Goal: Task Accomplishment & Management: Complete application form

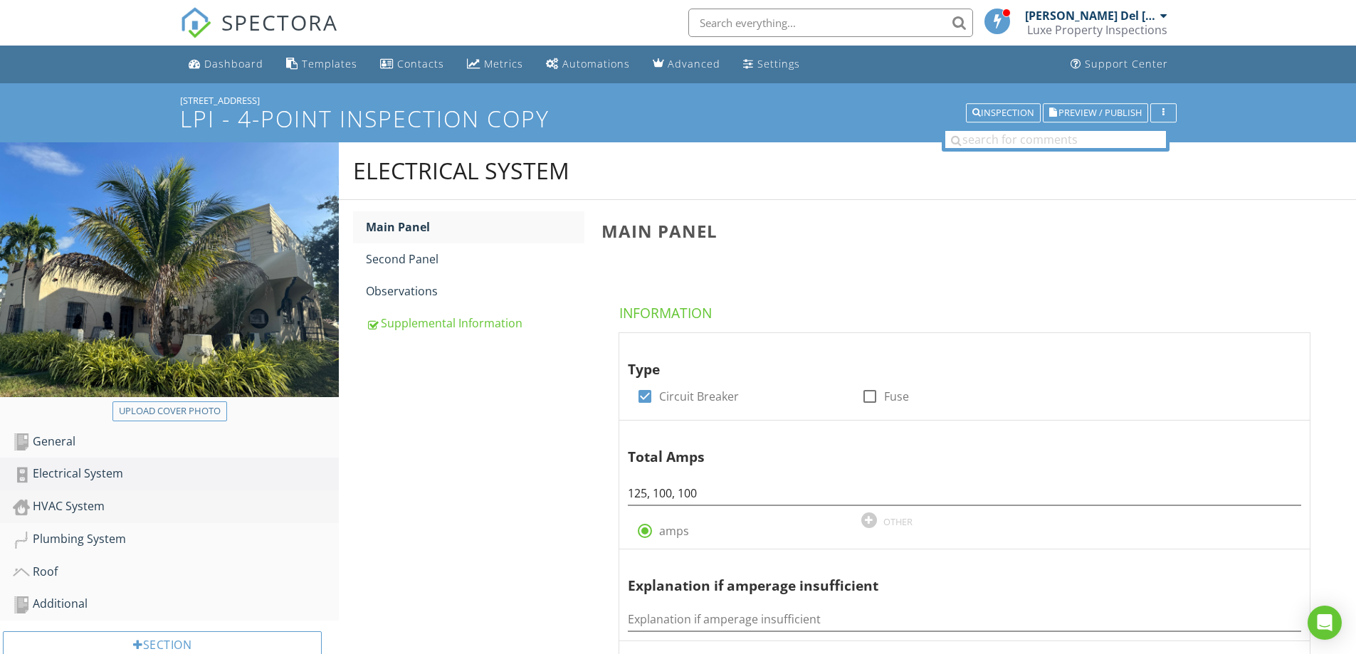
click at [78, 511] on div "HVAC System" at bounding box center [176, 507] width 326 height 19
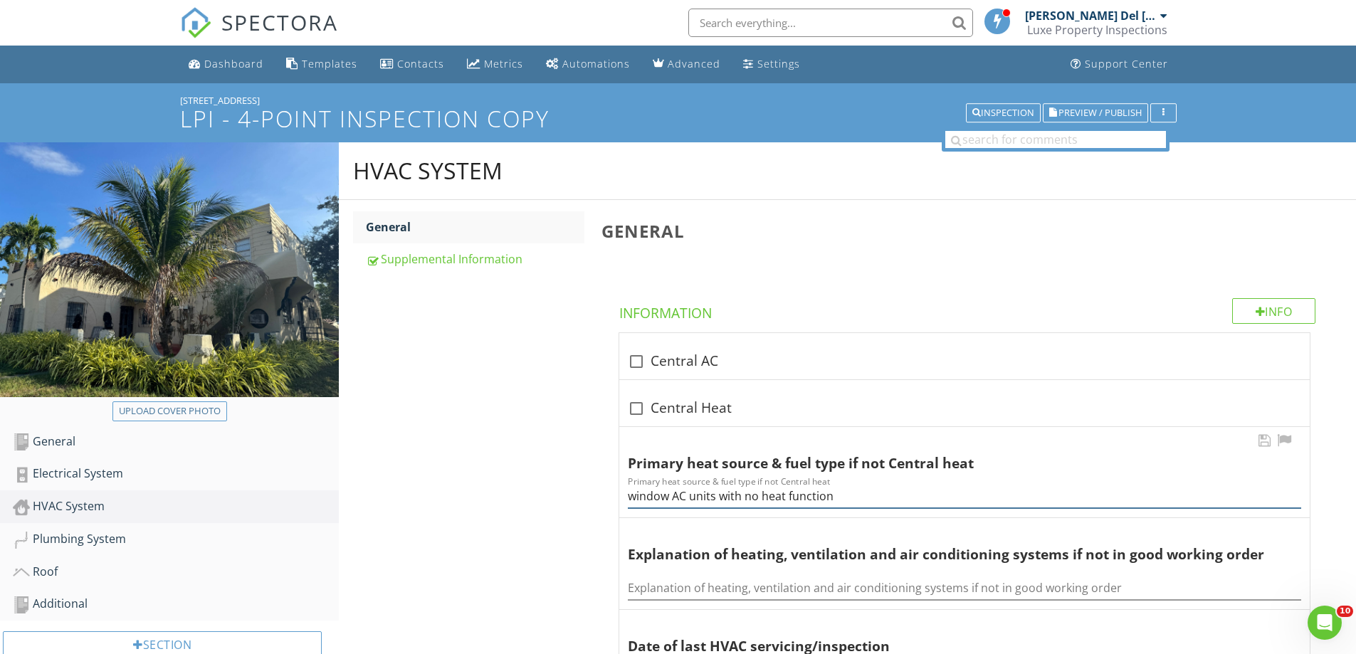
click at [766, 497] on input "window AC units with no heat function" at bounding box center [964, 496] width 673 height 23
drag, startPoint x: 628, startPoint y: 497, endPoint x: 864, endPoint y: 490, distance: 236.4
click at [864, 490] on input "window AC units with no heat function" at bounding box center [964, 496] width 673 height 23
drag, startPoint x: 864, startPoint y: 490, endPoint x: 719, endPoint y: 501, distance: 145.6
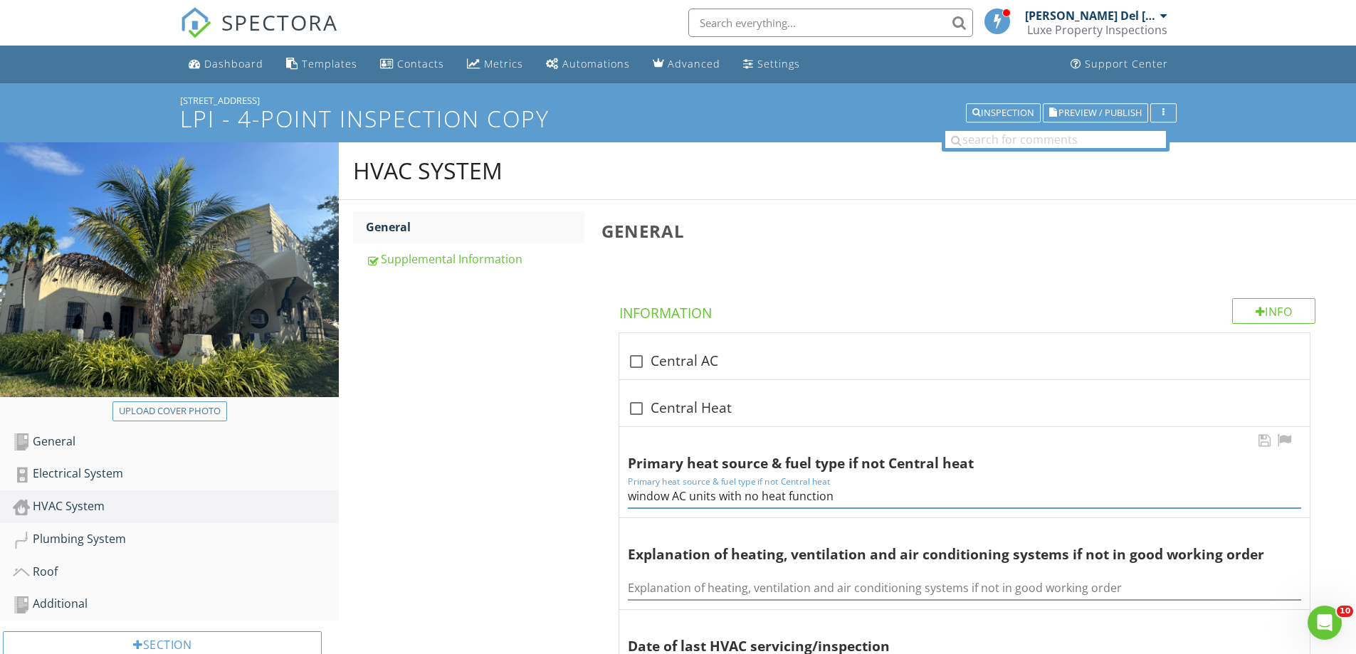
click at [719, 501] on input "window AC units with no heat function" at bounding box center [964, 496] width 673 height 23
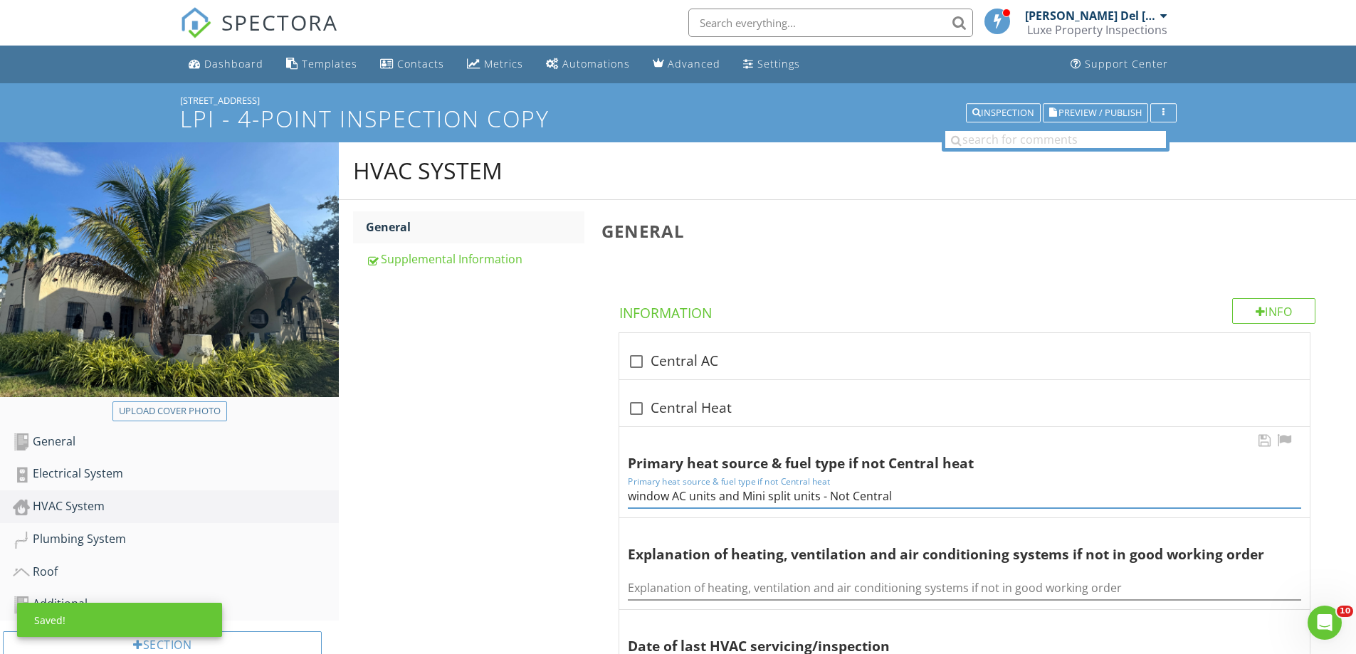
click at [629, 500] on input "window AC units and Mini split units - Not Central" at bounding box center [964, 496] width 673 height 23
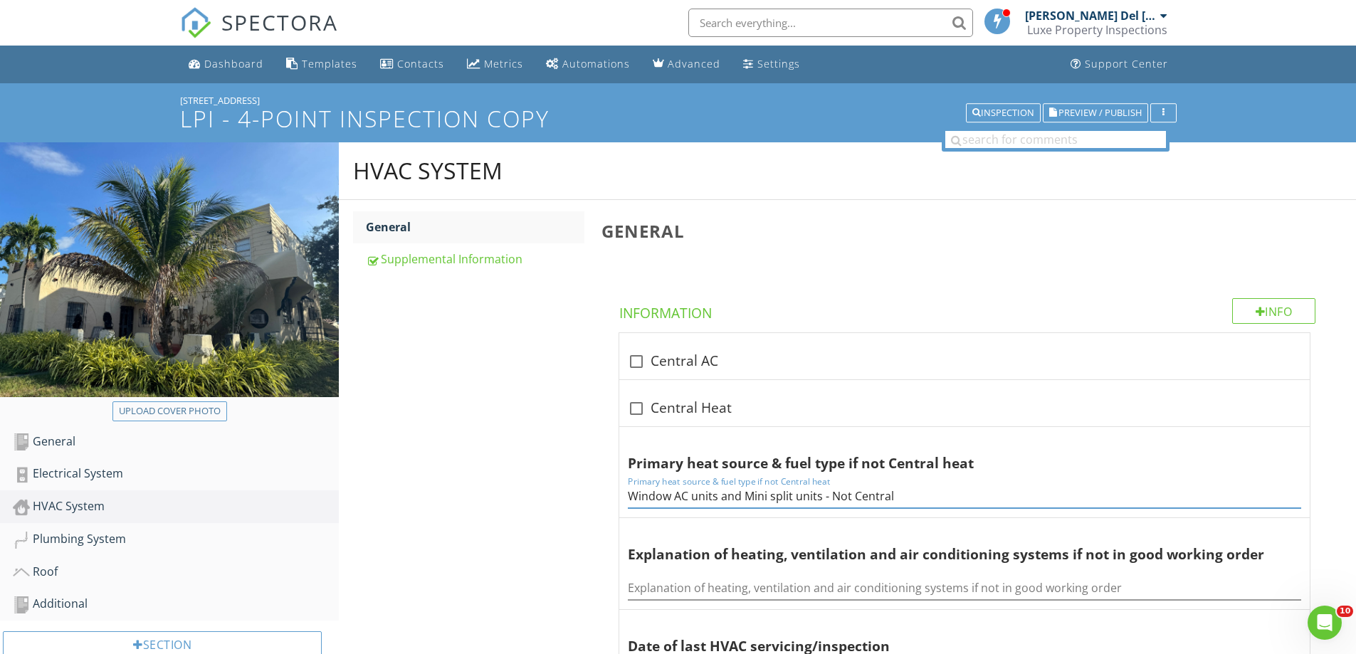
type input "Window AC units and Mini split units - Not Central"
click at [546, 492] on div "HVAC System General Supplemental Information General Info Information check_box…" at bounding box center [847, 642] width 1017 height 1000
click at [58, 571] on div "Roof" at bounding box center [176, 572] width 326 height 19
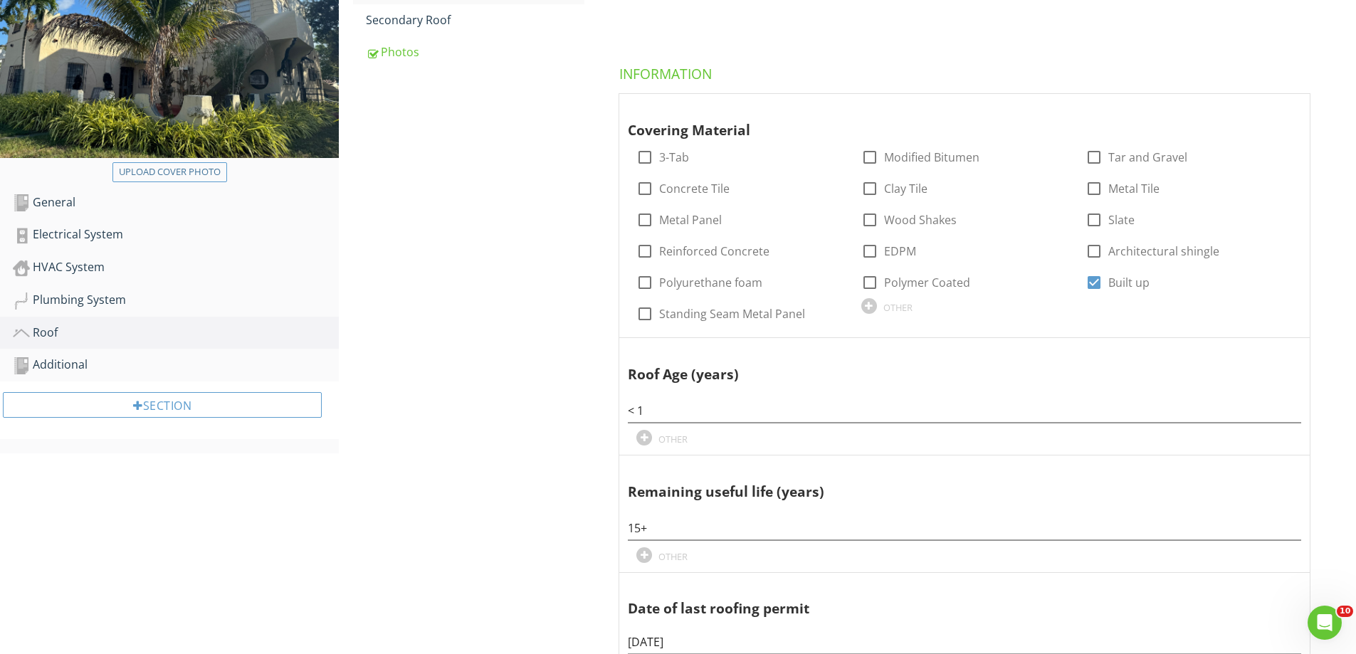
scroll to position [71, 0]
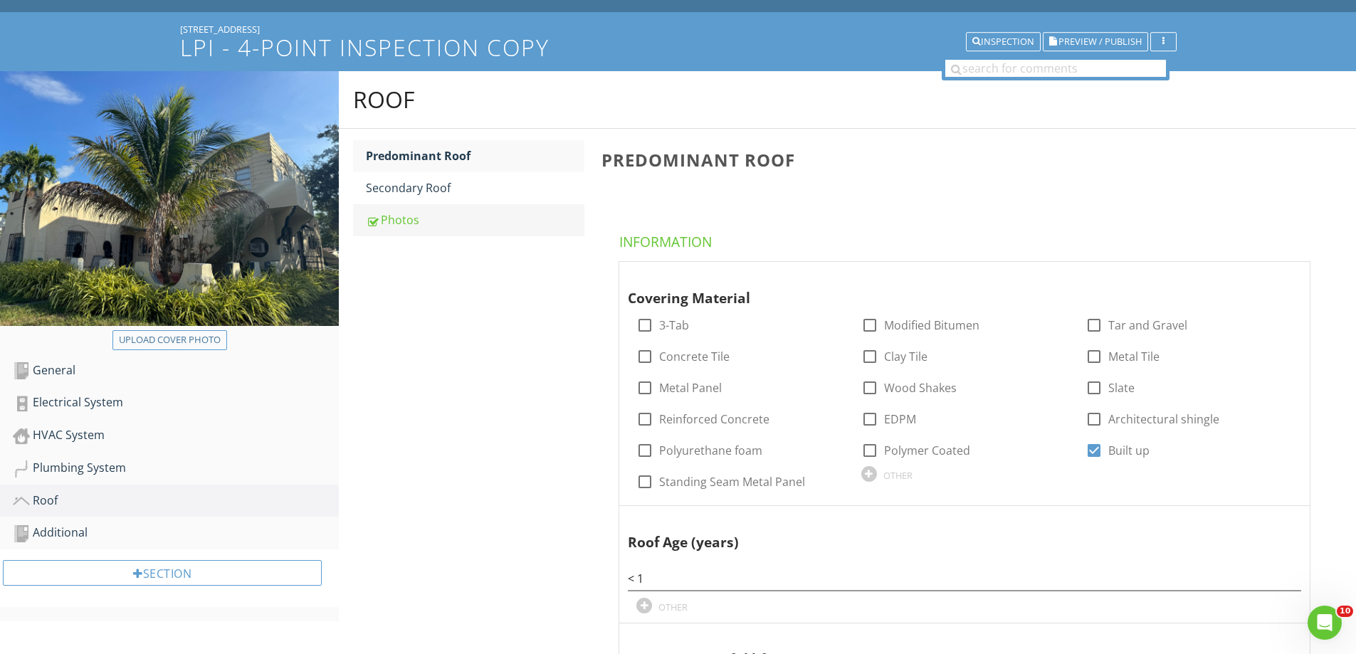
click at [409, 221] on div "Photos" at bounding box center [475, 219] width 219 height 17
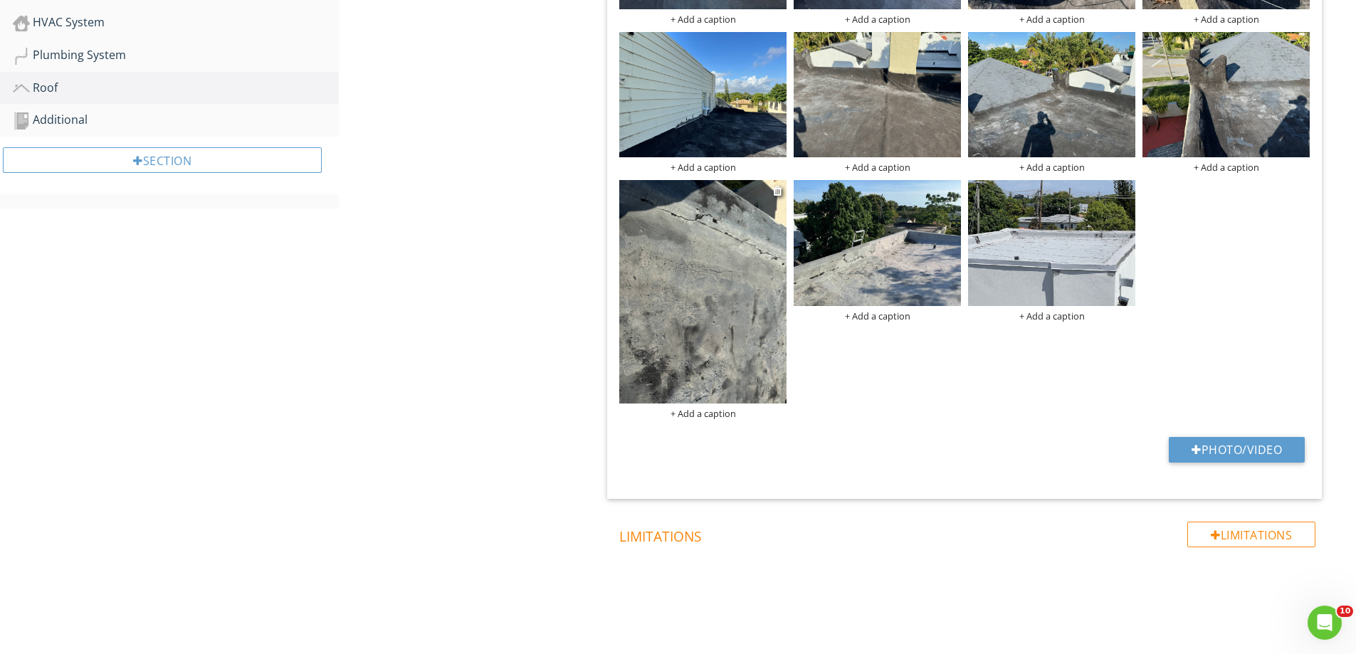
scroll to position [493, 0]
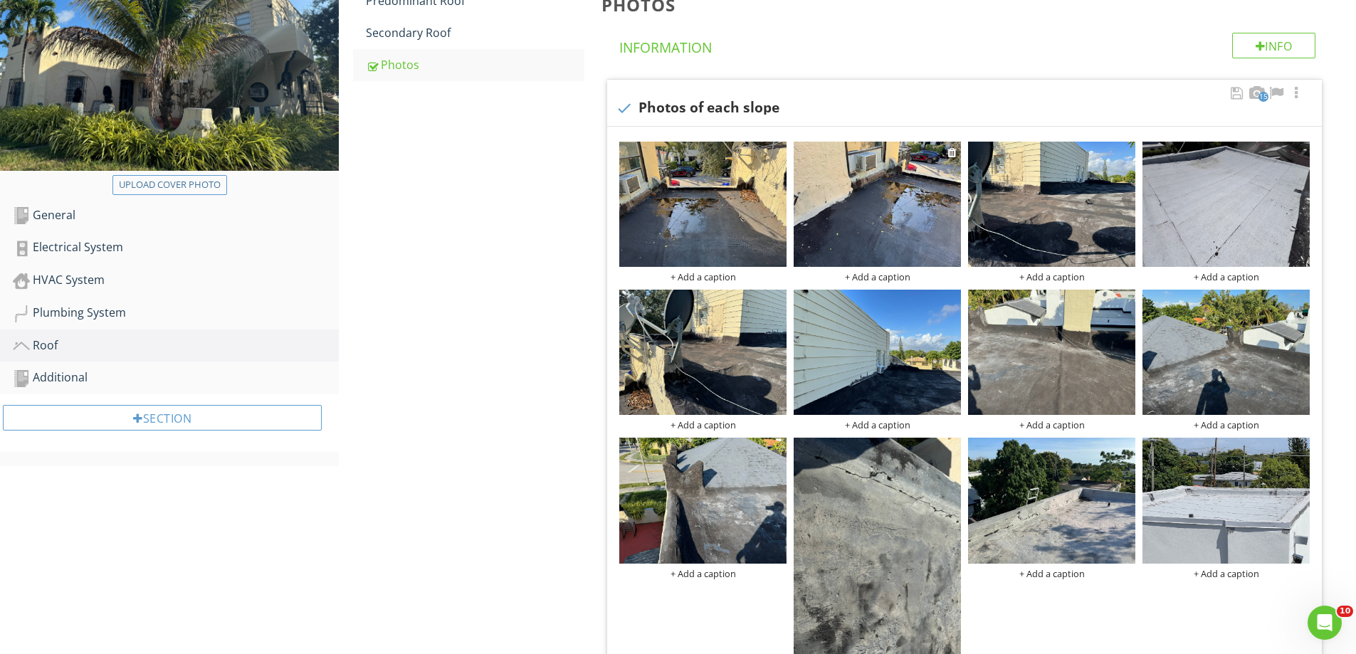
scroll to position [226, 0]
click at [777, 155] on div at bounding box center [777, 152] width 9 height 11
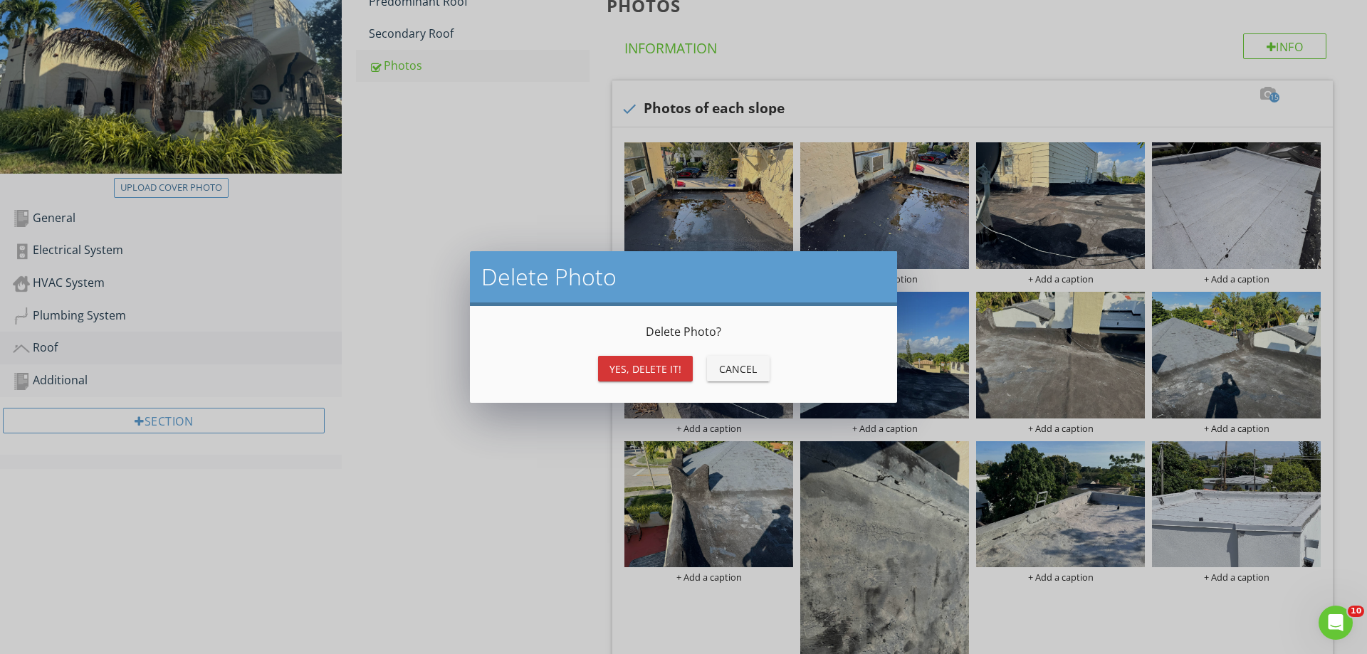
click at [652, 369] on div "Yes, Delete it!" at bounding box center [645, 369] width 72 height 15
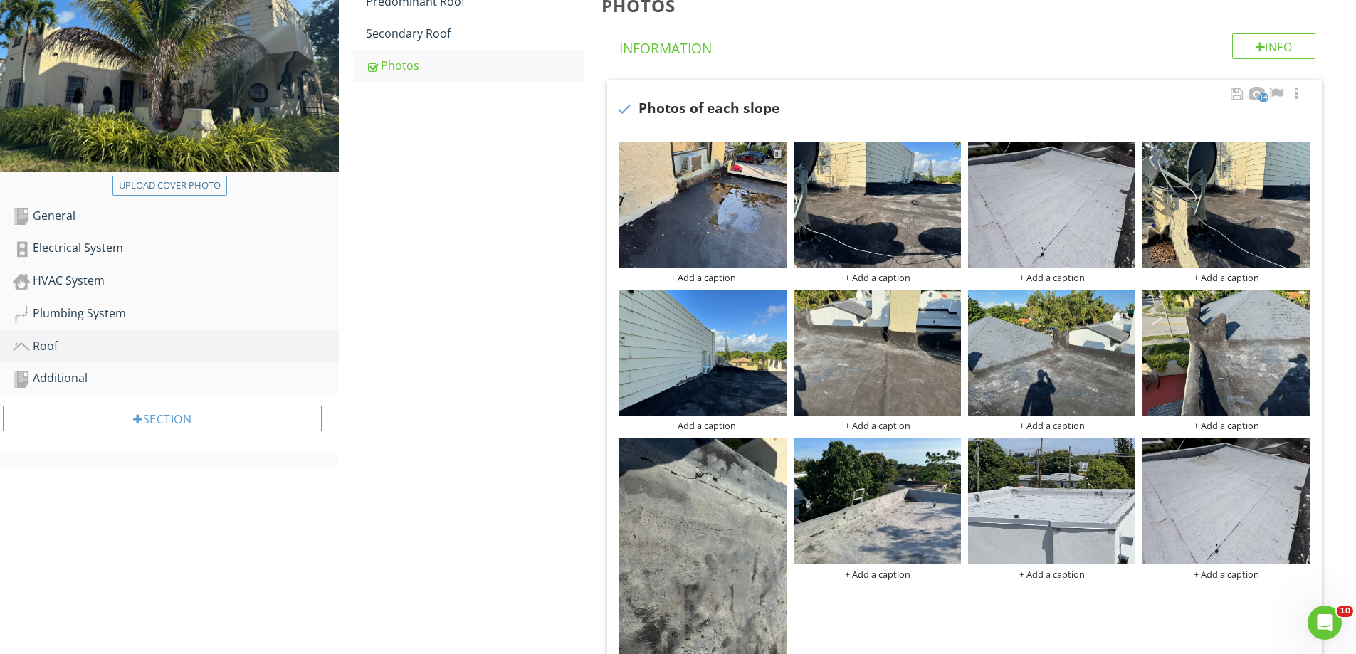
click at [776, 149] on div at bounding box center [777, 152] width 9 height 11
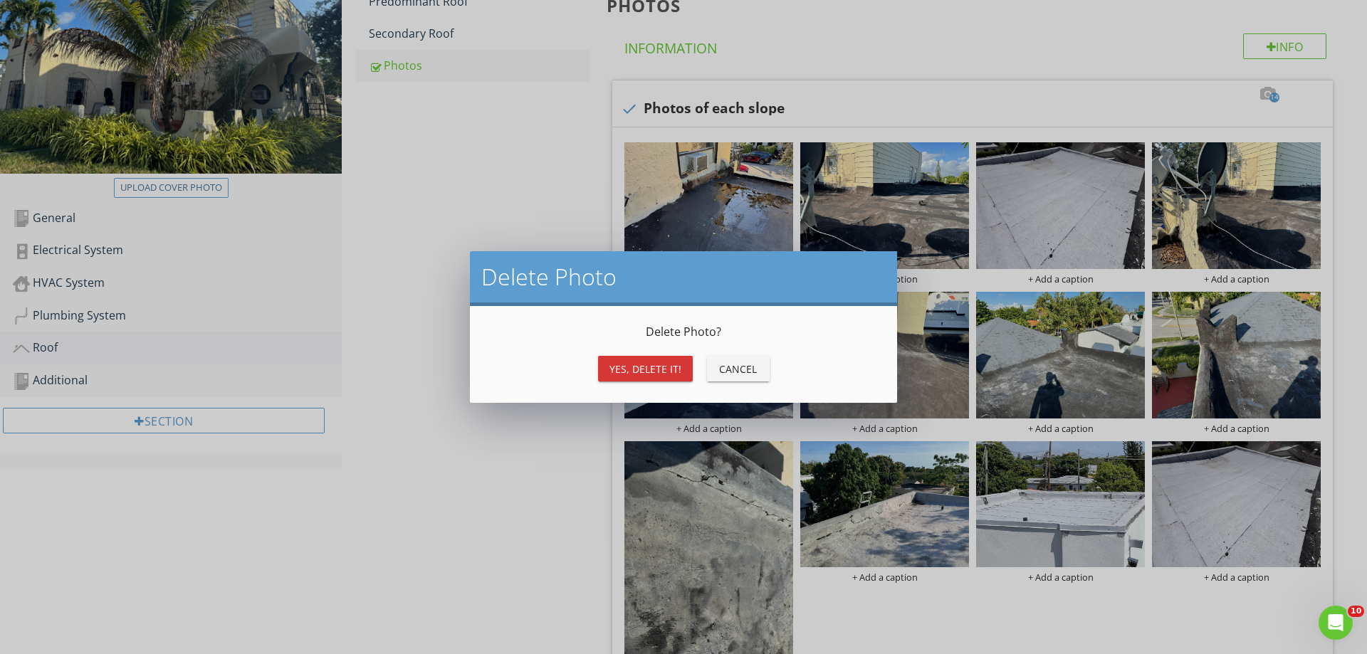
click at [658, 372] on div "Yes, Delete it!" at bounding box center [645, 369] width 72 height 15
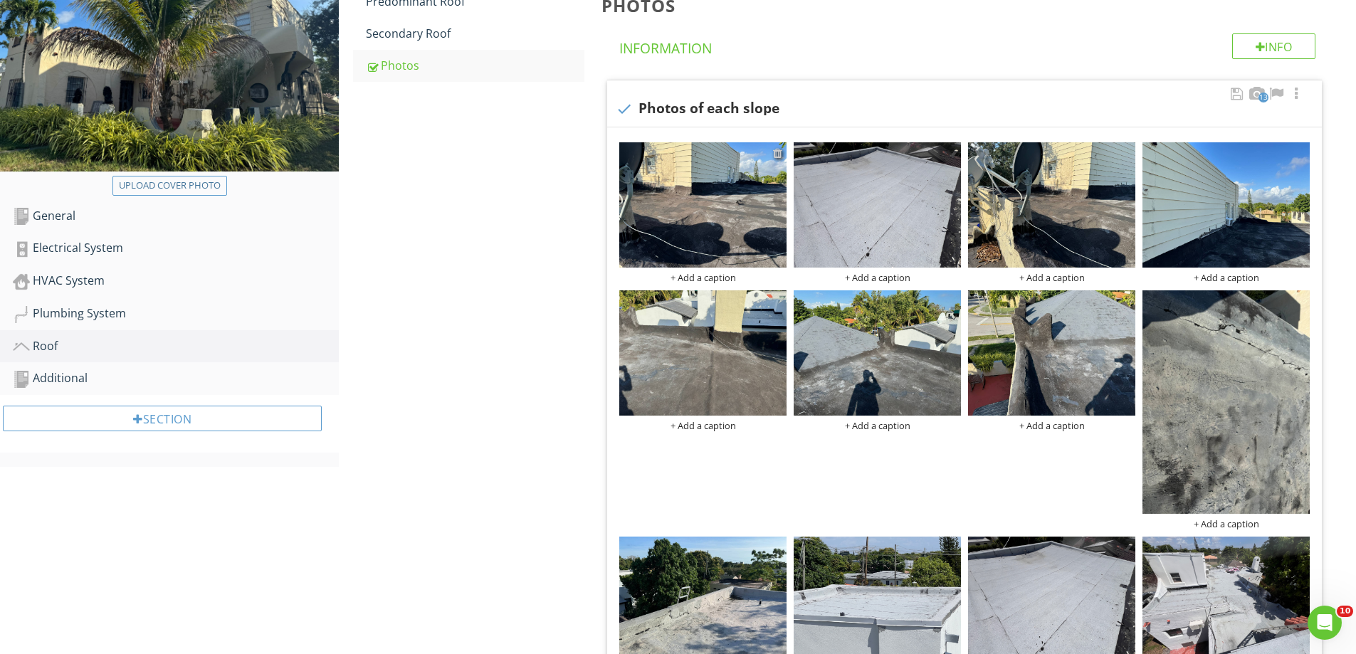
click at [777, 154] on div at bounding box center [777, 152] width 9 height 11
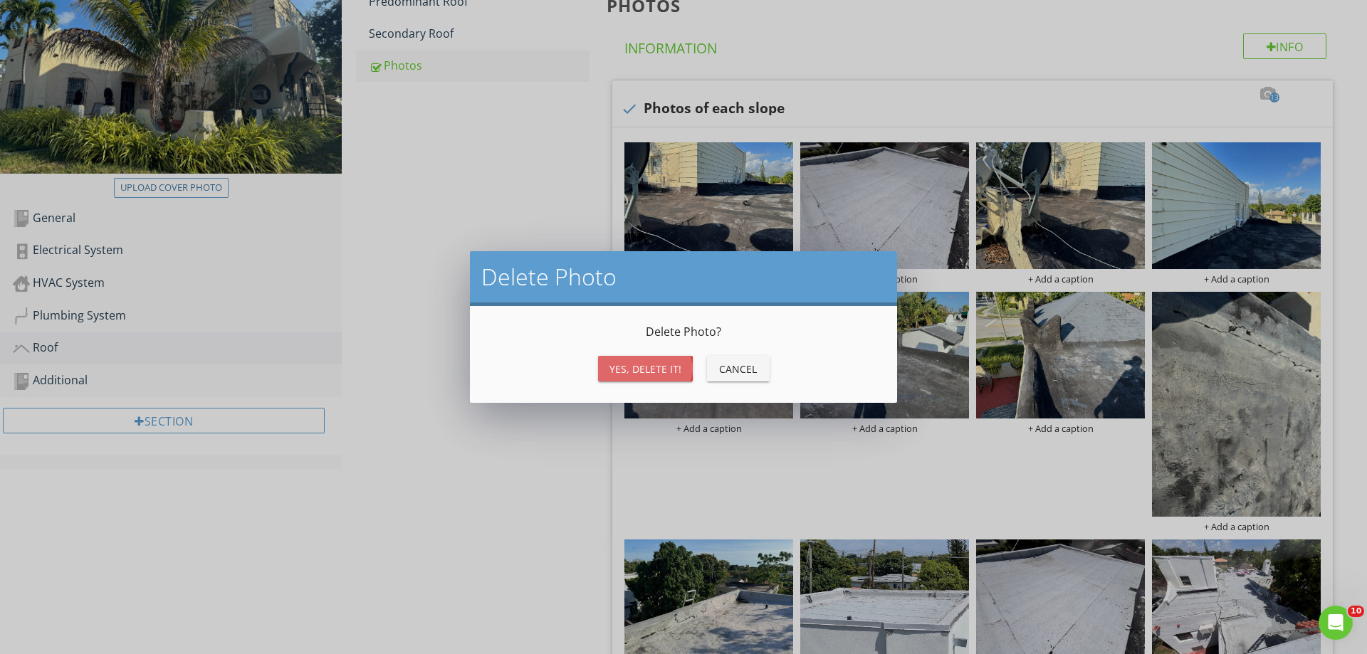
click at [656, 369] on div "Yes, Delete it!" at bounding box center [645, 369] width 72 height 15
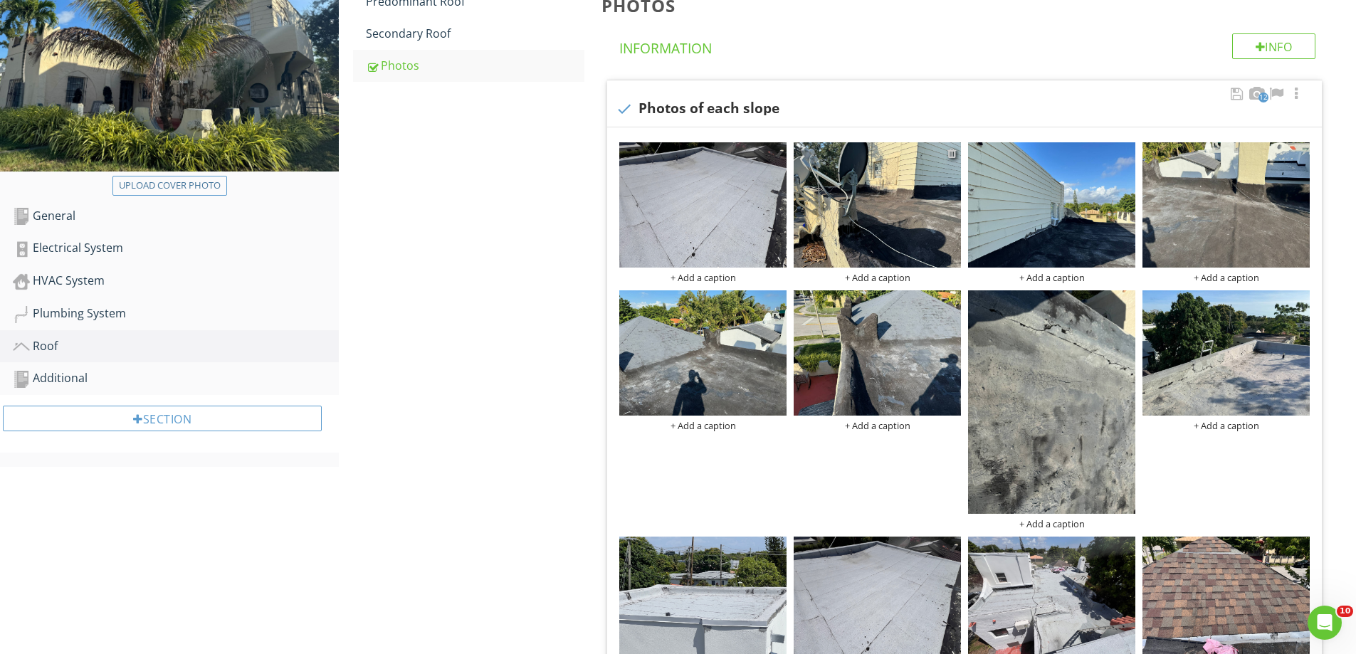
click at [952, 153] on div at bounding box center [951, 152] width 9 height 11
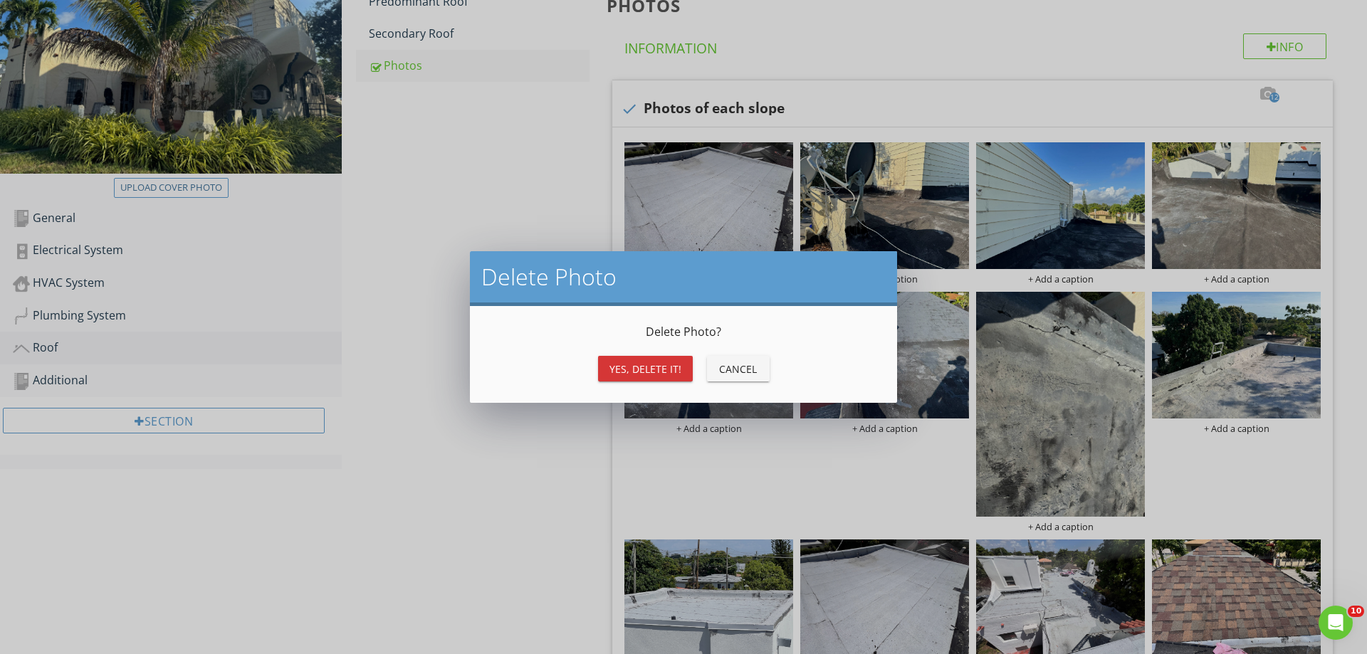
click at [663, 370] on div "Yes, Delete it!" at bounding box center [645, 369] width 72 height 15
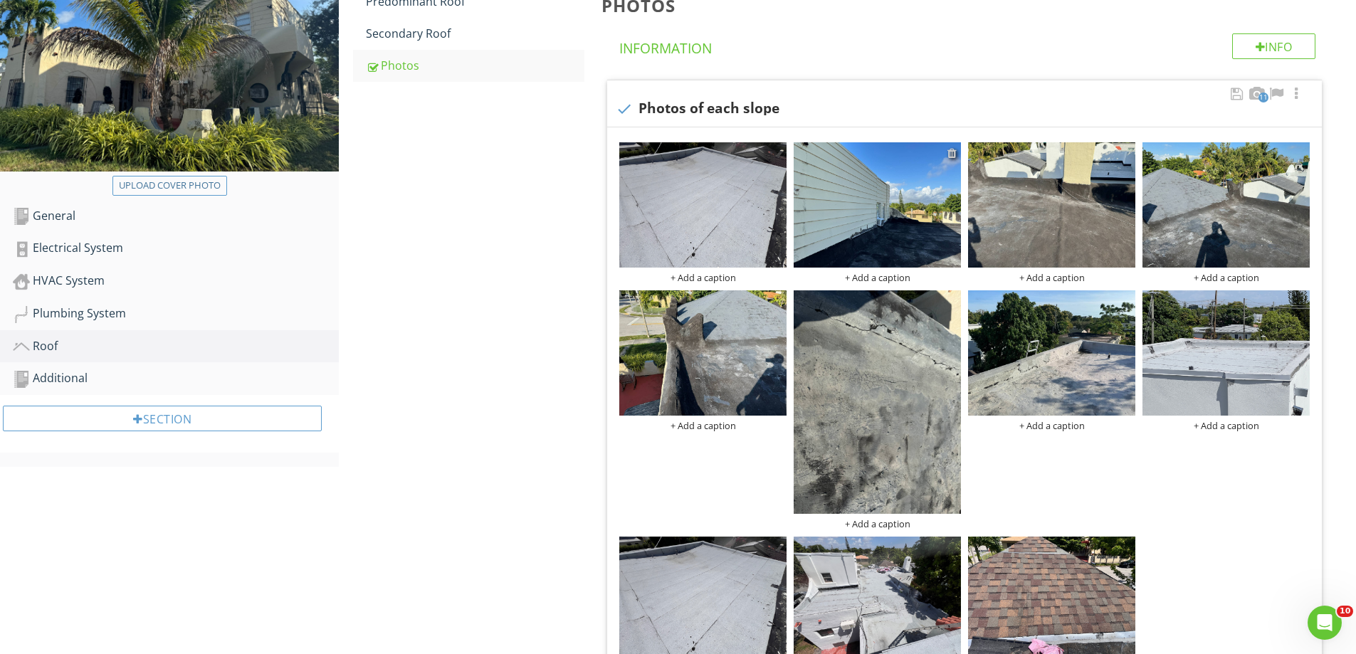
click at [950, 154] on div at bounding box center [951, 152] width 9 height 11
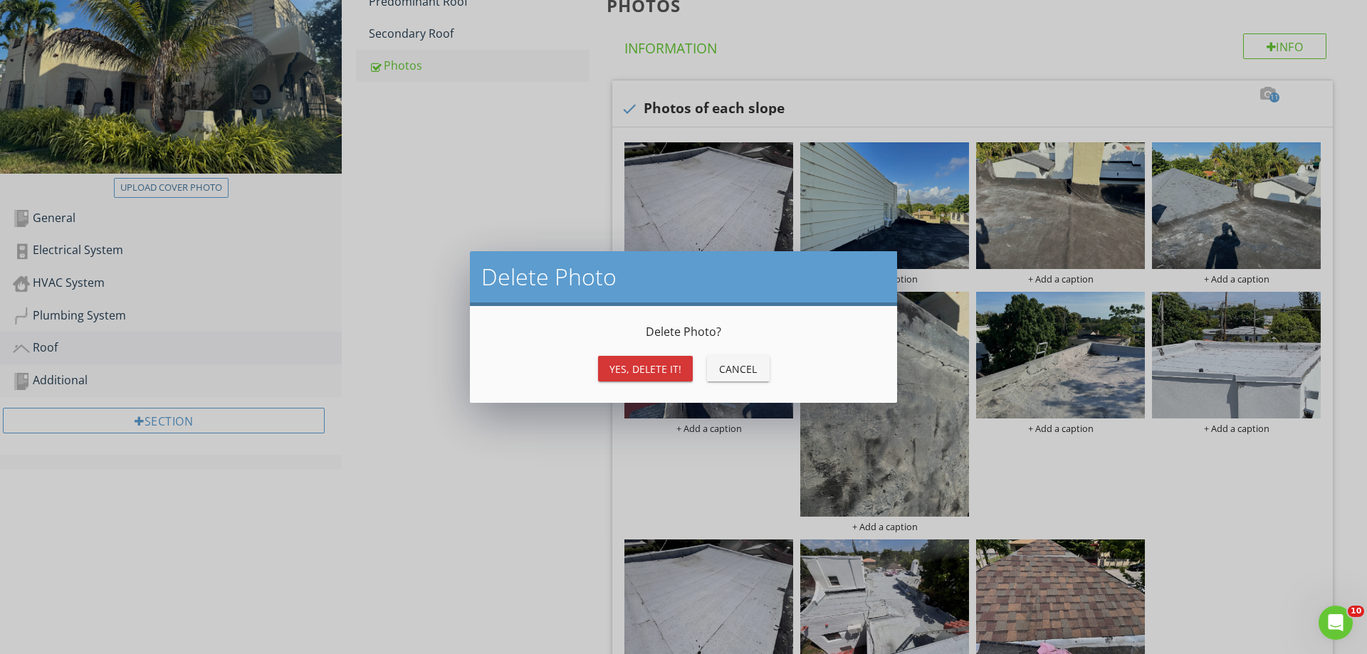
click at [638, 377] on button "Yes, Delete it!" at bounding box center [645, 369] width 95 height 26
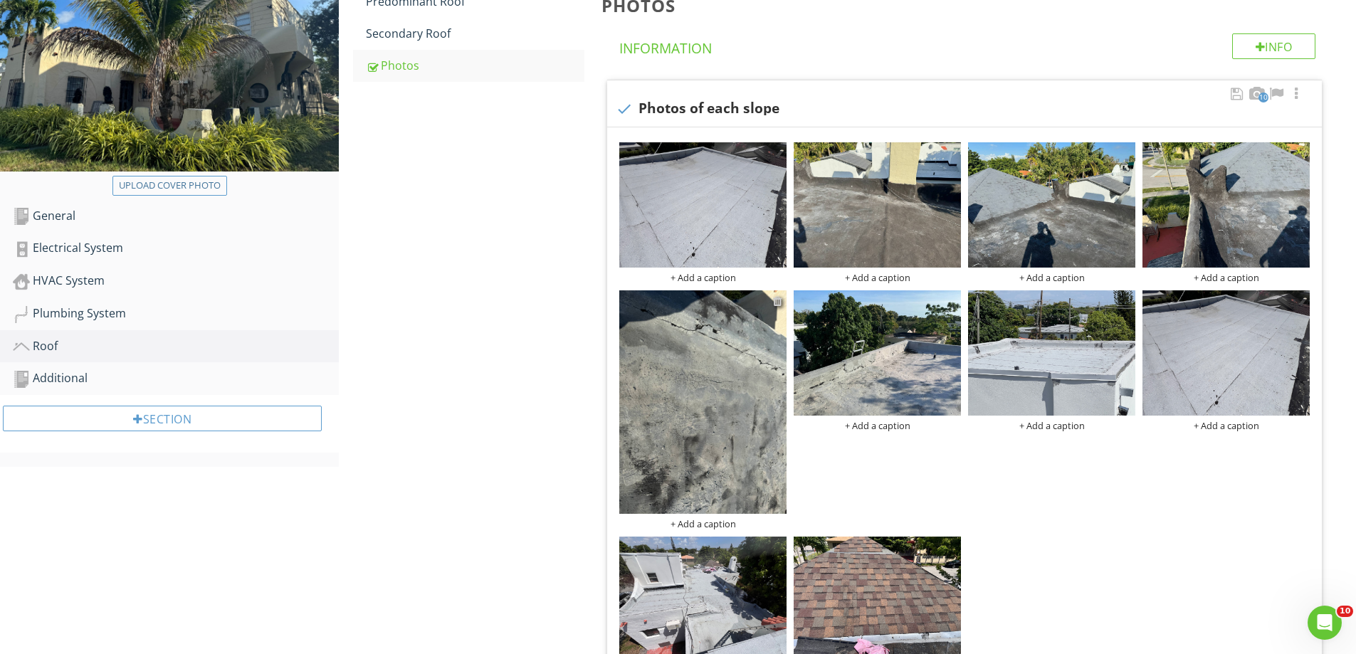
click at [778, 301] on div at bounding box center [777, 300] width 9 height 11
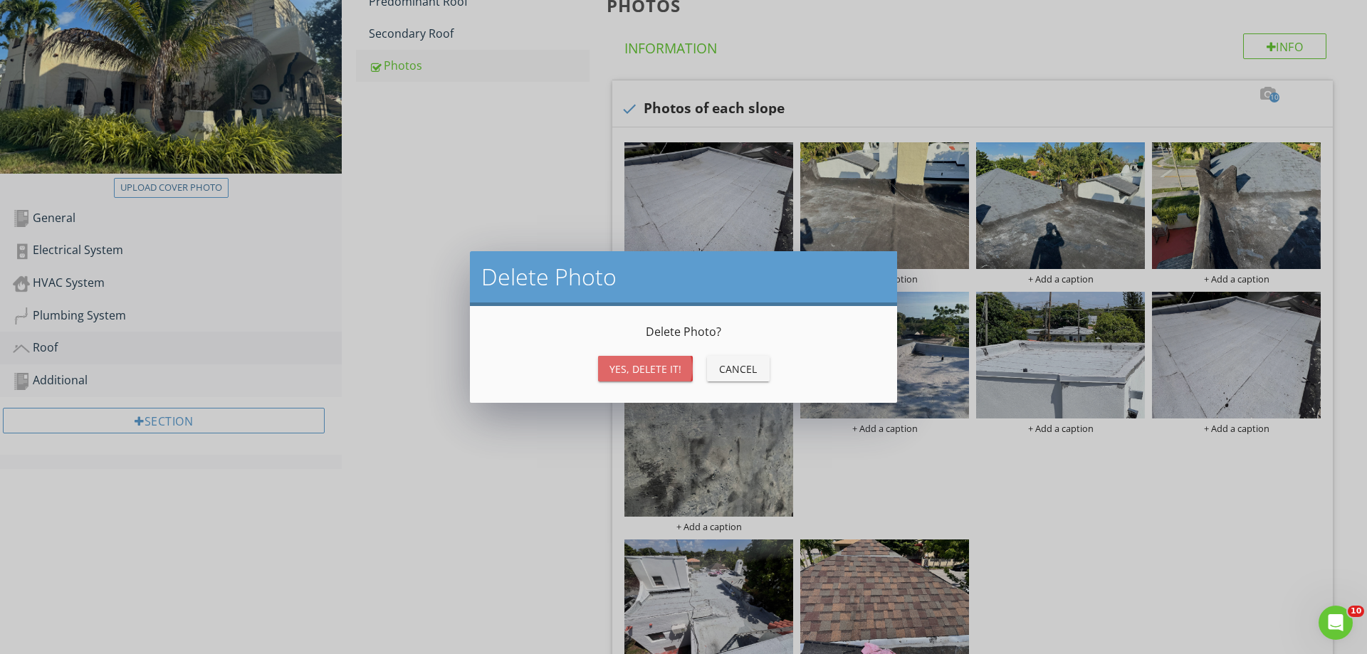
click at [655, 368] on div "Yes, Delete it!" at bounding box center [645, 369] width 72 height 15
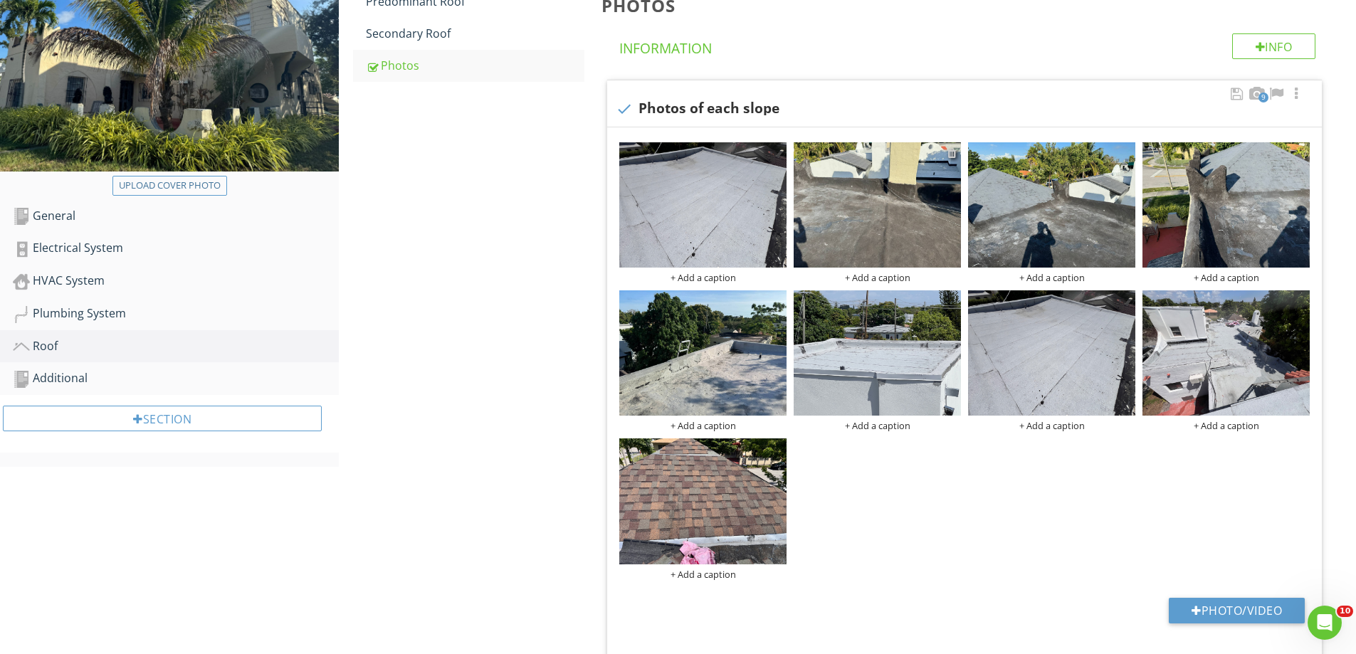
click at [951, 153] on div at bounding box center [951, 152] width 9 height 11
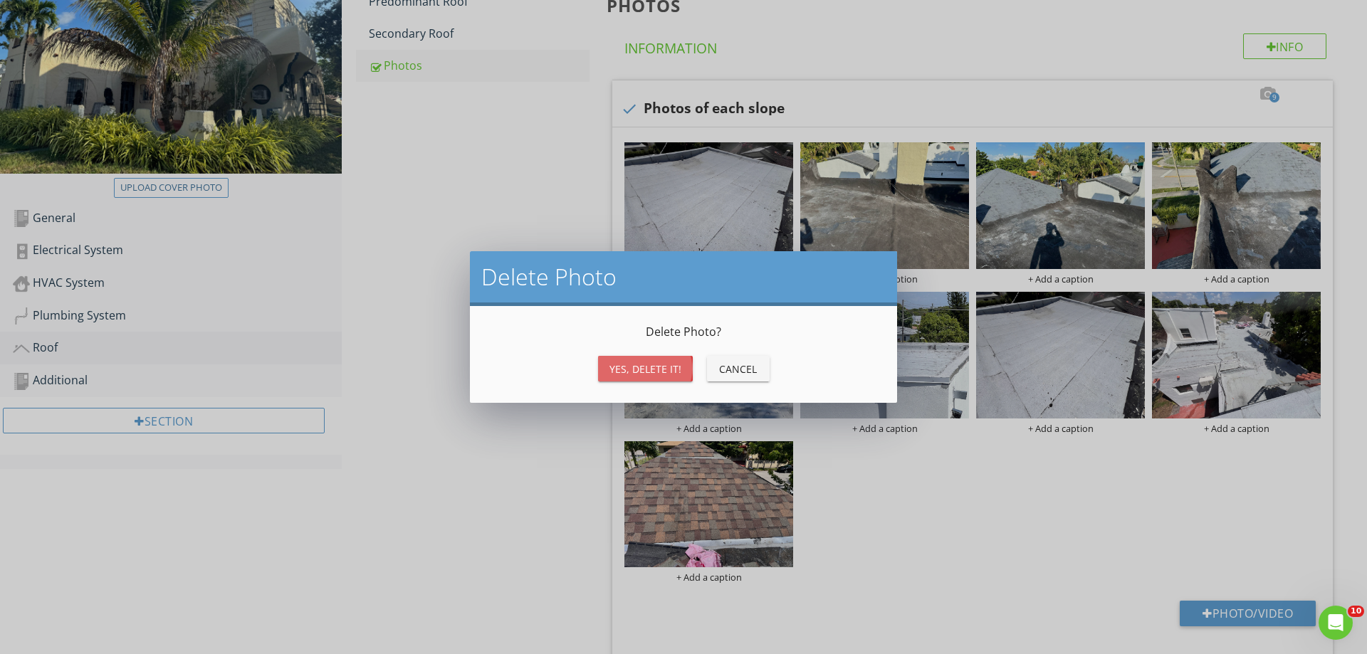
click at [644, 366] on div "Yes, Delete it!" at bounding box center [645, 369] width 72 height 15
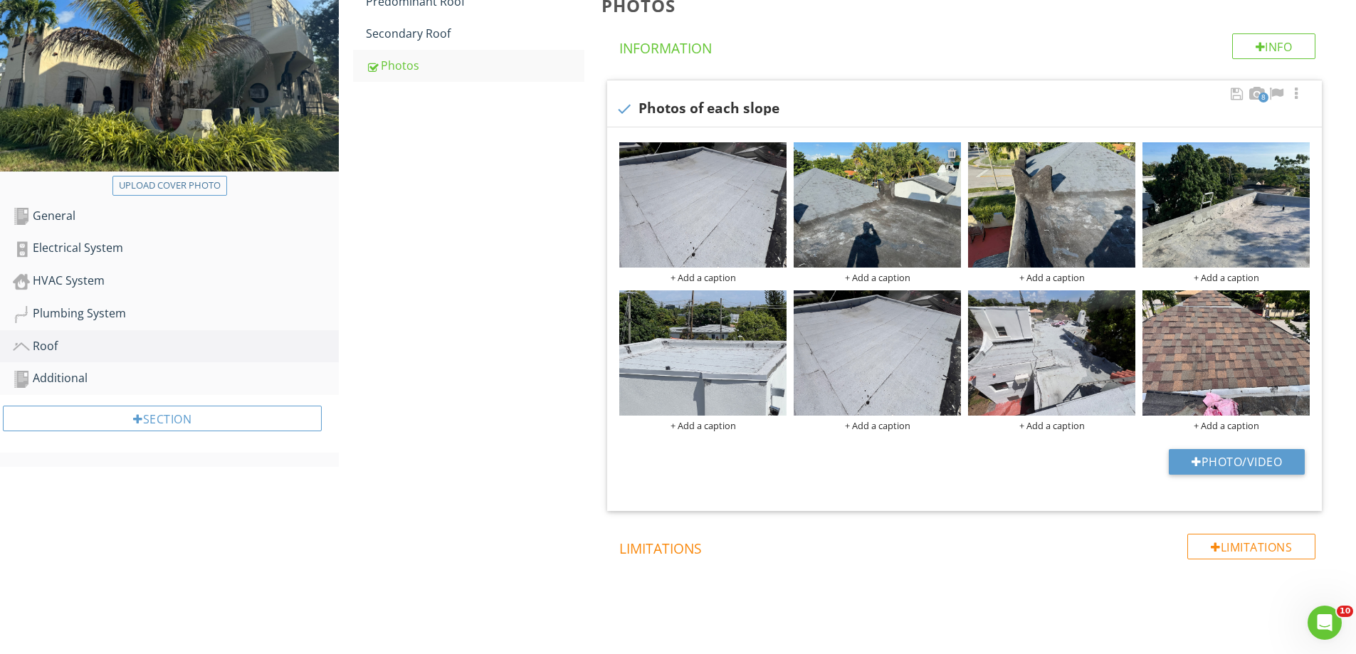
click at [950, 154] on div at bounding box center [951, 152] width 9 height 11
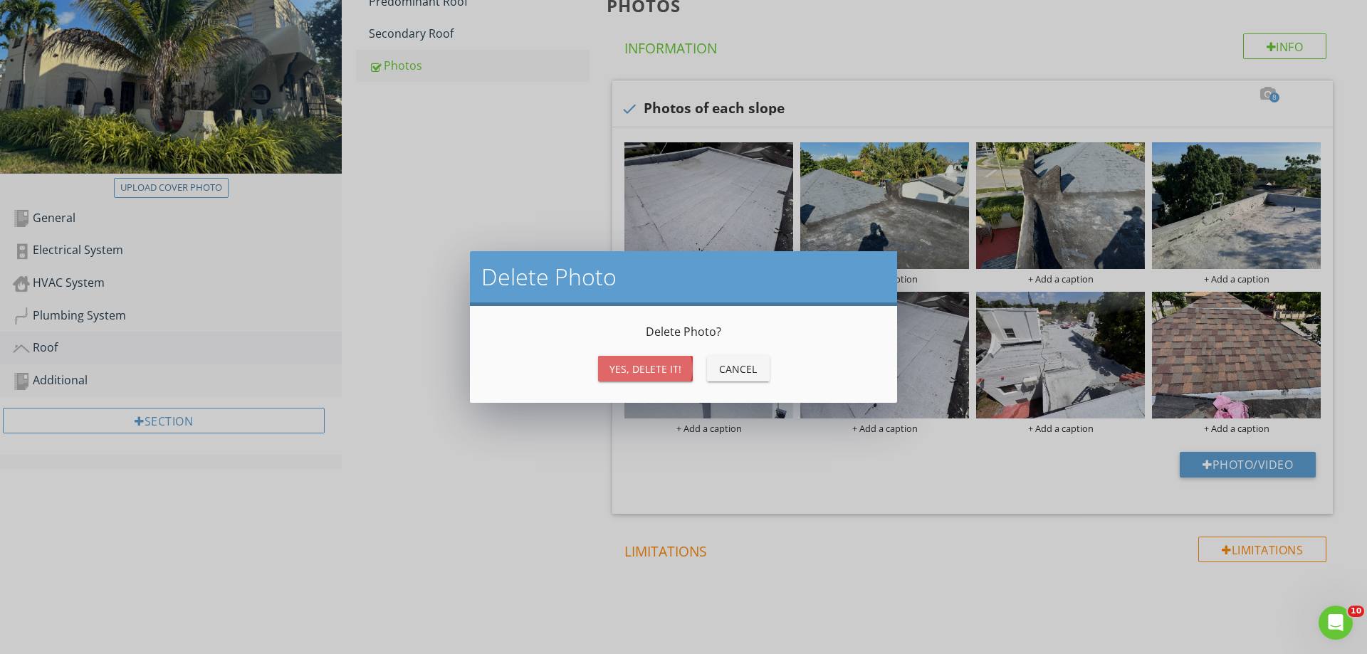
click at [626, 372] on div "Yes, Delete it!" at bounding box center [645, 369] width 72 height 15
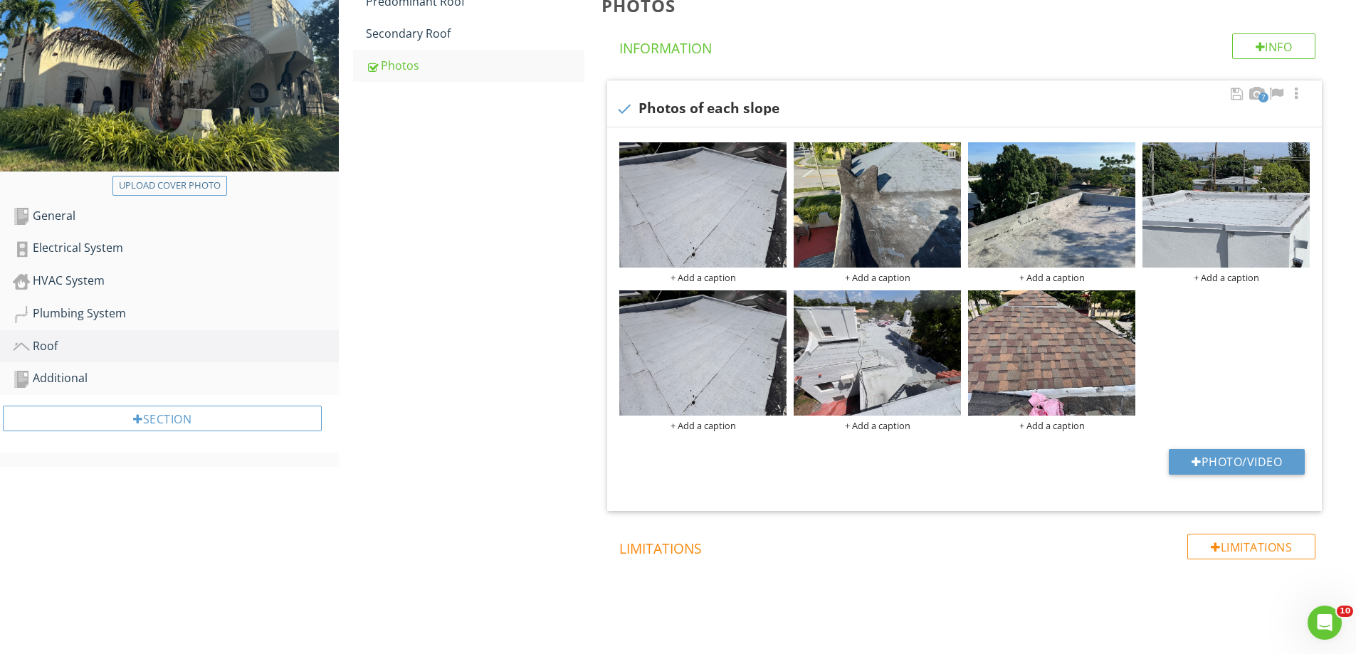
click at [954, 152] on div at bounding box center [951, 152] width 9 height 11
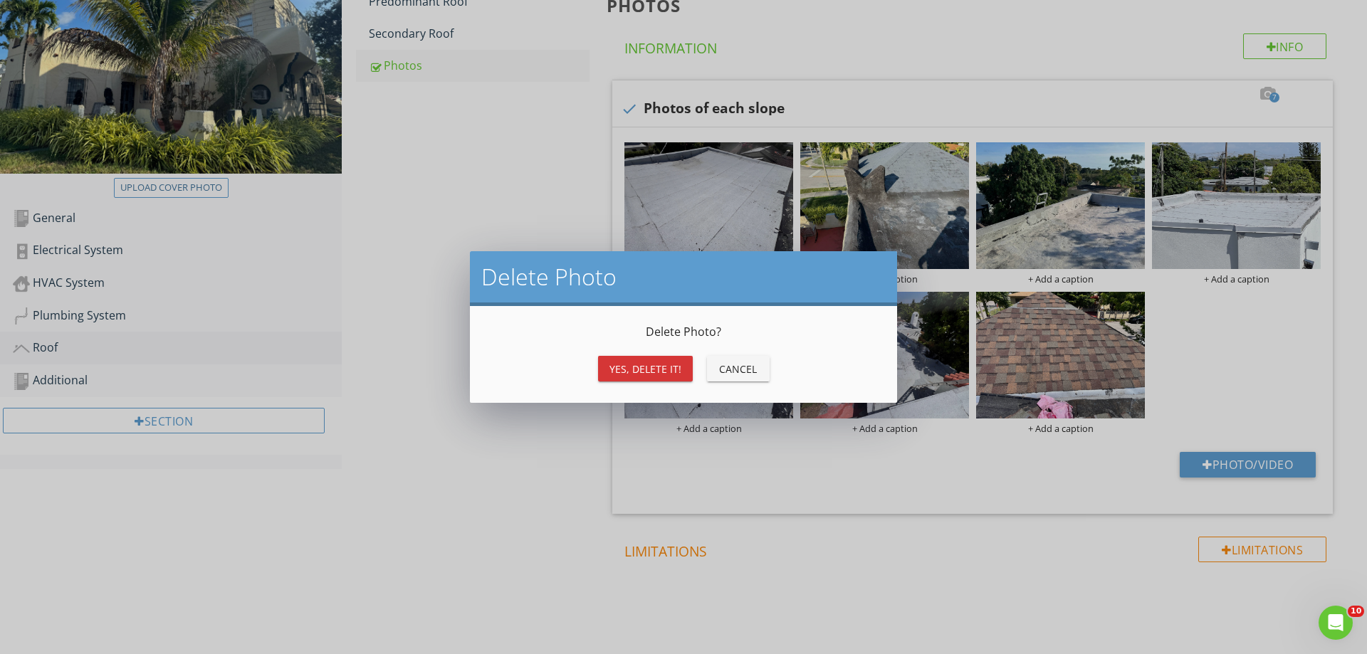
click at [656, 367] on div "Yes, Delete it!" at bounding box center [645, 369] width 72 height 15
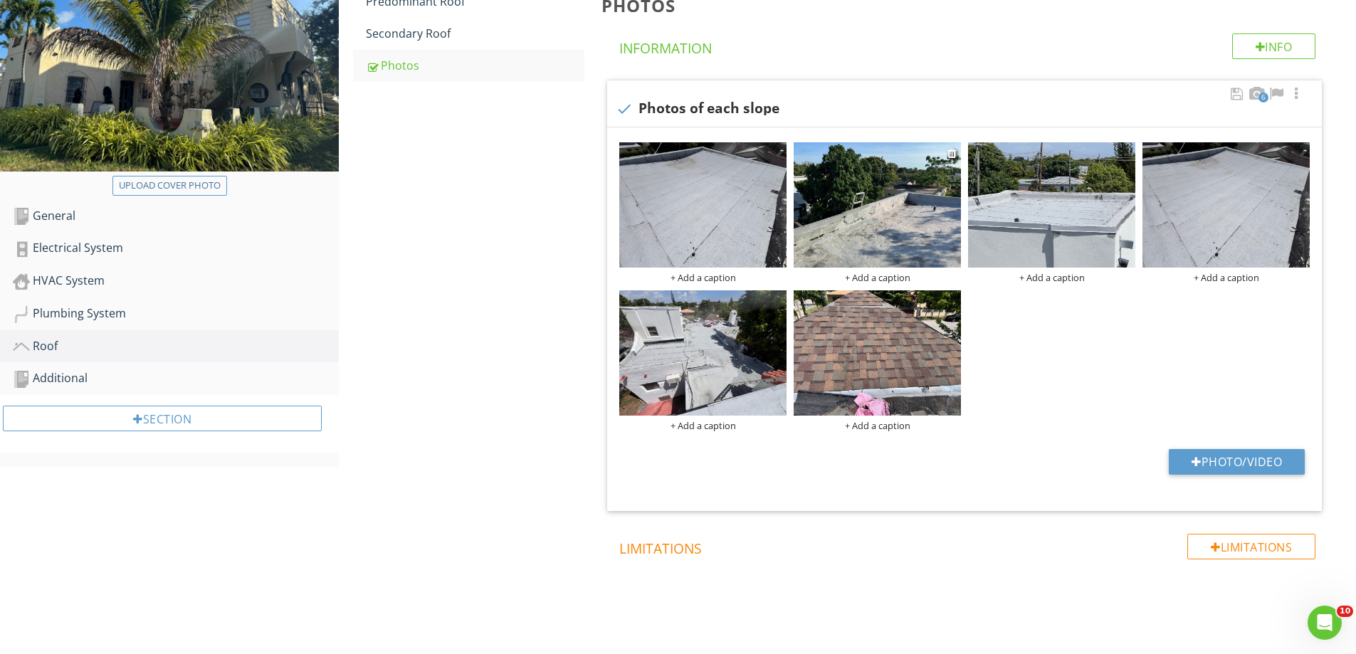
click at [947, 154] on img at bounding box center [877, 204] width 167 height 125
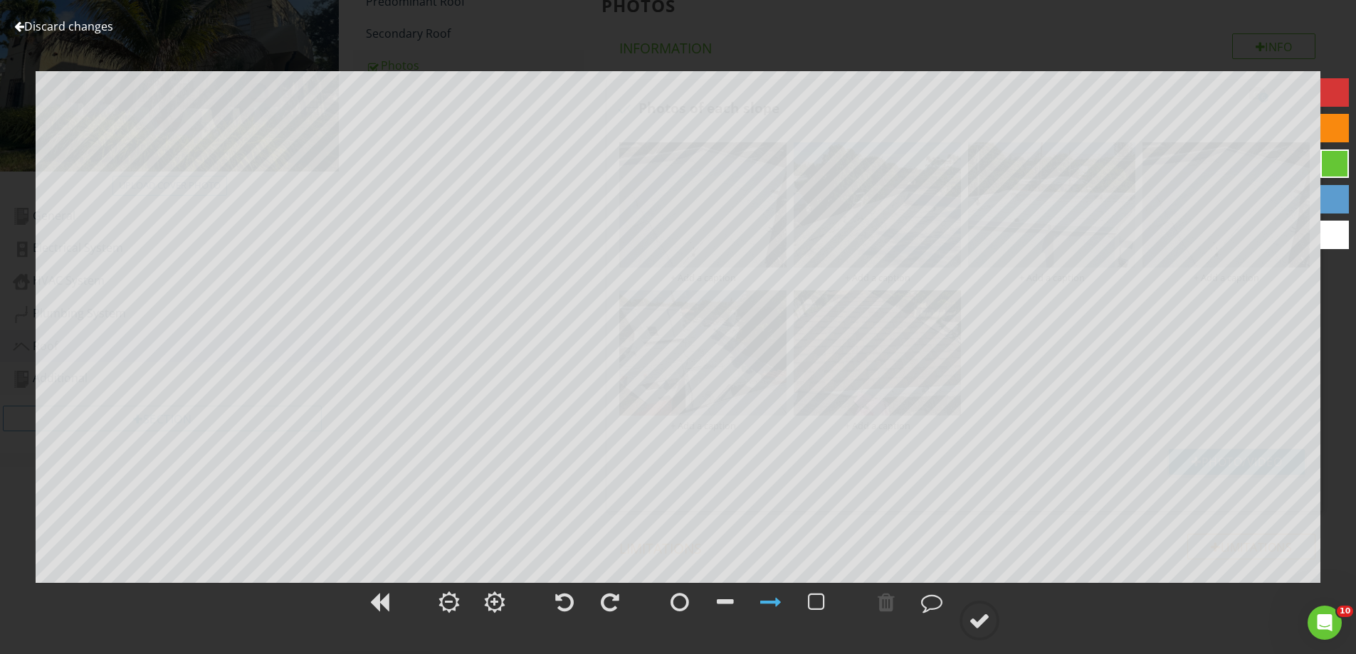
click at [41, 26] on link "Discard changes" at bounding box center [63, 27] width 99 height 16
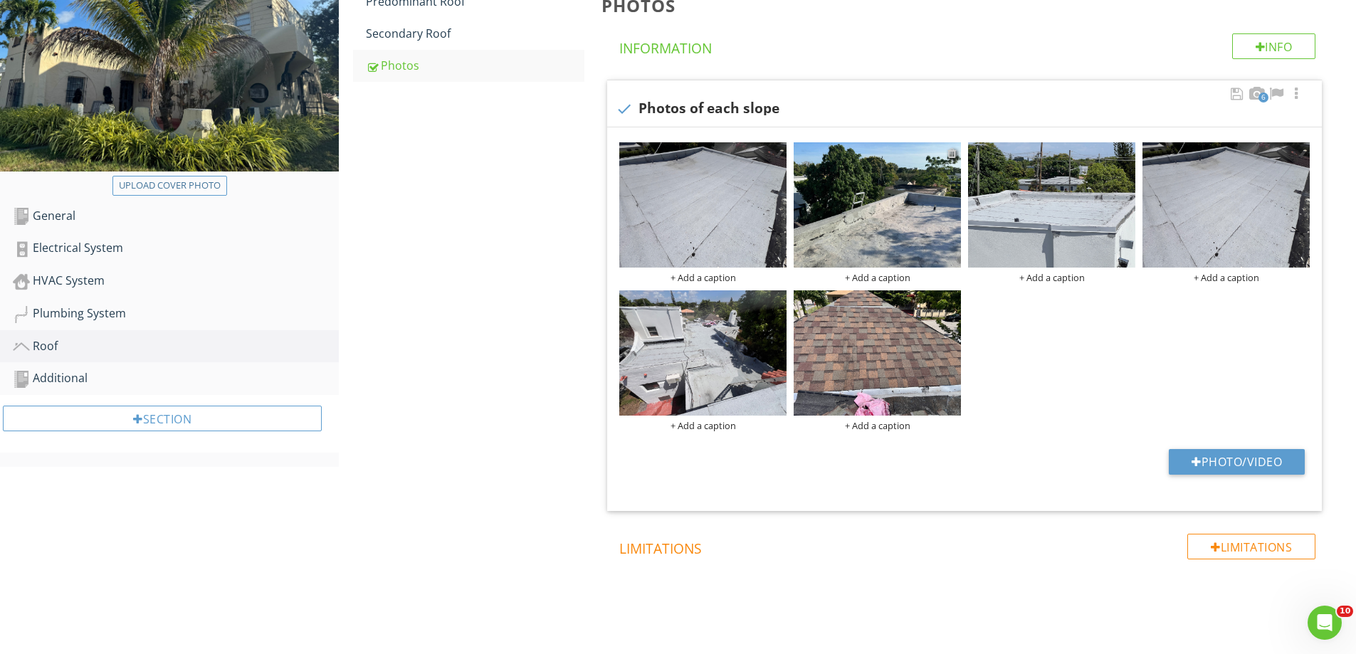
click at [954, 153] on div at bounding box center [951, 152] width 9 height 11
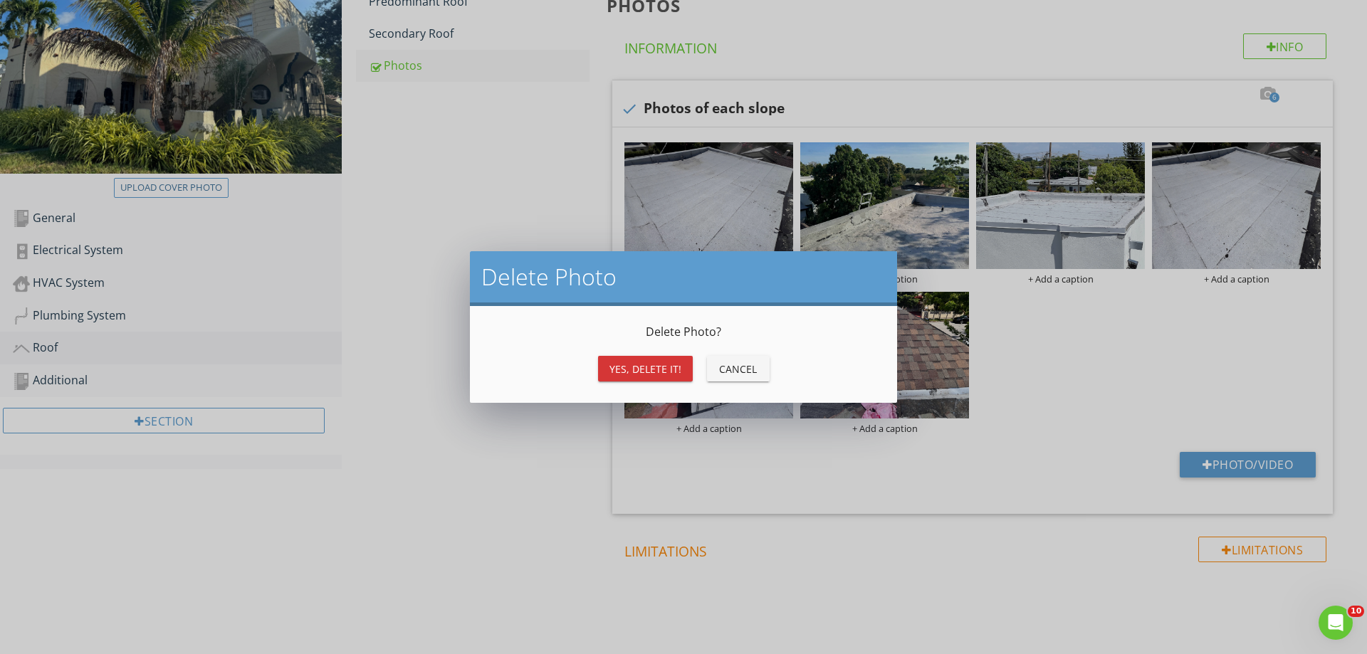
click at [651, 376] on div "Yes, Delete it!" at bounding box center [645, 369] width 72 height 15
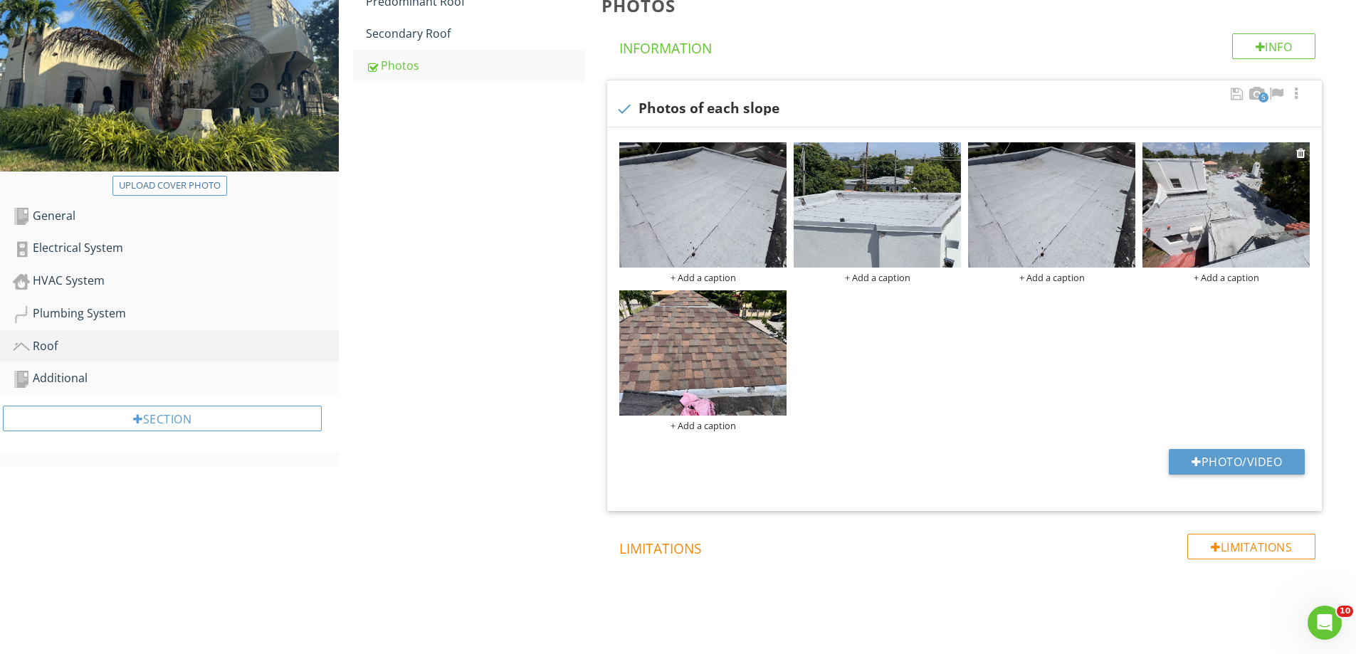
click at [1194, 219] on img at bounding box center [1226, 204] width 167 height 125
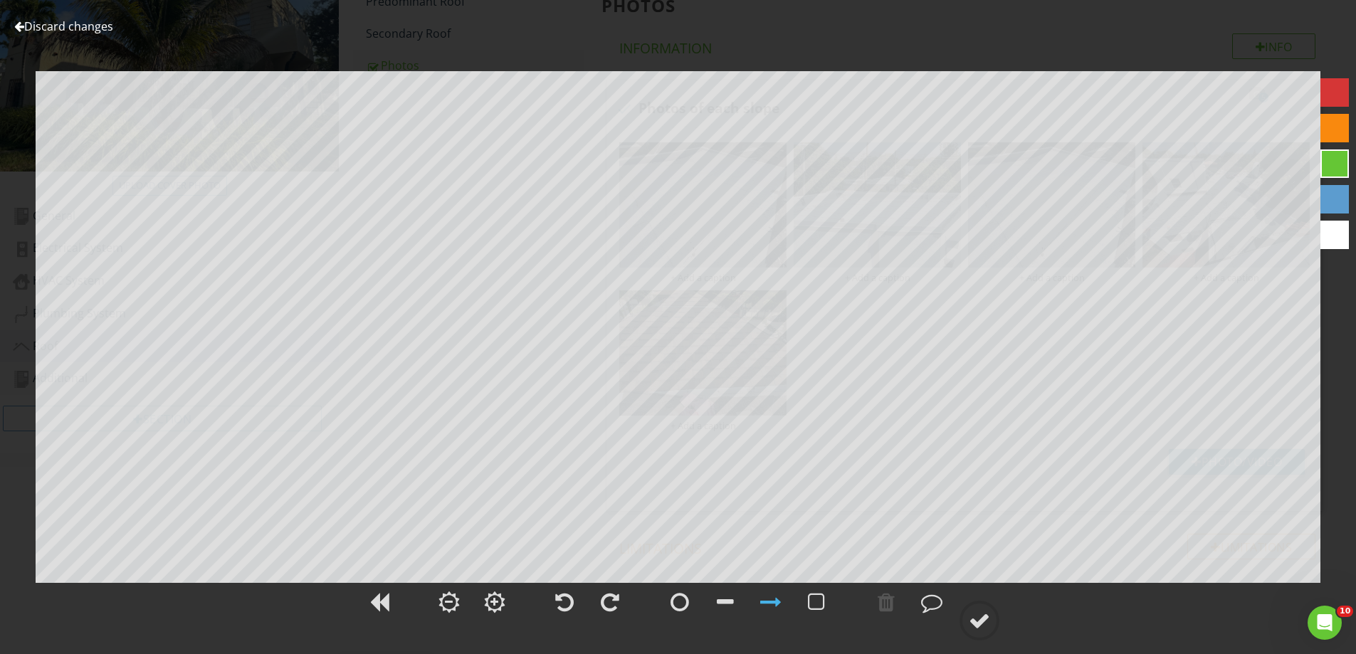
click at [58, 21] on link "Discard changes" at bounding box center [63, 27] width 99 height 16
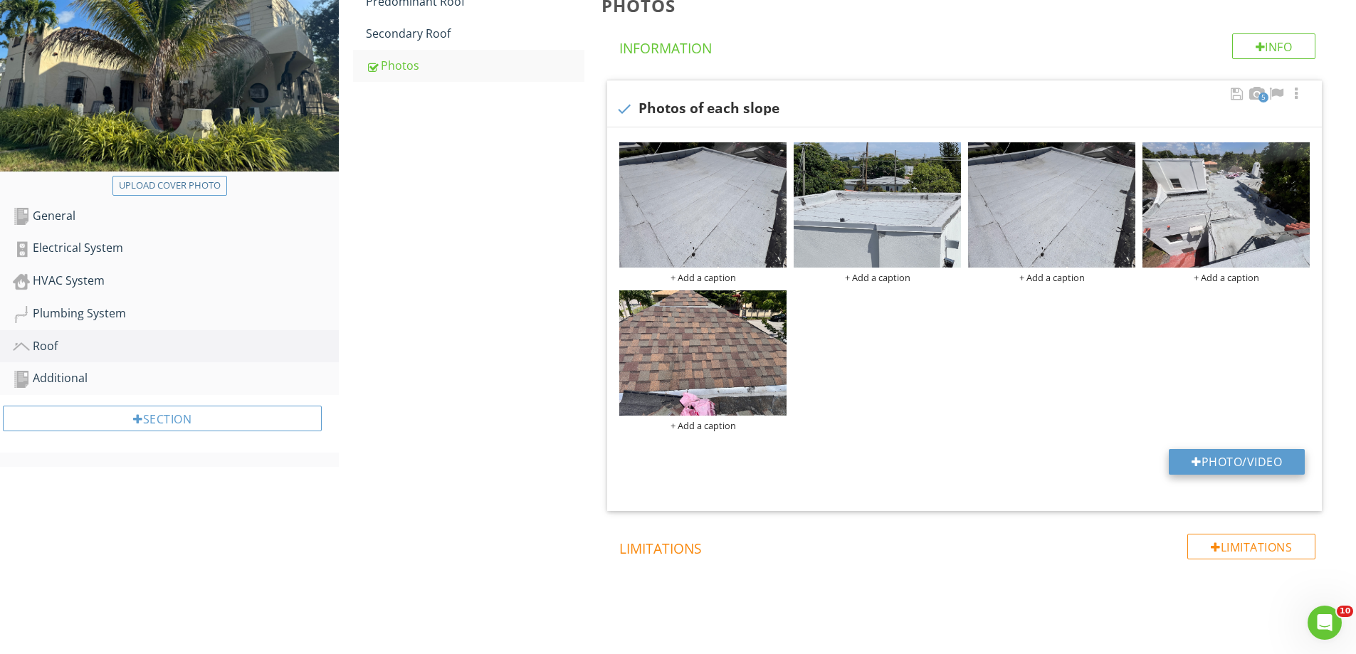
click at [1197, 465] on div at bounding box center [1197, 461] width 10 height 11
type input "C:\fakepath\roof permit 2025.jpg"
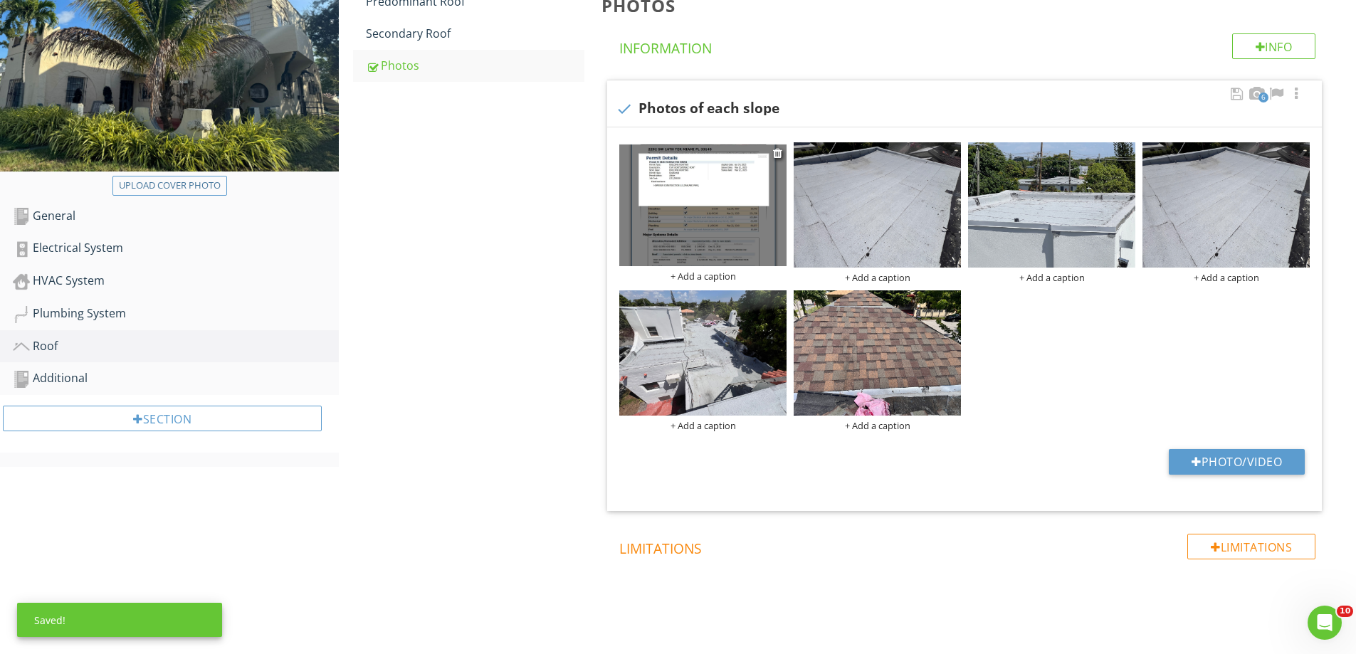
click at [701, 278] on div "+ Add a caption" at bounding box center [702, 276] width 167 height 11
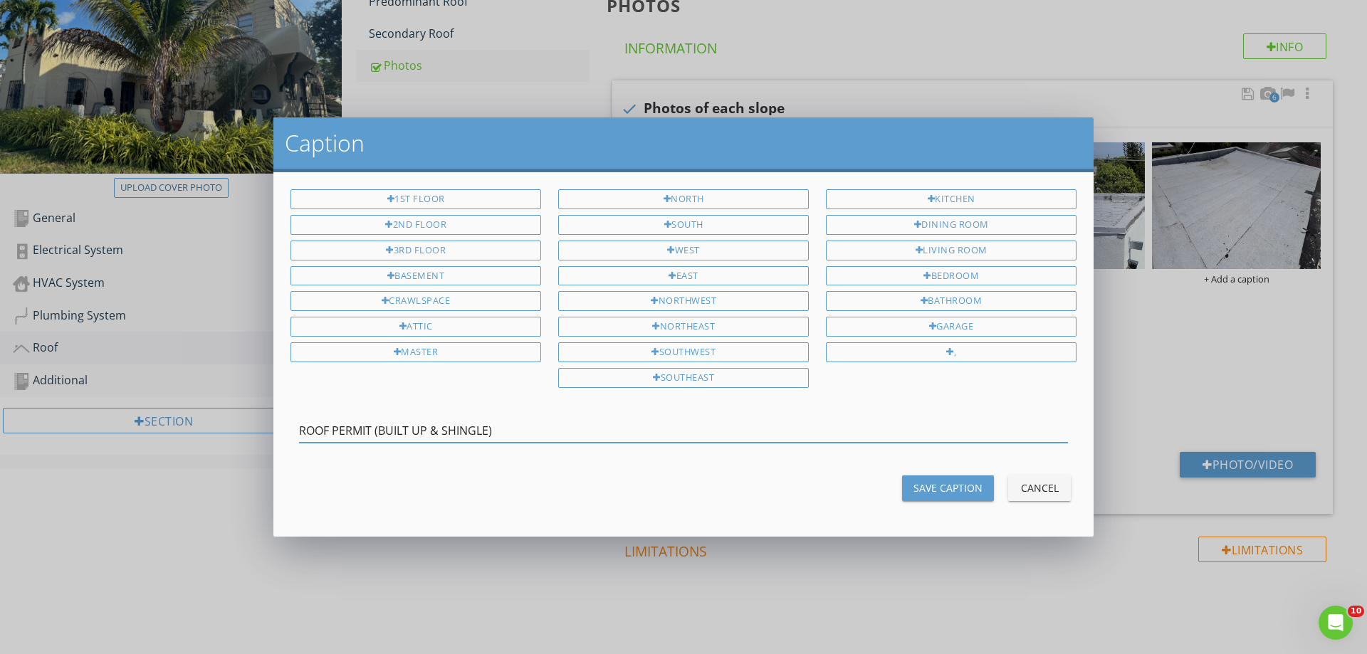
type input "ROOF PERMIT (BUILT UP & SHINGLE)"
click at [940, 483] on div "Save Caption" at bounding box center [947, 488] width 69 height 15
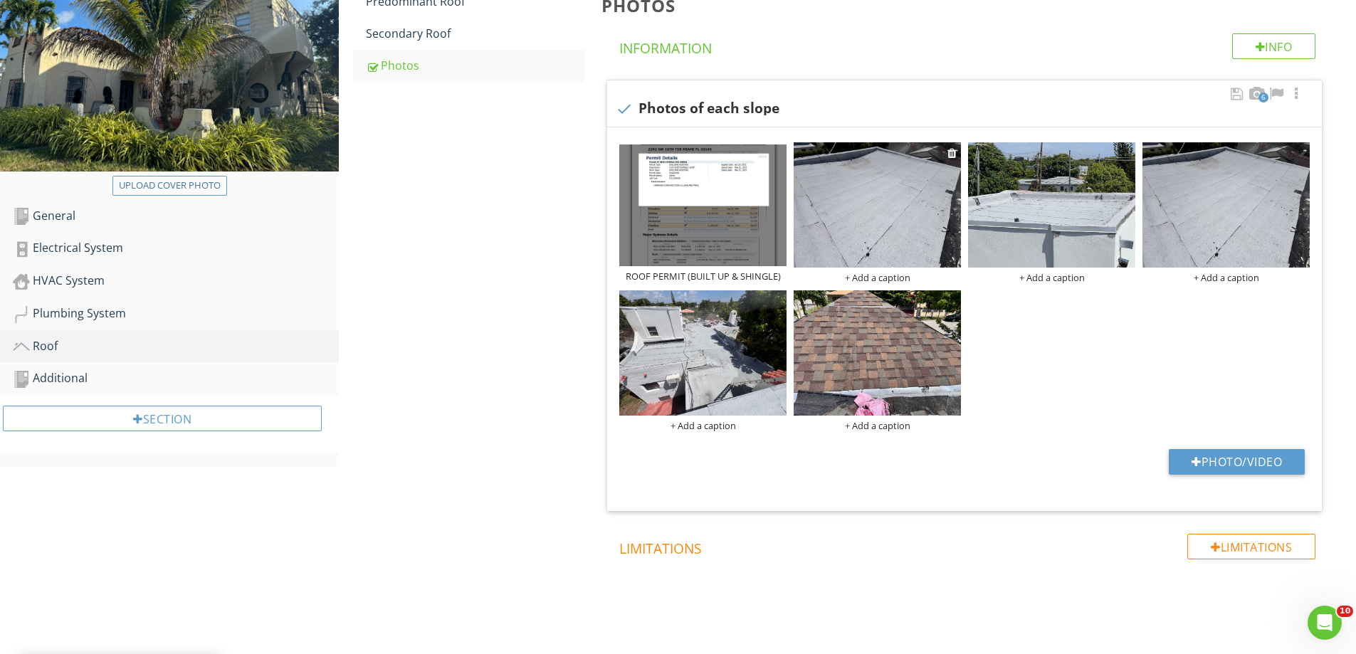
click at [866, 278] on div "+ Add a caption" at bounding box center [877, 277] width 167 height 11
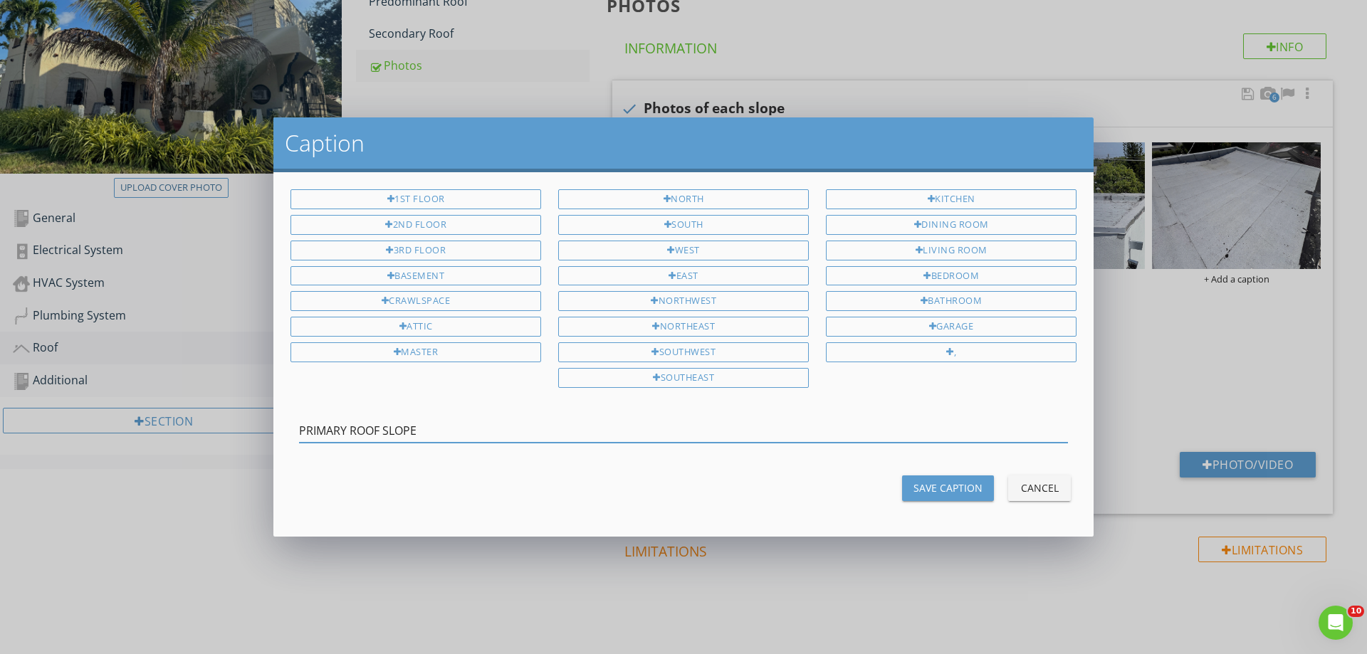
drag, startPoint x: 441, startPoint y: 429, endPoint x: 268, endPoint y: 434, distance: 173.0
click at [268, 434] on div "Caption 1st Floor 2nd Floor 3rd Floor Basement Crawlspace Attic Master North So…" at bounding box center [683, 327] width 1367 height 654
type input "PRIMARY ROOF SLOPE"
click at [934, 498] on button "Save Caption" at bounding box center [948, 489] width 92 height 26
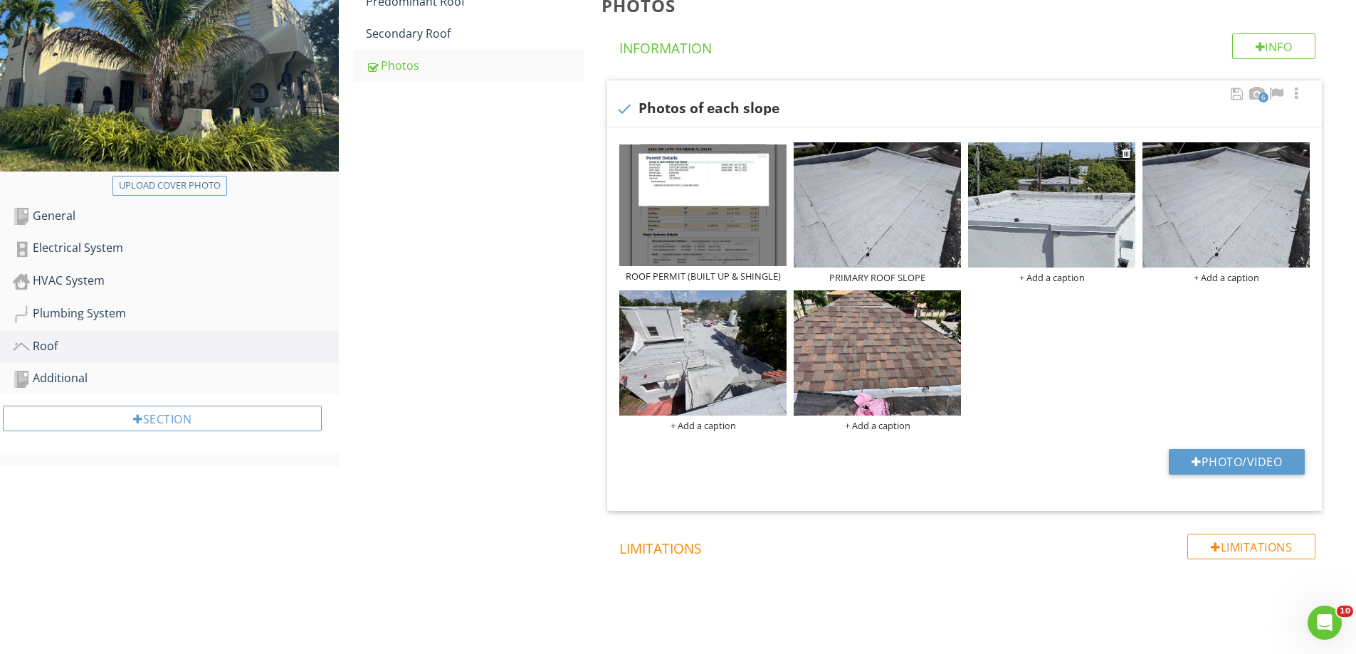
click at [1054, 278] on div "+ Add a caption" at bounding box center [1051, 277] width 167 height 11
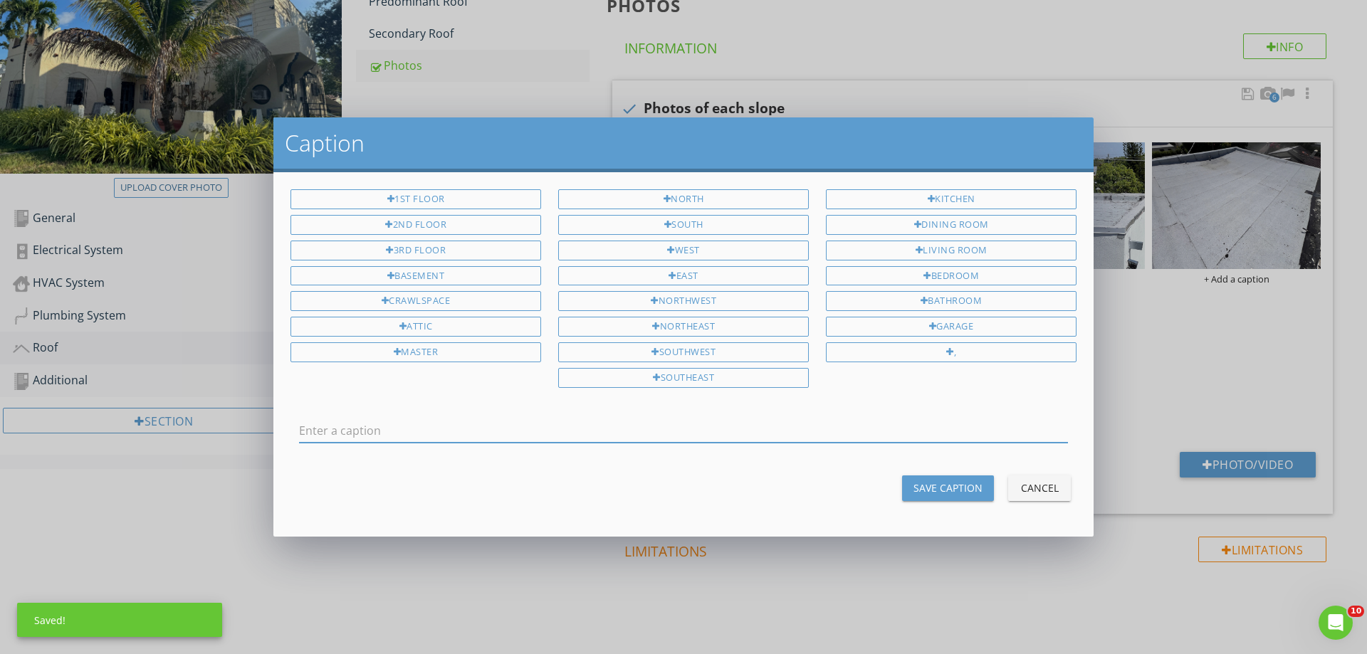
click at [684, 436] on input "text" at bounding box center [683, 430] width 769 height 23
type input "PRIMARY ROOF SLOPE"
click at [956, 498] on button "Save Caption" at bounding box center [948, 489] width 92 height 26
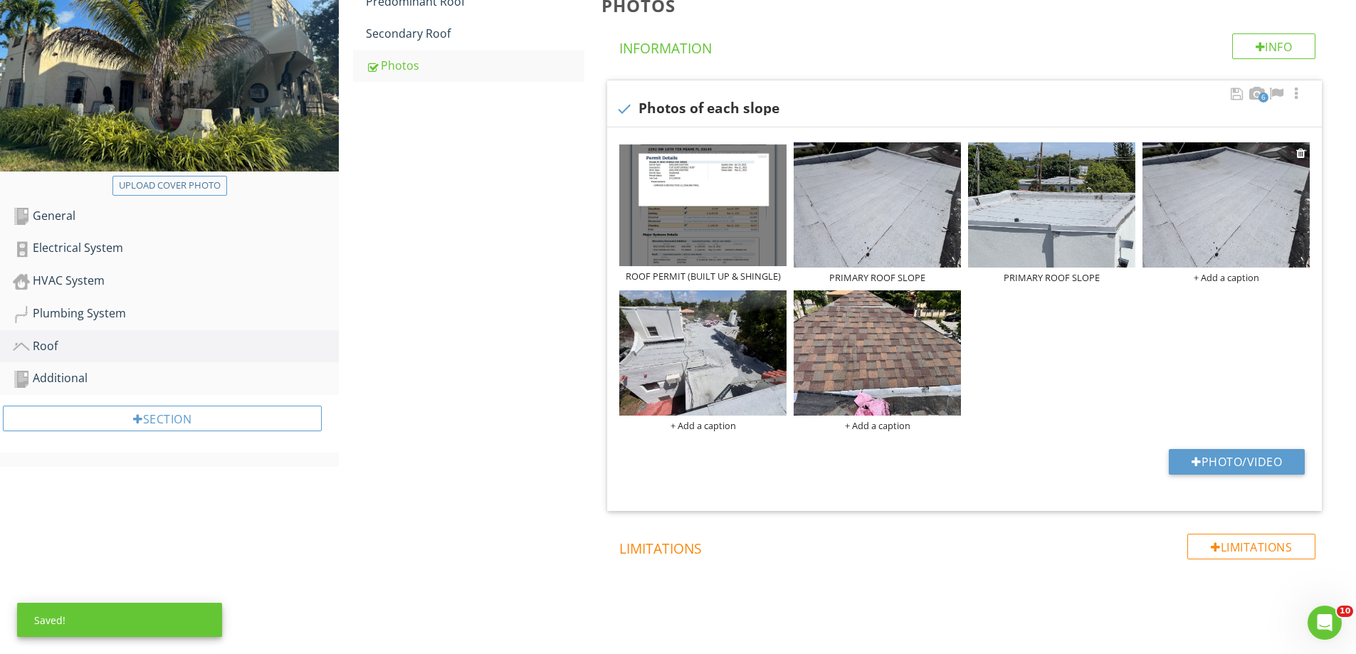
click at [1222, 280] on div "+ Add a caption" at bounding box center [1226, 277] width 167 height 11
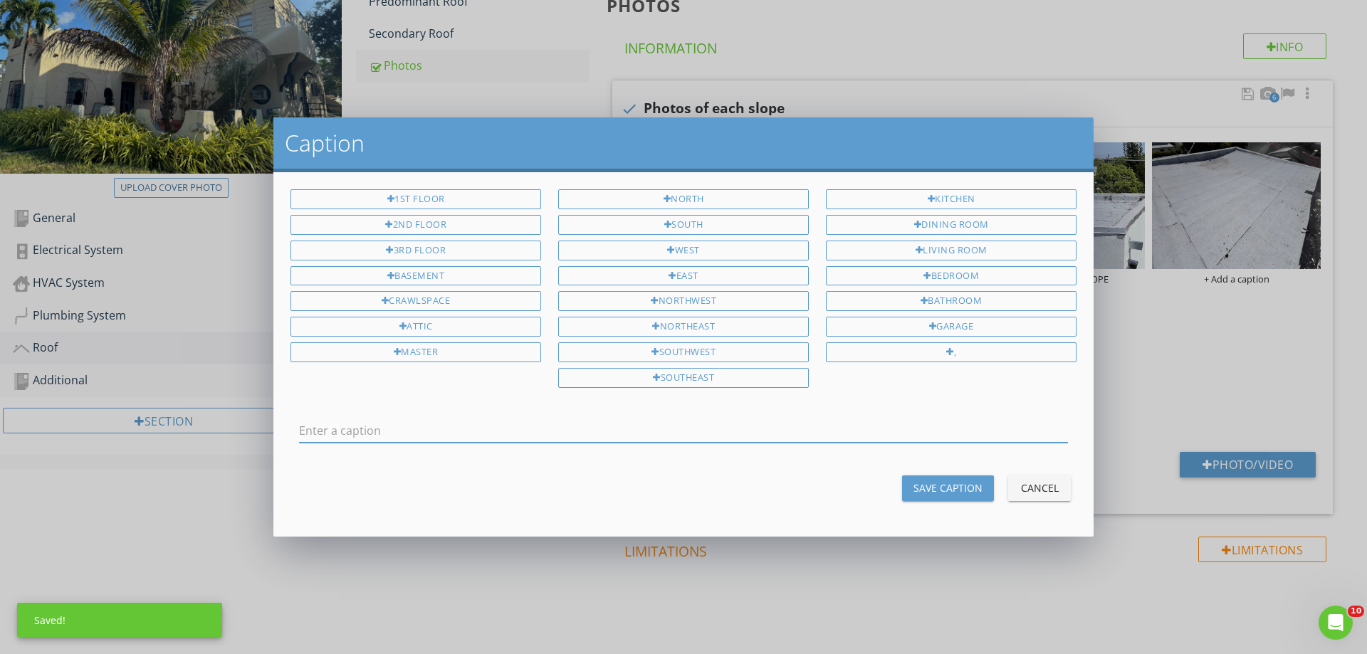
click at [707, 433] on input "text" at bounding box center [683, 430] width 769 height 23
type input "PRIMARY ROOF SLOPE"
click at [918, 490] on div "Save Caption" at bounding box center [947, 488] width 69 height 15
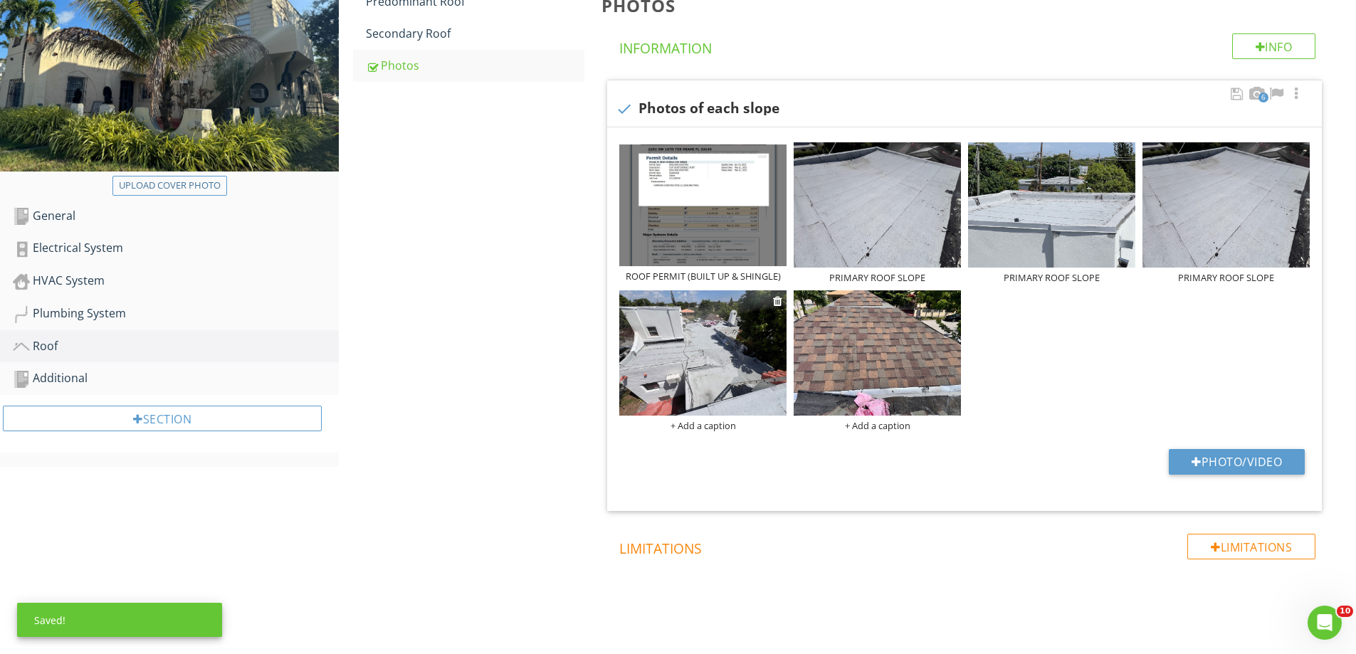
click at [720, 429] on div "+ Add a caption" at bounding box center [702, 425] width 167 height 11
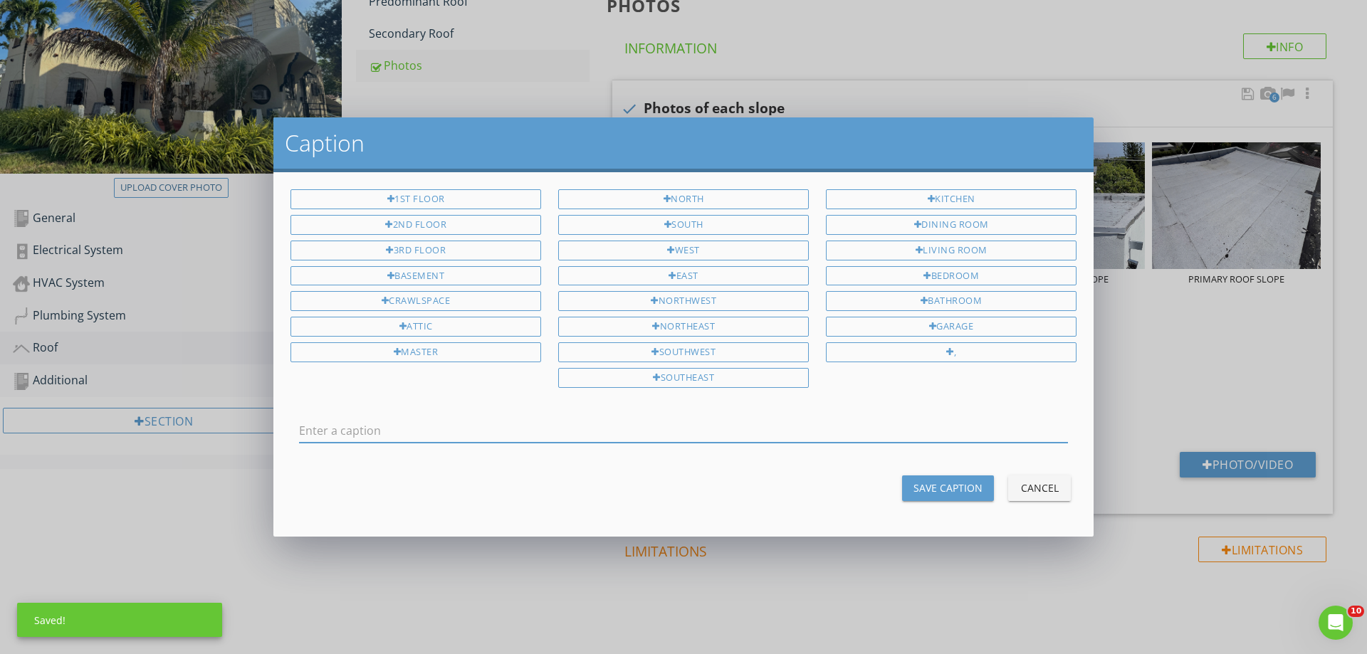
click at [579, 427] on input "text" at bounding box center [683, 430] width 769 height 23
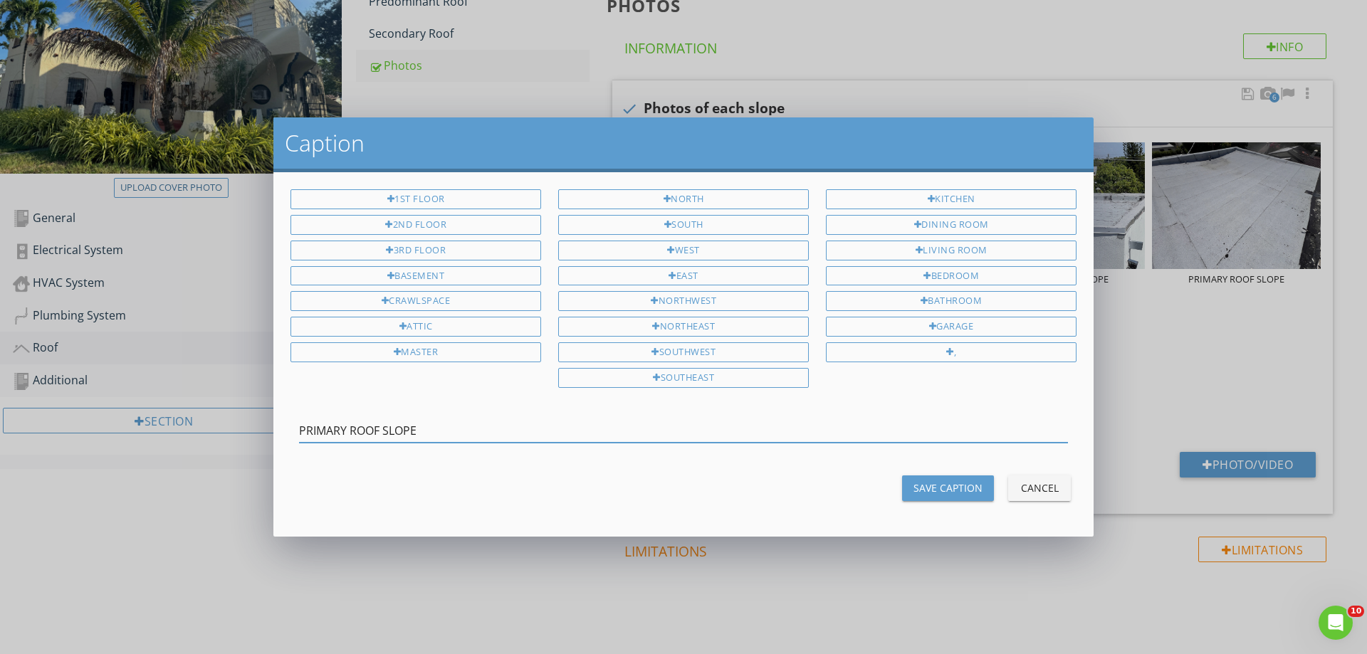
type input "PRIMARY ROOF SLOPE"
click at [921, 487] on div "Save Caption" at bounding box center [947, 488] width 69 height 15
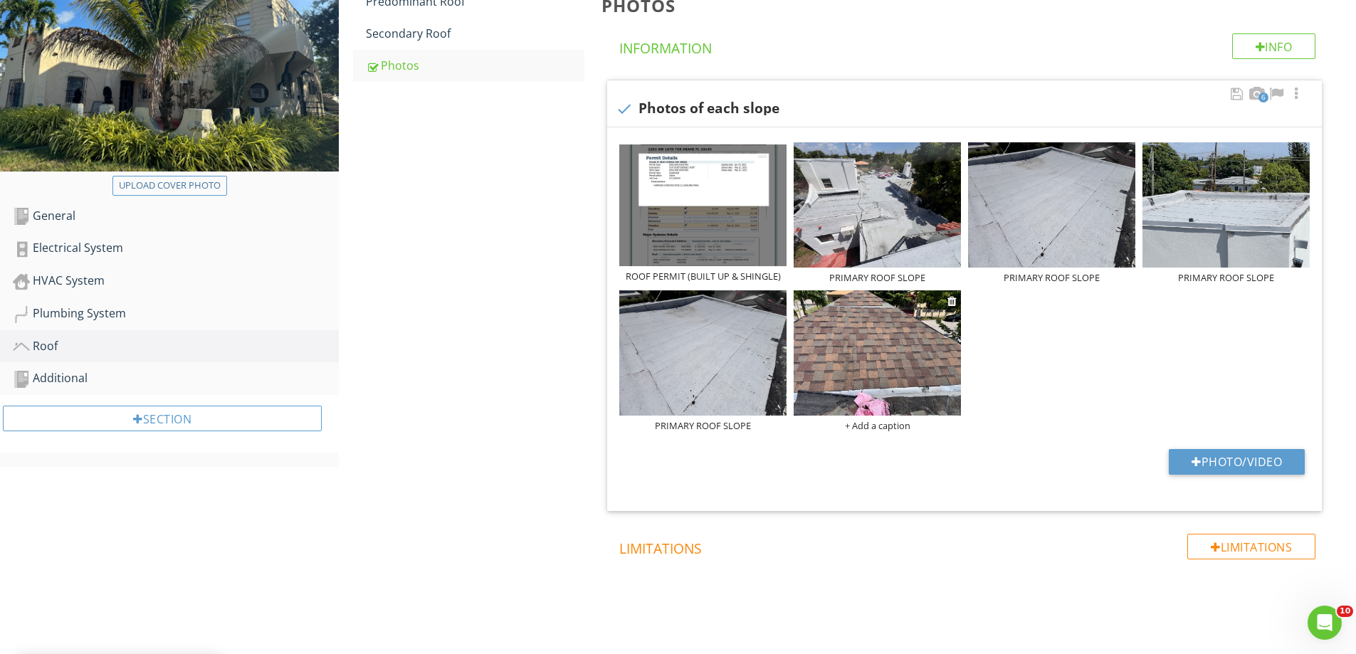
click at [875, 424] on div "+ Add a caption" at bounding box center [877, 425] width 167 height 11
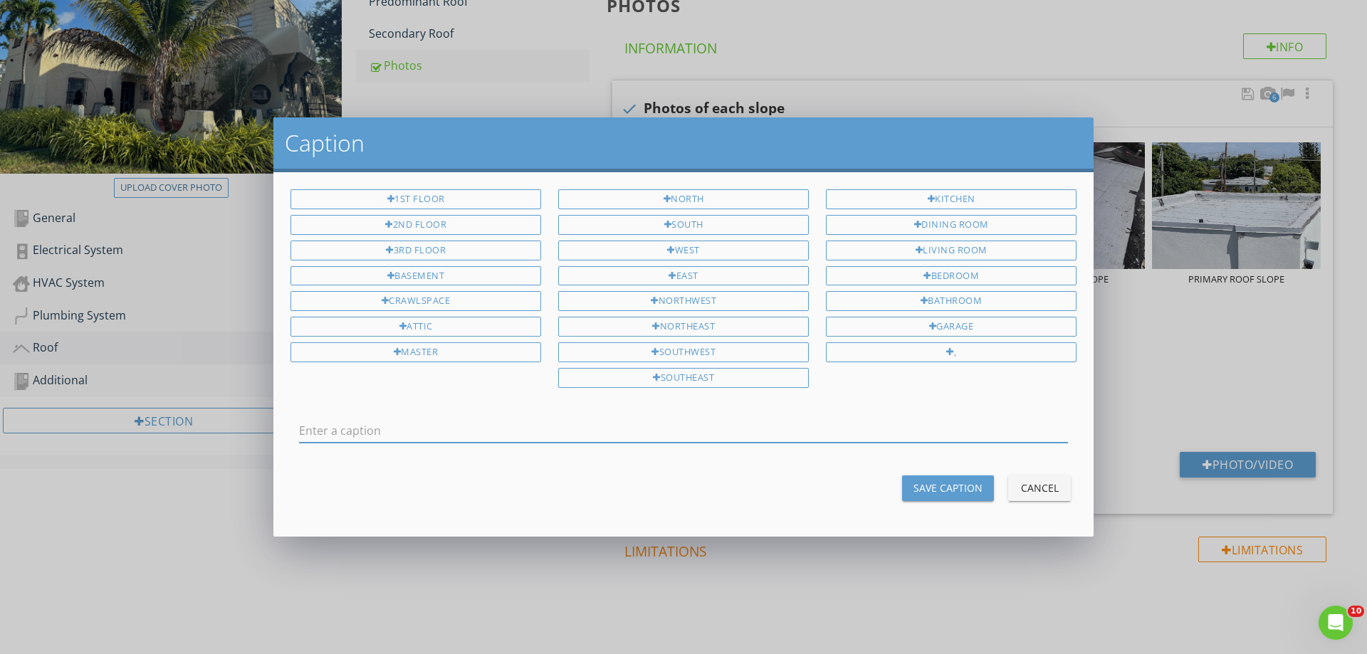
click at [518, 435] on input "text" at bounding box center [683, 430] width 769 height 23
type input "SECONDARY ROOF SLOPE"
click at [921, 490] on div "Save Caption" at bounding box center [947, 488] width 69 height 15
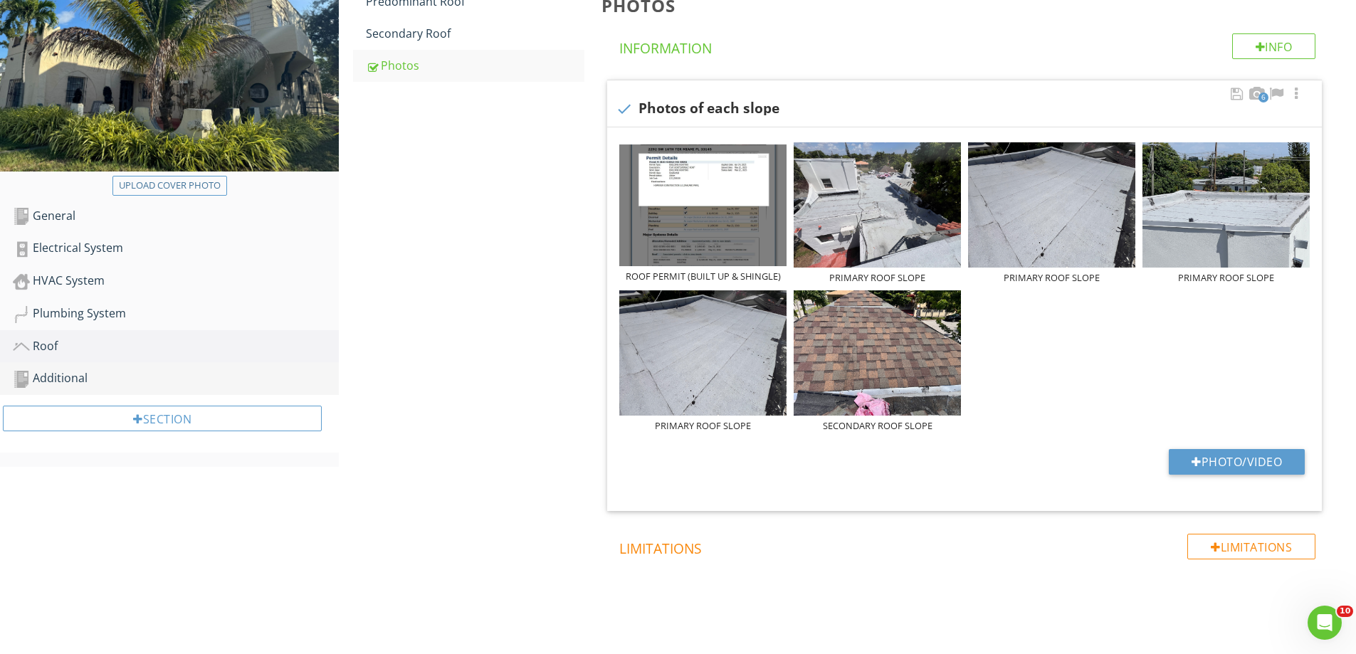
click at [43, 379] on div "Additional" at bounding box center [176, 378] width 326 height 19
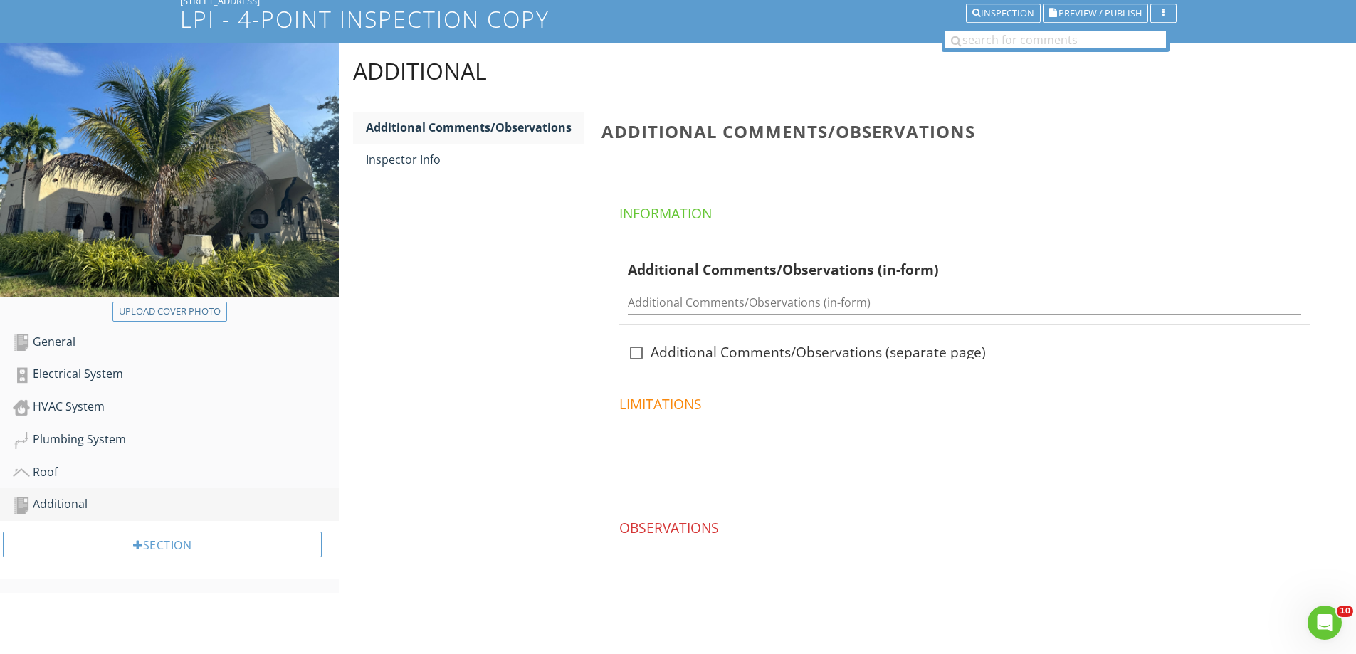
scroll to position [100, 0]
click at [44, 374] on div "Electrical System" at bounding box center [176, 374] width 326 height 19
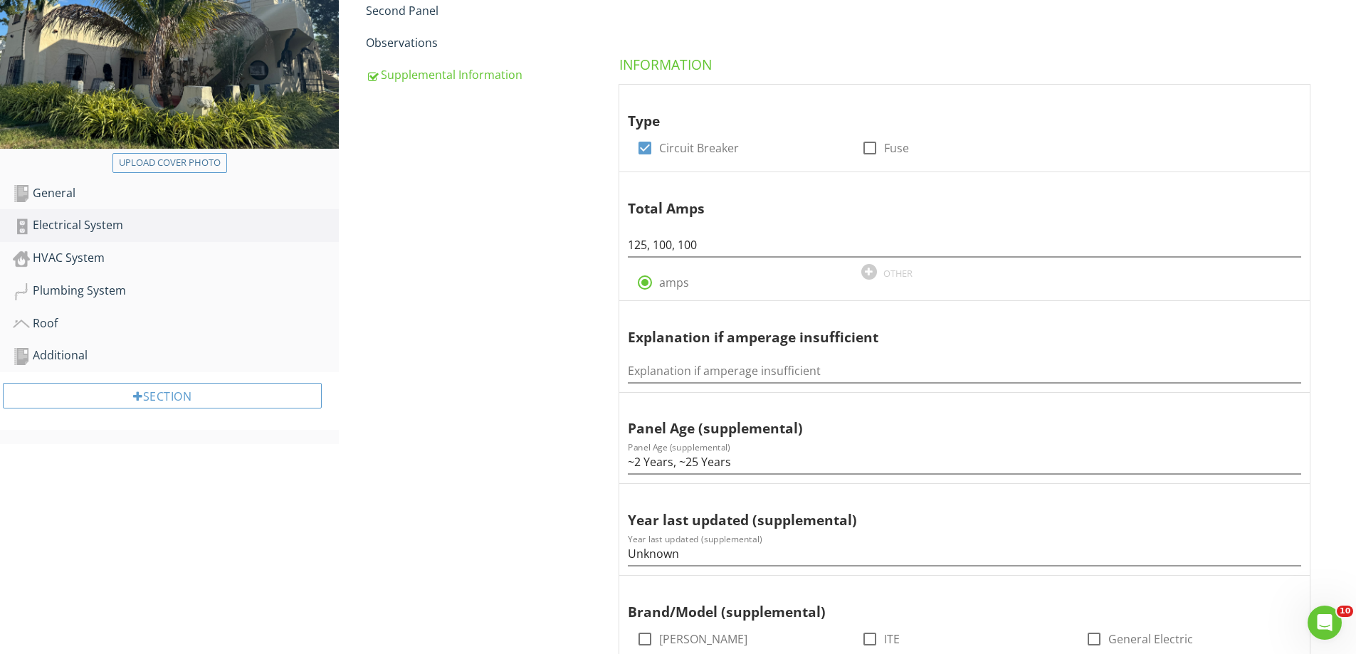
scroll to position [154, 0]
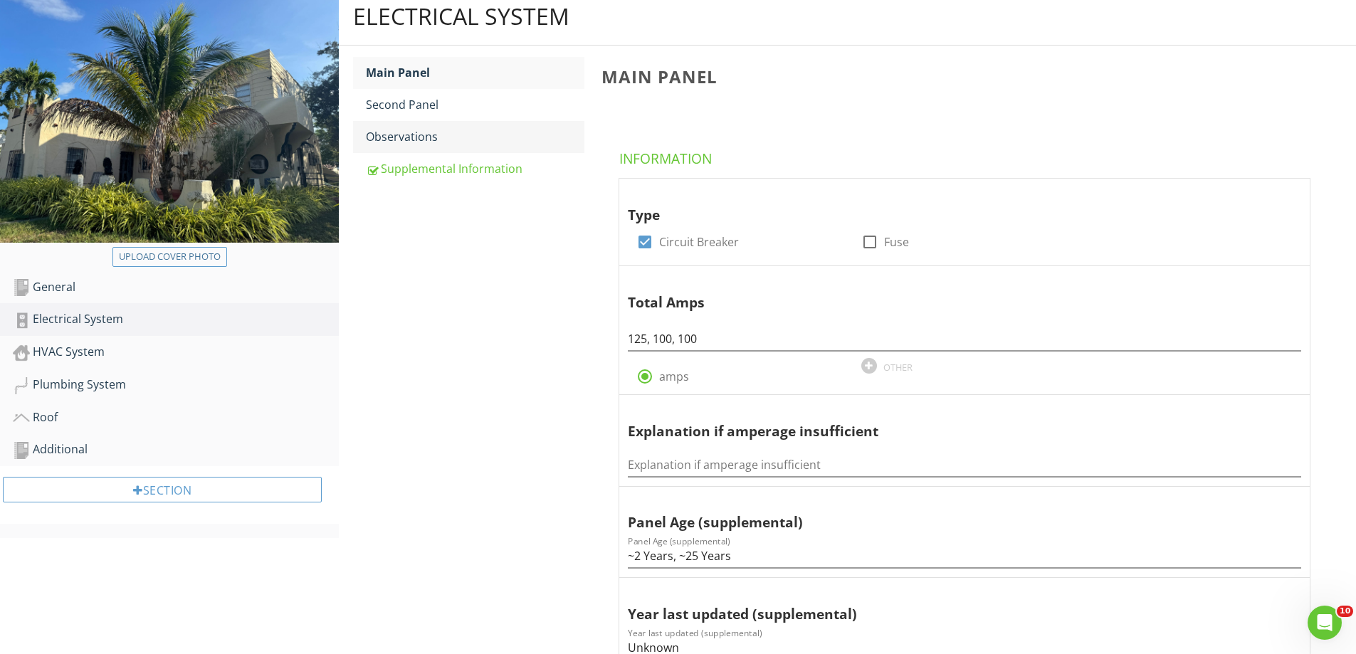
click at [402, 140] on div "Observations" at bounding box center [475, 136] width 219 height 17
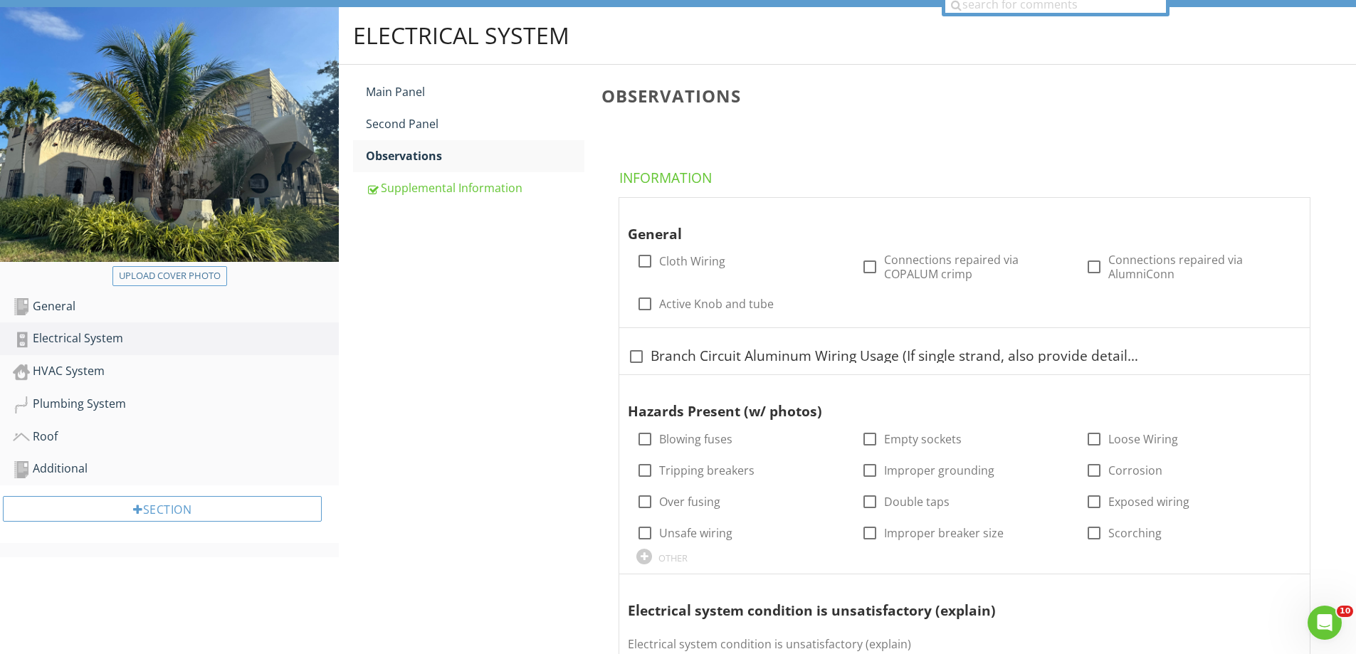
scroll to position [73, 0]
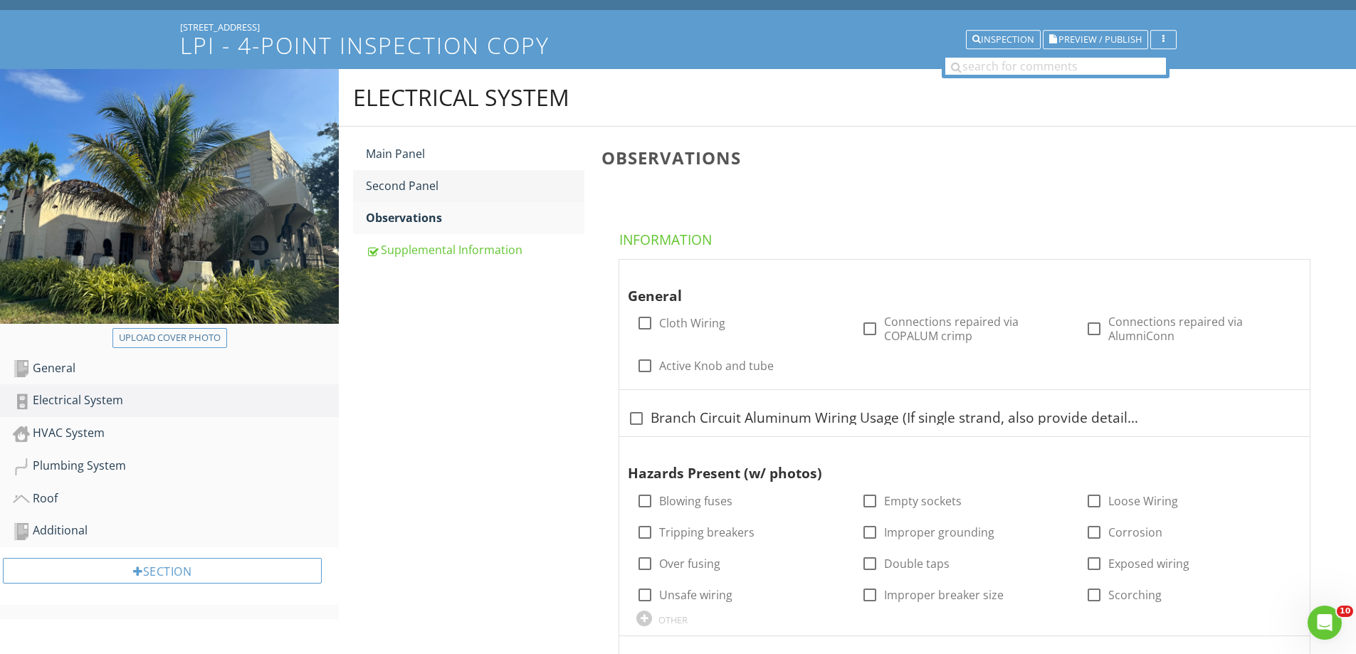
click at [398, 185] on div "Second Panel" at bounding box center [475, 185] width 219 height 17
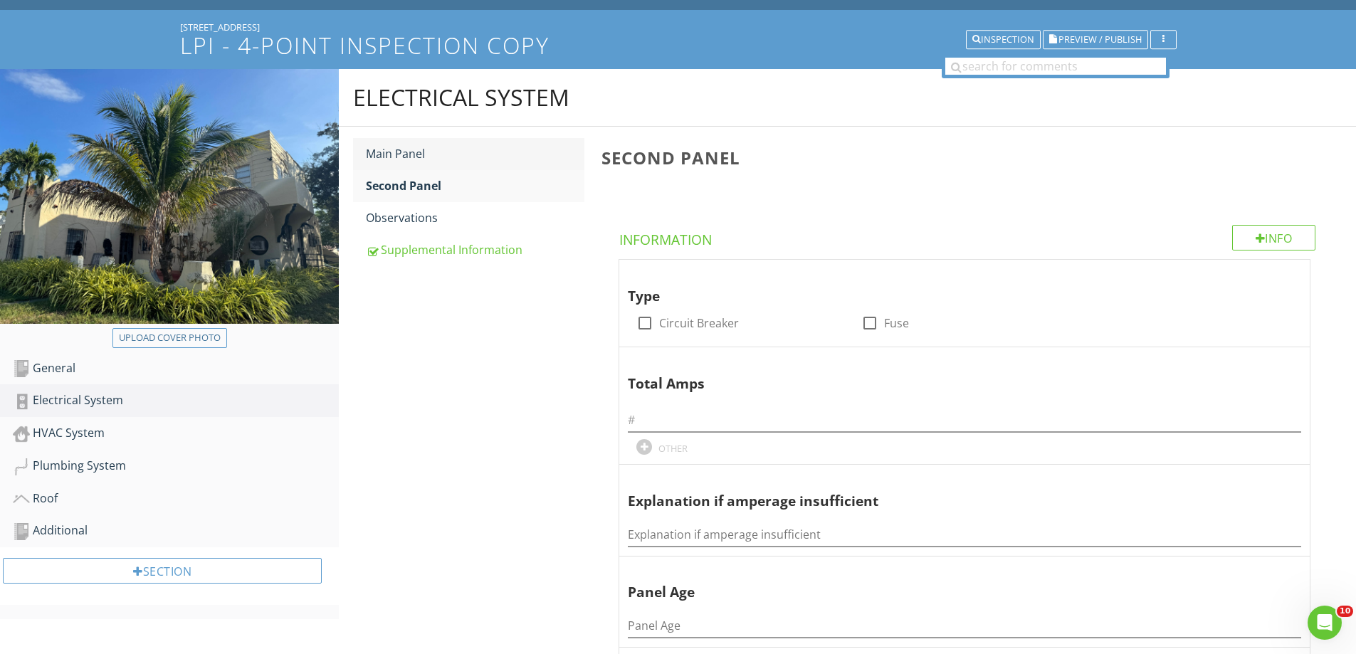
click at [383, 149] on div "Main Panel" at bounding box center [475, 153] width 219 height 17
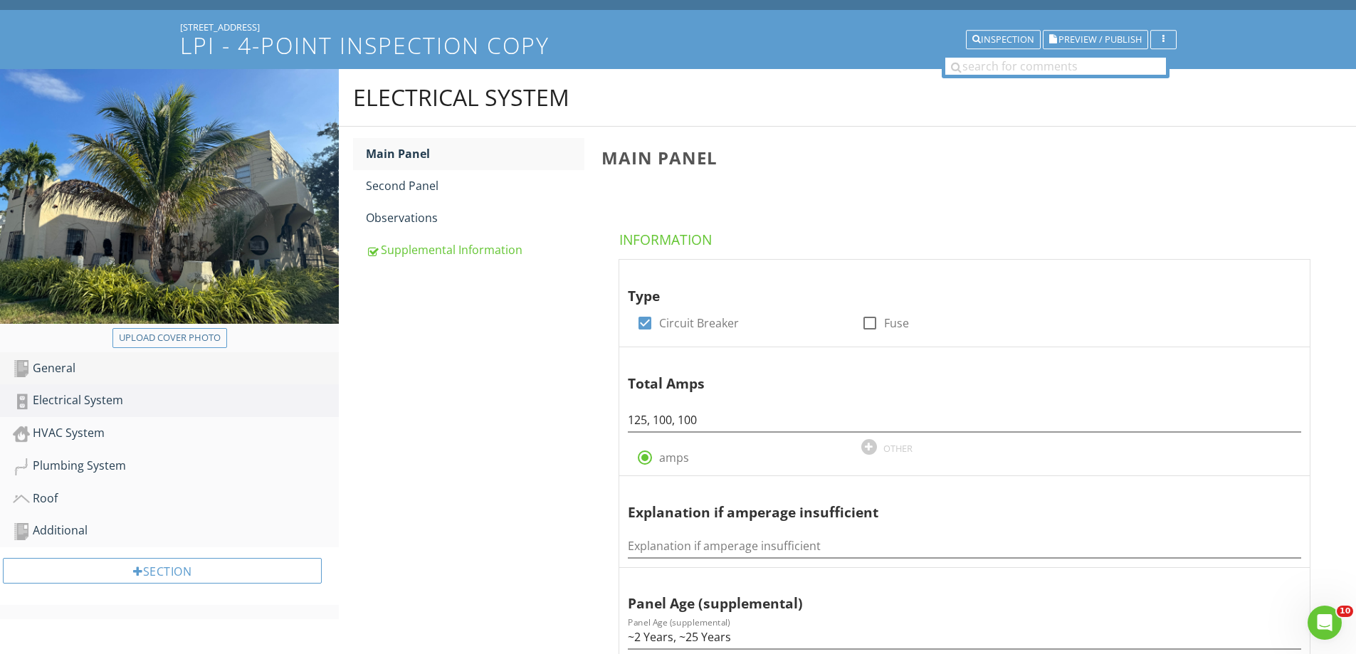
click at [89, 364] on div "General" at bounding box center [176, 368] width 326 height 19
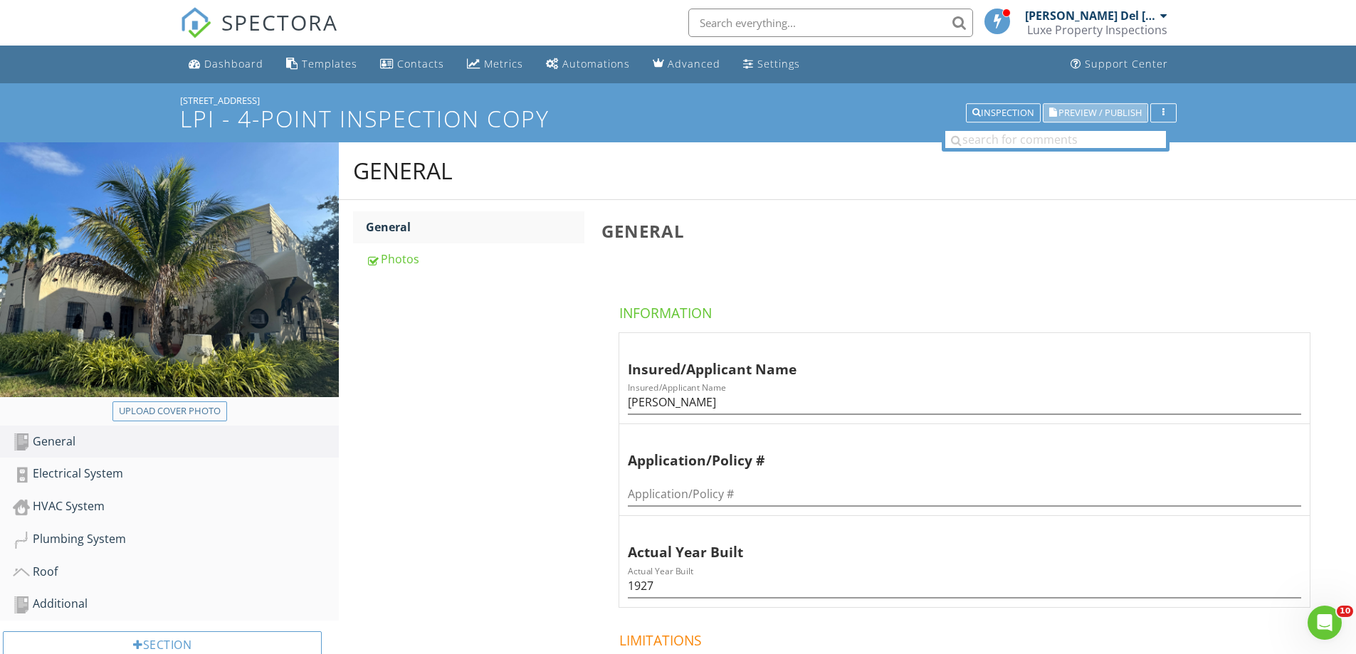
click at [1064, 115] on span "Preview / Publish" at bounding box center [1100, 112] width 83 height 9
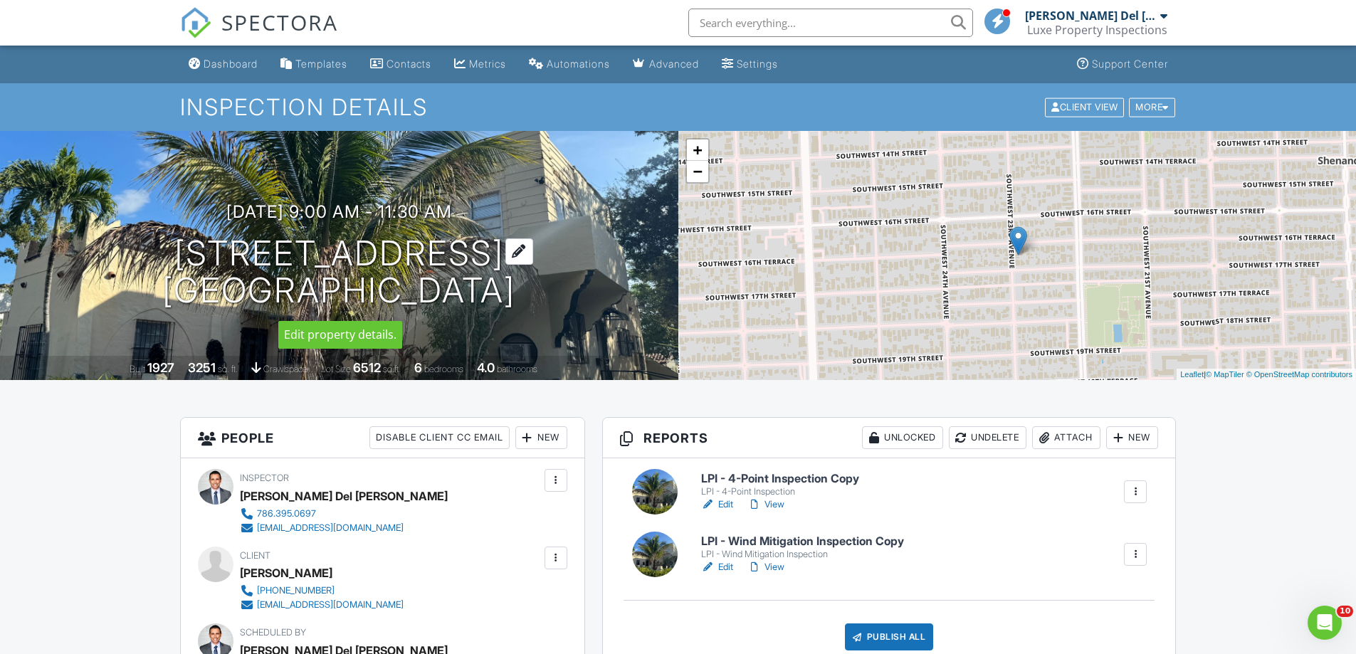
click at [505, 250] on div at bounding box center [519, 251] width 28 height 26
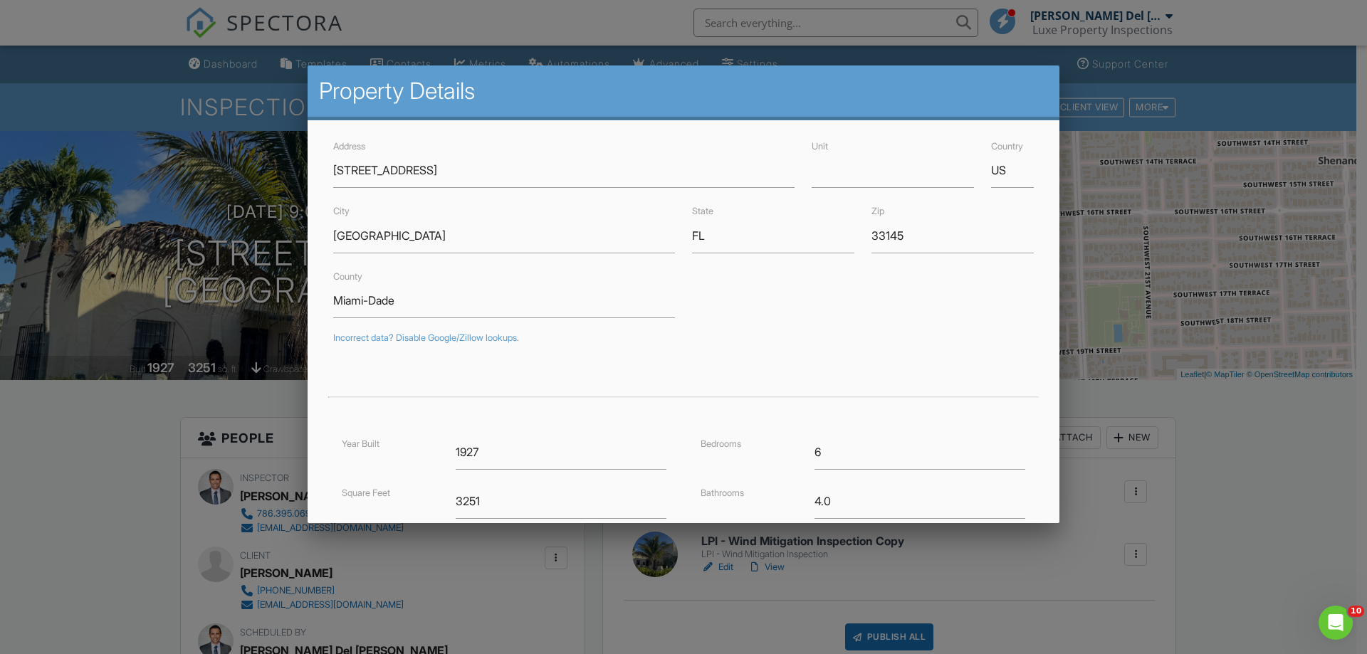
click at [1222, 419] on div at bounding box center [683, 338] width 1367 height 818
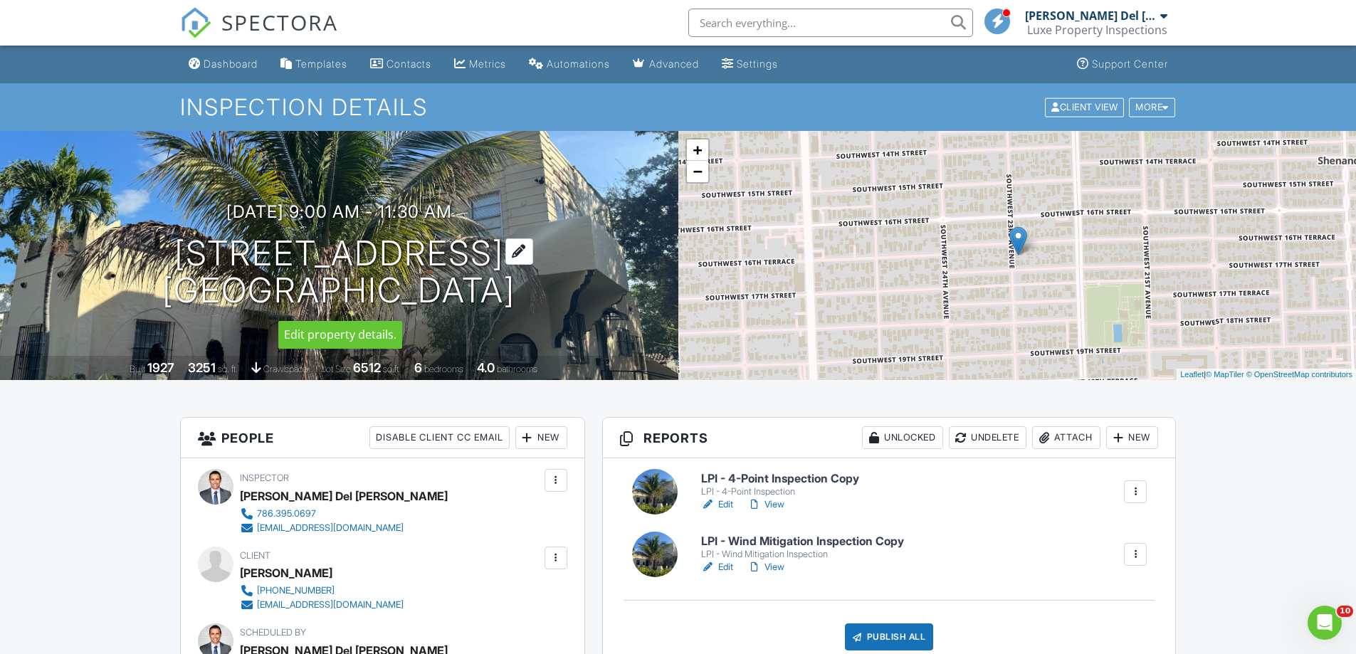
click at [457, 250] on h1 "2292 SW 16th Ter Miami, FL 33145" at bounding box center [338, 272] width 353 height 75
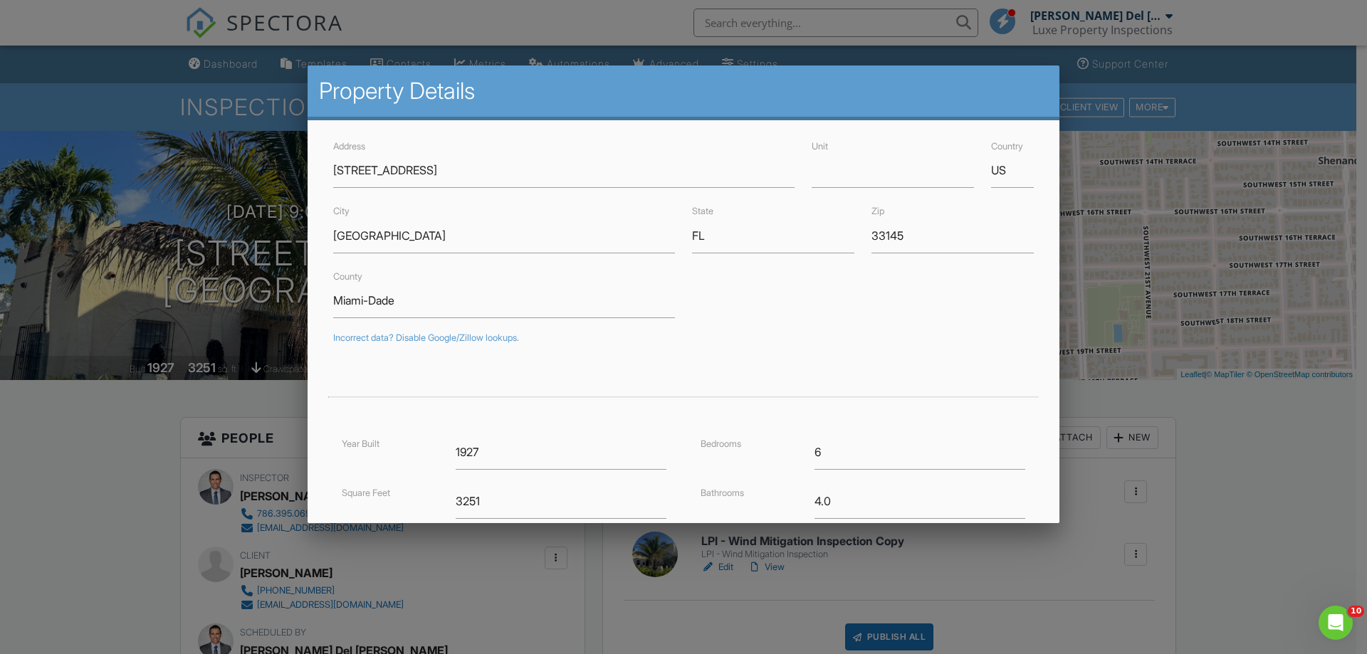
click at [1224, 406] on div at bounding box center [683, 338] width 1367 height 818
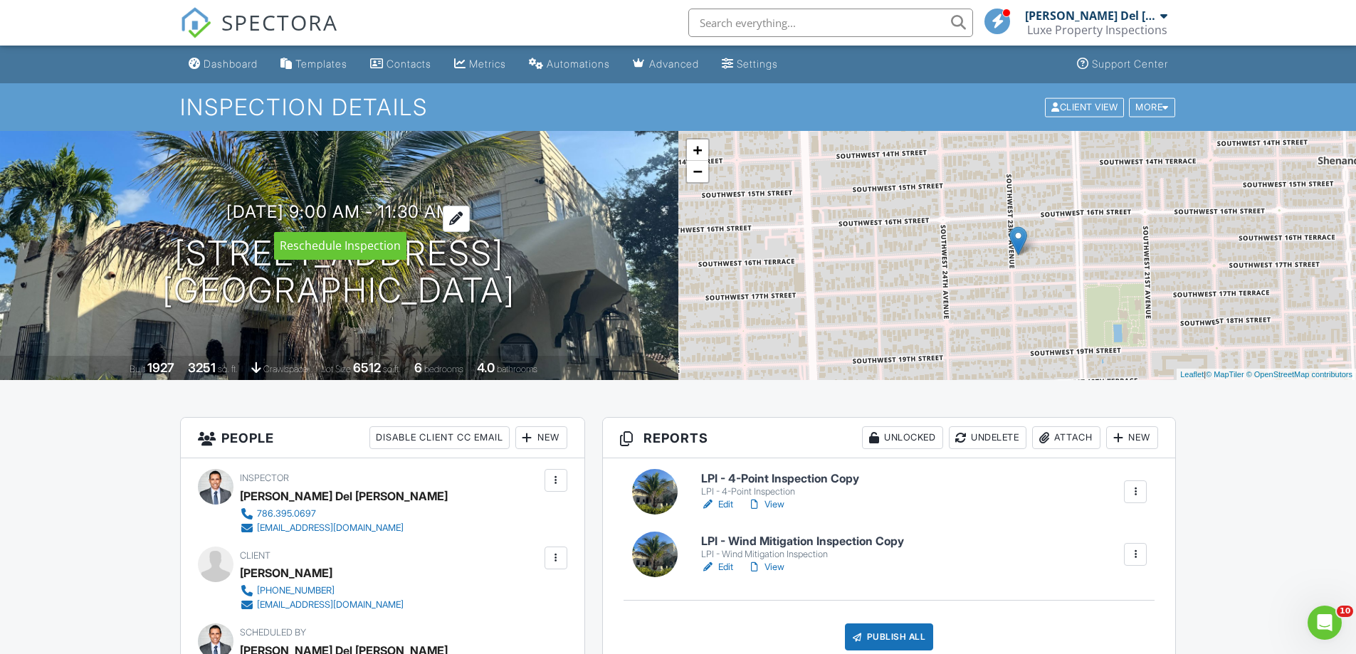
click at [420, 205] on h3 "08/29/2025 9:00 am - 11:30 am" at bounding box center [339, 211] width 226 height 19
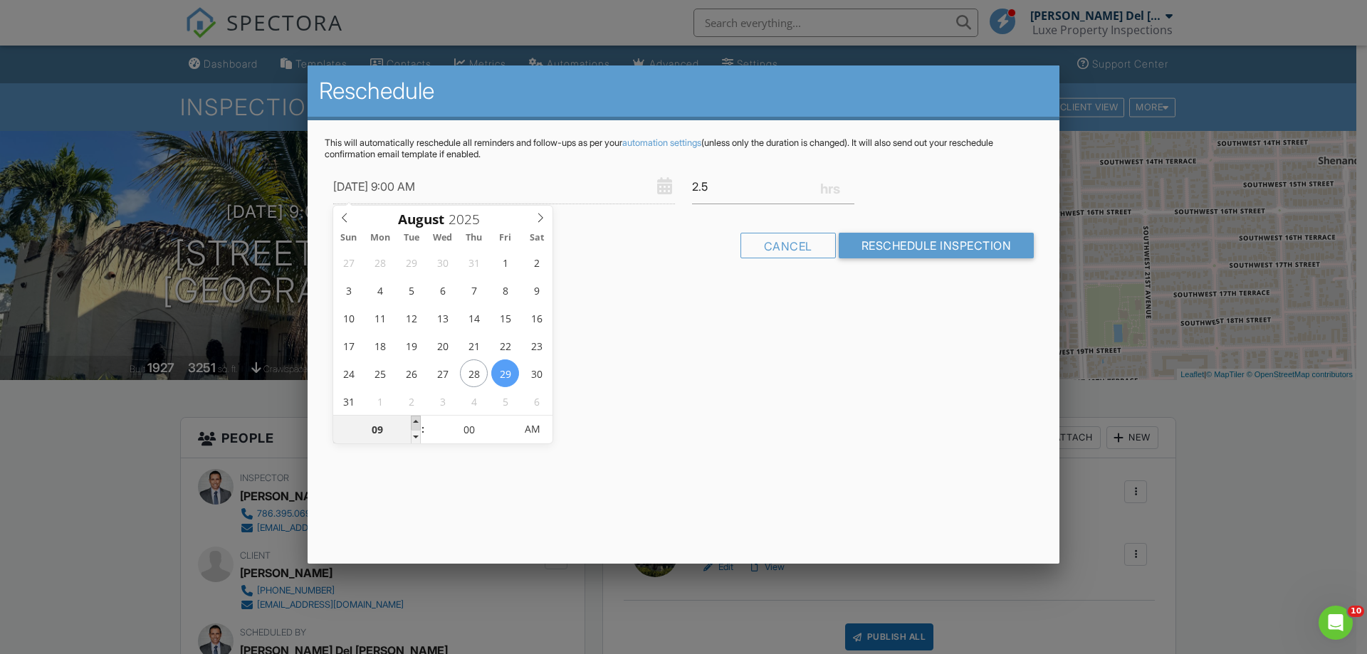
type input "08/29/2025 10:00 AM"
type input "10"
click at [416, 423] on span at bounding box center [416, 423] width 10 height 14
type input "08/29/2025 11:00 AM"
type input "11"
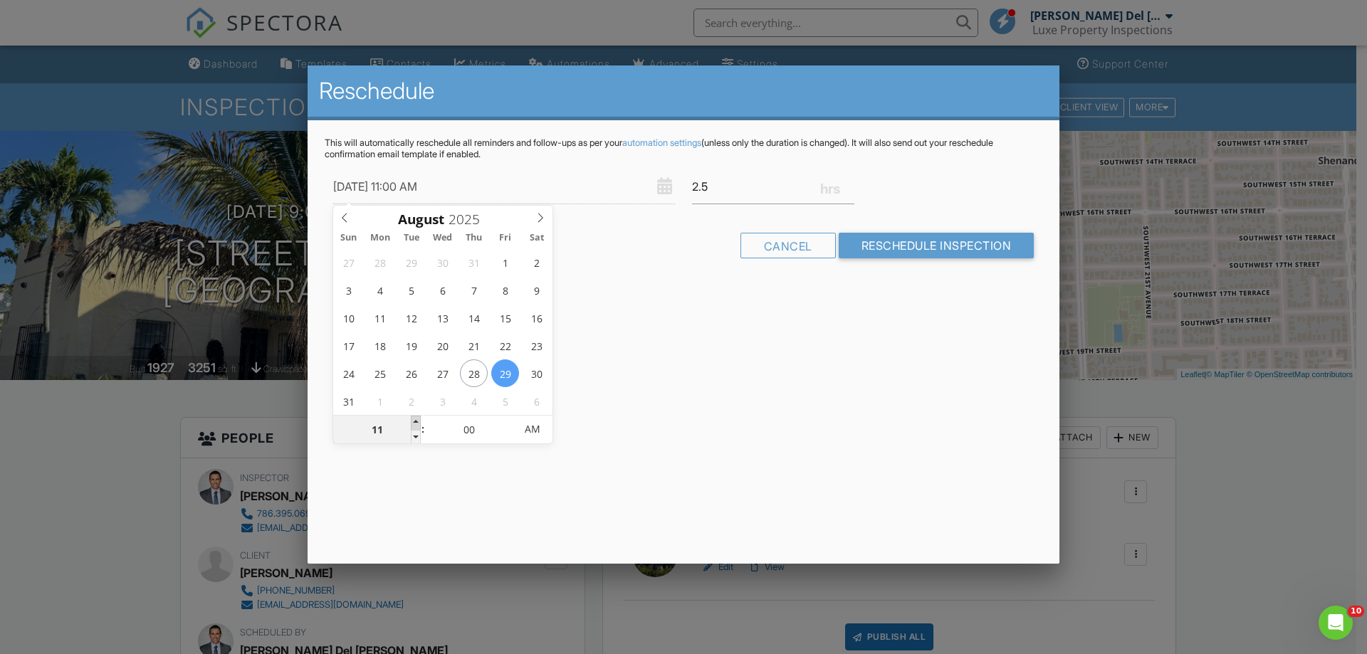
click at [416, 423] on span at bounding box center [416, 423] width 10 height 14
type input "08/29/2025 12:00 PM"
type input "12"
click at [416, 423] on span at bounding box center [416, 423] width 10 height 14
type input "08/29/2025 1:00 PM"
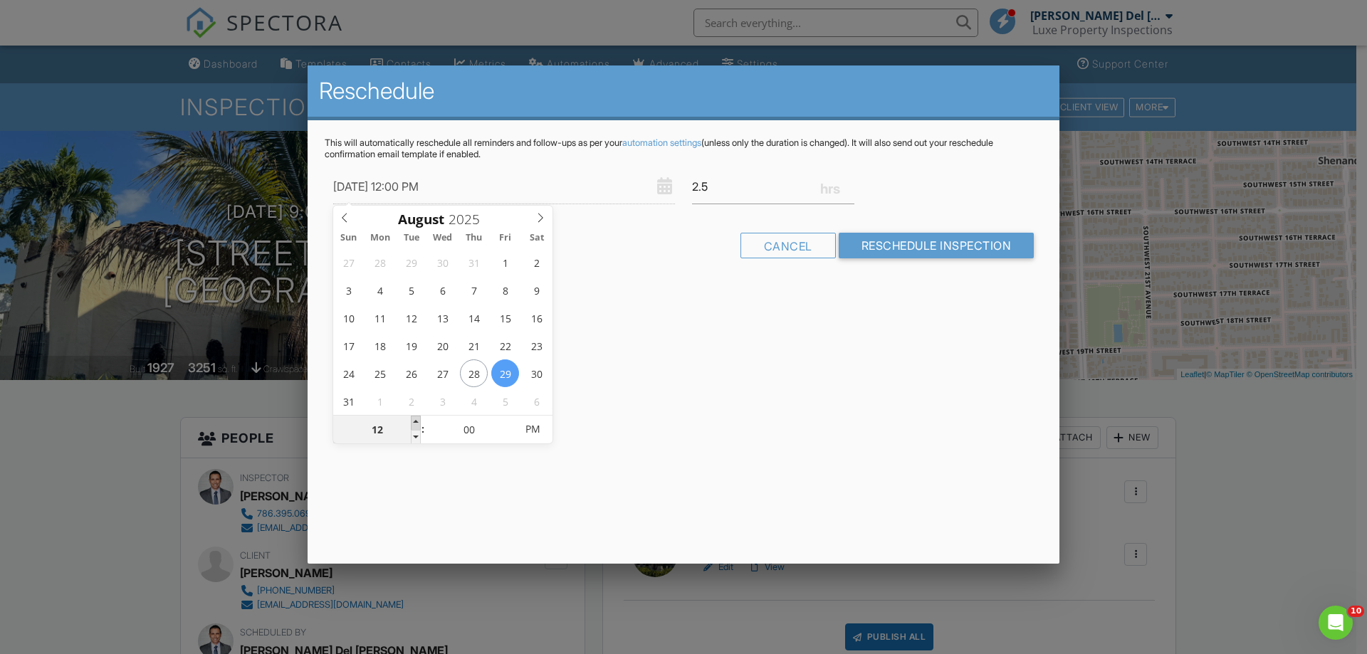
type input "01"
click at [416, 423] on span at bounding box center [416, 423] width 10 height 14
type input "08/28/2025 1:00 PM"
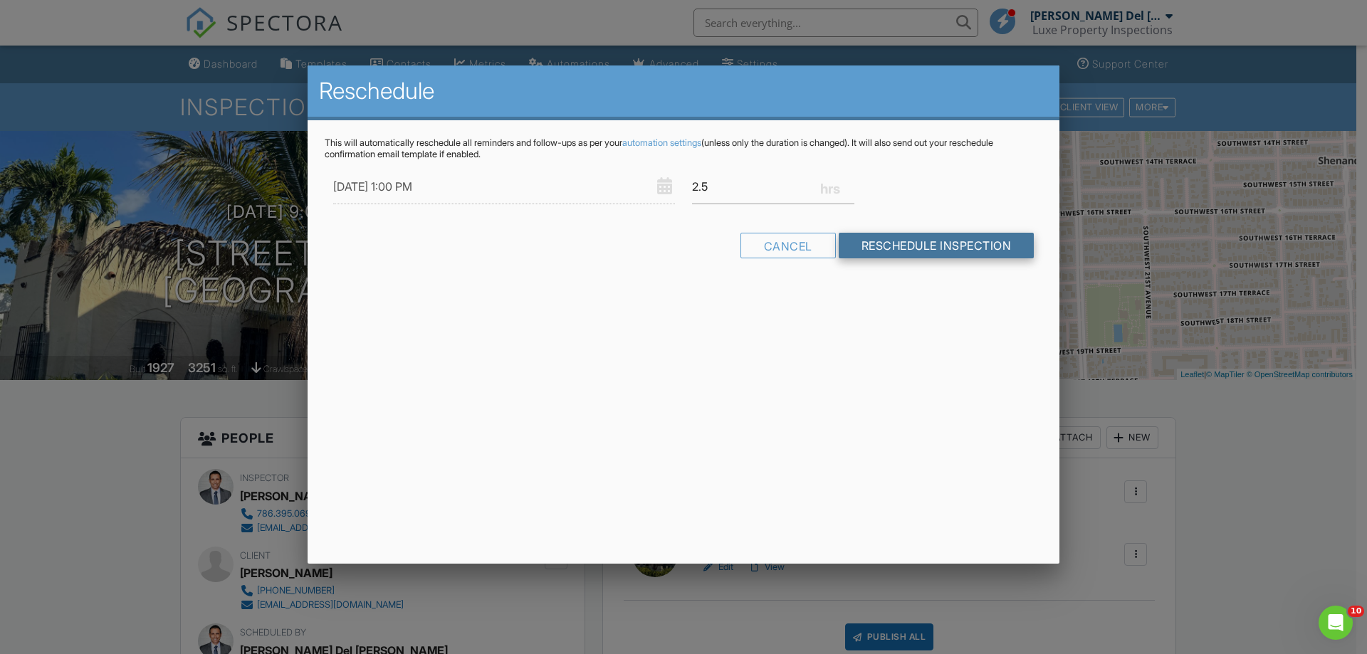
click at [874, 253] on input "Reschedule Inspection" at bounding box center [937, 246] width 196 height 26
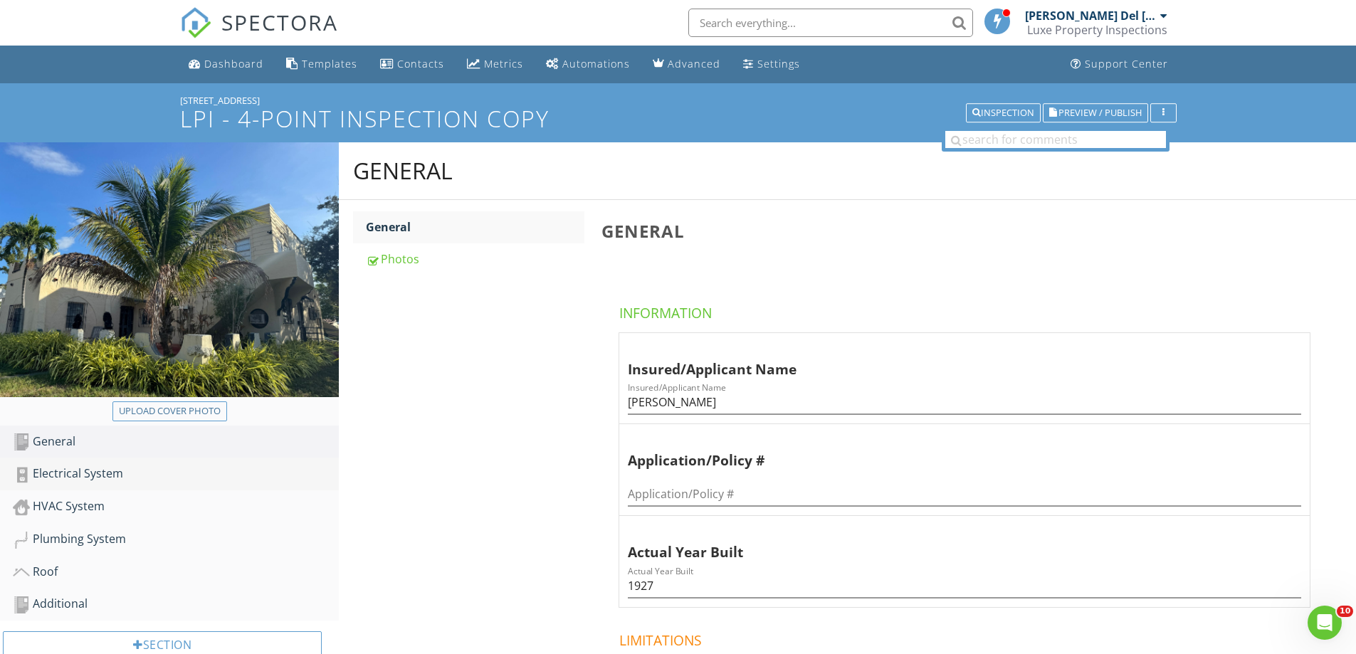
click at [56, 479] on div "Electrical System" at bounding box center [176, 474] width 326 height 19
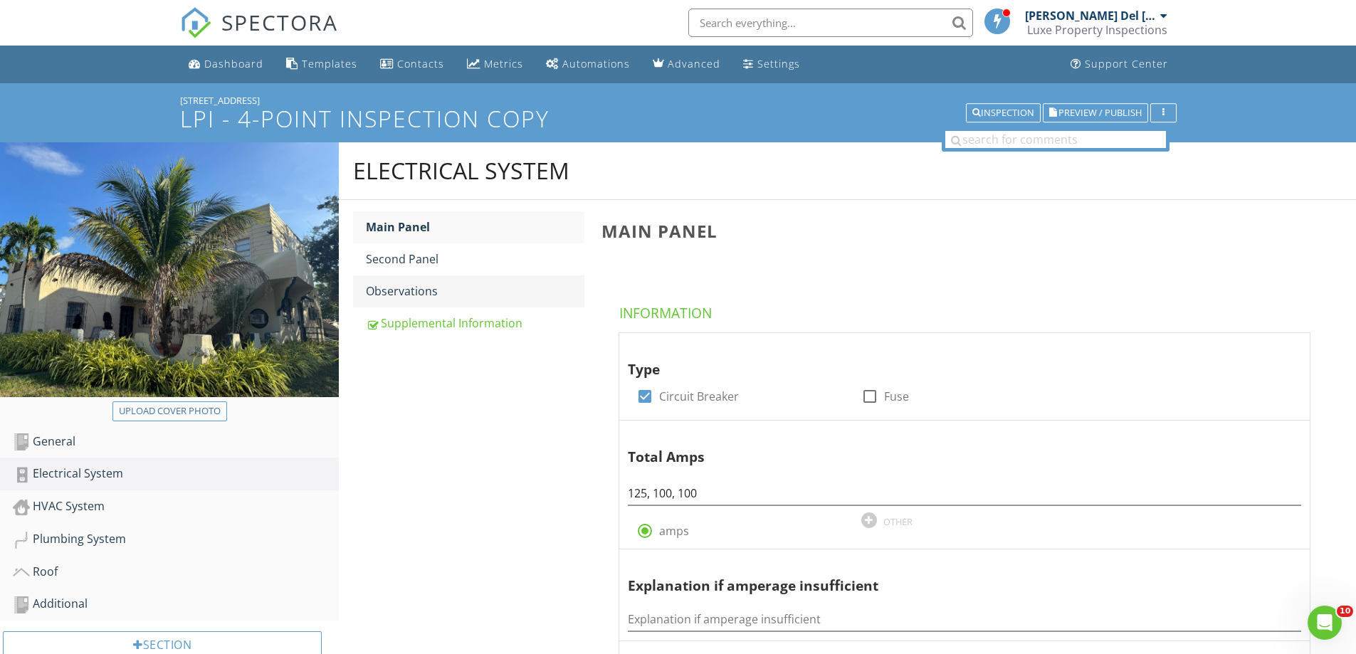
click at [385, 289] on div "Observations" at bounding box center [475, 291] width 219 height 17
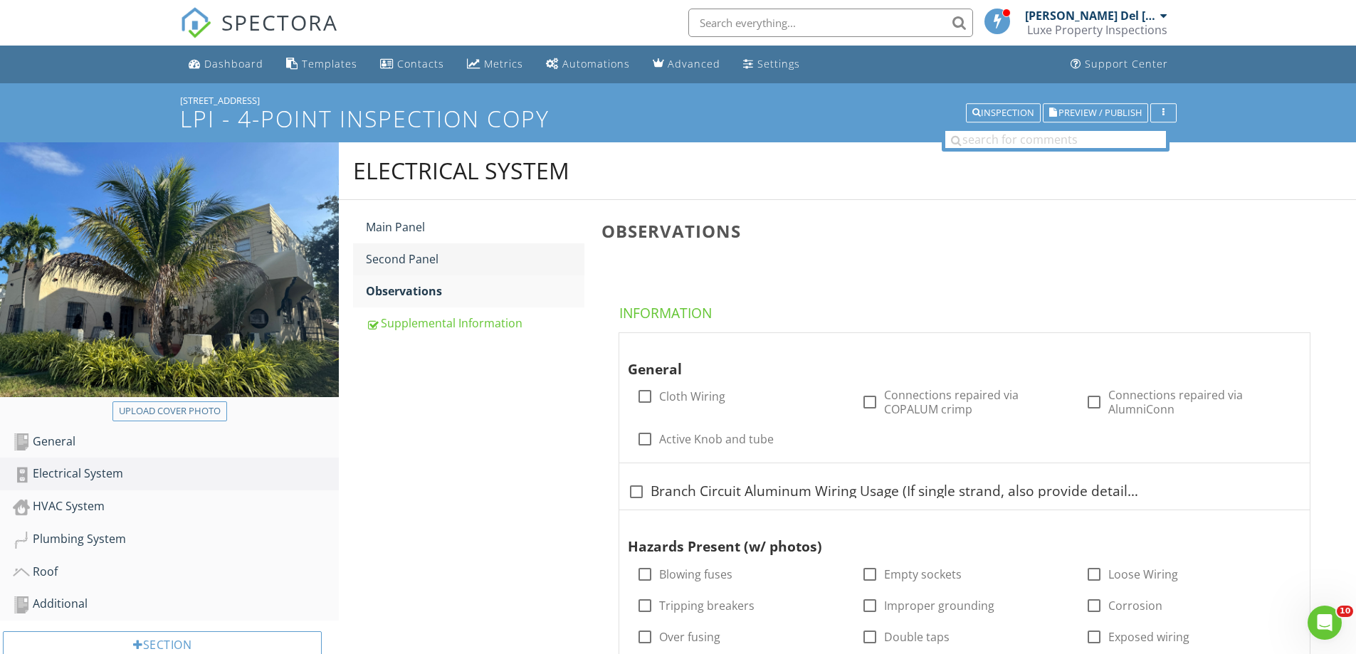
click at [394, 258] on div "Second Panel" at bounding box center [475, 259] width 219 height 17
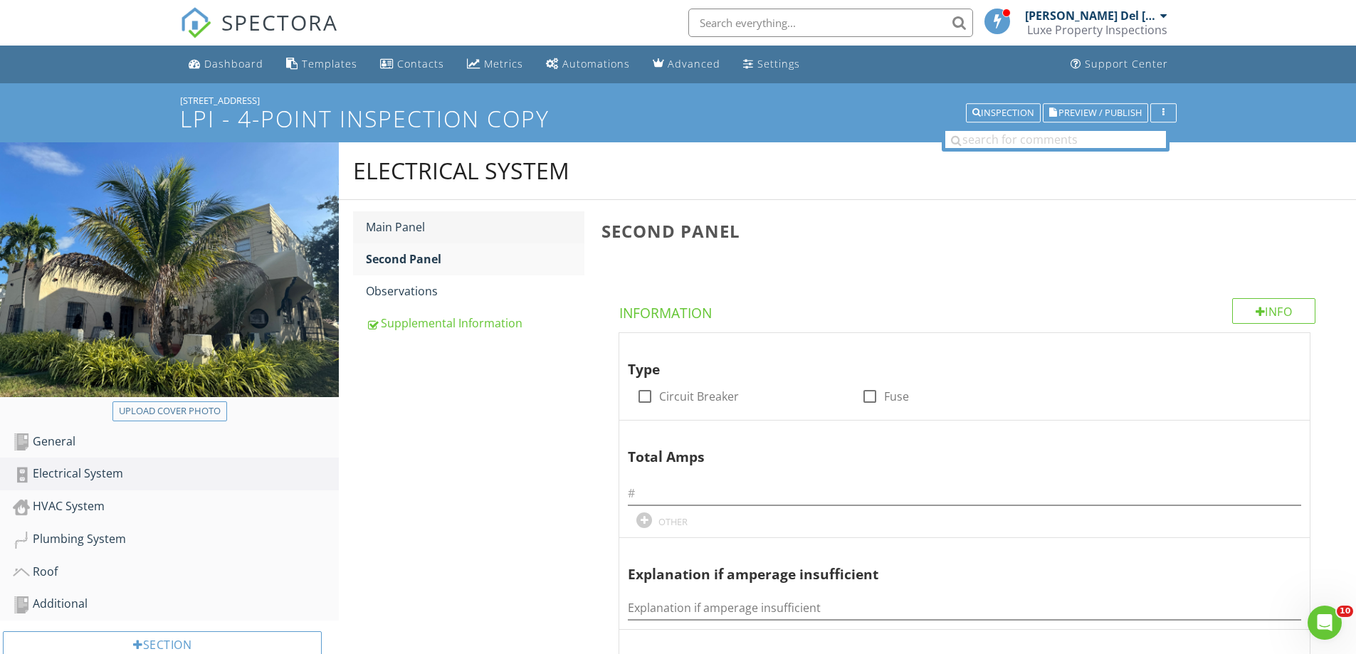
click at [389, 222] on div "Main Panel" at bounding box center [475, 227] width 219 height 17
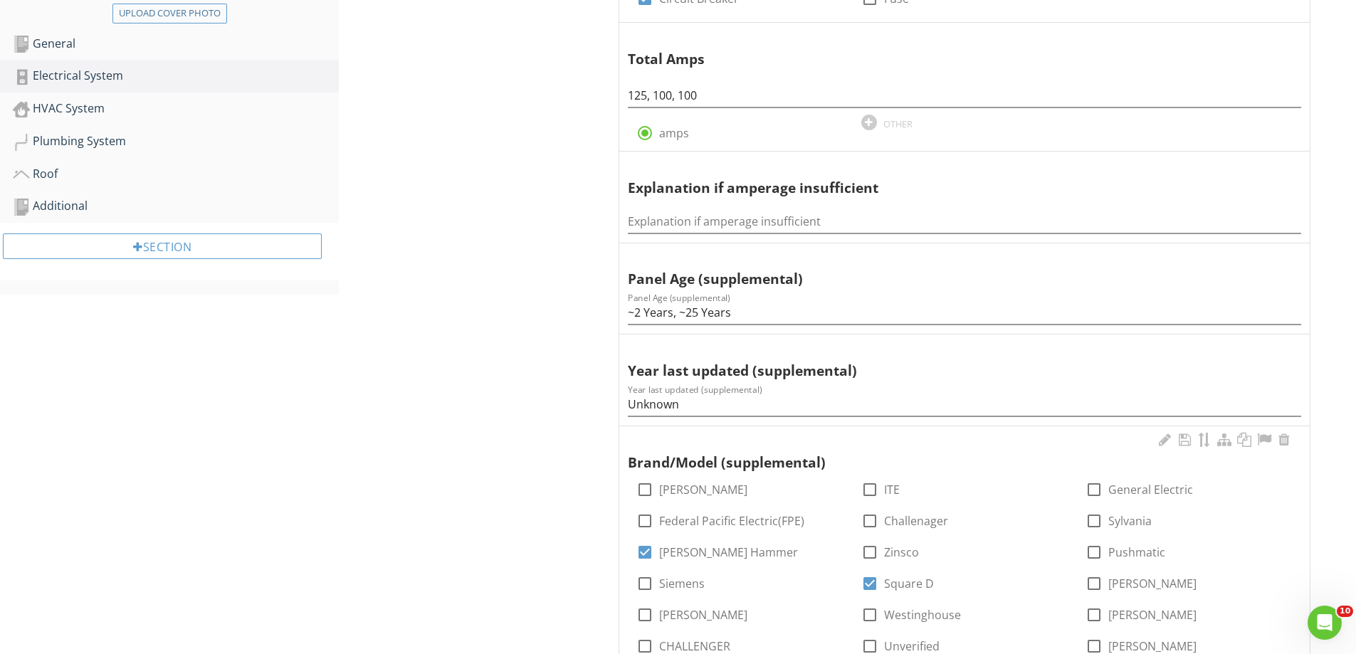
scroll to position [427, 0]
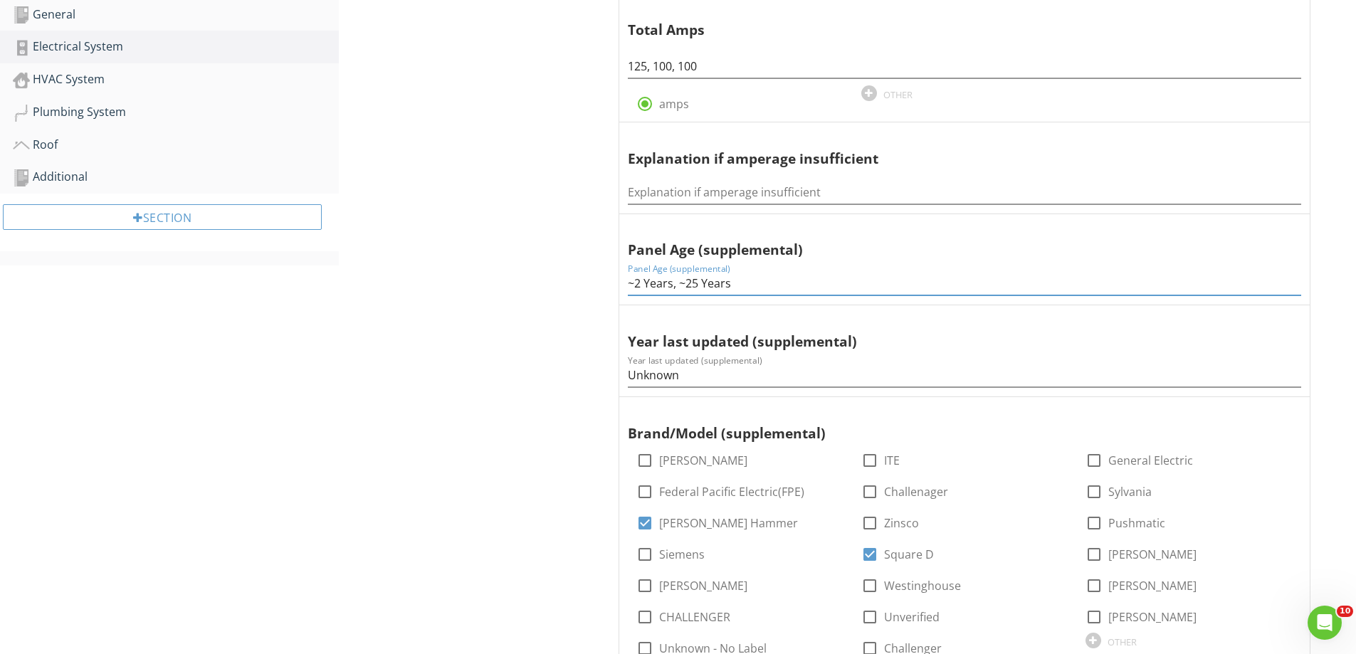
drag, startPoint x: 671, startPoint y: 286, endPoint x: 607, endPoint y: 280, distance: 64.3
type input "2 & 25 yrs"
click at [105, 115] on div "Plumbing System" at bounding box center [176, 112] width 326 height 19
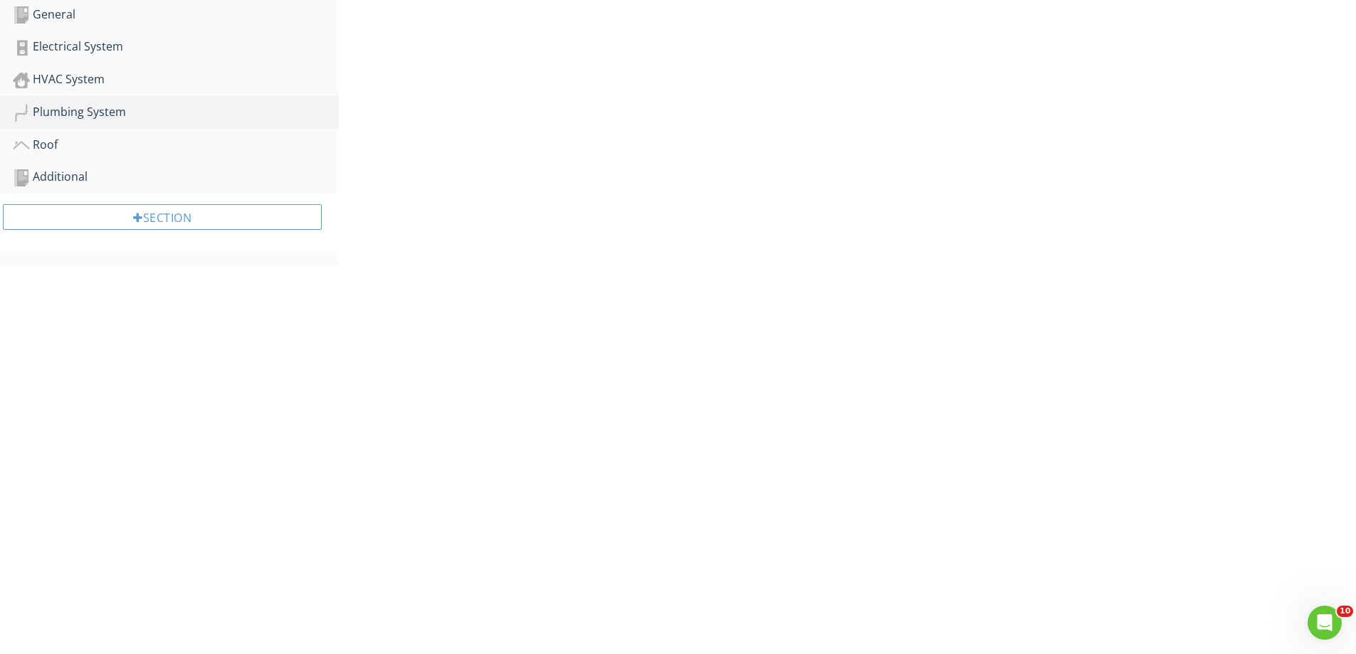
scroll to position [230, 0]
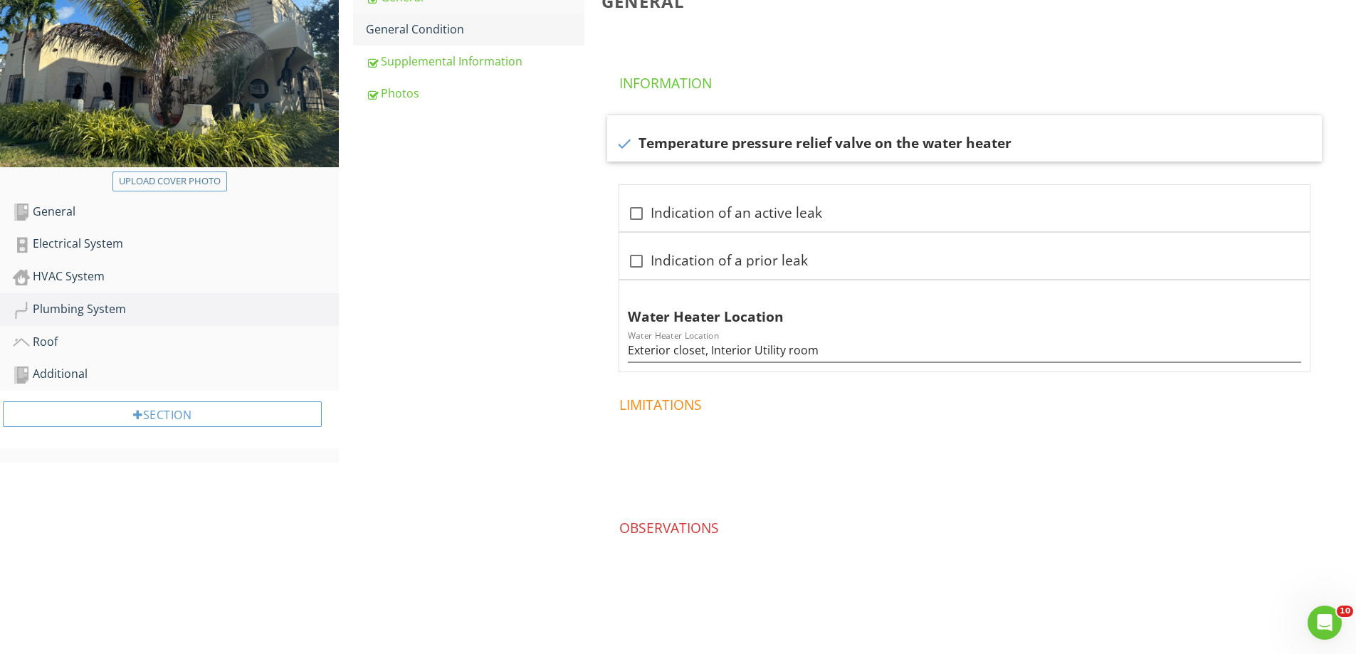
click at [414, 33] on div "General Condition" at bounding box center [475, 29] width 219 height 17
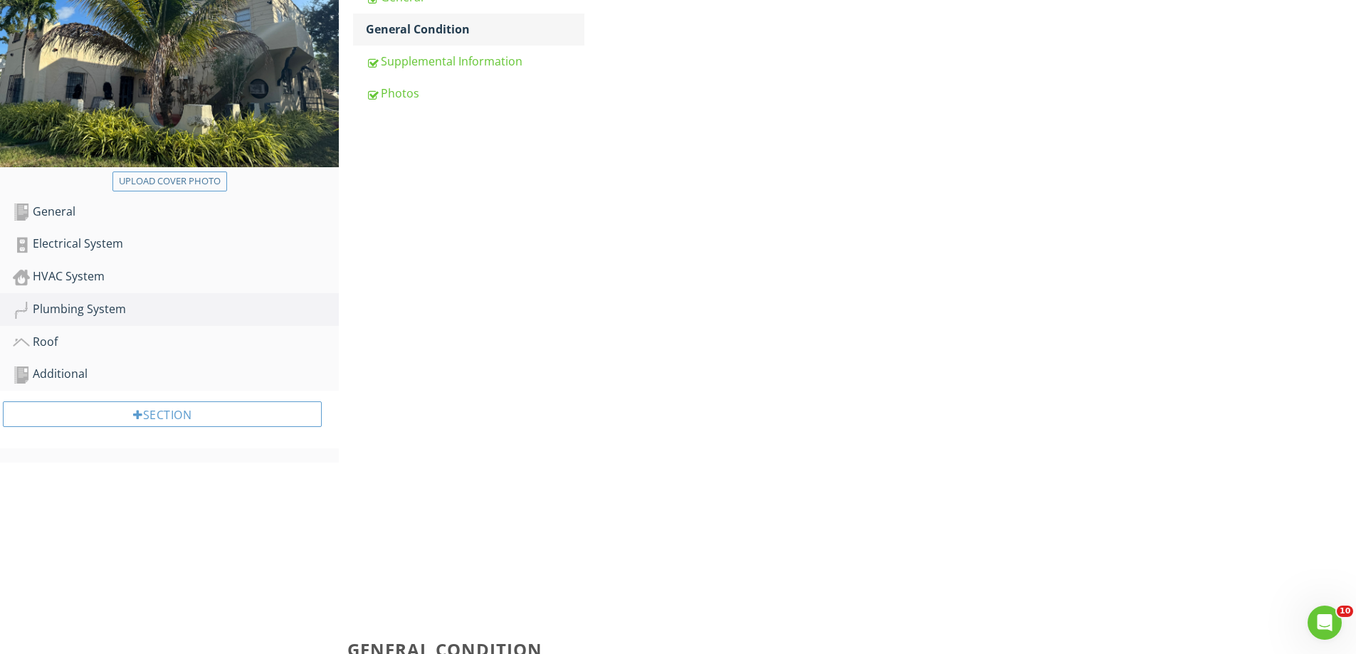
scroll to position [427, 0]
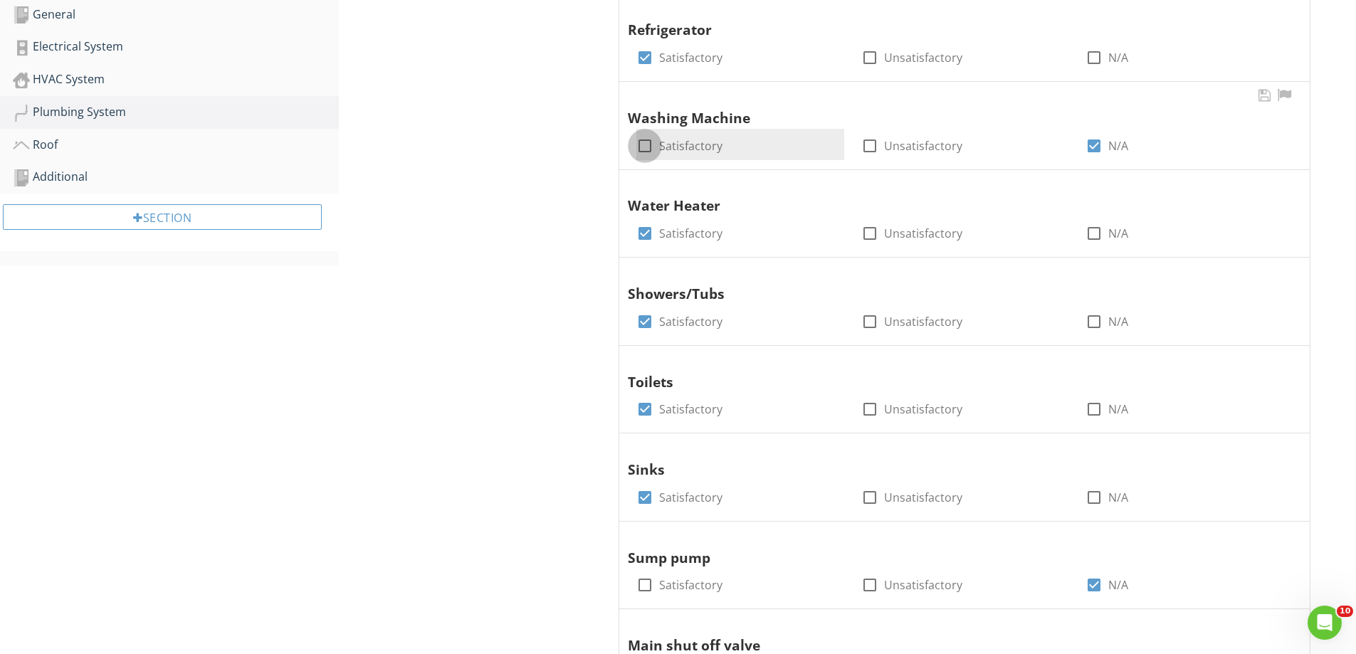
click at [648, 144] on div at bounding box center [645, 146] width 24 height 24
checkbox input "true"
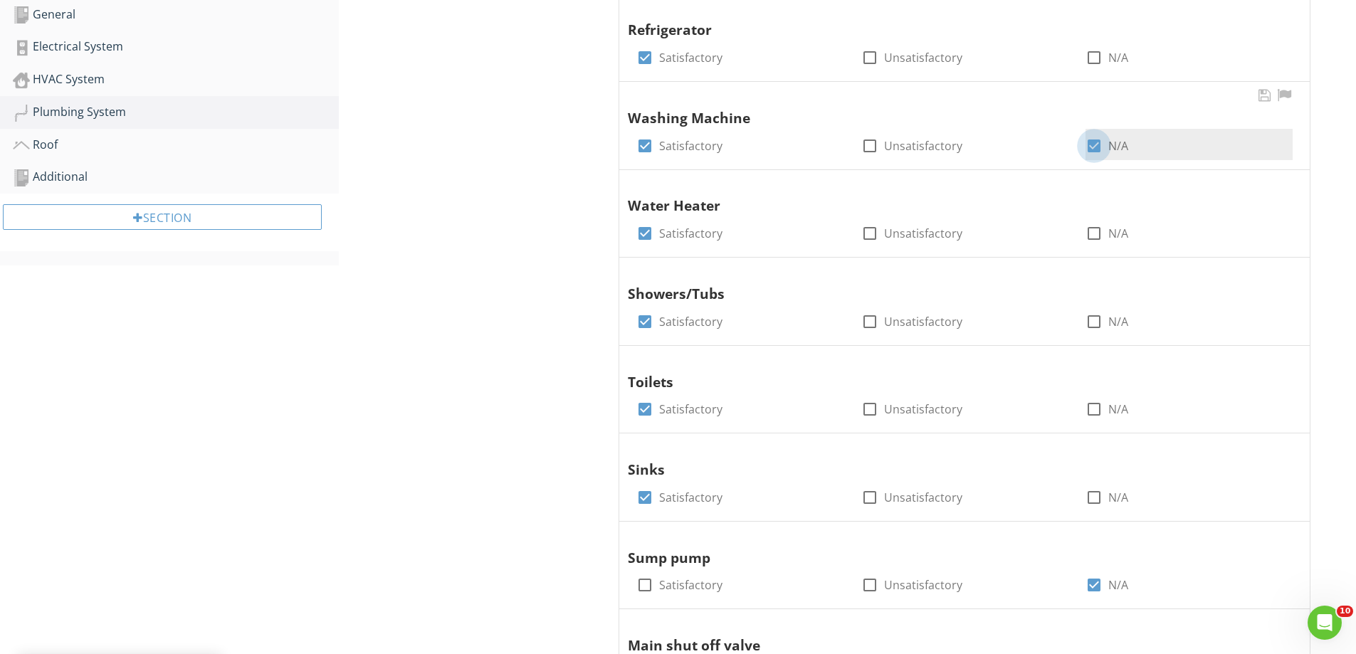
click at [1095, 143] on div at bounding box center [1094, 146] width 24 height 24
checkbox input "false"
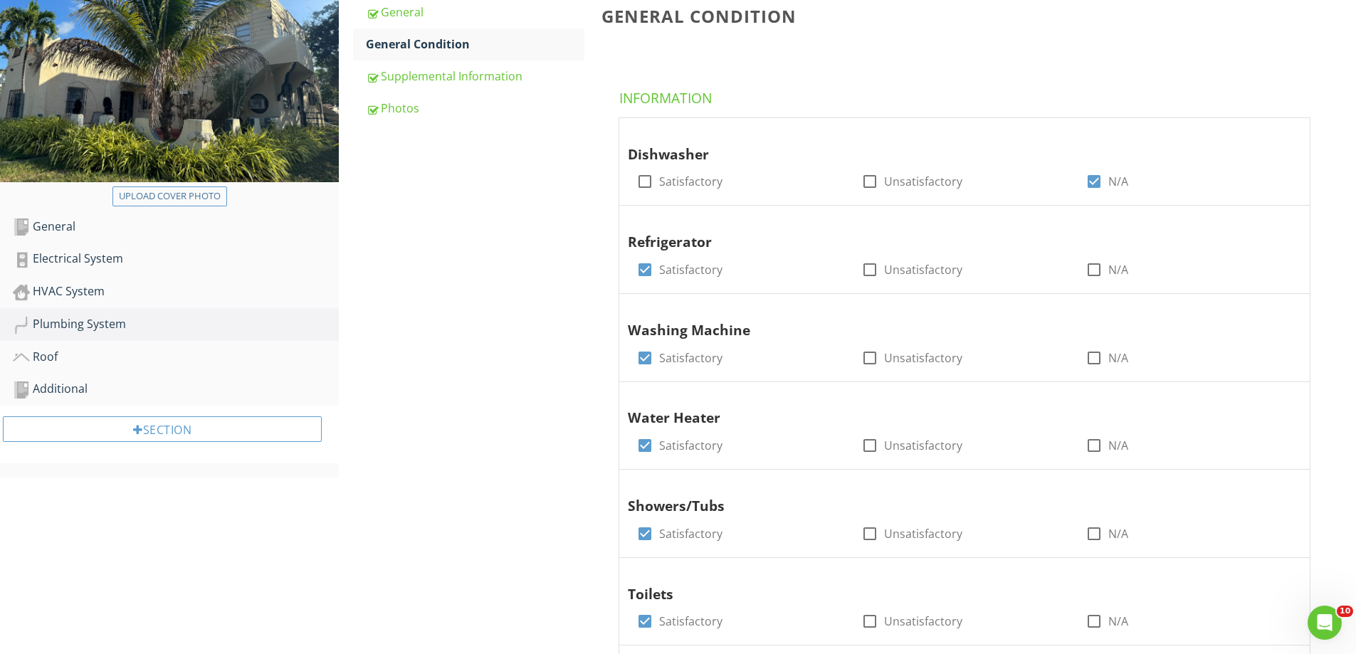
scroll to position [214, 0]
click at [65, 258] on div "Electrical System" at bounding box center [176, 260] width 326 height 19
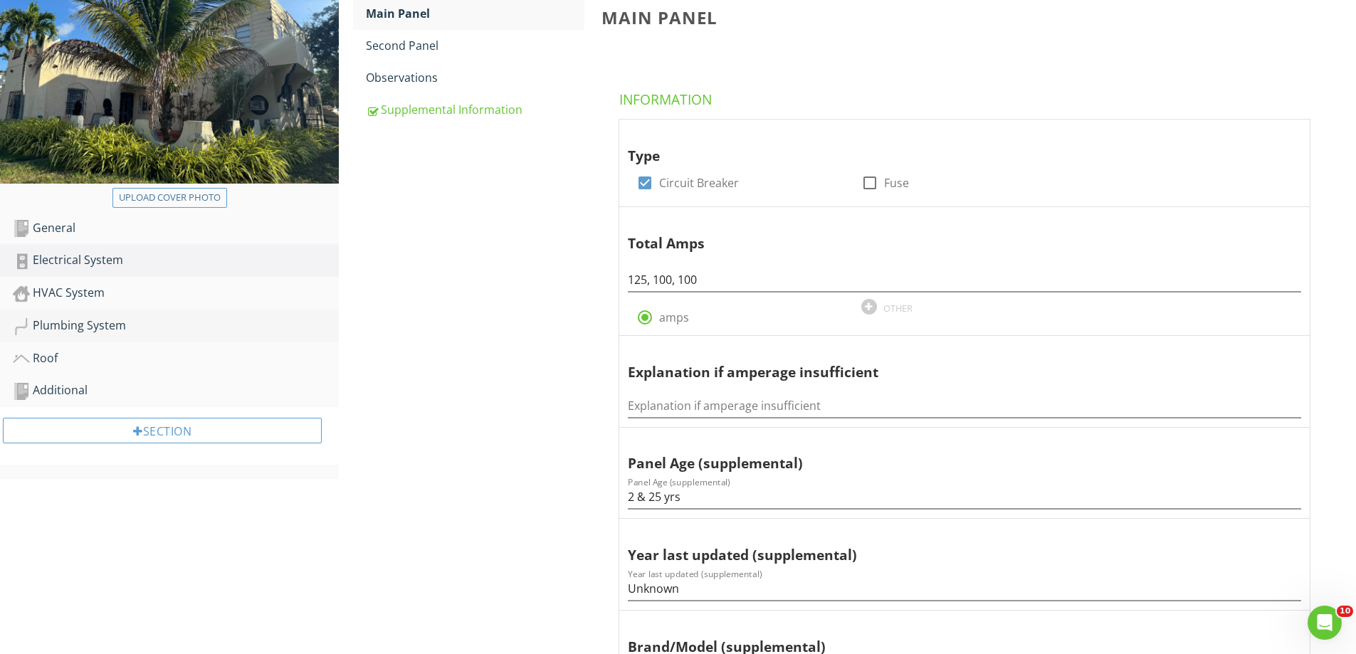
click at [58, 324] on div "Plumbing System" at bounding box center [176, 326] width 326 height 19
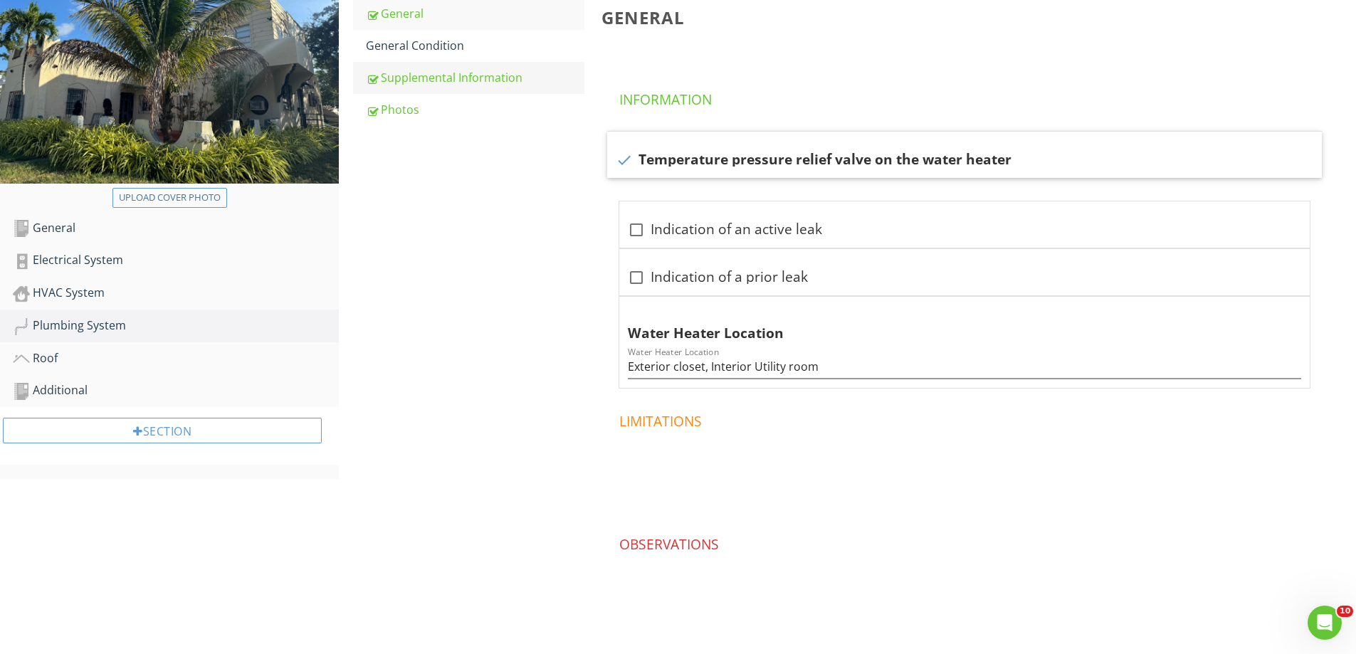
click at [443, 78] on div "Supplemental Information" at bounding box center [475, 77] width 219 height 17
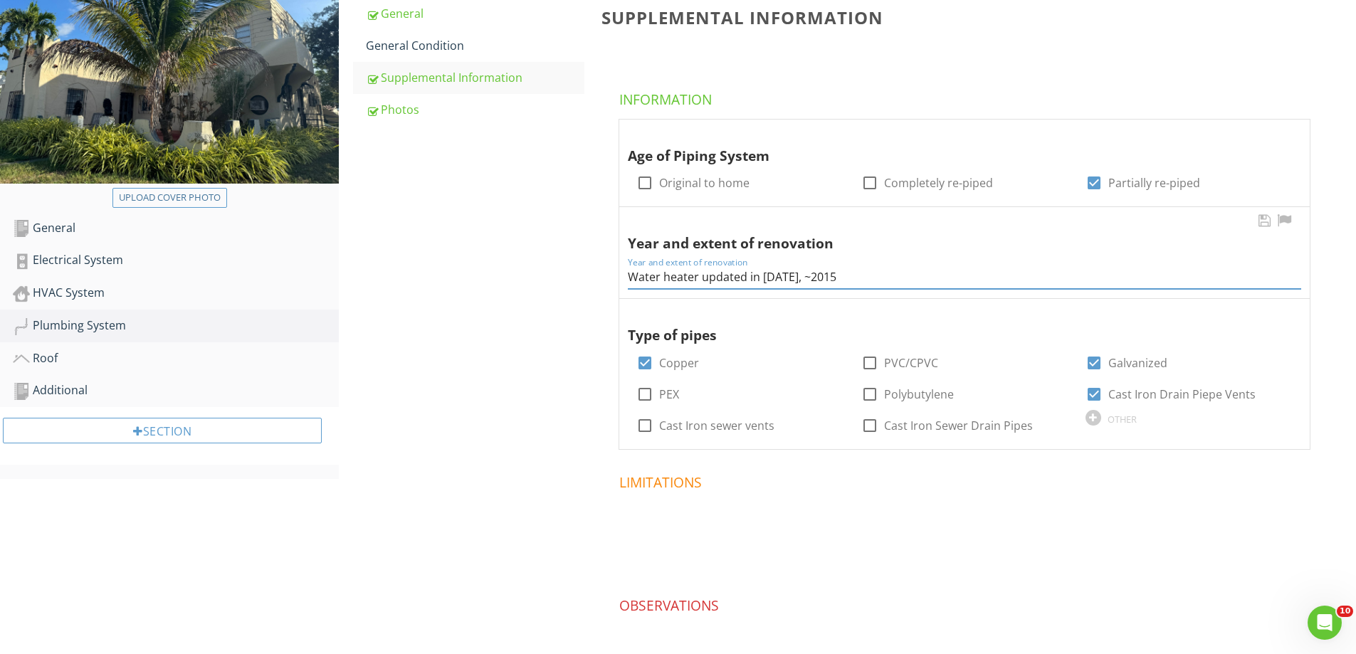
click at [795, 277] on input "Water heater updated in 2005, ~2015" at bounding box center [964, 277] width 673 height 23
drag, startPoint x: 787, startPoint y: 278, endPoint x: 802, endPoint y: 279, distance: 14.3
click at [802, 279] on input "Water heater updated in 2005, ~2015" at bounding box center [964, 277] width 673 height 23
click at [835, 283] on input "Water heater updated in 2005 & 2015" at bounding box center [964, 277] width 673 height 23
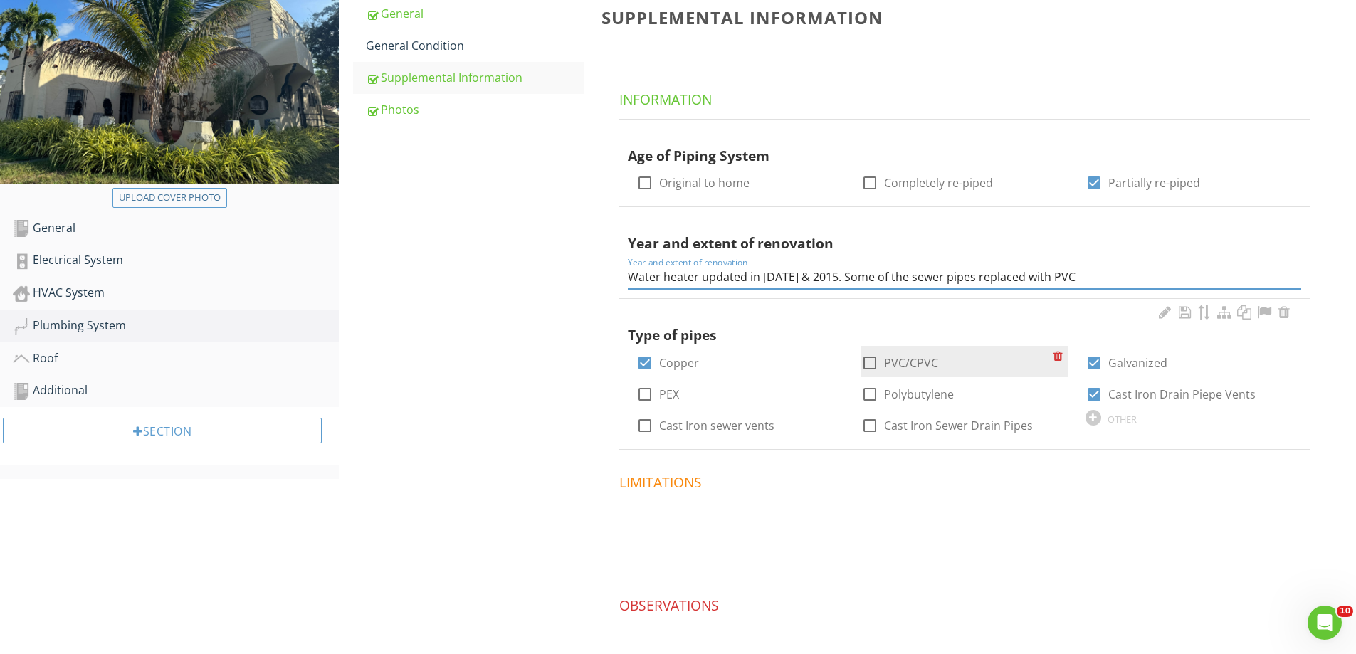
type input "Water heater updated in 2005 & 2015. Some of the sewer pipes replaced with PVC"
click at [865, 364] on div at bounding box center [870, 363] width 24 height 24
checkbox input "true"
click at [51, 357] on div "Roof" at bounding box center [176, 359] width 326 height 19
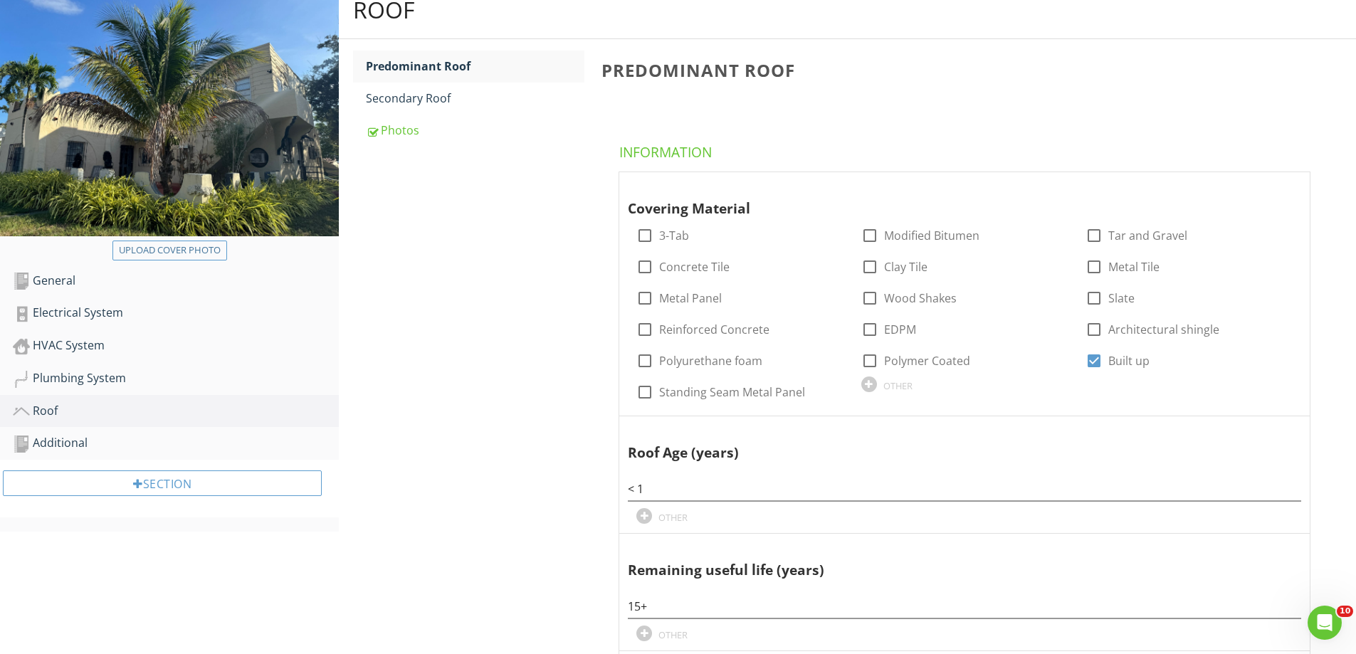
scroll to position [71, 0]
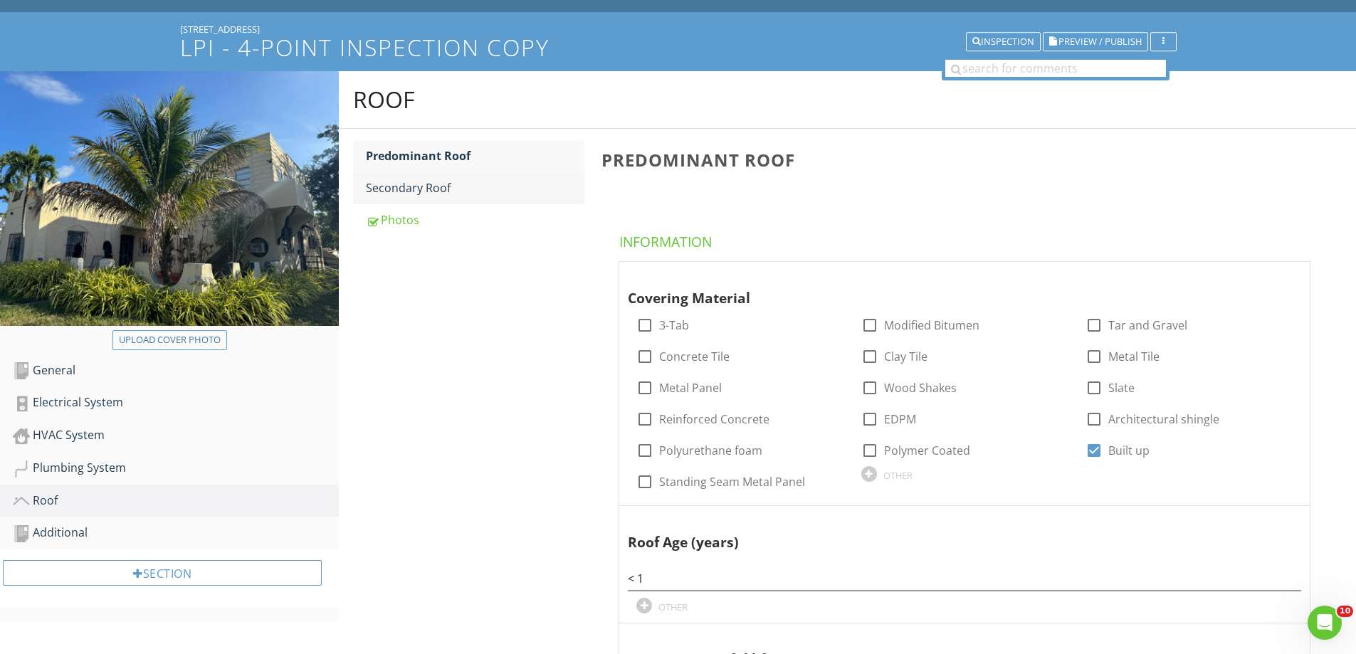
click at [431, 184] on div "Secondary Roof" at bounding box center [475, 187] width 219 height 17
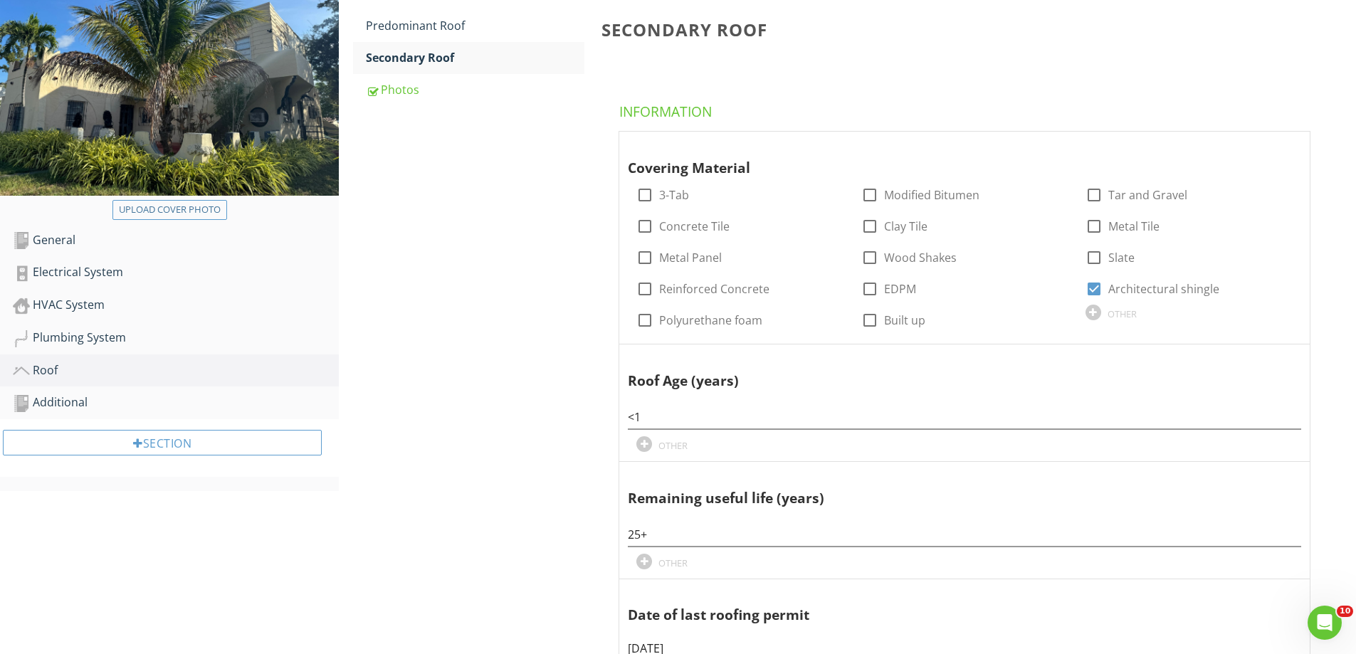
scroll to position [71, 0]
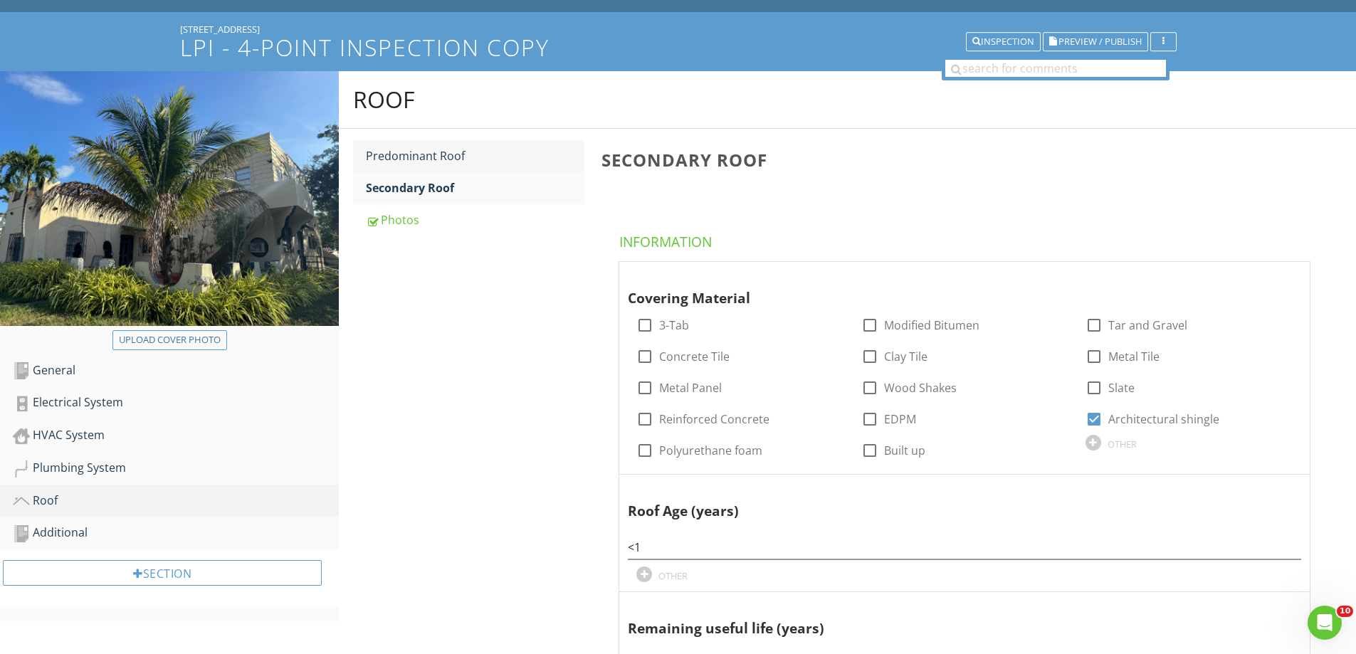
click at [411, 159] on div "Predominant Roof" at bounding box center [475, 155] width 219 height 17
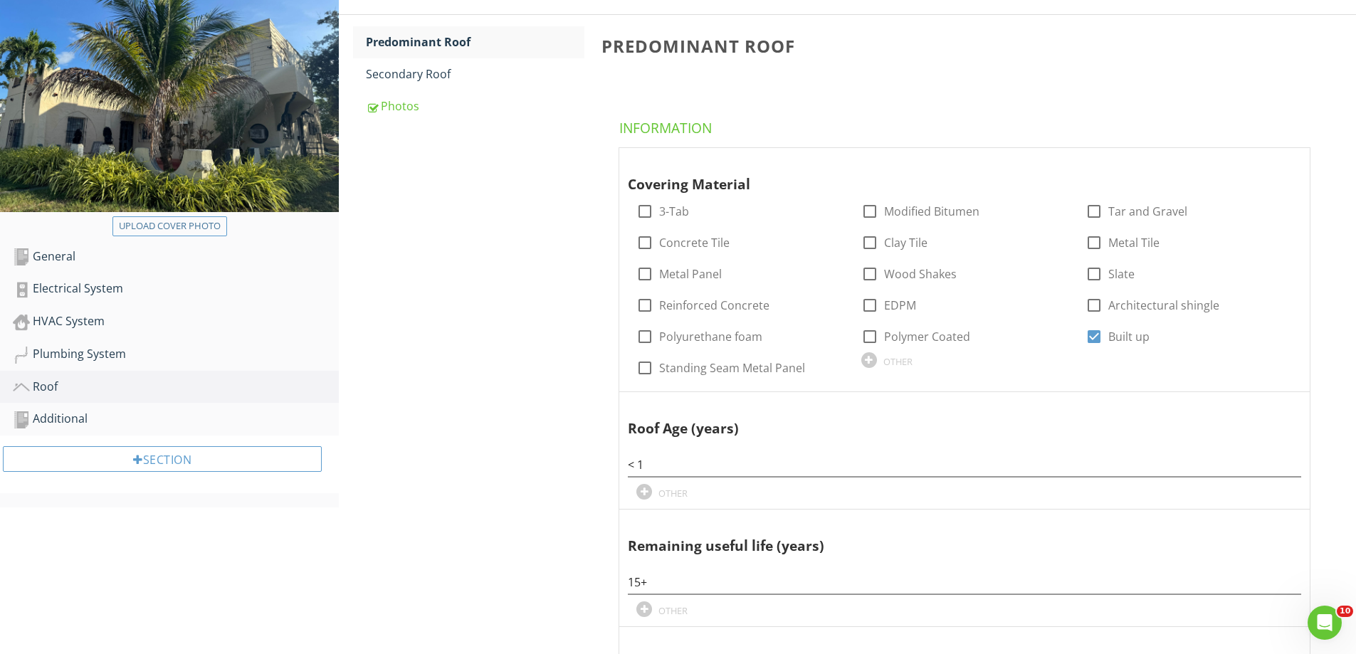
scroll to position [214, 0]
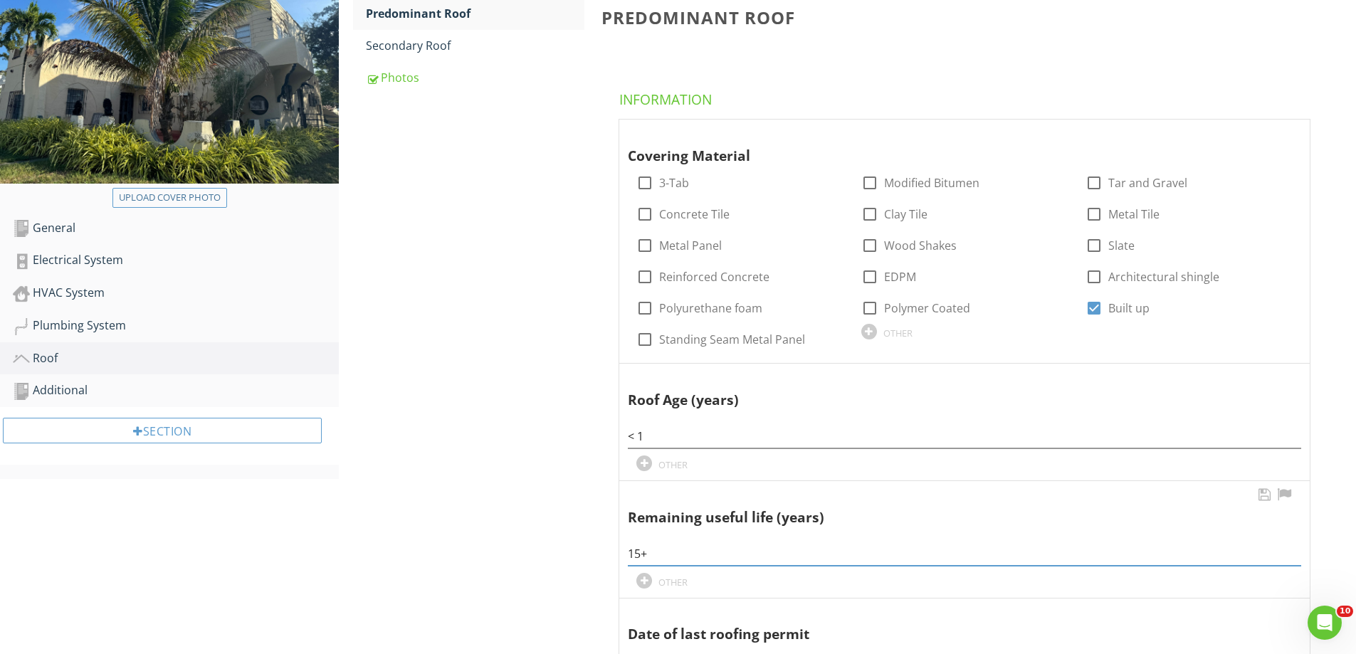
drag, startPoint x: 651, startPoint y: 557, endPoint x: 624, endPoint y: 550, distance: 27.1
click at [626, 554] on div "Remaining useful life (years) 15+ OTHER" at bounding box center [964, 539] width 691 height 117
type input "12-15"
click at [50, 384] on div "Additional" at bounding box center [176, 391] width 326 height 19
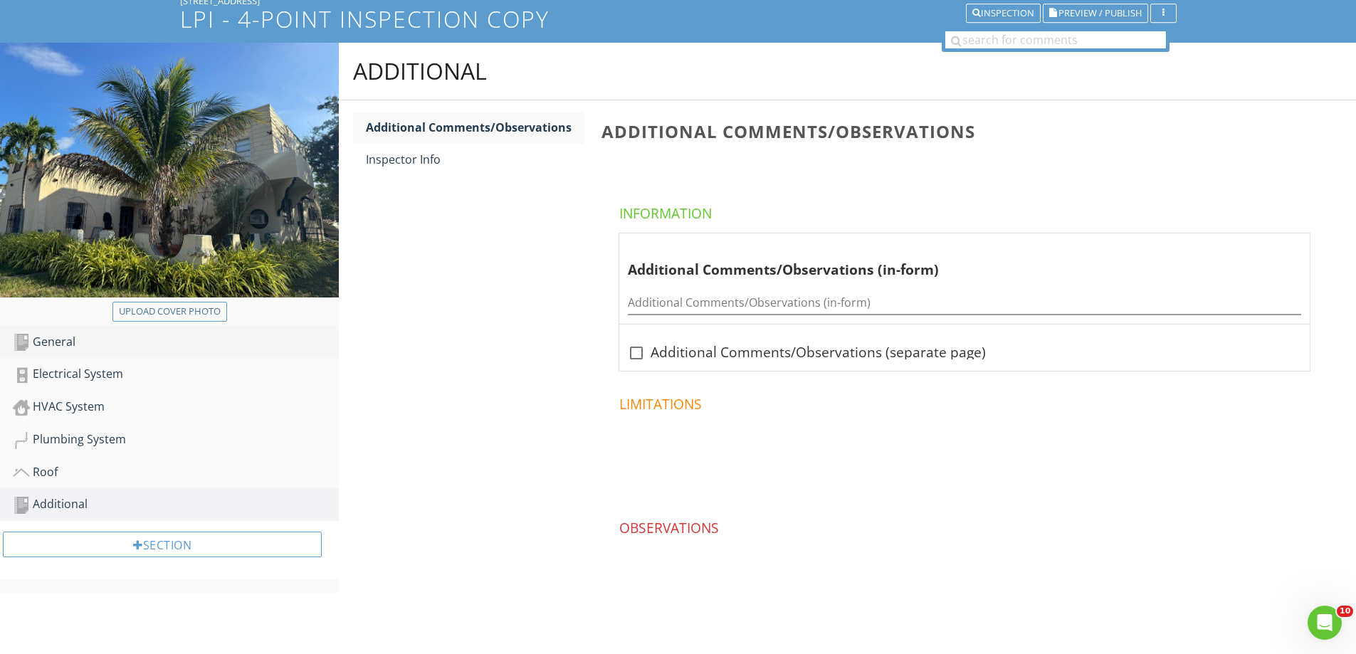
scroll to position [100, 0]
click at [408, 157] on div "Inspector Info" at bounding box center [475, 159] width 219 height 17
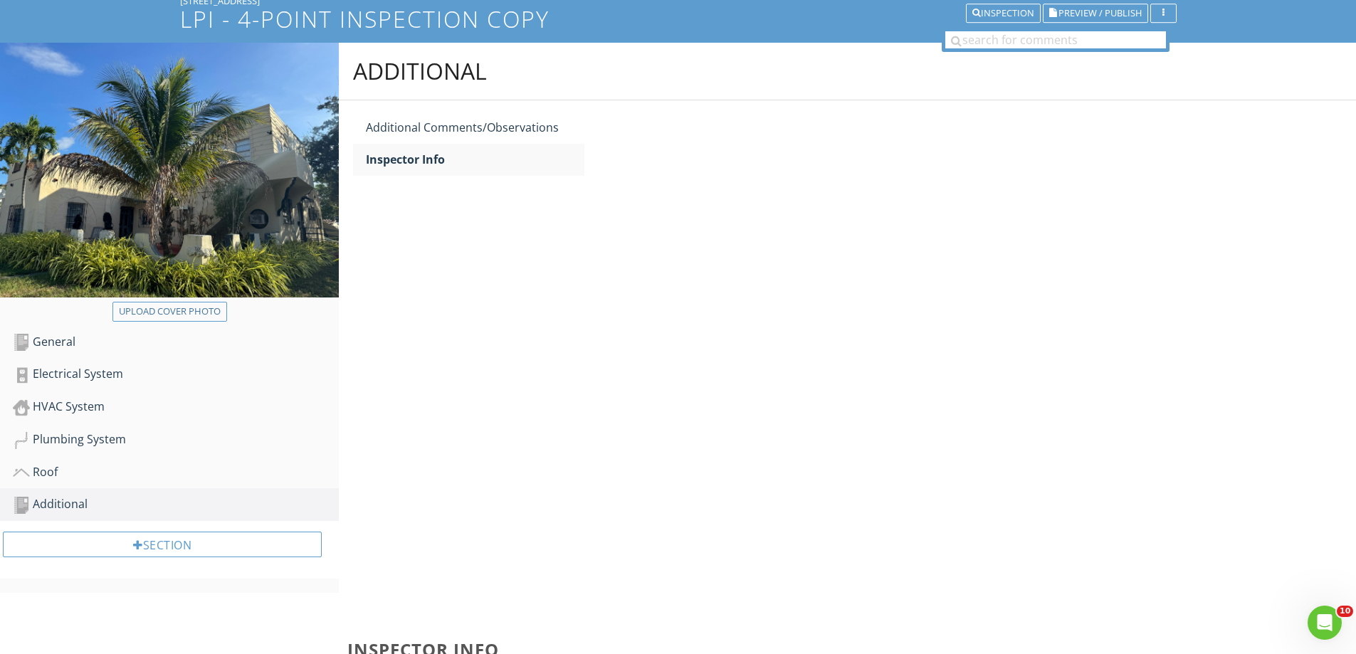
scroll to position [214, 0]
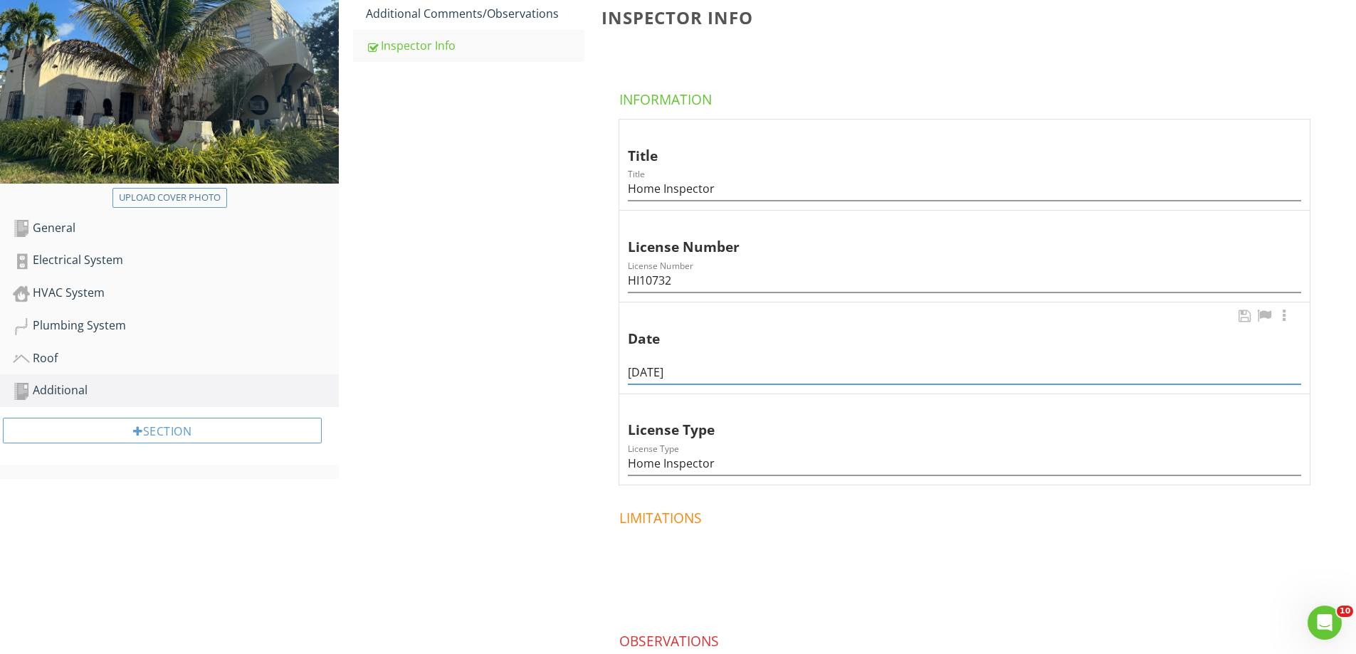
drag, startPoint x: 660, startPoint y: 374, endPoint x: 647, endPoint y: 376, distance: 12.9
click at [647, 376] on input "[DATE]" at bounding box center [964, 372] width 673 height 23
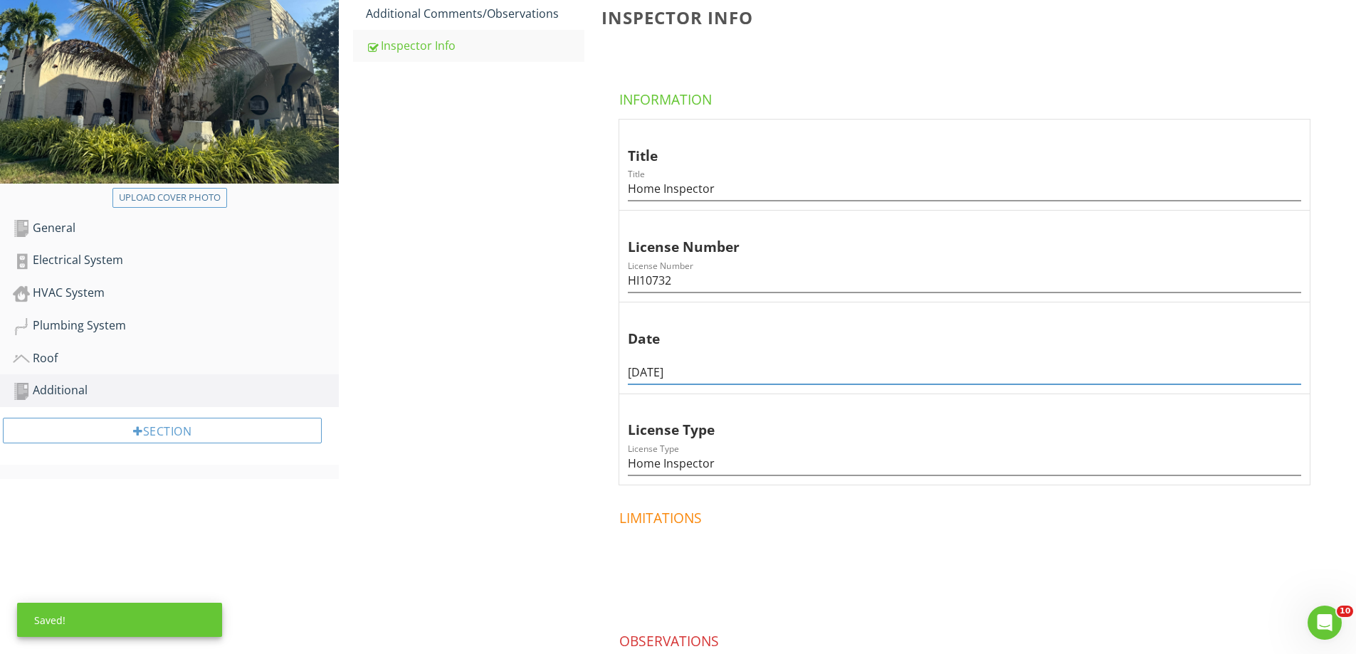
drag, startPoint x: 639, startPoint y: 373, endPoint x: 577, endPoint y: 372, distance: 62.6
click at [616, 372] on span "Title Title Home Inspector License Number License Number HI10732 Date 12/28/202…" at bounding box center [968, 302] width 732 height 367
drag, startPoint x: 682, startPoint y: 373, endPoint x: 710, endPoint y: 374, distance: 28.5
click at [709, 374] on input "08/28/2024" at bounding box center [964, 372] width 673 height 23
type input "[DATE]"
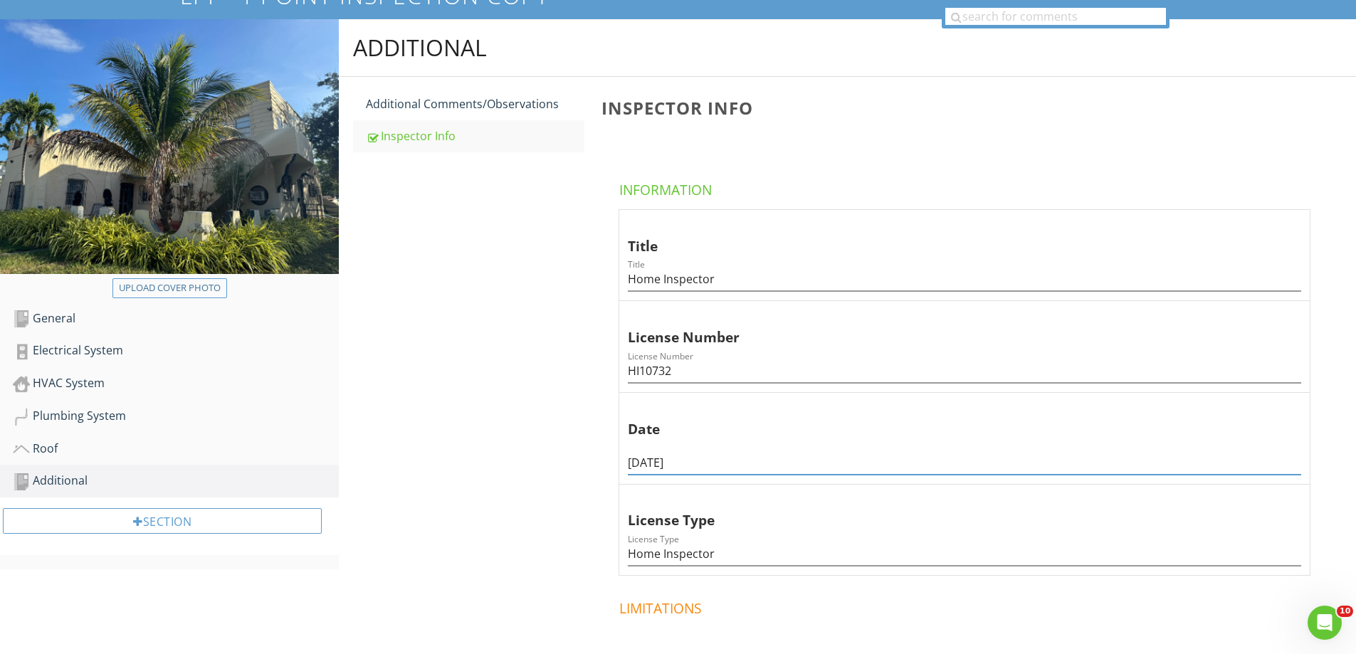
scroll to position [0, 0]
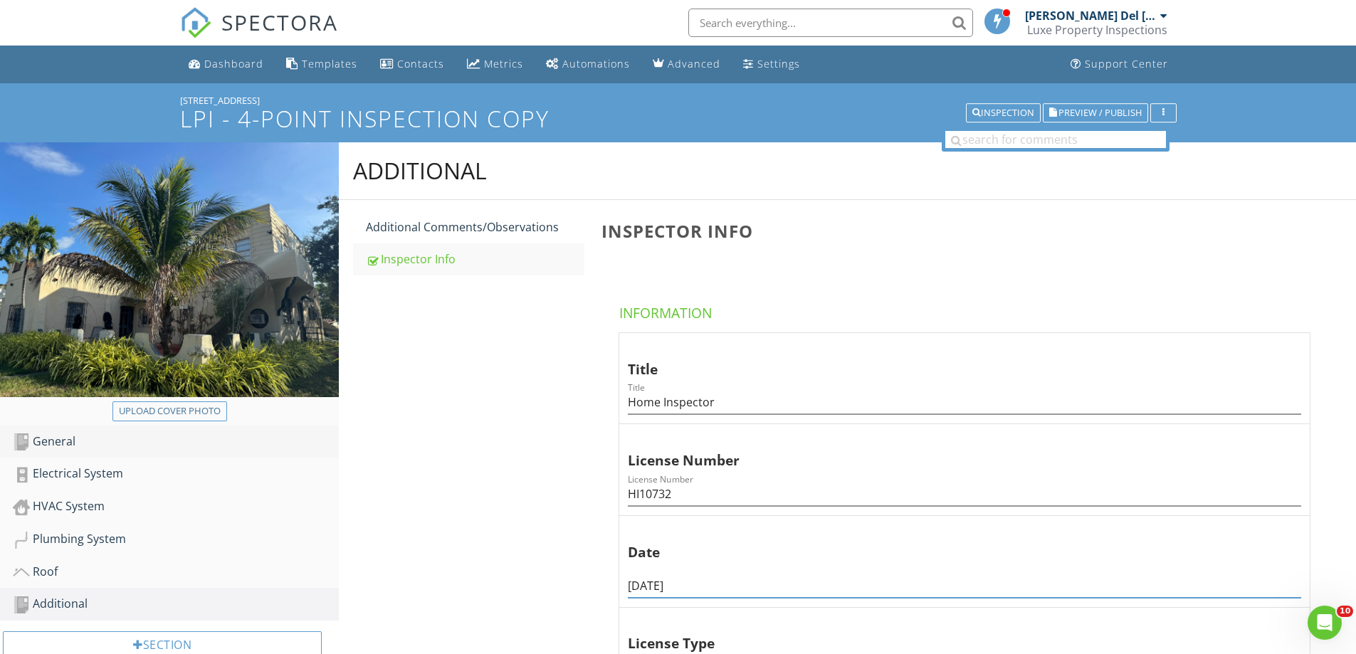
click at [50, 441] on div "General" at bounding box center [176, 442] width 326 height 19
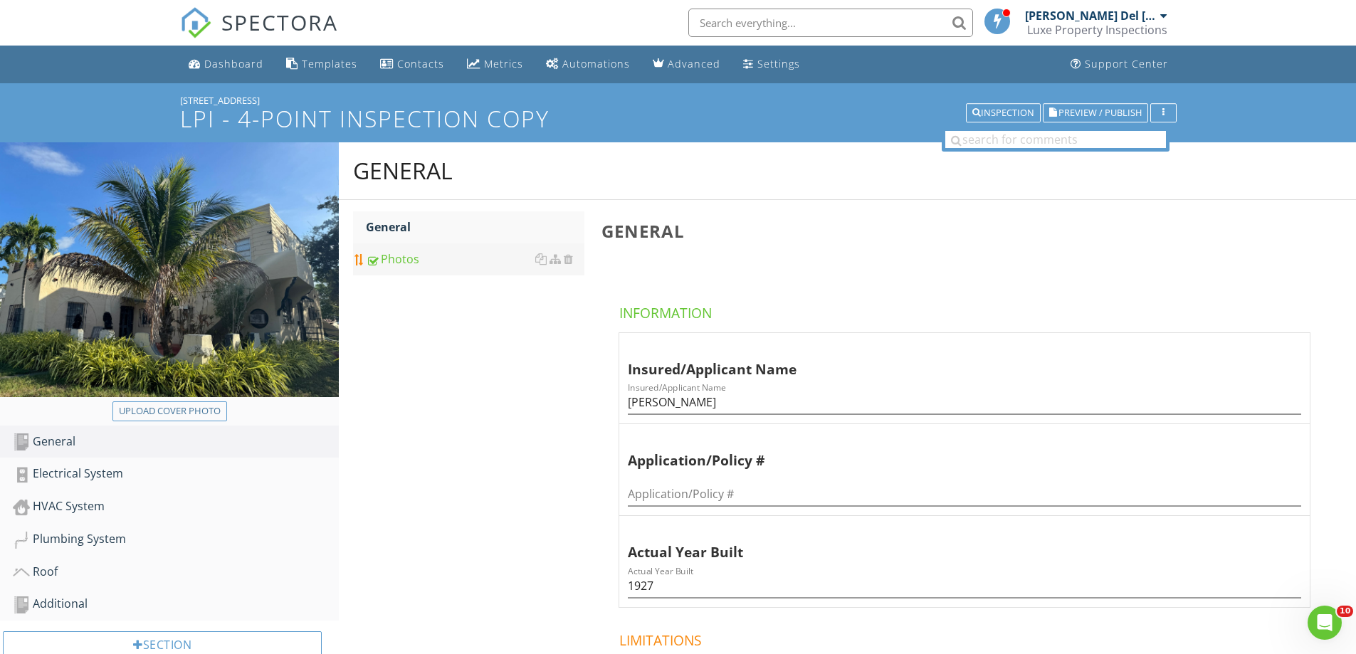
click at [391, 260] on div "Photos" at bounding box center [475, 259] width 219 height 17
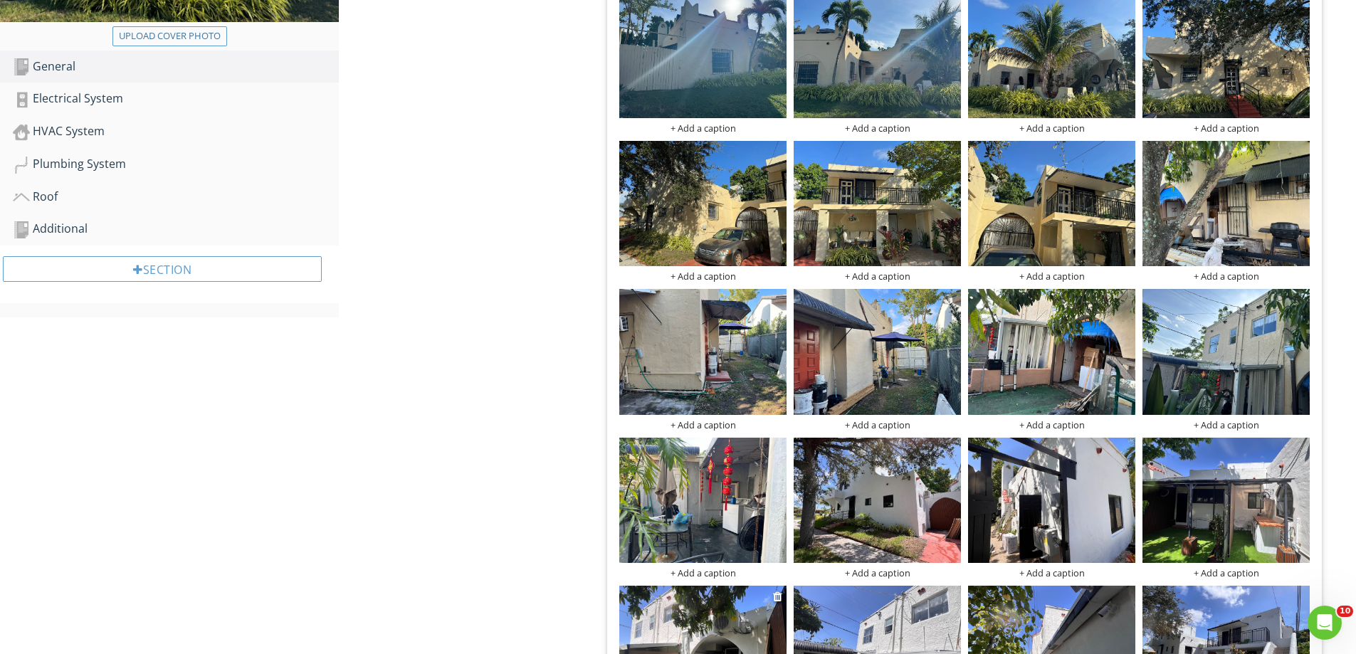
scroll to position [356, 0]
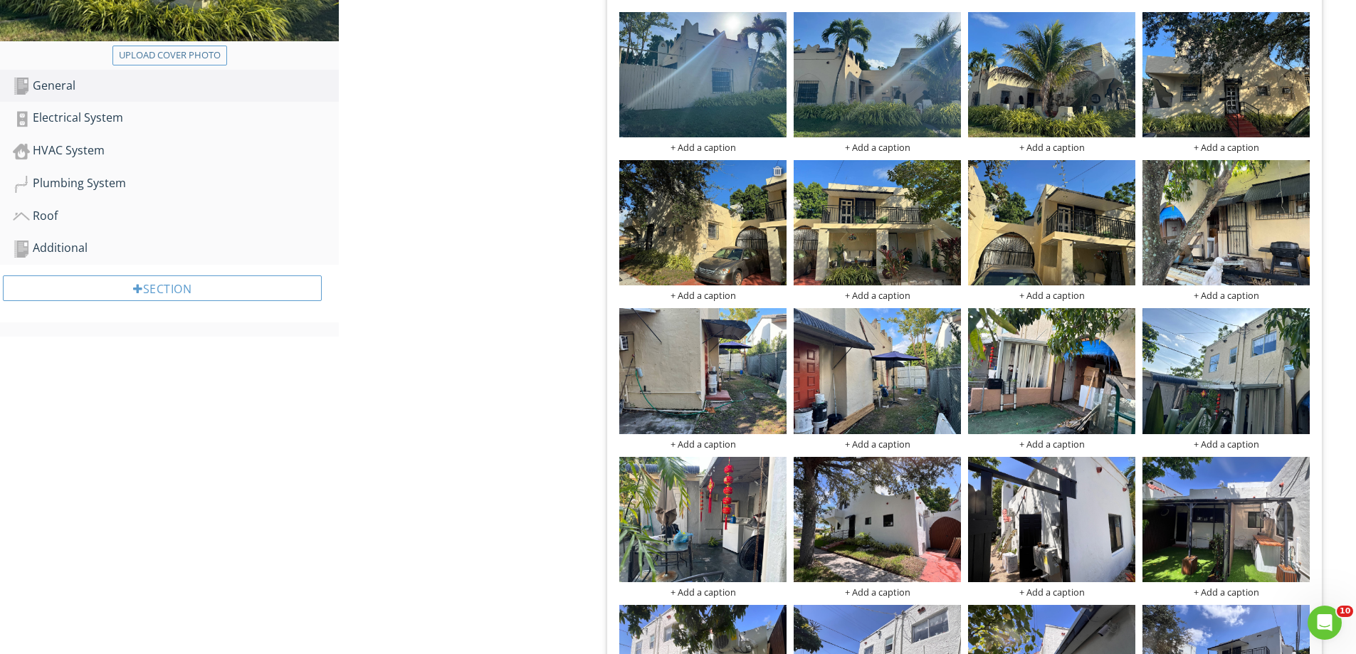
click at [777, 167] on div at bounding box center [777, 170] width 9 height 11
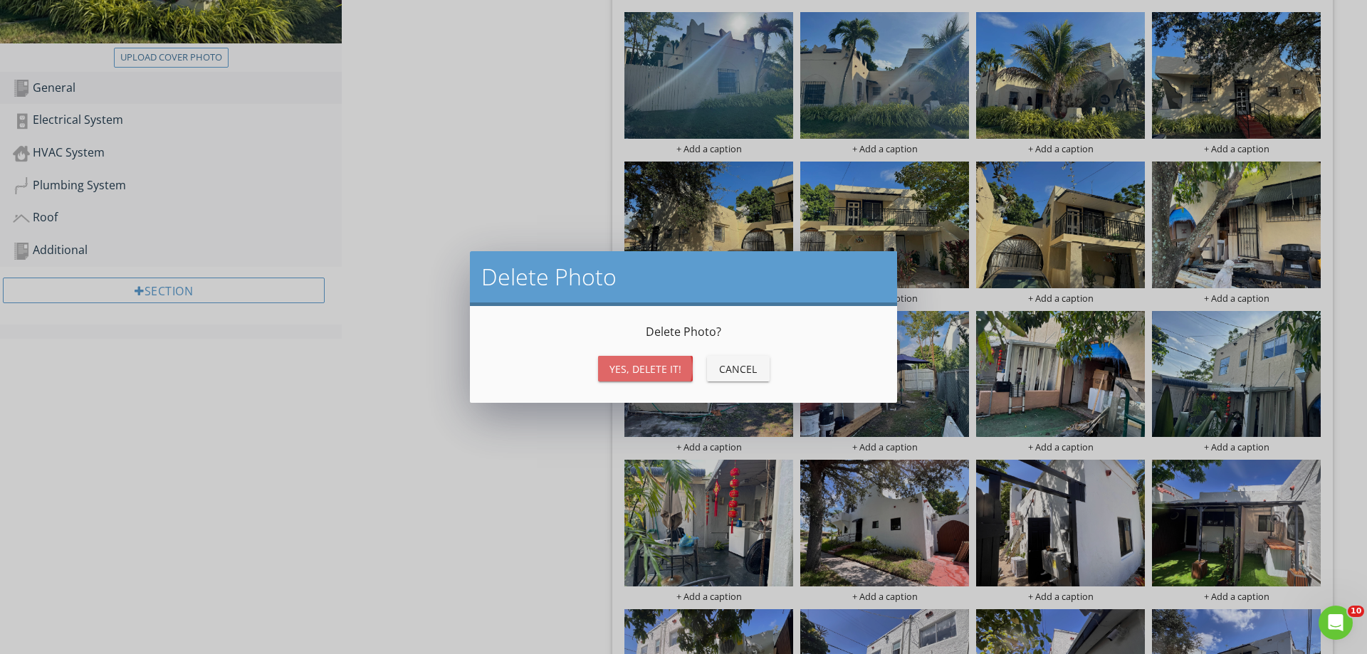
click at [663, 369] on div "Yes, Delete it!" at bounding box center [645, 369] width 72 height 15
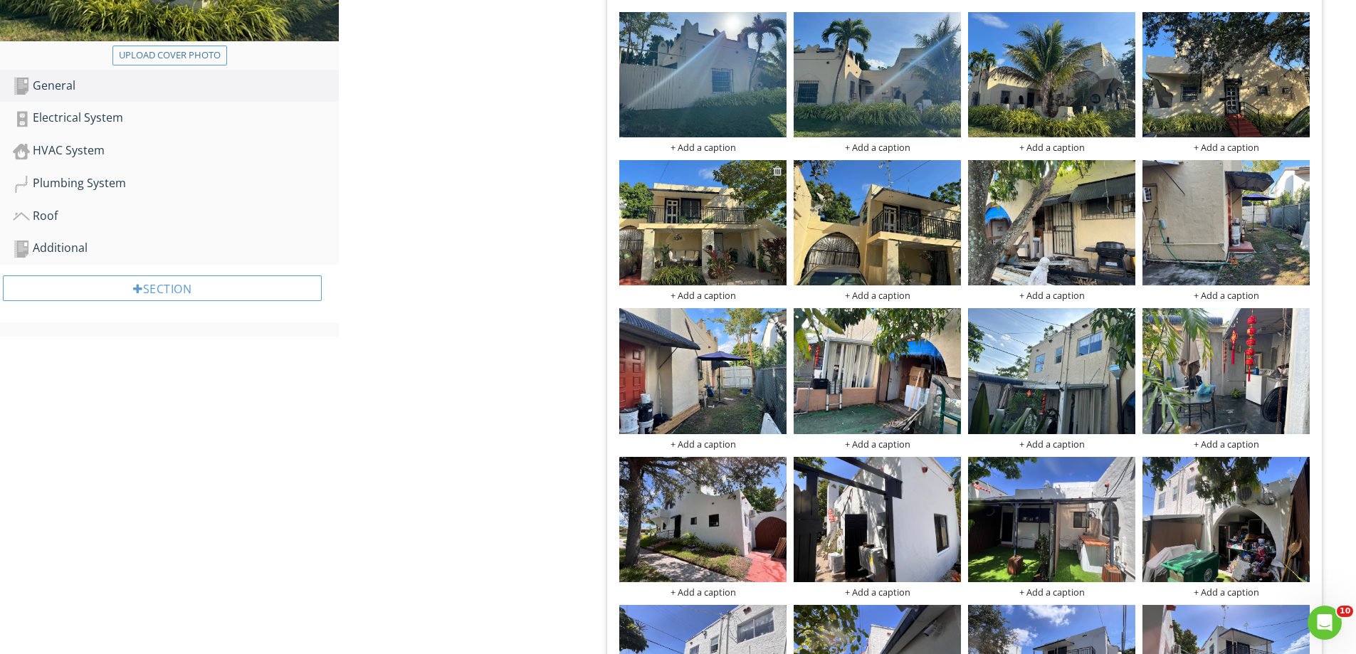
click at [776, 172] on div at bounding box center [777, 170] width 9 height 11
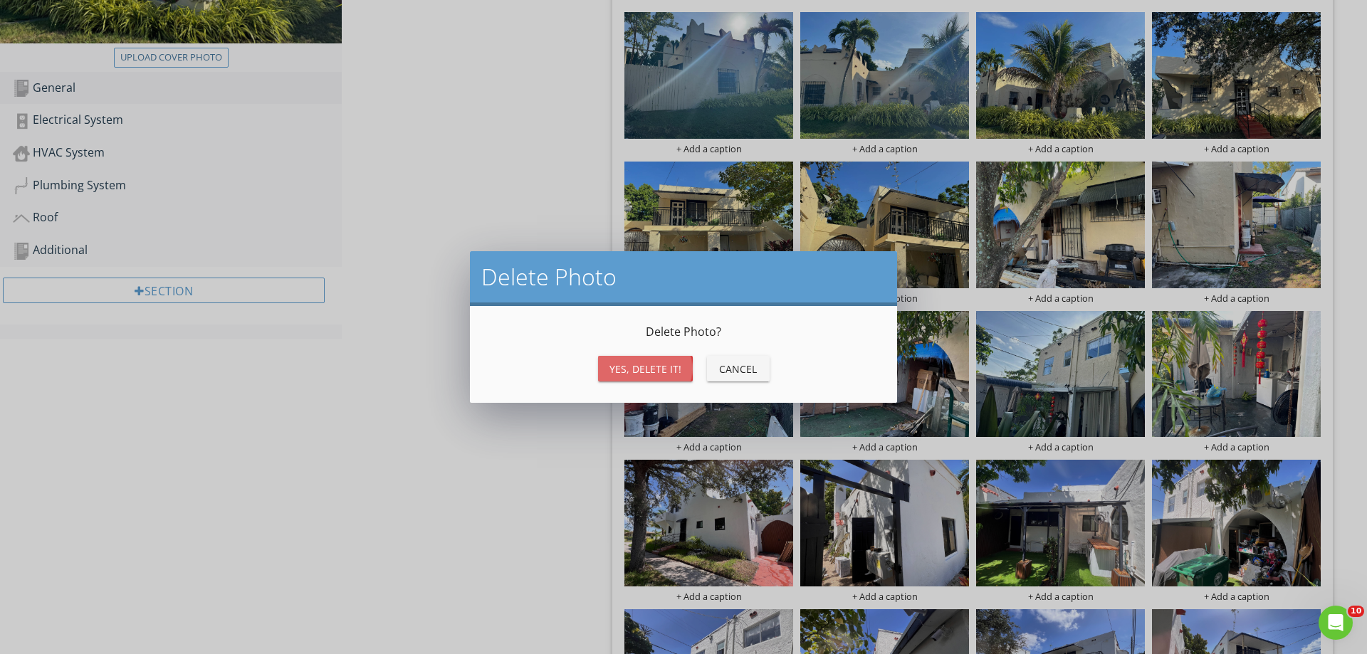
click at [663, 365] on div "Yes, Delete it!" at bounding box center [645, 369] width 72 height 15
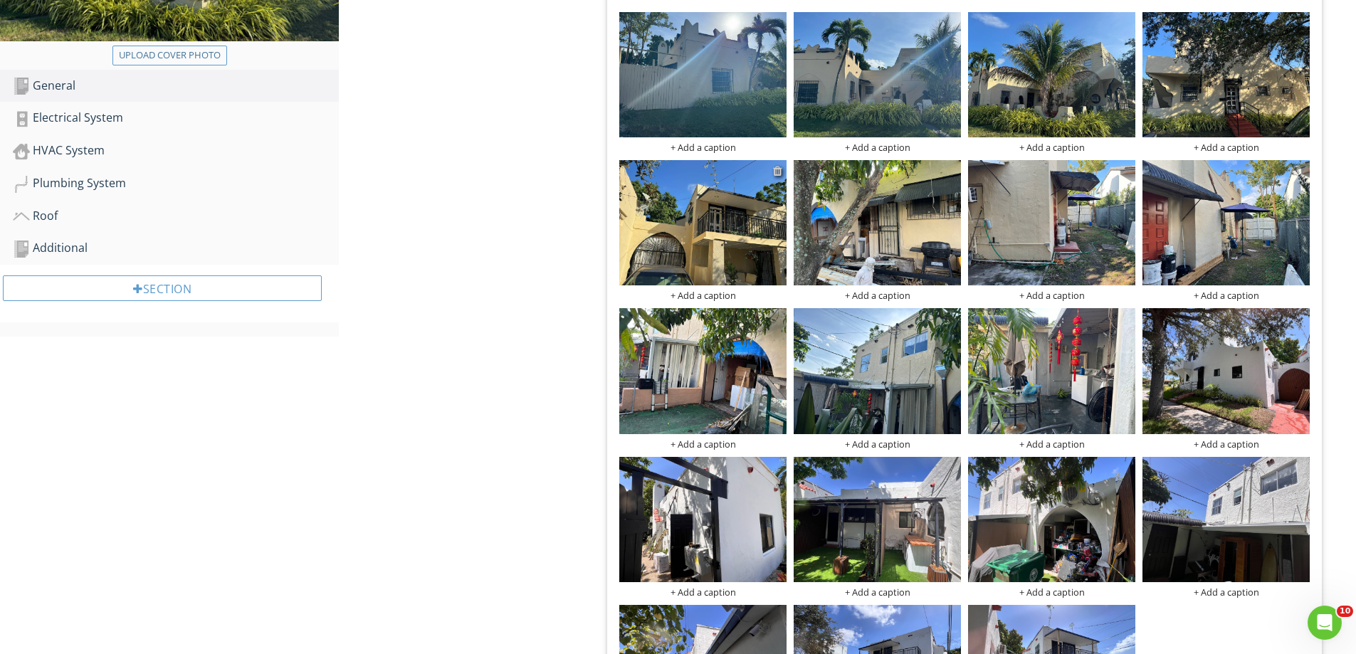
click at [777, 169] on div at bounding box center [777, 170] width 9 height 11
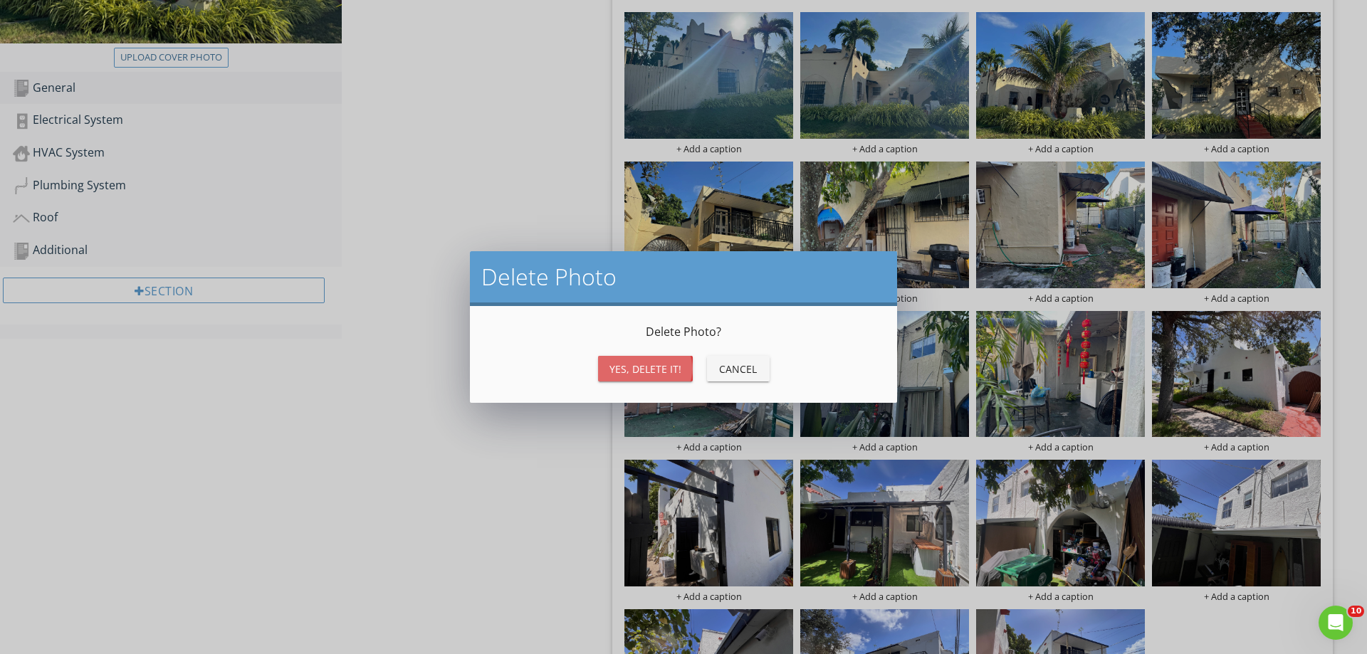
click at [654, 367] on div "Yes, Delete it!" at bounding box center [645, 369] width 72 height 15
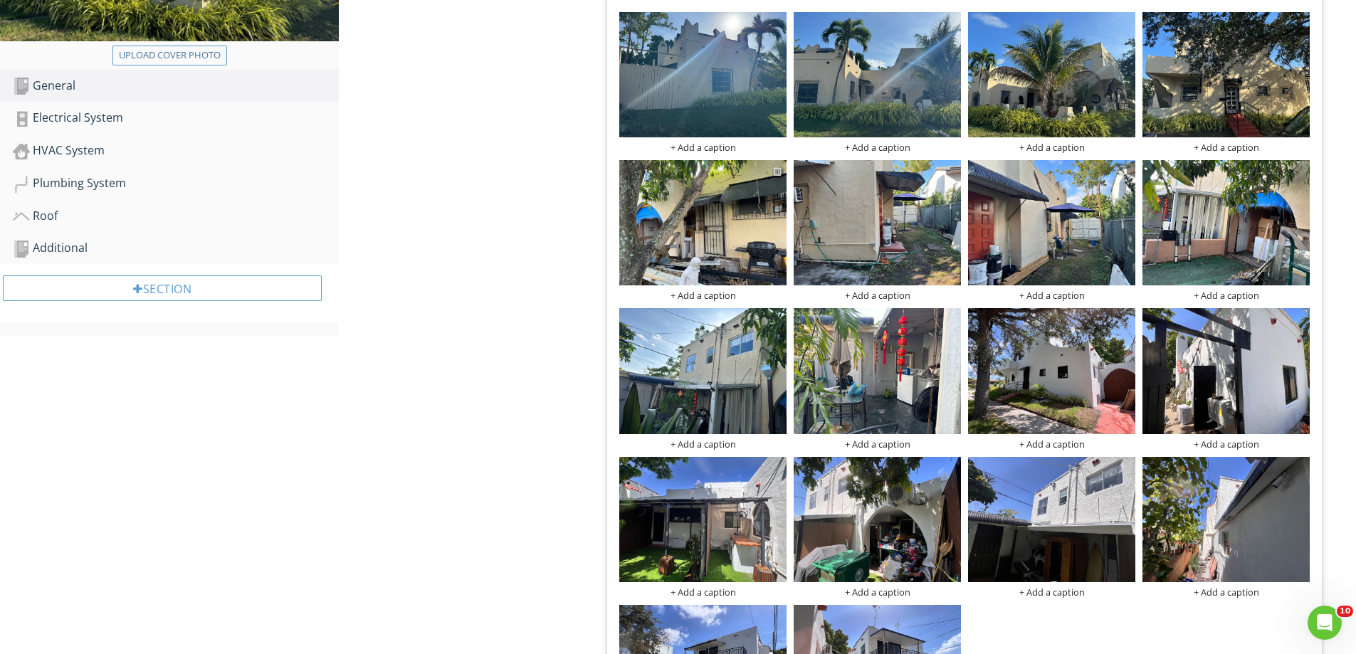
click at [777, 169] on div at bounding box center [777, 170] width 9 height 11
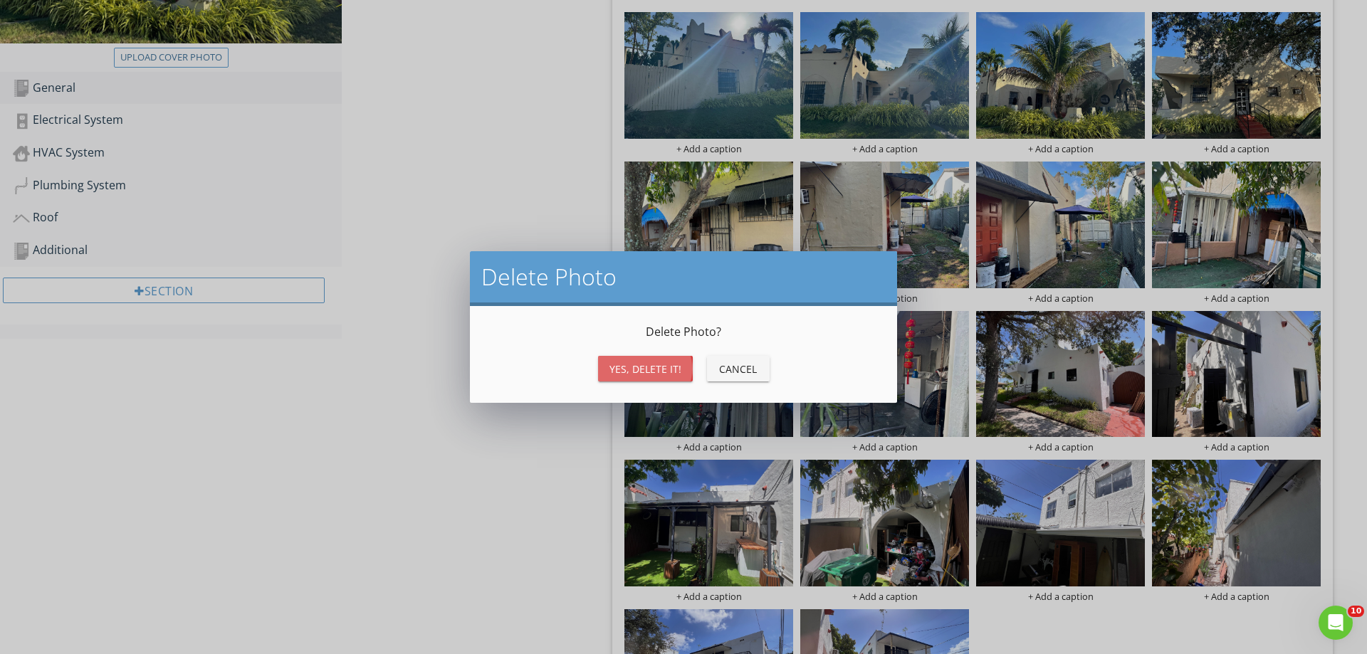
click at [658, 367] on div "Yes, Delete it!" at bounding box center [645, 369] width 72 height 15
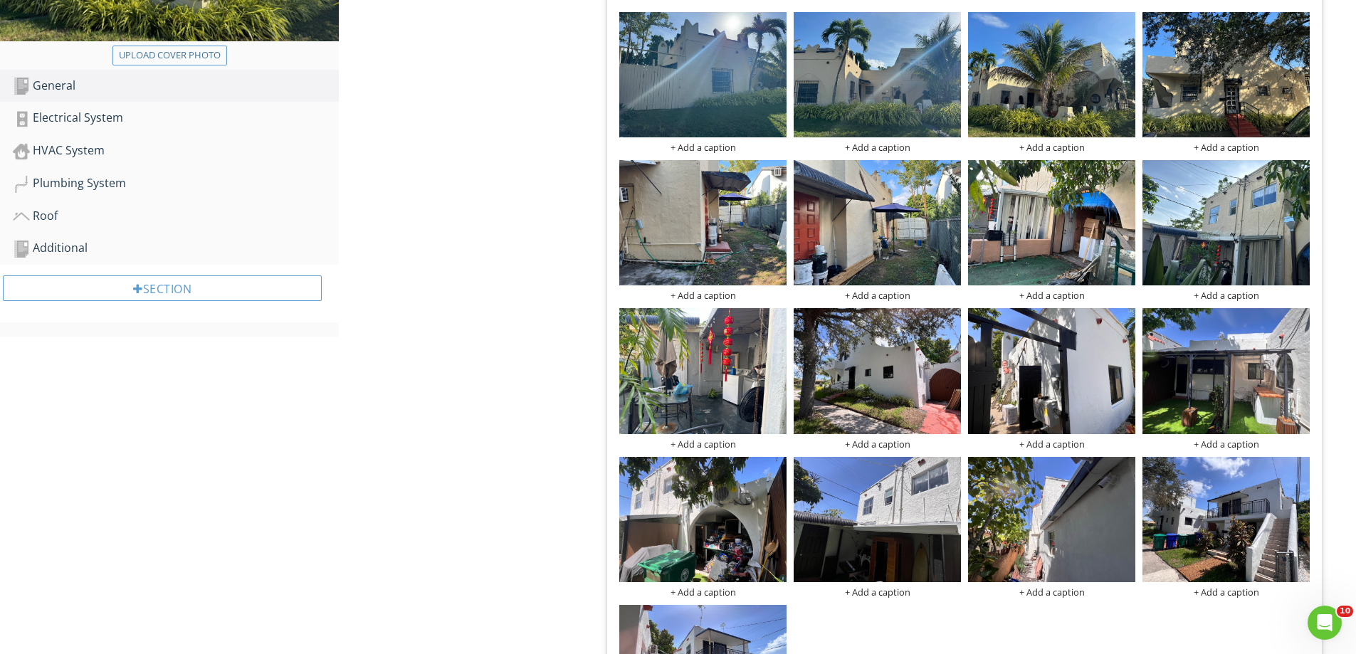
click at [774, 170] on div at bounding box center [777, 170] width 9 height 11
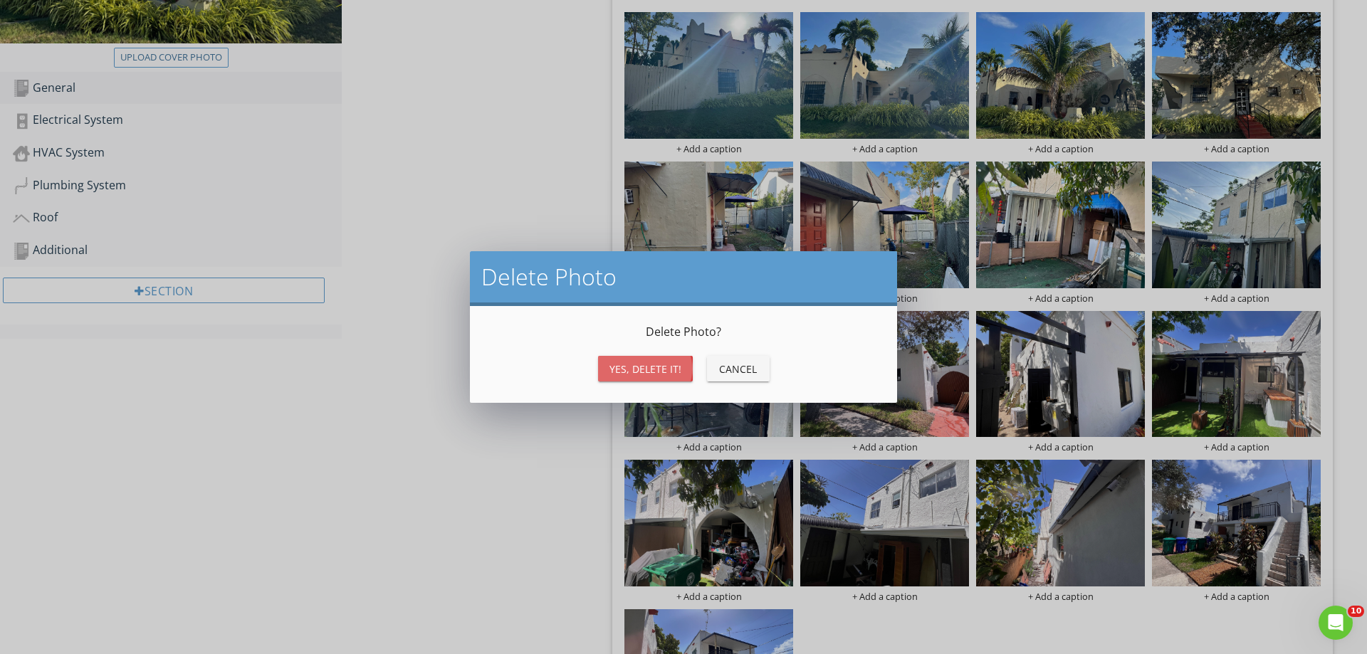
click at [664, 366] on div "Yes, Delete it!" at bounding box center [645, 369] width 72 height 15
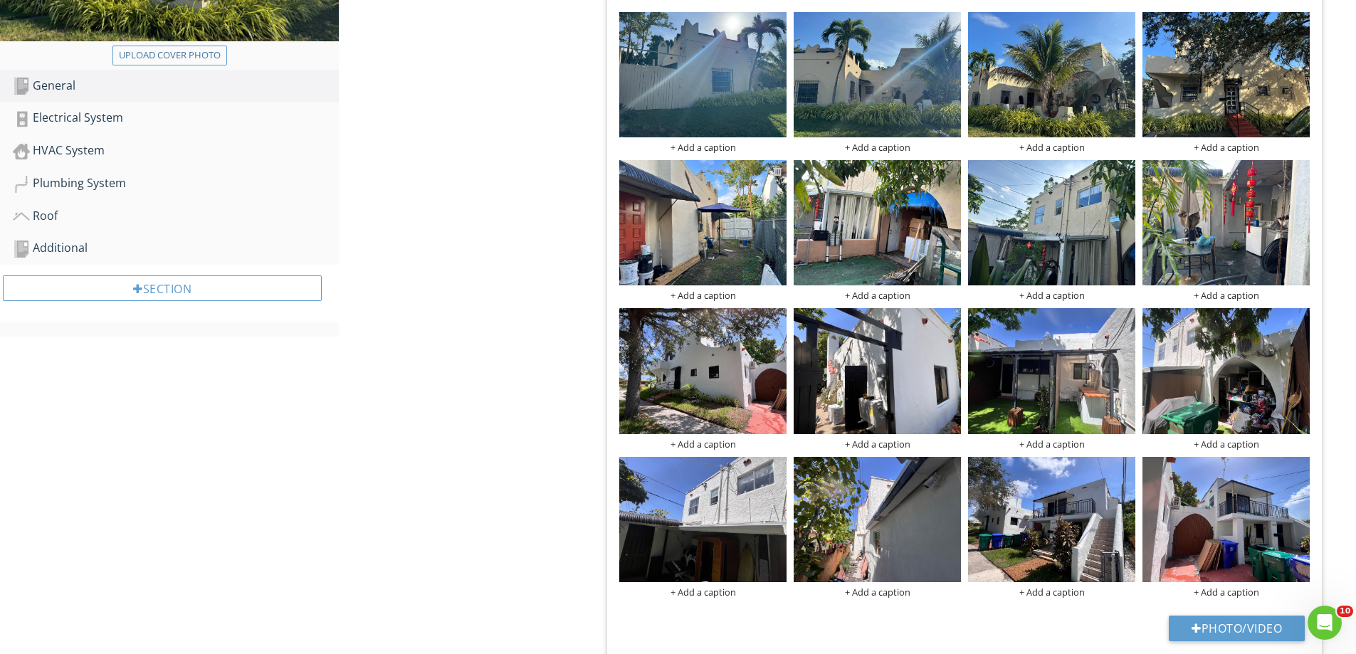
click at [779, 169] on div at bounding box center [777, 170] width 9 height 11
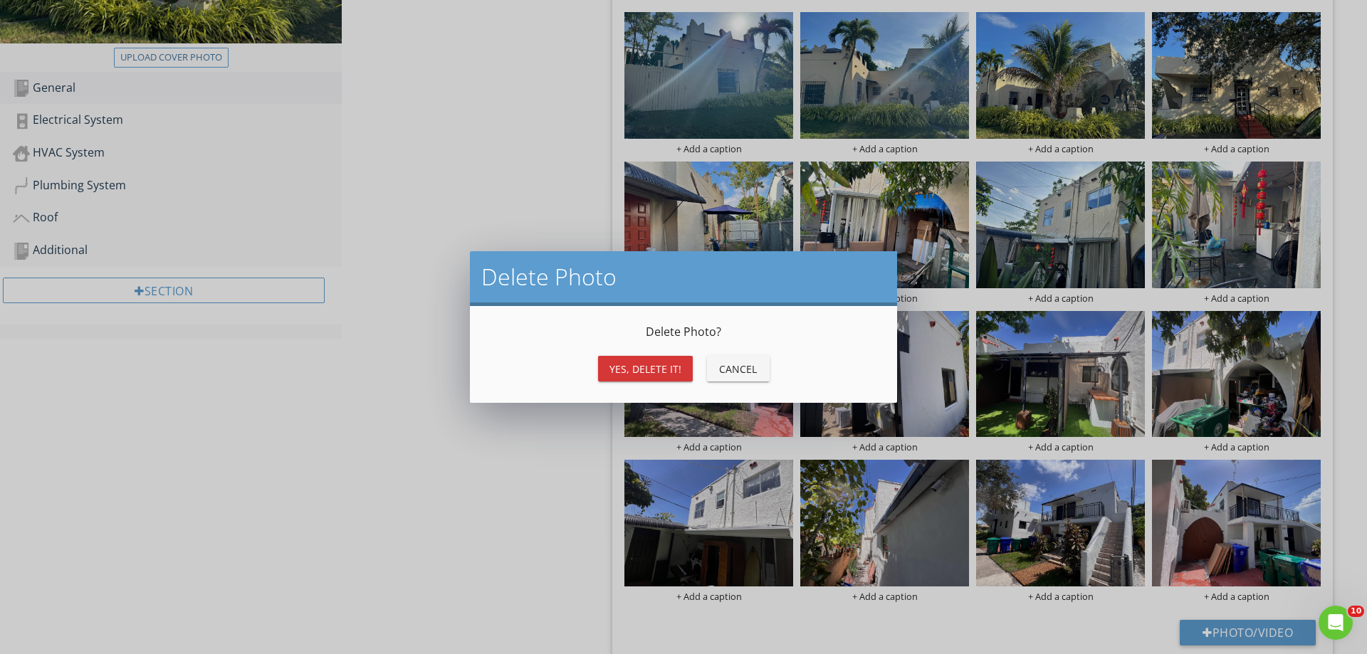
click at [656, 367] on div "Yes, Delete it!" at bounding box center [645, 369] width 72 height 15
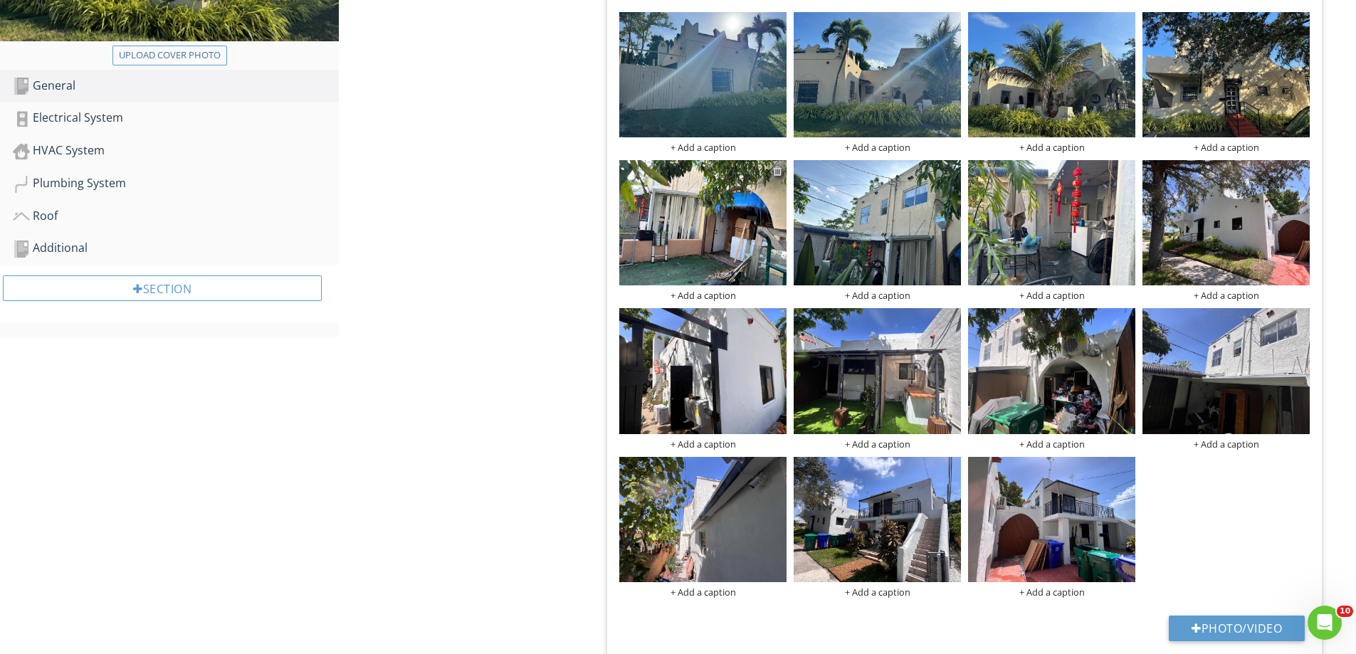
click at [780, 174] on div at bounding box center [777, 170] width 9 height 11
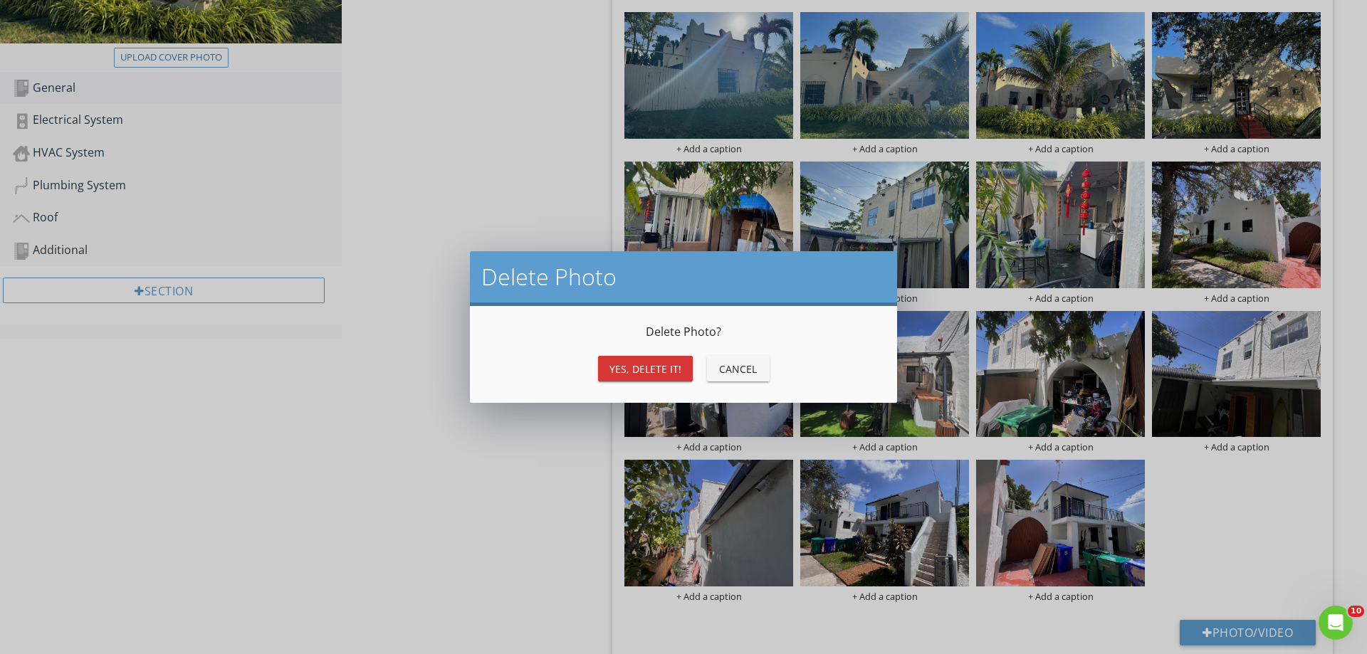
click at [661, 362] on div "Yes, Delete it!" at bounding box center [645, 369] width 72 height 15
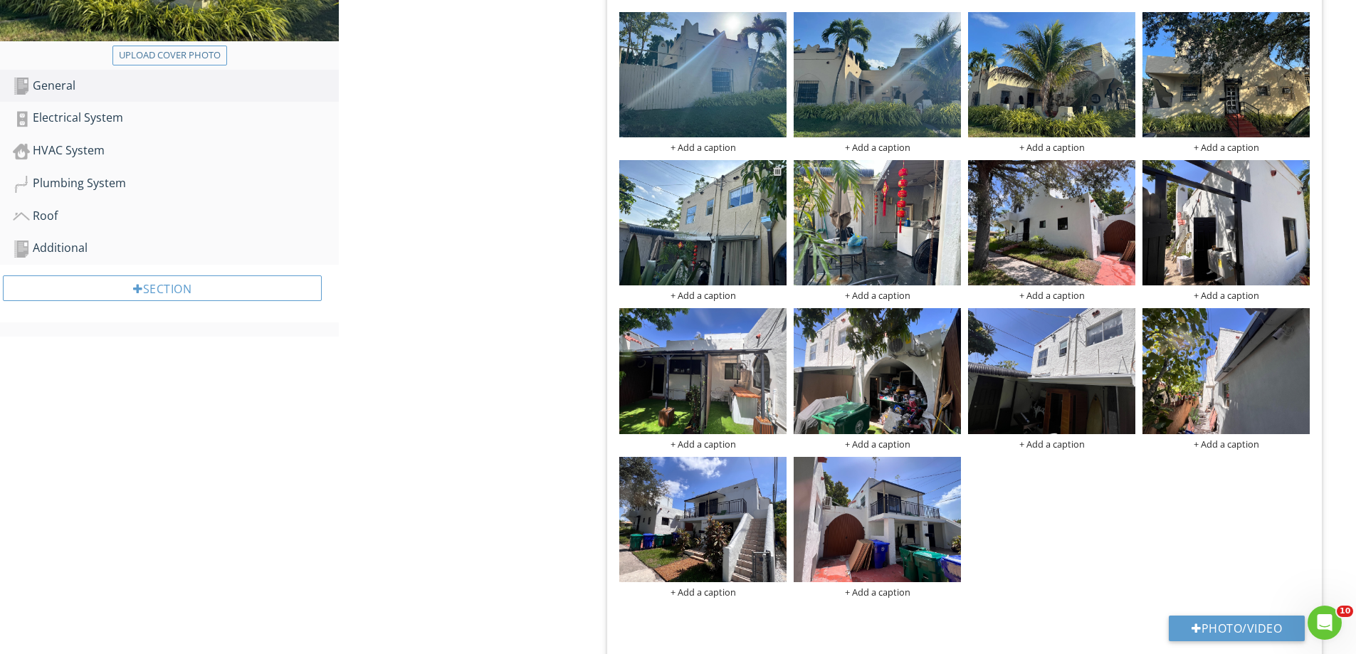
click at [777, 172] on div at bounding box center [777, 170] width 9 height 11
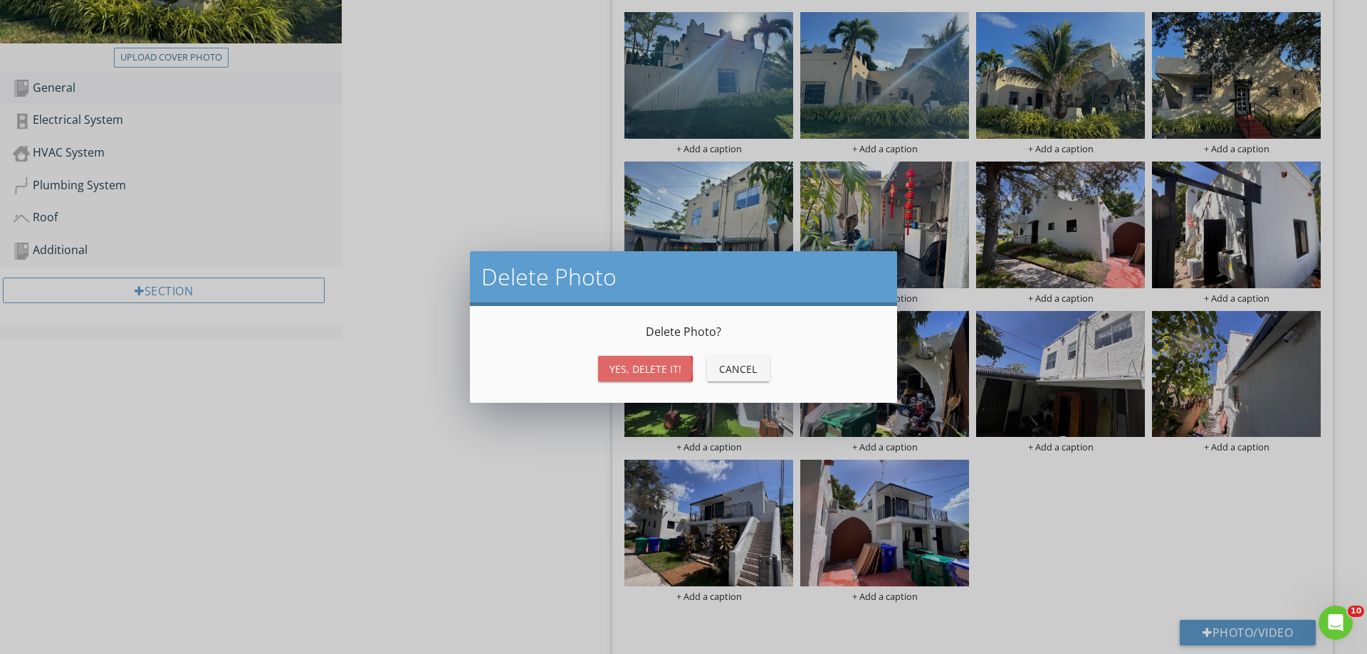
click at [666, 362] on div "Yes, Delete it!" at bounding box center [645, 369] width 72 height 15
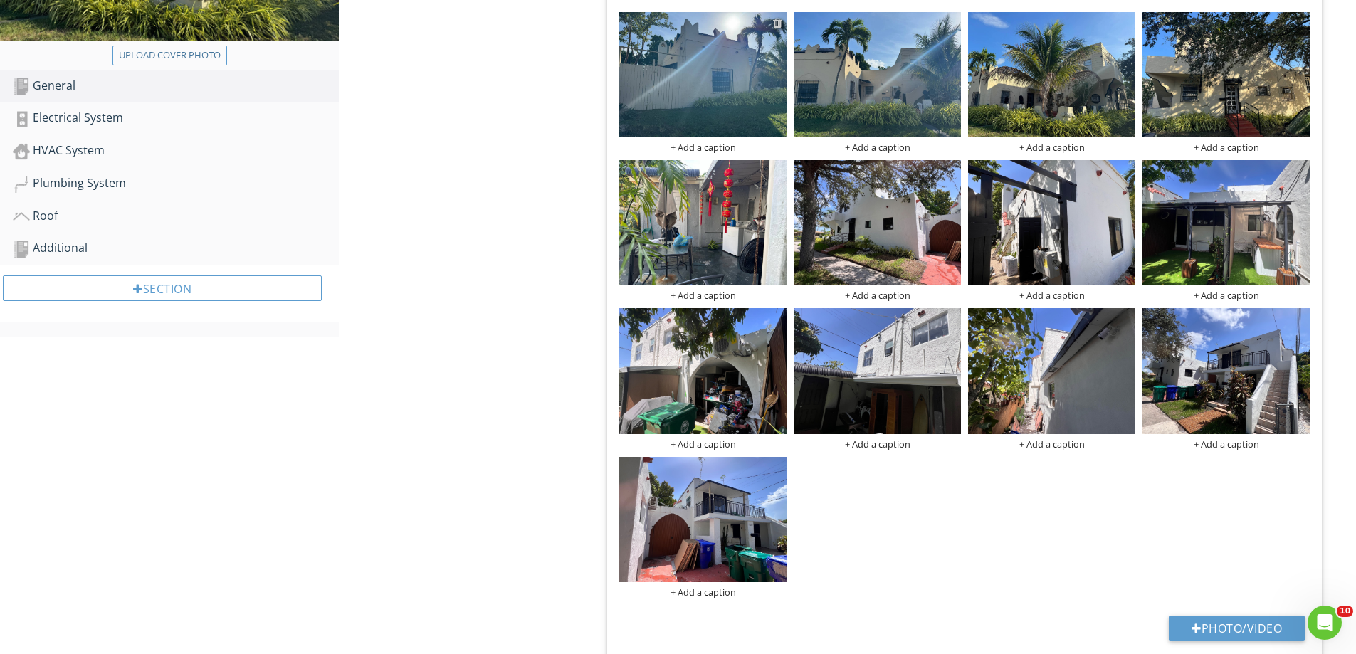
click at [779, 25] on div at bounding box center [777, 22] width 9 height 11
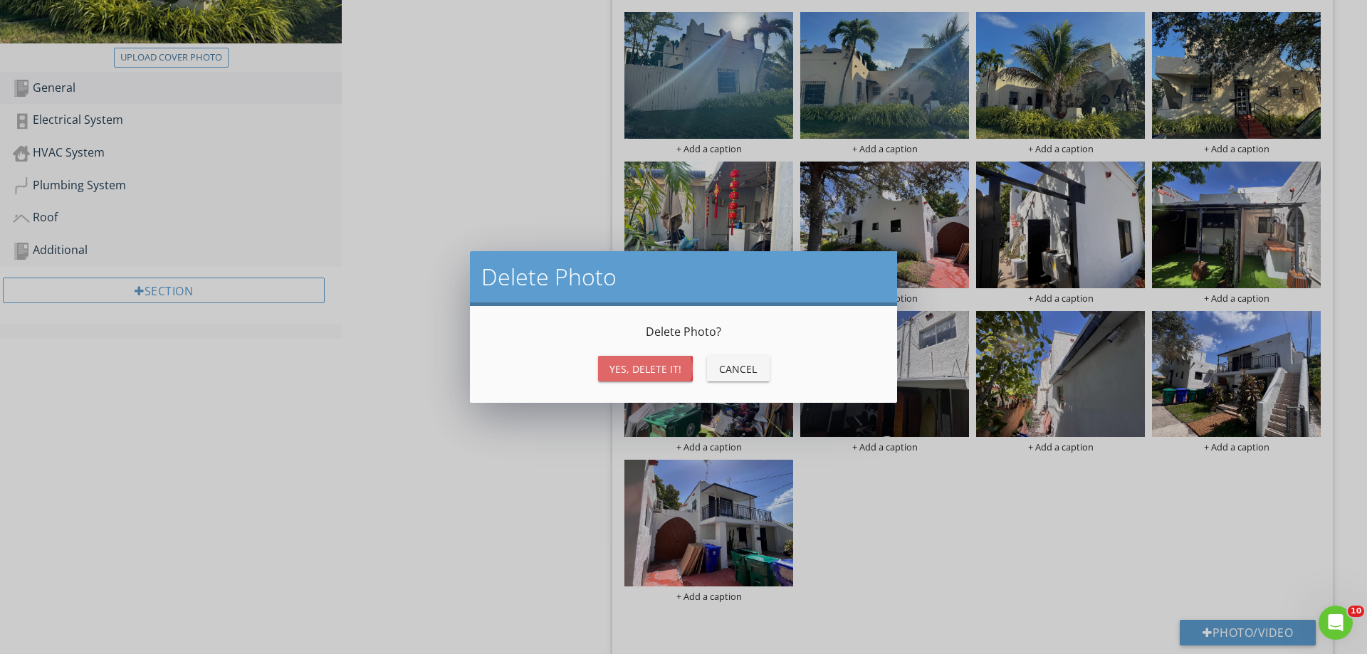
click at [641, 364] on div "Yes, Delete it!" at bounding box center [645, 369] width 72 height 15
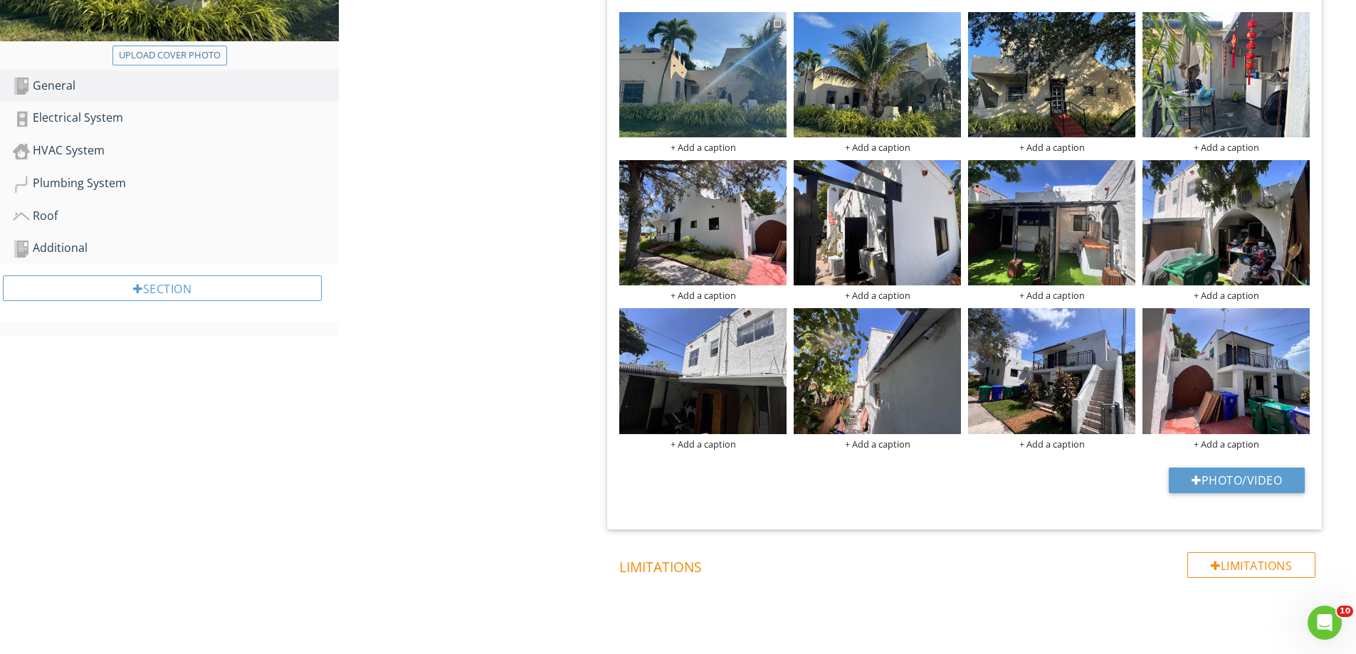
click at [778, 19] on div at bounding box center [777, 22] width 9 height 11
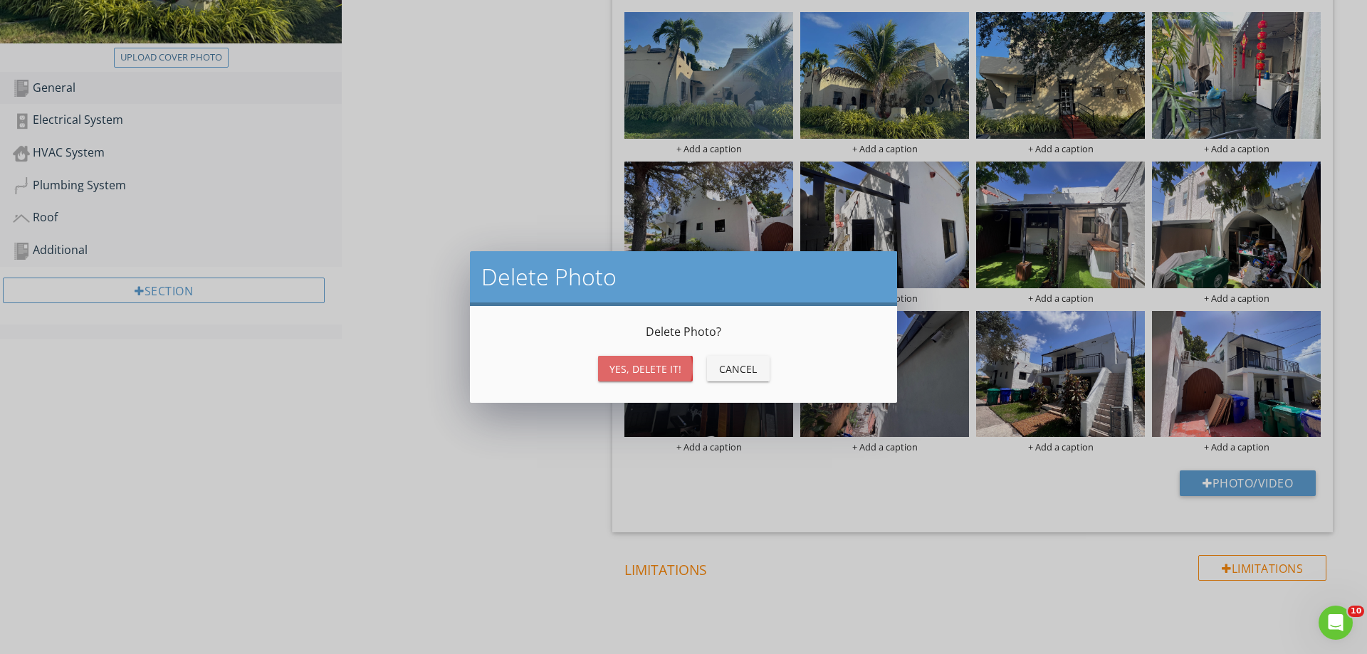
click at [639, 364] on div "Yes, Delete it!" at bounding box center [645, 369] width 72 height 15
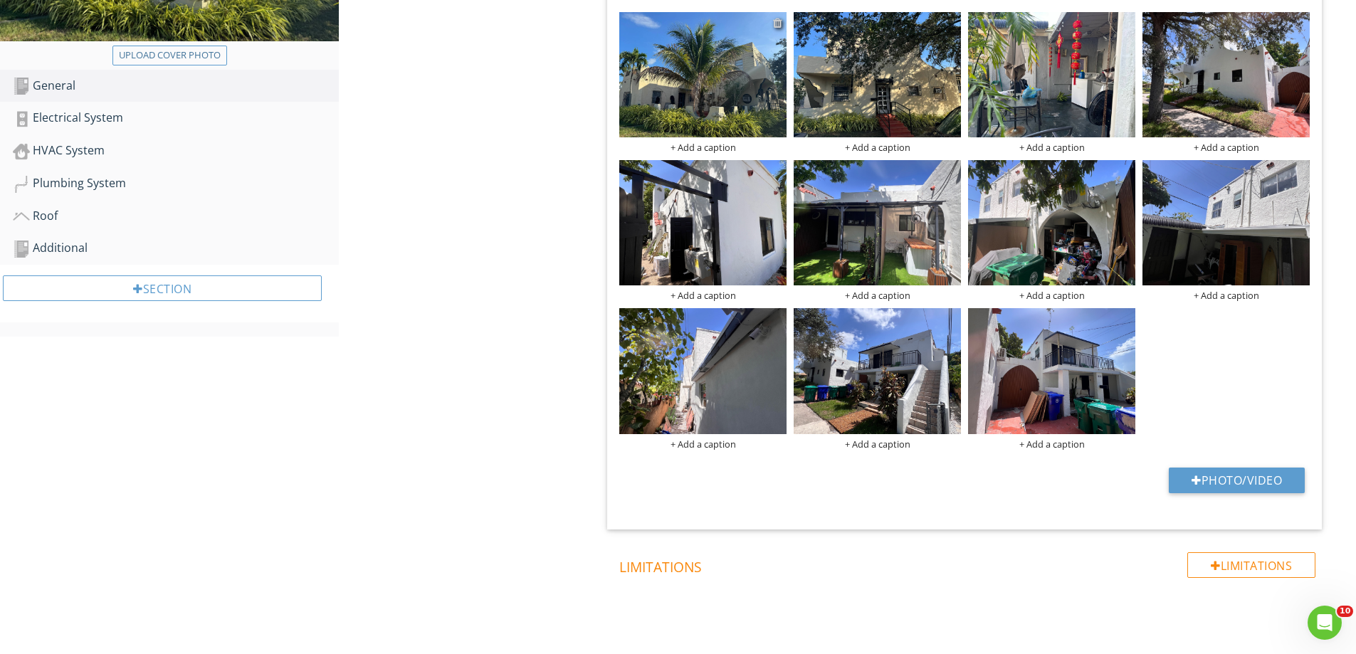
click at [776, 24] on div at bounding box center [777, 22] width 9 height 11
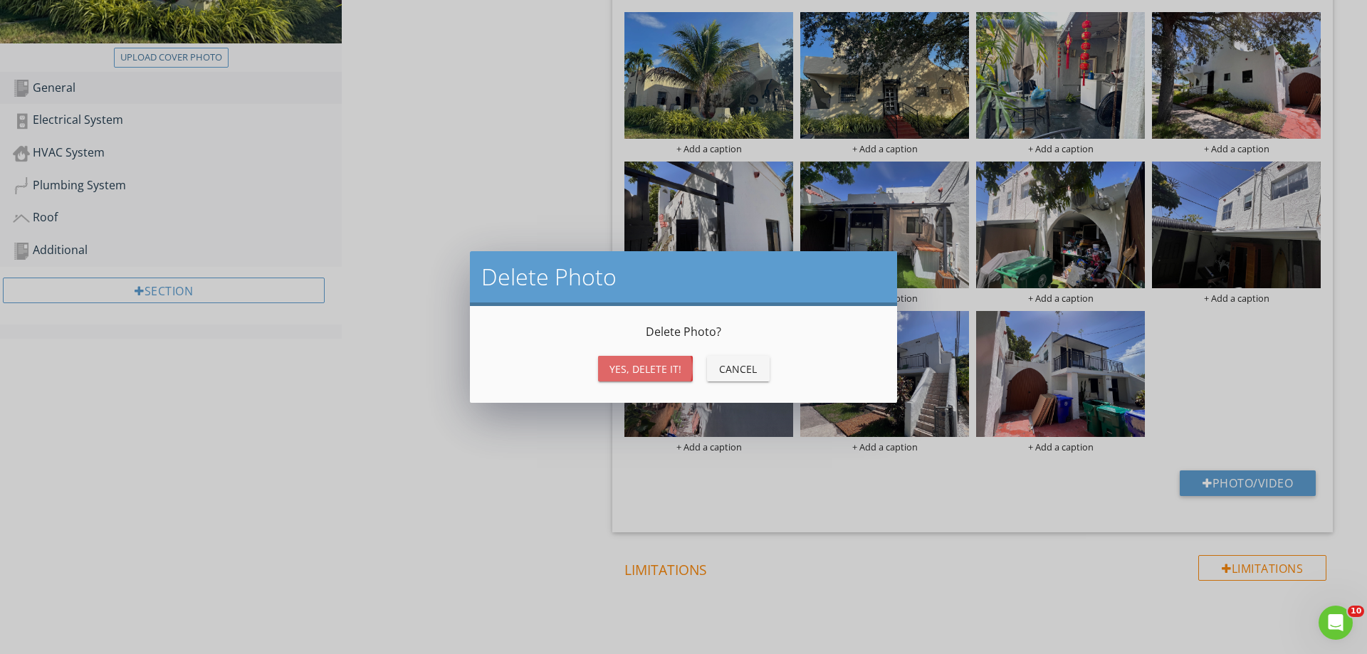
click at [647, 375] on div "Yes, Delete it!" at bounding box center [645, 369] width 72 height 15
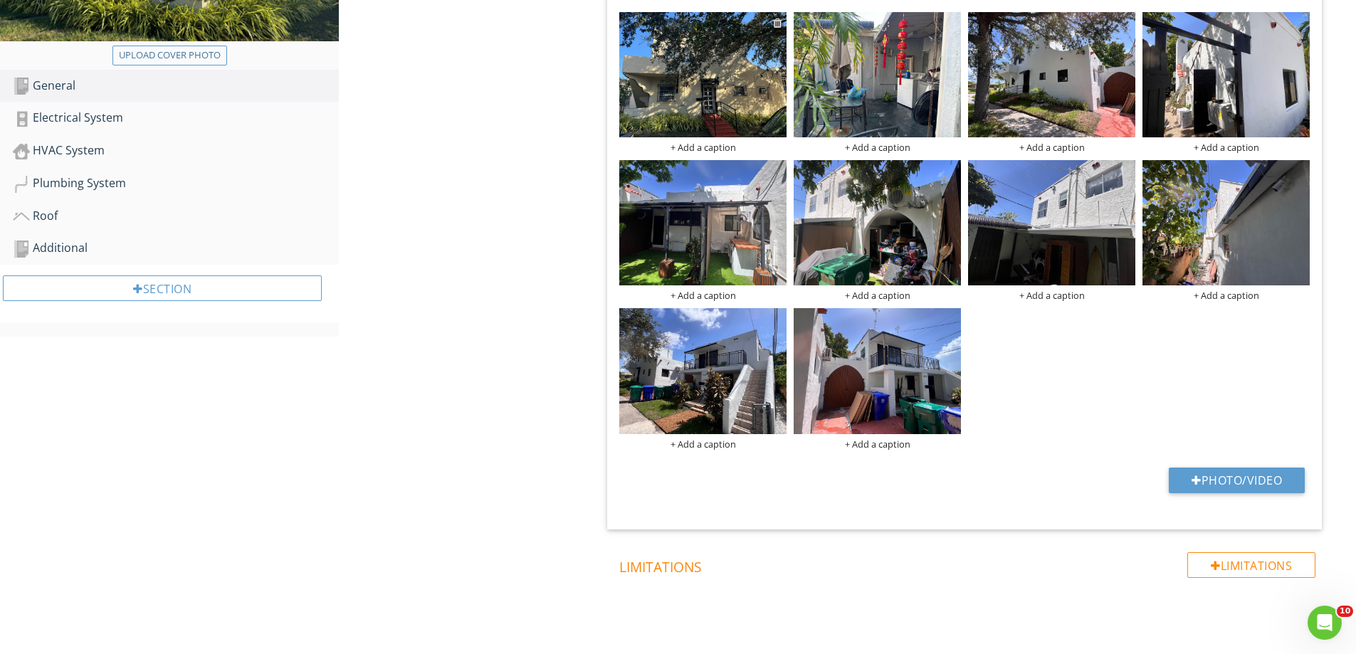
click at [778, 23] on div at bounding box center [777, 22] width 9 height 11
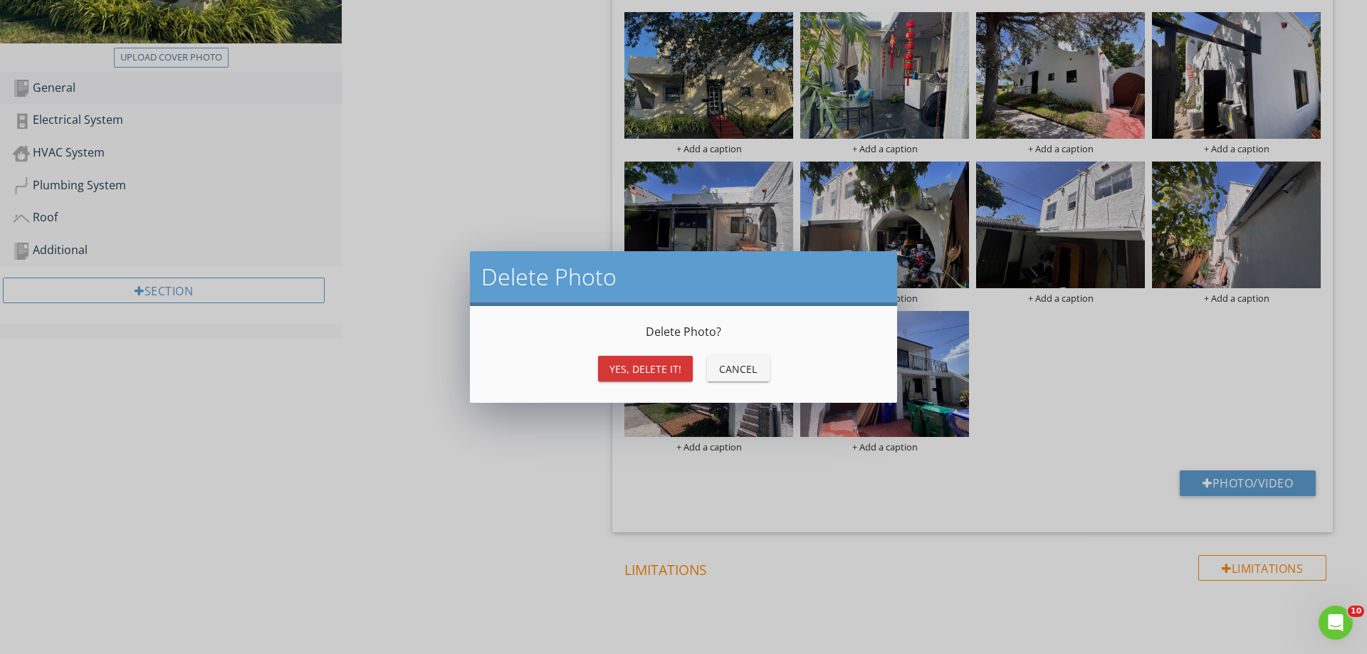
click at [663, 368] on div "Yes, Delete it!" at bounding box center [645, 369] width 72 height 15
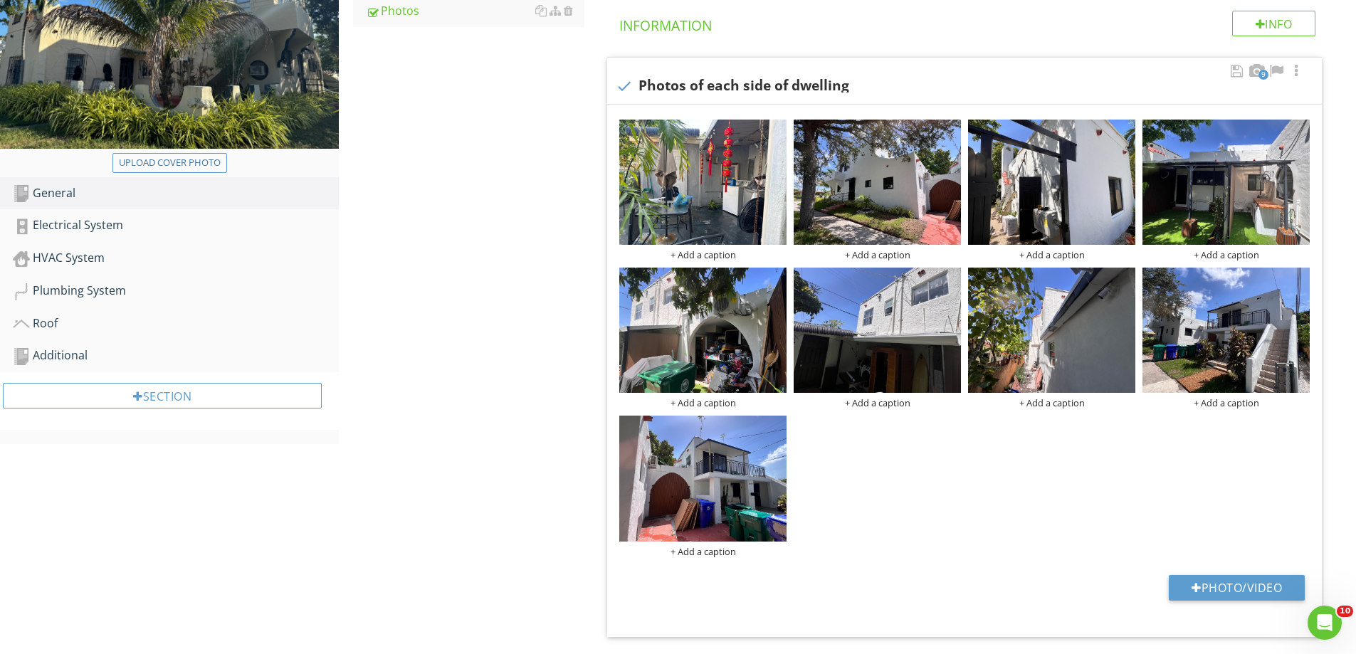
scroll to position [214, 0]
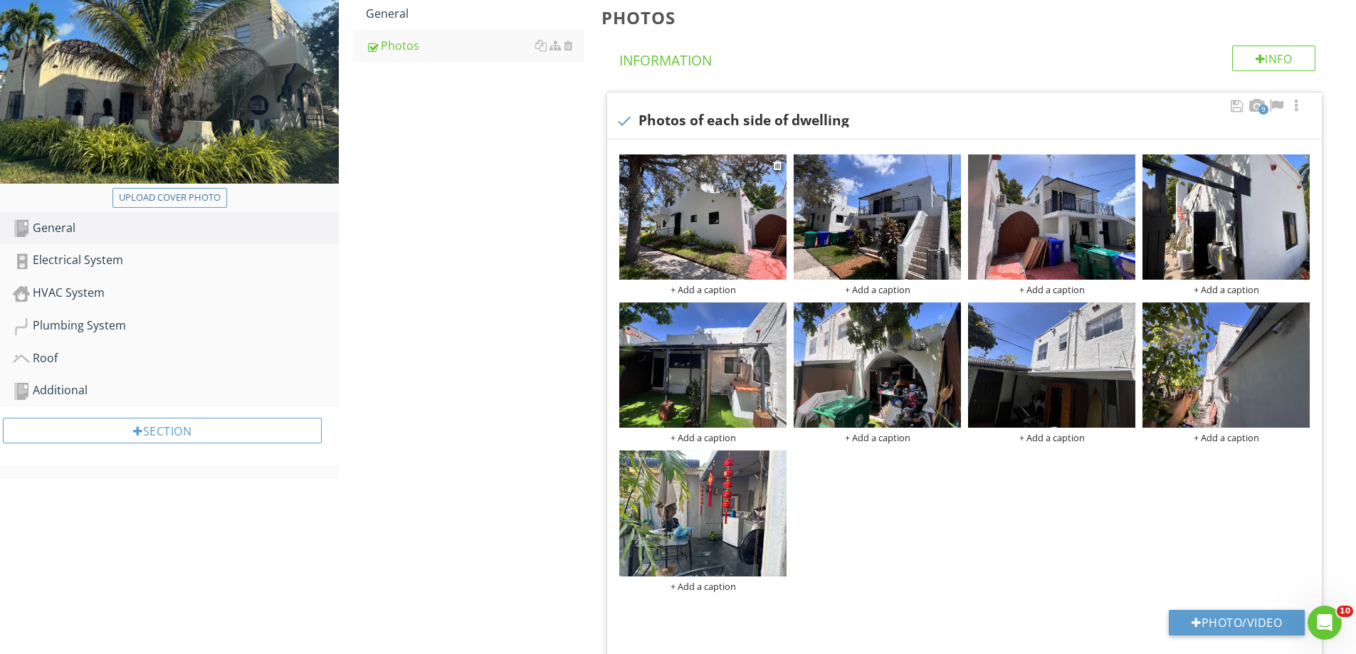
click at [711, 290] on div "+ Add a caption" at bounding box center [702, 289] width 167 height 11
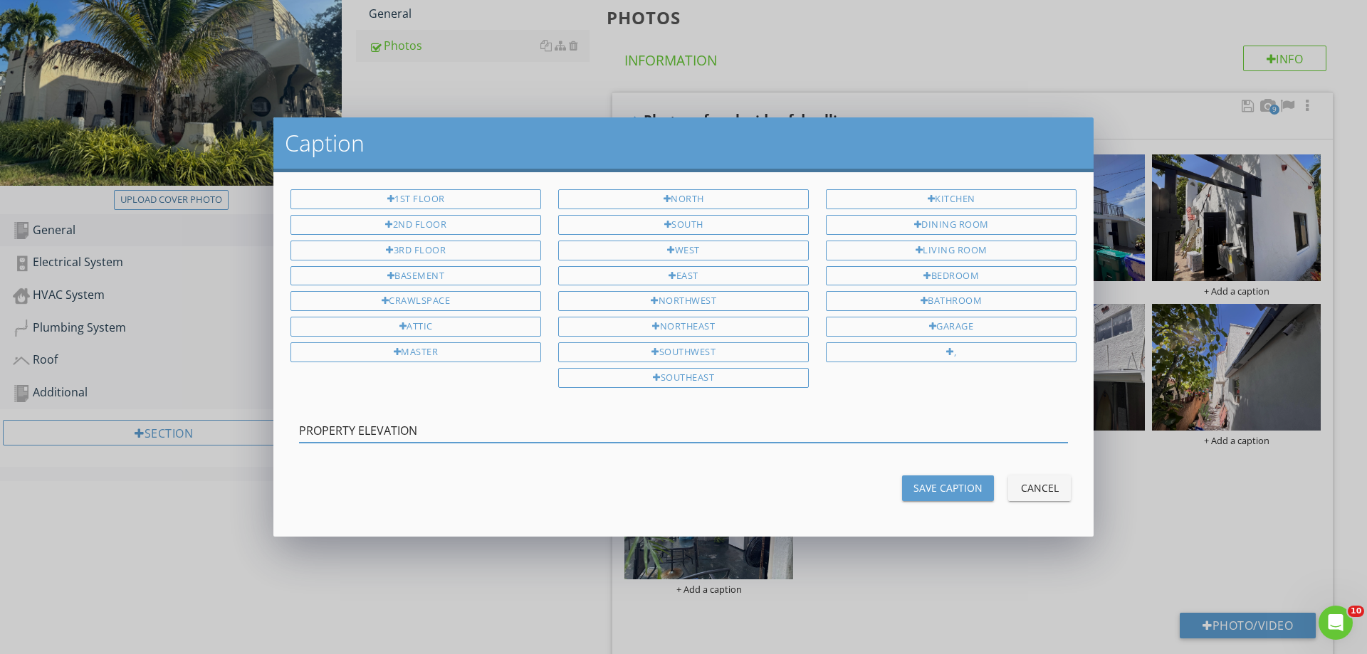
drag, startPoint x: 303, startPoint y: 419, endPoint x: 239, endPoint y: 415, distance: 63.5
click at [239, 415] on div "Caption 1st Floor 2nd Floor 3rd Floor Basement Crawlspace Attic Master North So…" at bounding box center [683, 327] width 1367 height 654
type input "PROPERTY ELEVATION"
click at [933, 490] on div "Save Caption" at bounding box center [947, 488] width 69 height 15
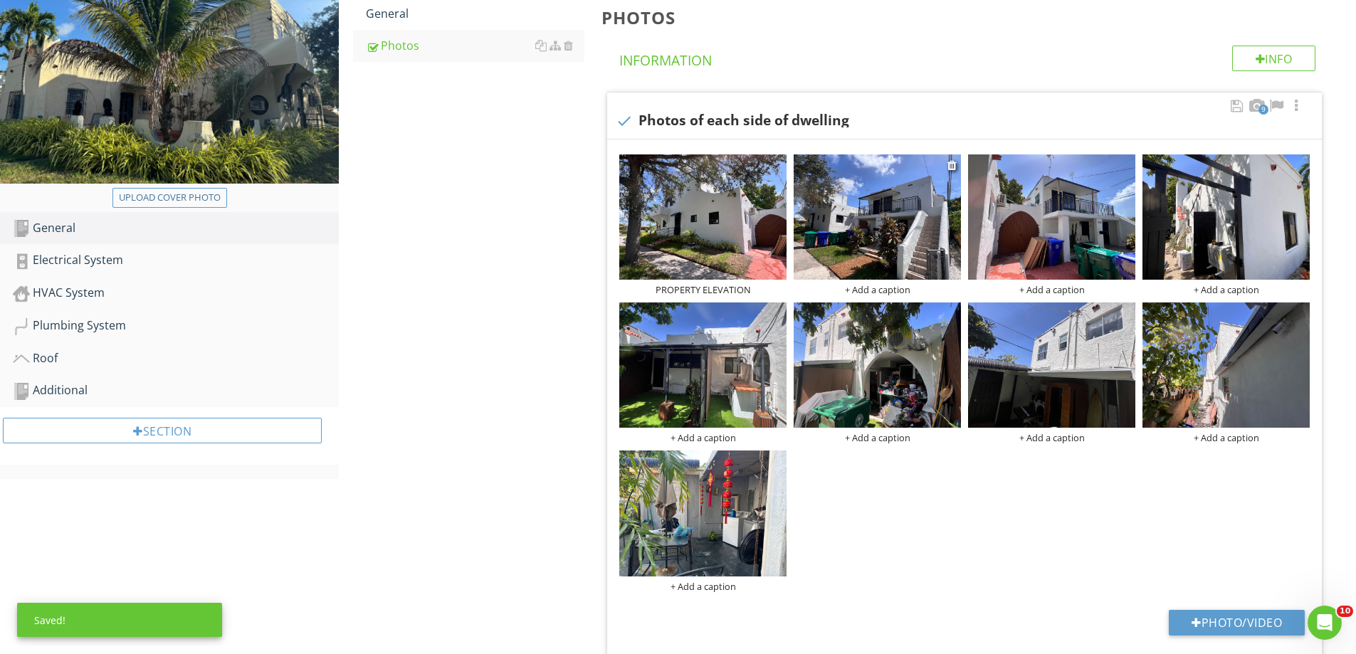
click at [866, 290] on div "+ Add a caption" at bounding box center [877, 289] width 167 height 11
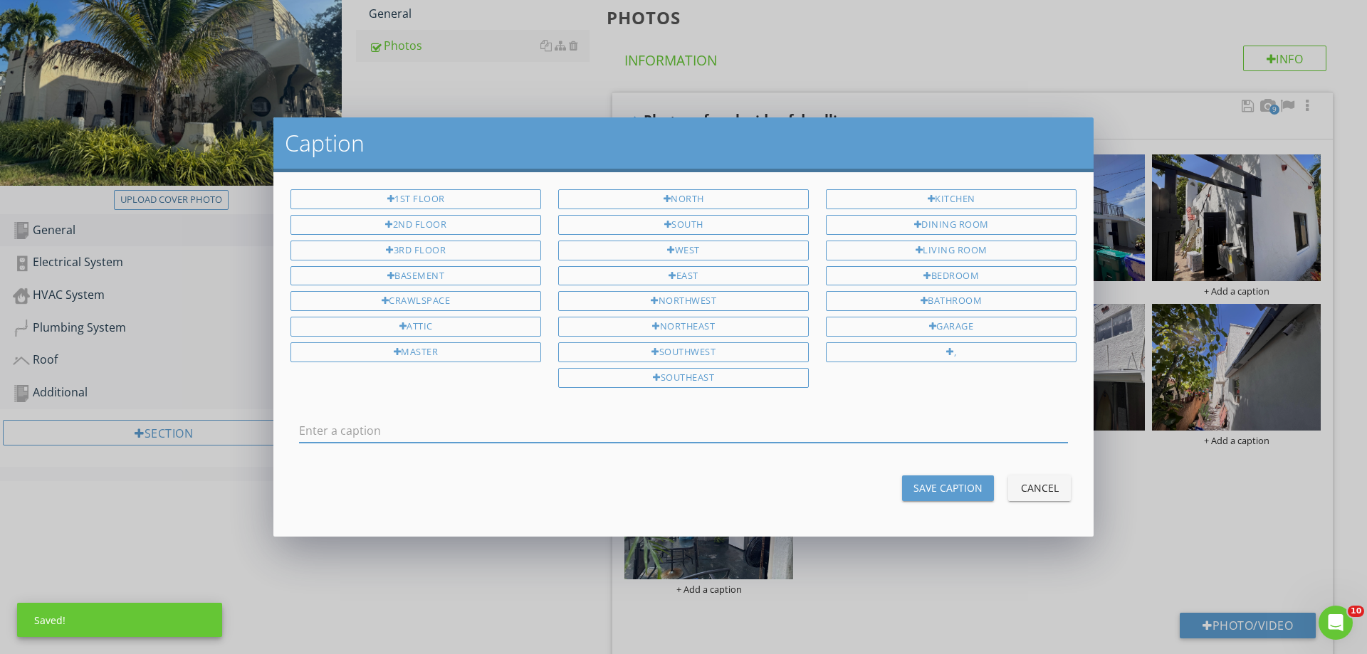
click at [828, 423] on input "text" at bounding box center [683, 430] width 769 height 23
type input "PROPERTY ELEVATION"
click at [945, 494] on div "Save Caption" at bounding box center [947, 488] width 69 height 15
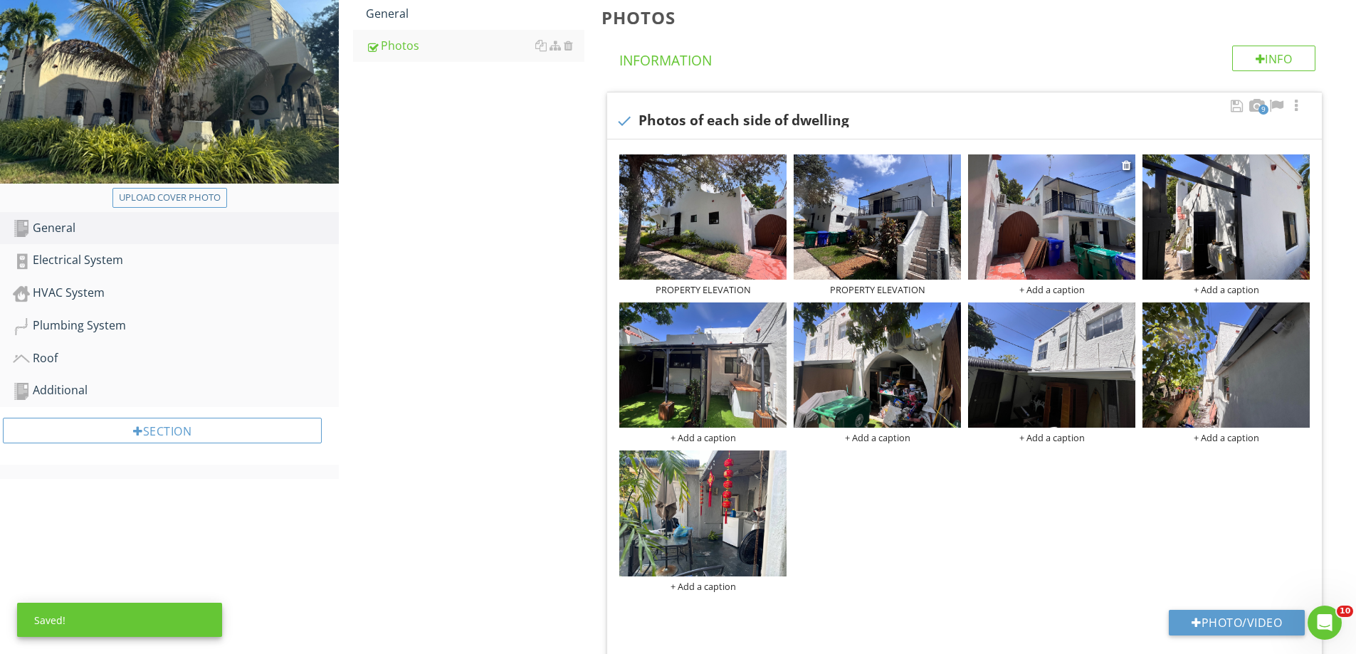
click at [1036, 290] on div "+ Add a caption" at bounding box center [1051, 289] width 167 height 11
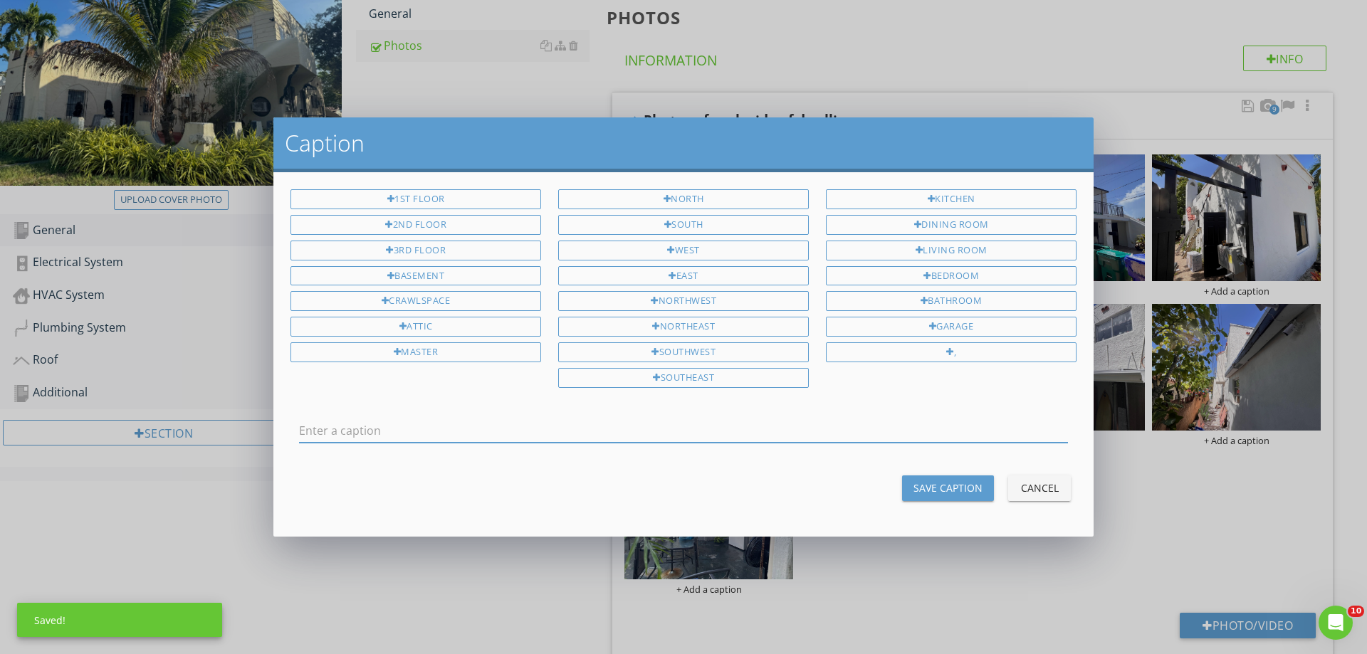
click at [818, 421] on input "text" at bounding box center [683, 430] width 769 height 23
type input "PROPERTY ELEVATION"
click at [930, 482] on div "Save Caption" at bounding box center [947, 488] width 69 height 15
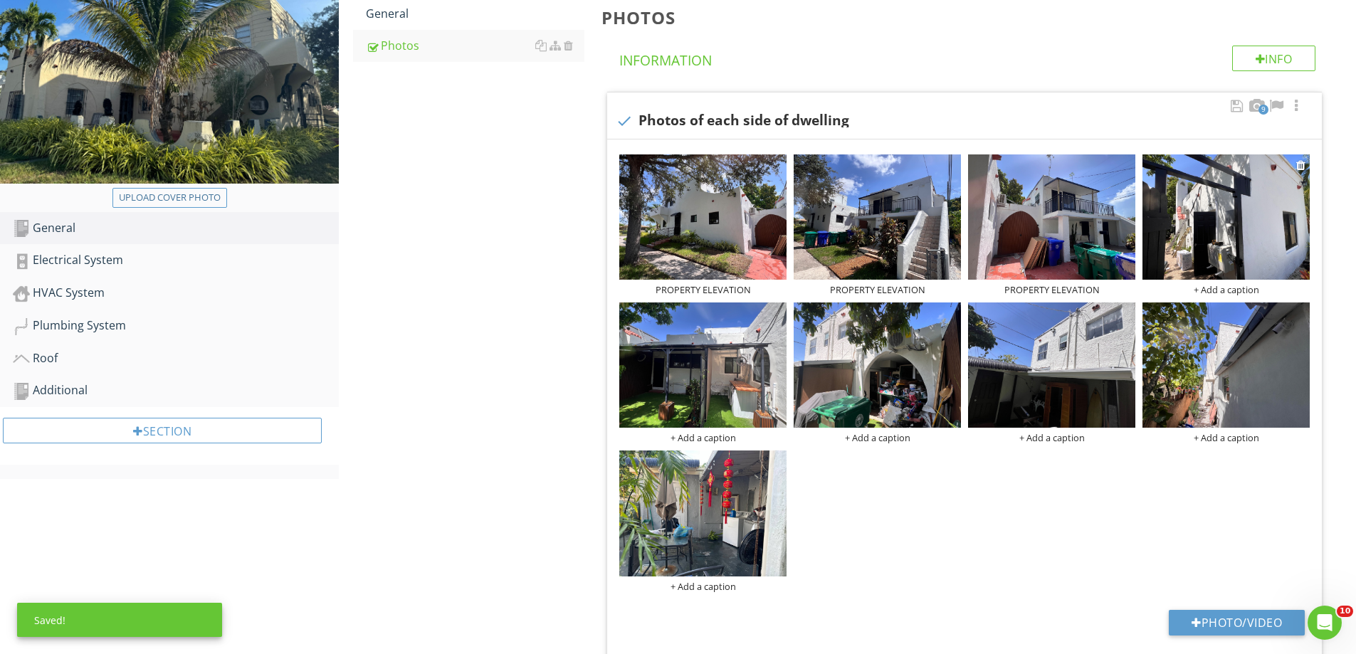
click at [1203, 288] on div "+ Add a caption" at bounding box center [1226, 289] width 167 height 11
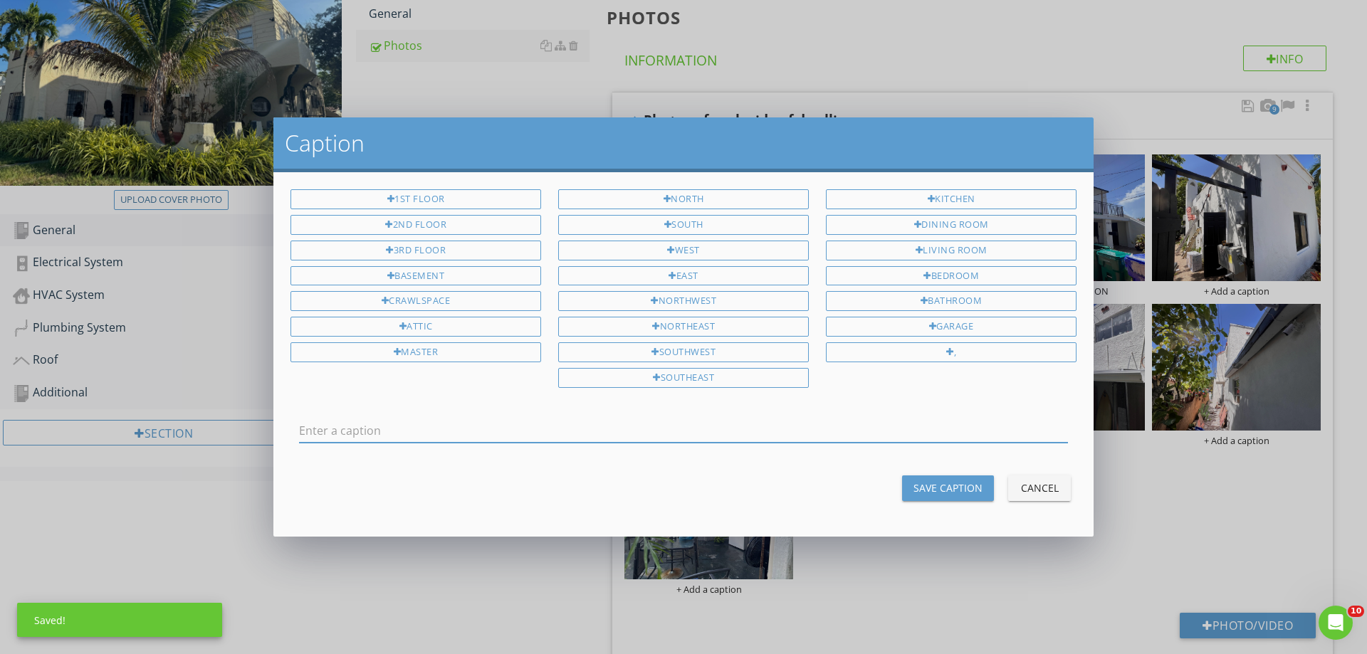
click at [797, 429] on input "text" at bounding box center [683, 430] width 769 height 23
type input "PROPERTY ELEVATION"
click at [938, 490] on div "Save Caption" at bounding box center [947, 488] width 69 height 15
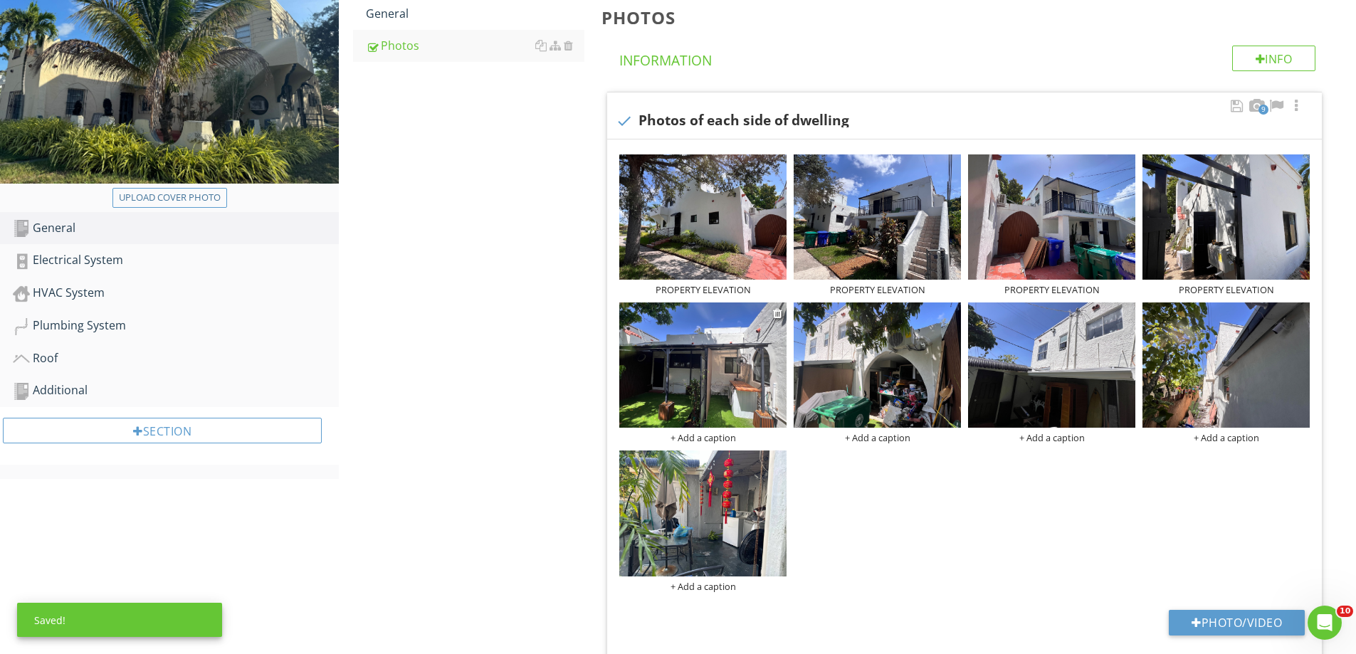
click at [727, 439] on div "+ Add a caption" at bounding box center [702, 437] width 167 height 11
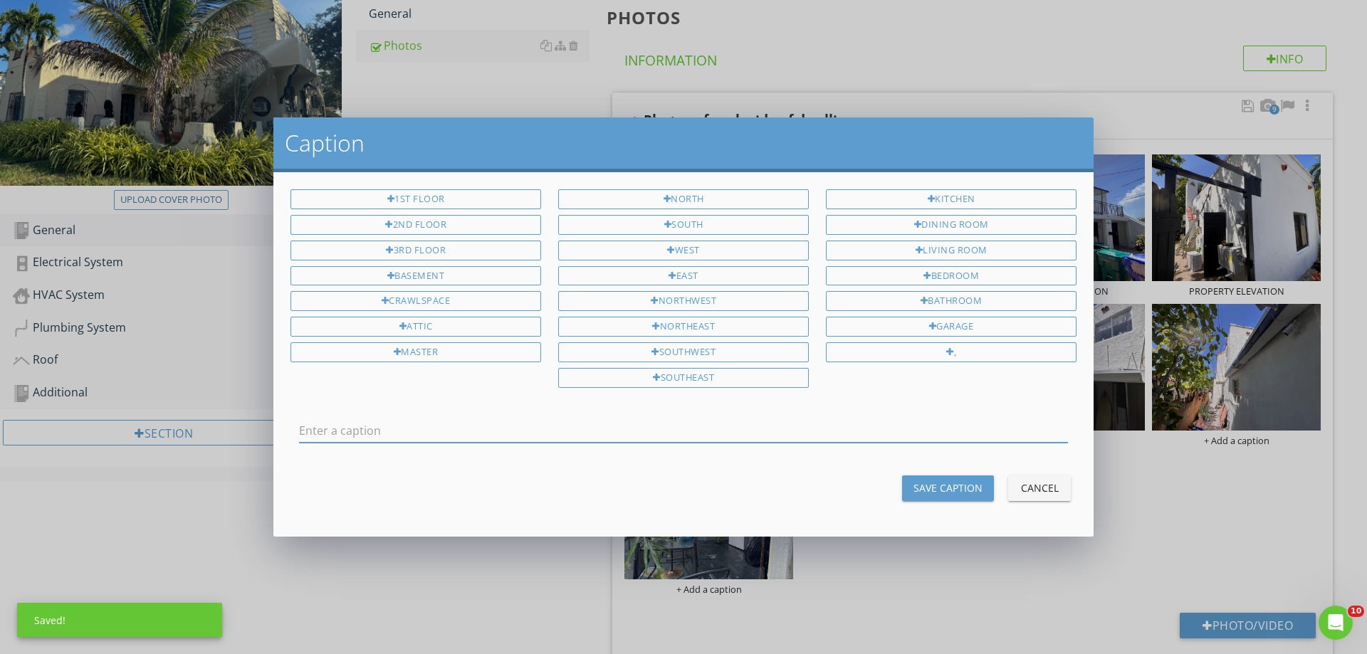
click at [718, 431] on input "text" at bounding box center [683, 430] width 769 height 23
type input "PROPERTY ELEVATION"
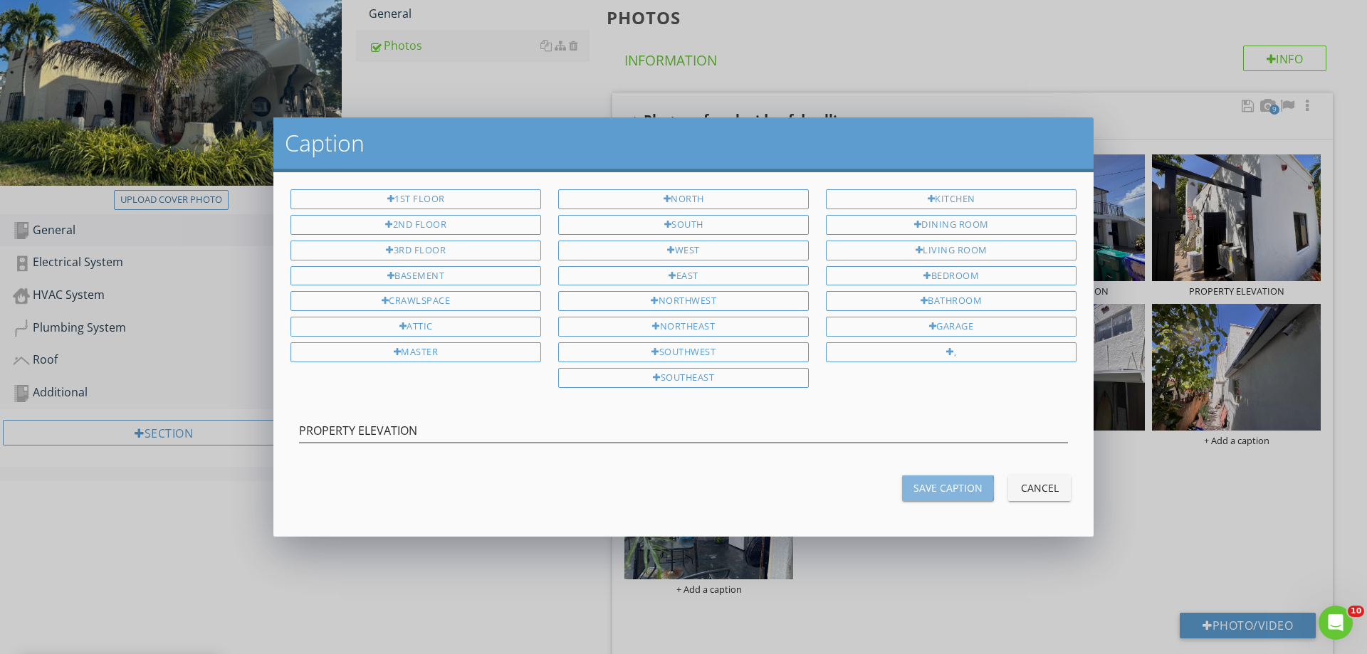
click at [928, 488] on div "Save Caption" at bounding box center [947, 488] width 69 height 15
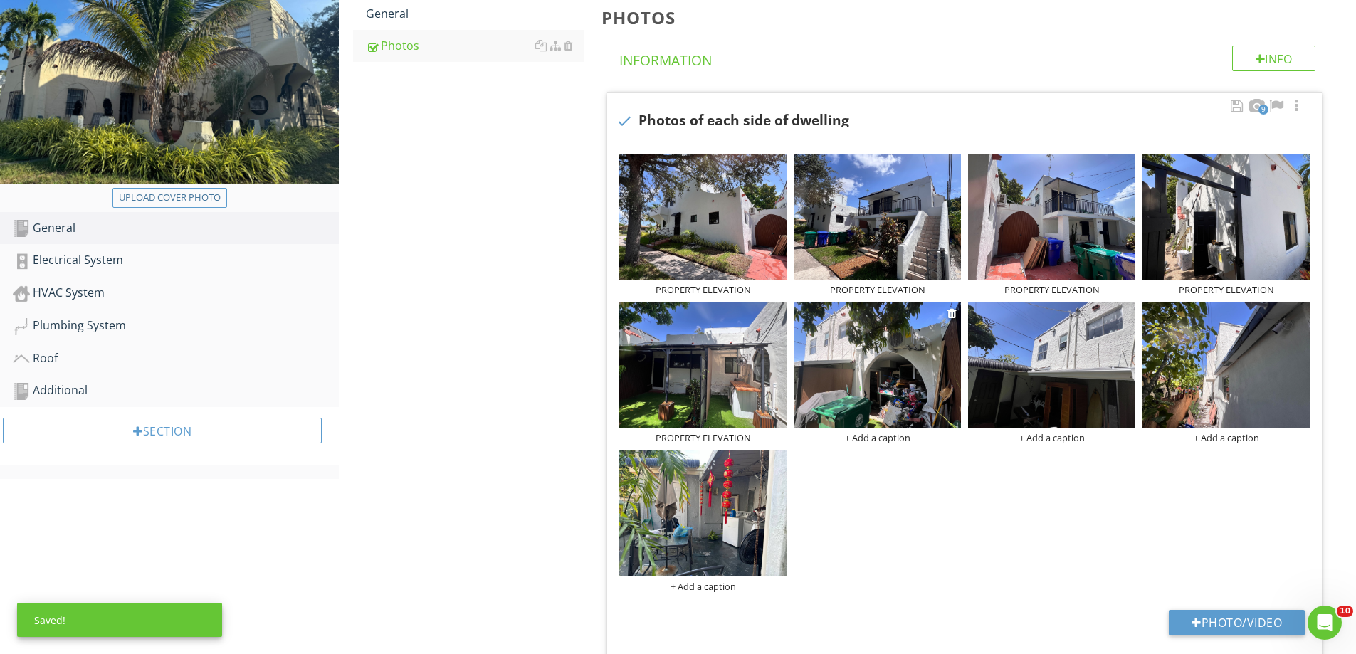
click at [867, 440] on div "+ Add a caption" at bounding box center [877, 437] width 167 height 11
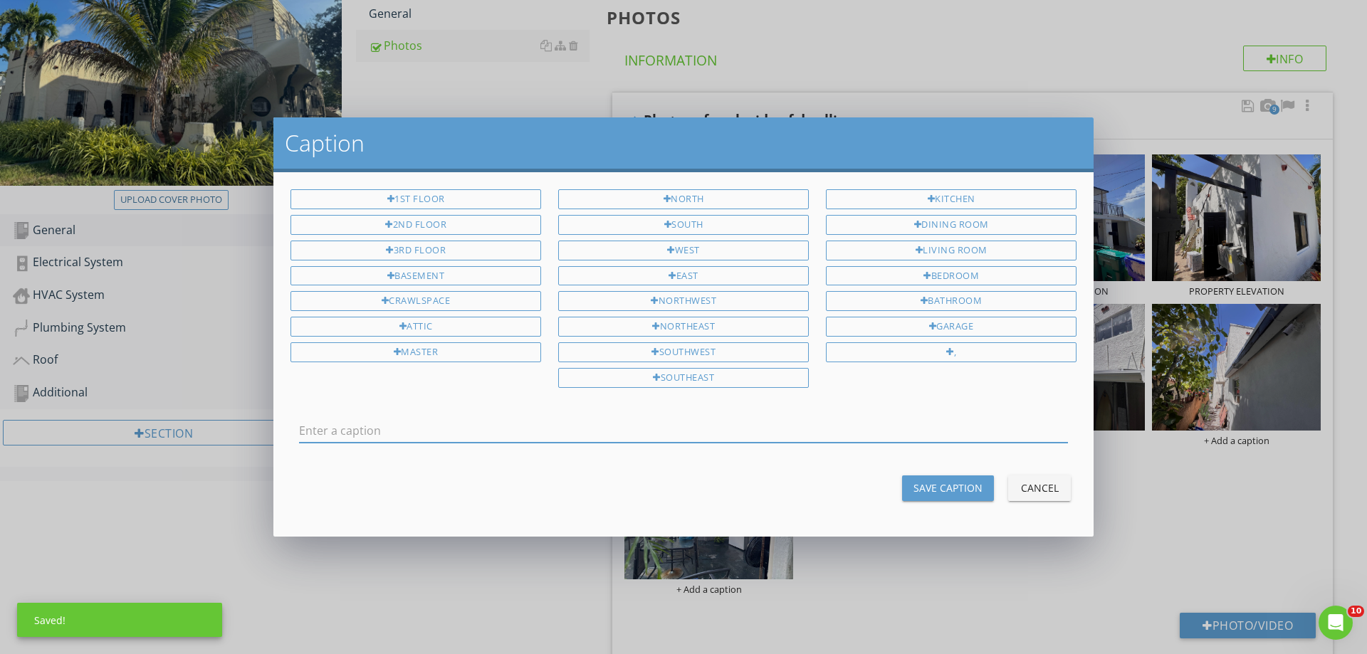
click at [813, 430] on input "text" at bounding box center [683, 430] width 769 height 23
type input "PROPERTY ELEVATION"
click at [923, 480] on button "Save Caption" at bounding box center [948, 489] width 92 height 26
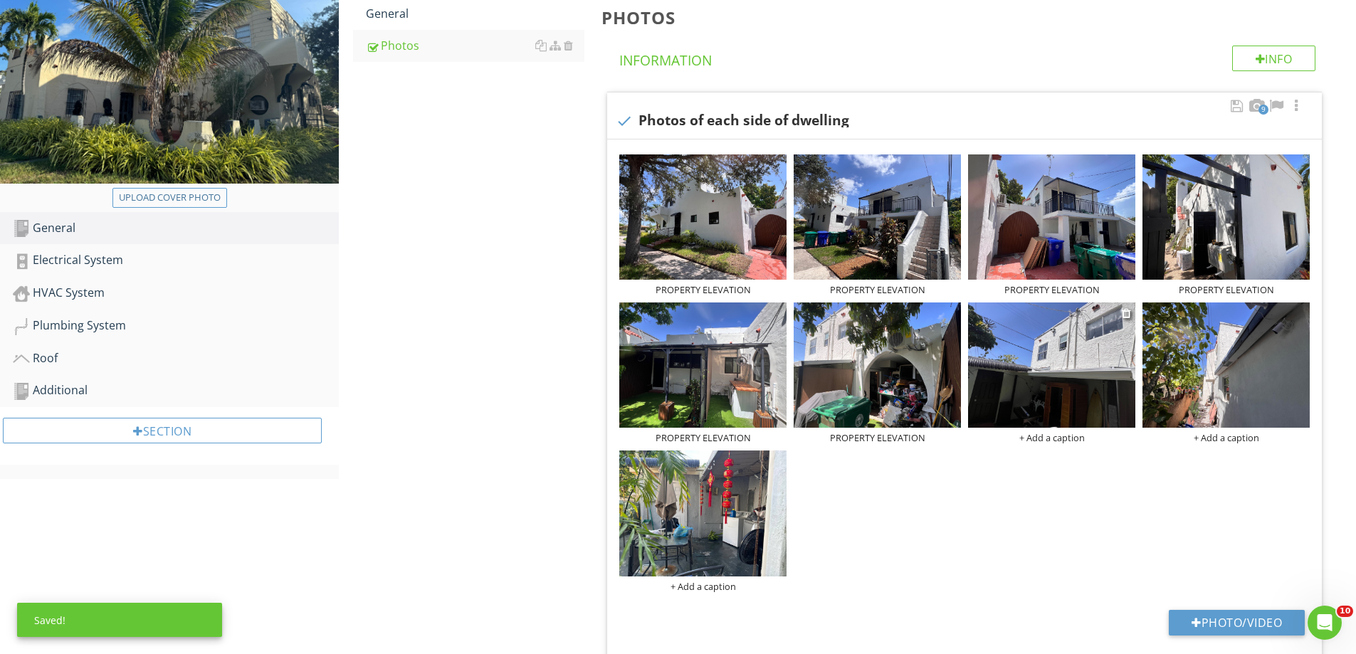
click at [1046, 439] on div "+ Add a caption" at bounding box center [1051, 437] width 167 height 11
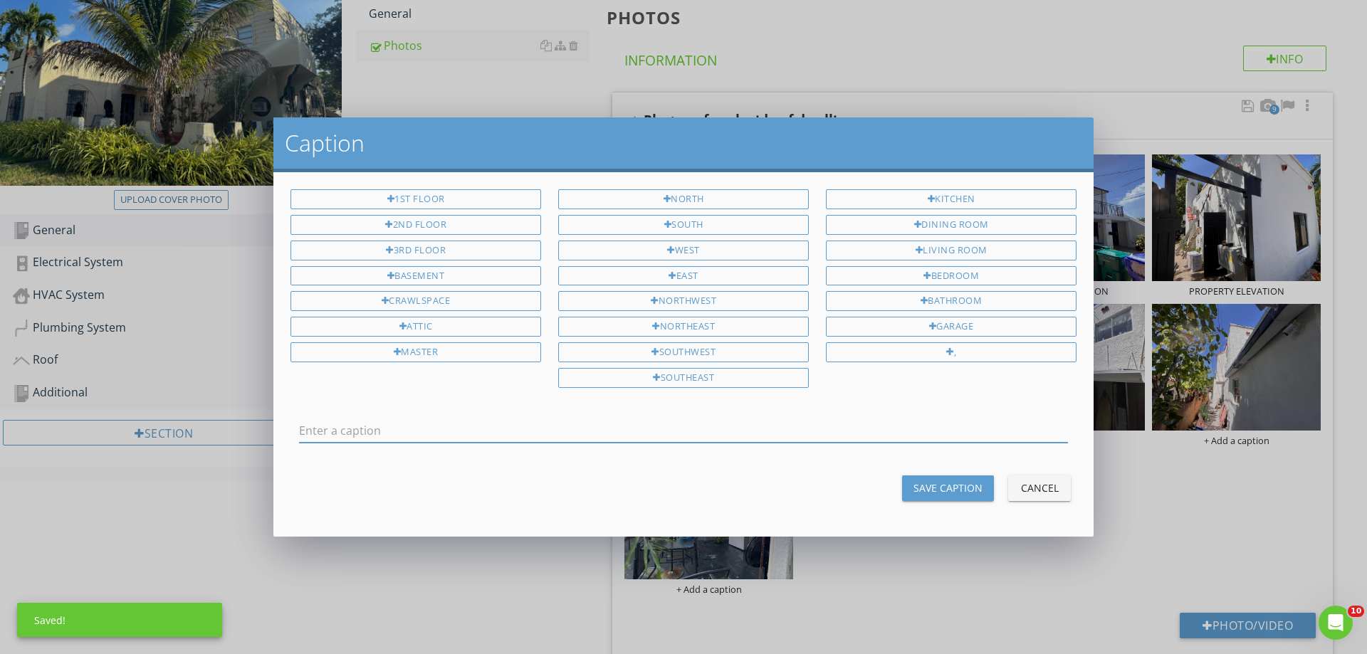
click at [861, 431] on input "text" at bounding box center [683, 430] width 769 height 23
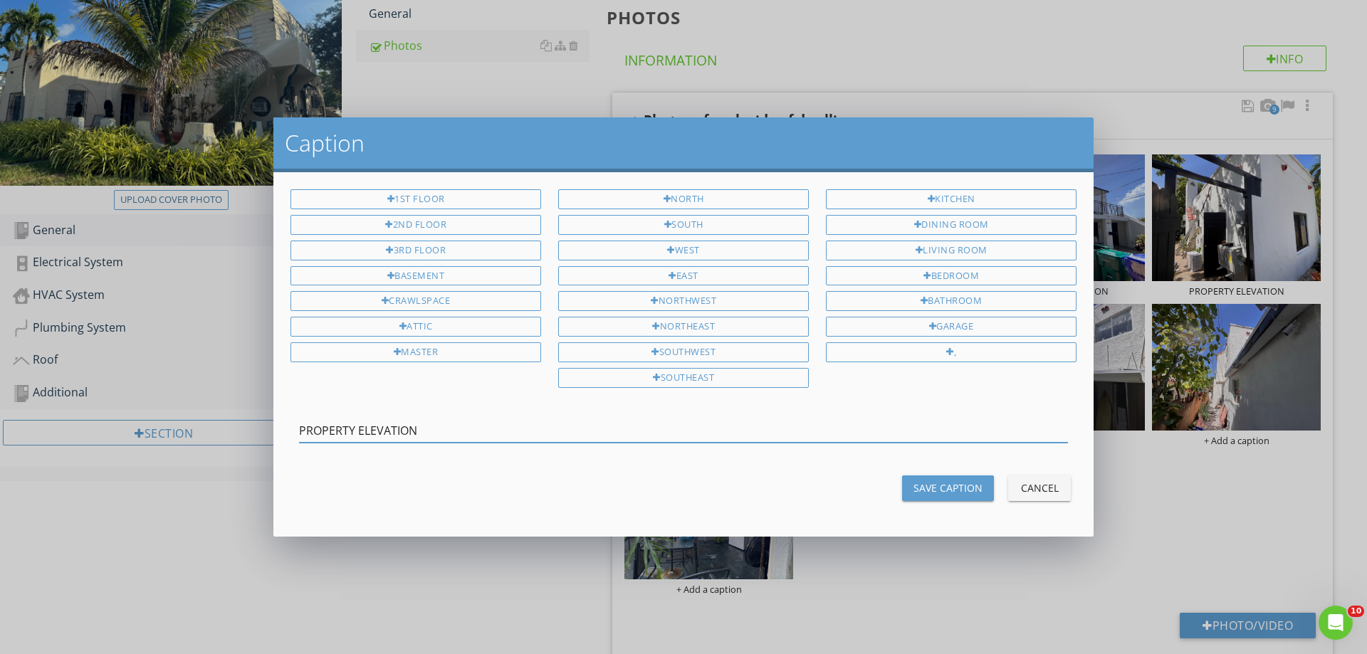
type input "PROPERTY ELEVATION"
click at [945, 485] on div "Save Caption" at bounding box center [947, 488] width 69 height 15
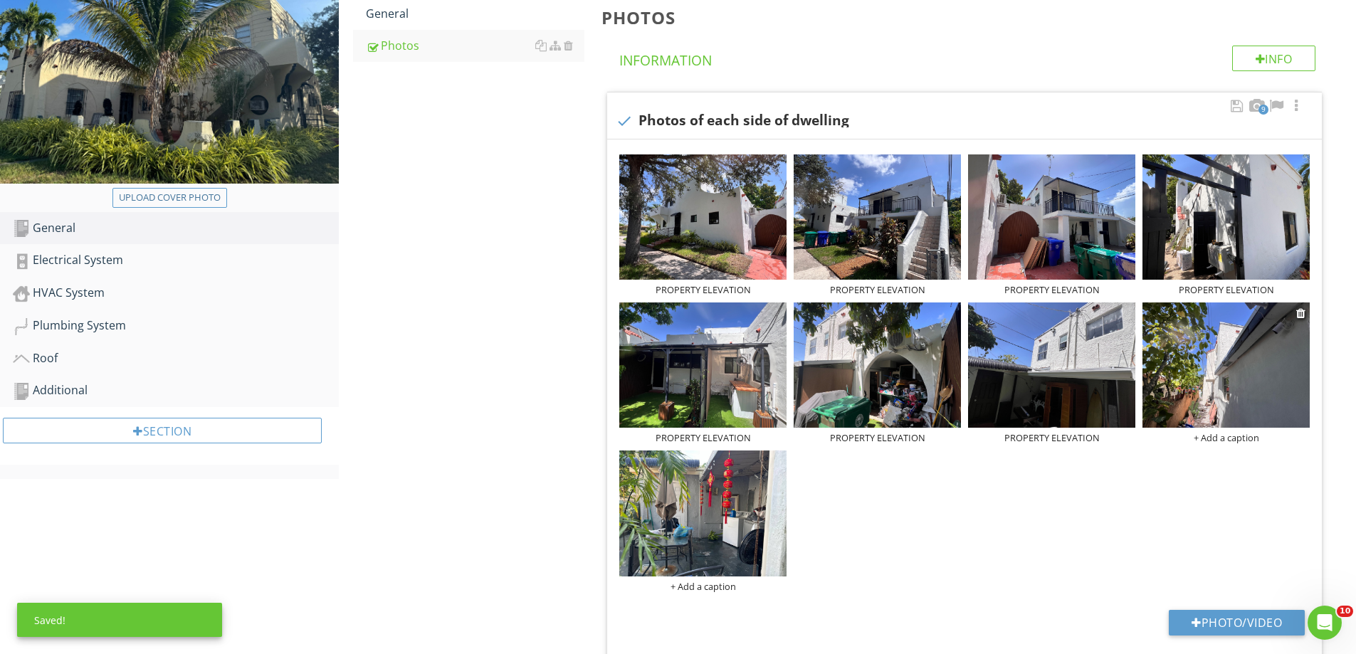
click at [1222, 442] on div "+ Add a caption" at bounding box center [1226, 437] width 167 height 11
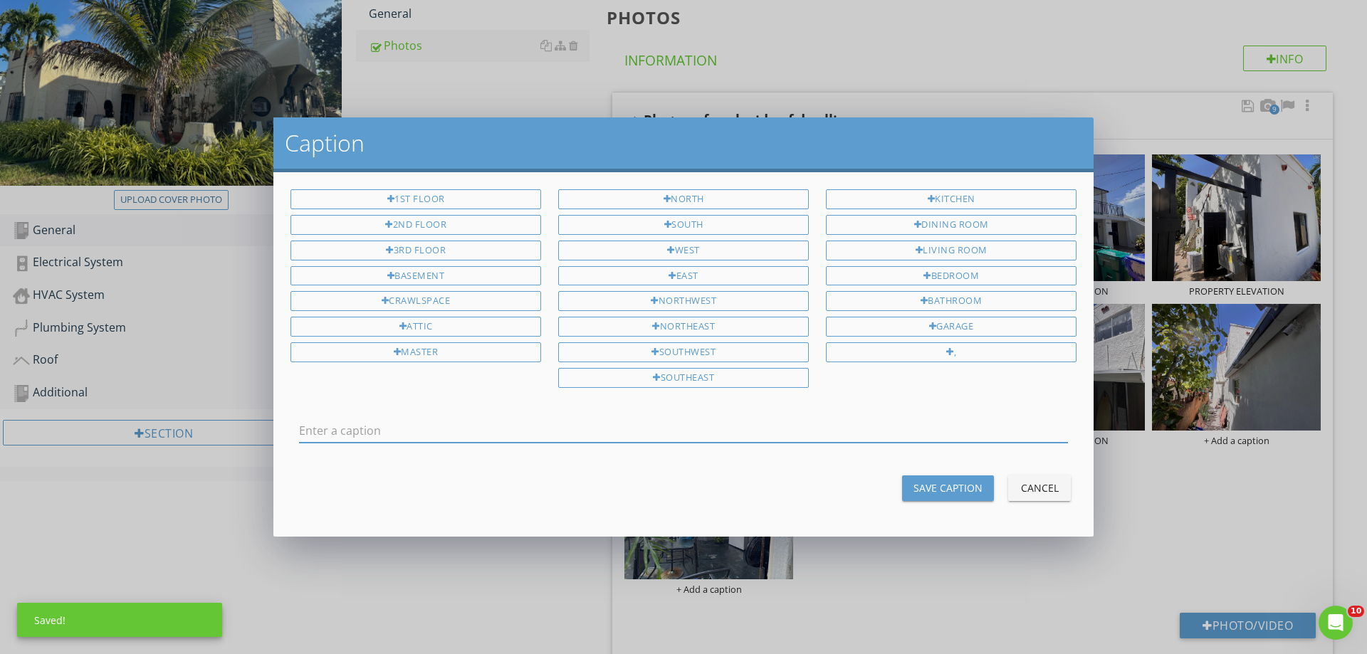
click at [834, 424] on input "text" at bounding box center [683, 430] width 769 height 23
type input "PROPERTY ELEVATION"
click at [936, 489] on div "Save Caption" at bounding box center [947, 488] width 69 height 15
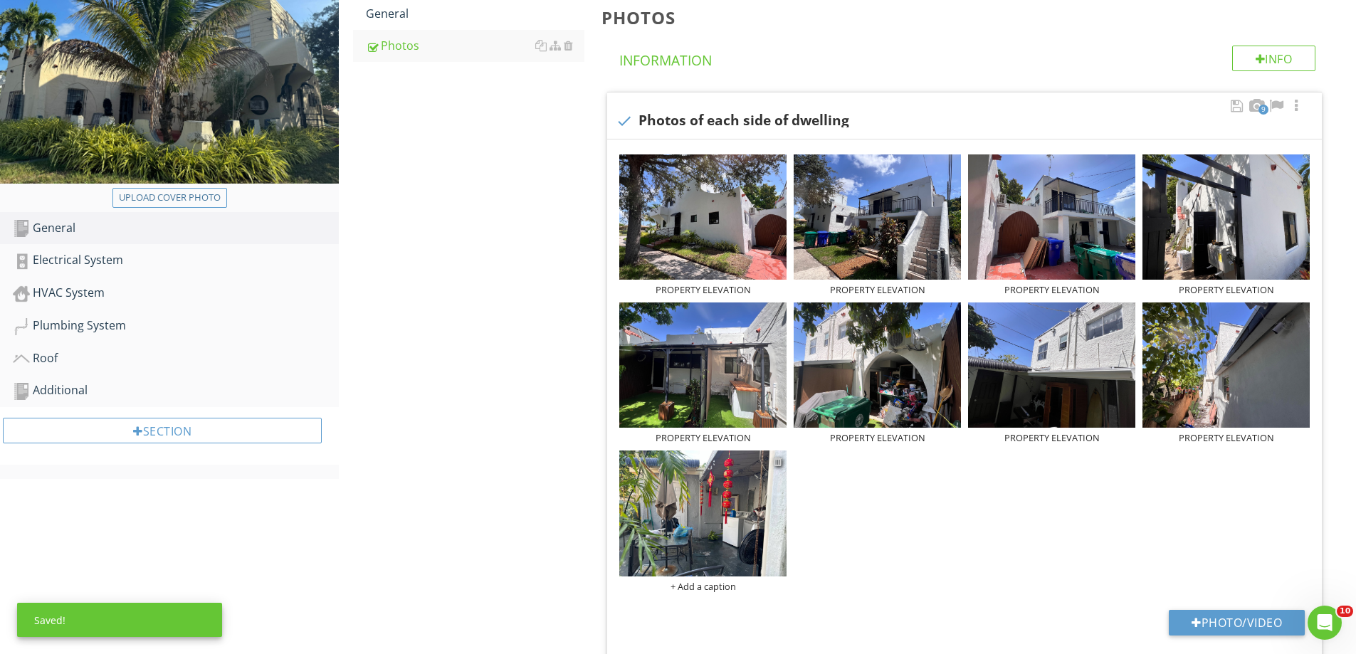
click at [779, 464] on div at bounding box center [777, 461] width 9 height 11
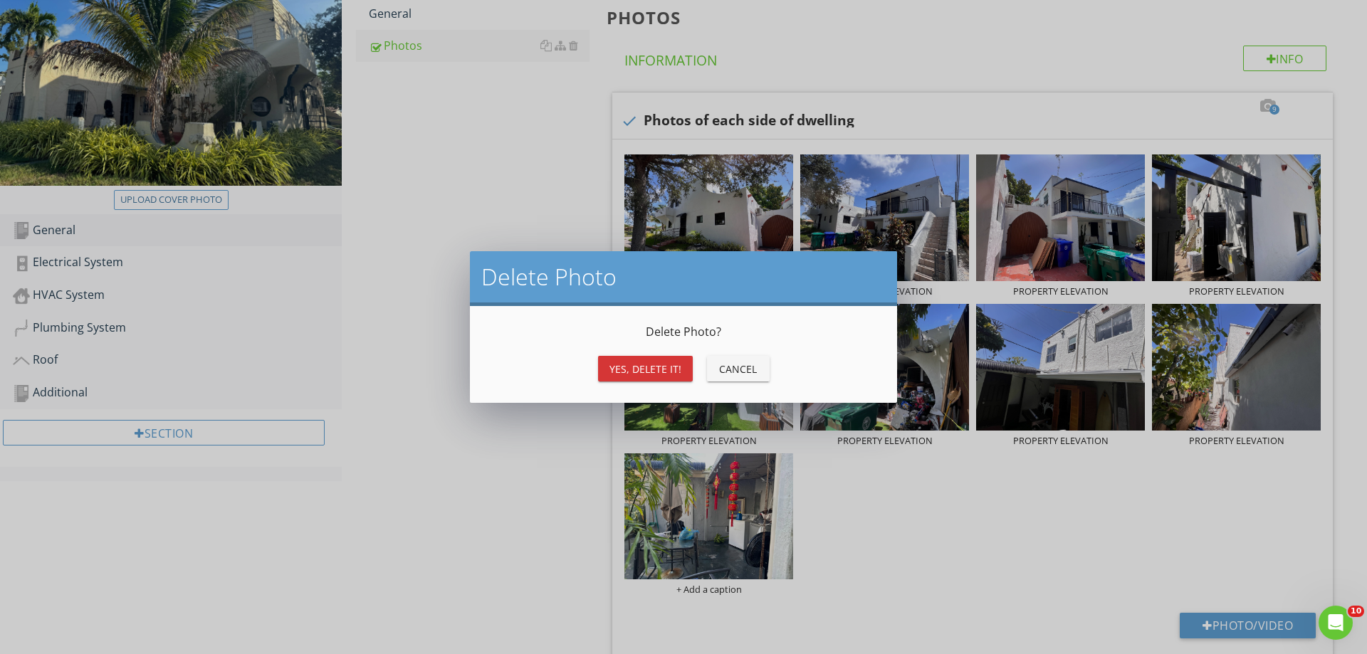
click at [658, 368] on div "Yes, Delete it!" at bounding box center [645, 369] width 72 height 15
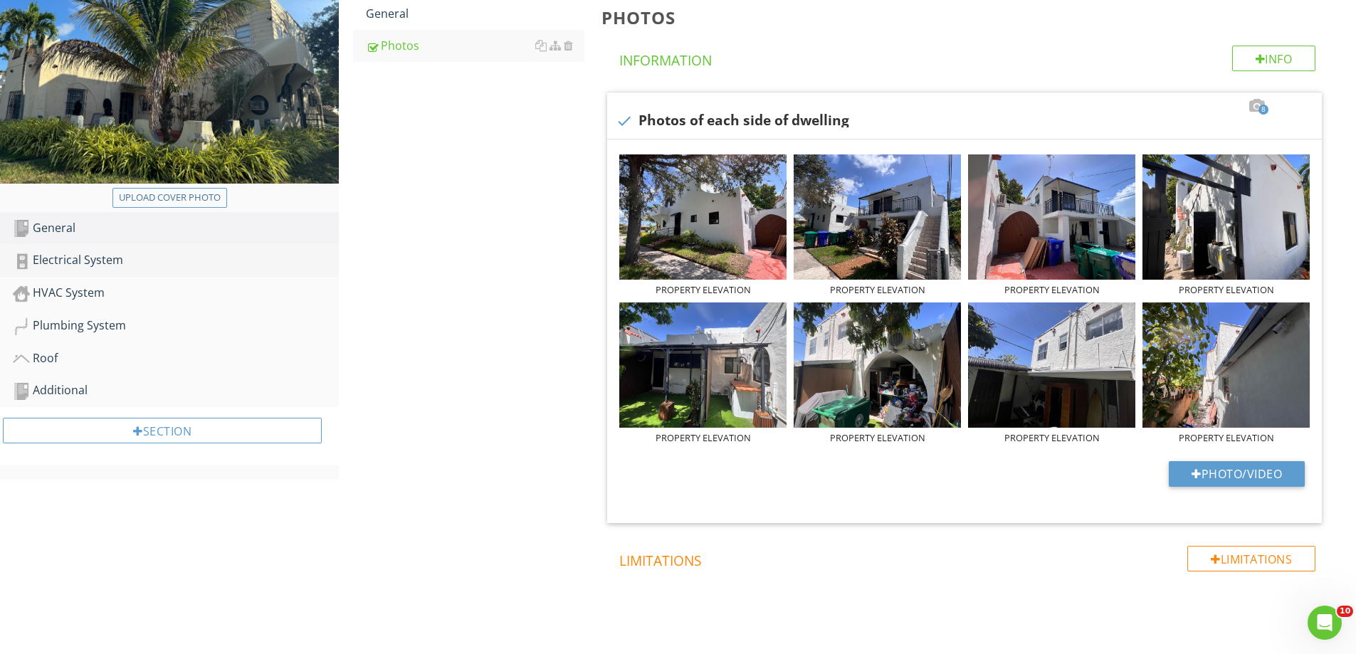
click at [88, 258] on div "Electrical System" at bounding box center [176, 260] width 326 height 19
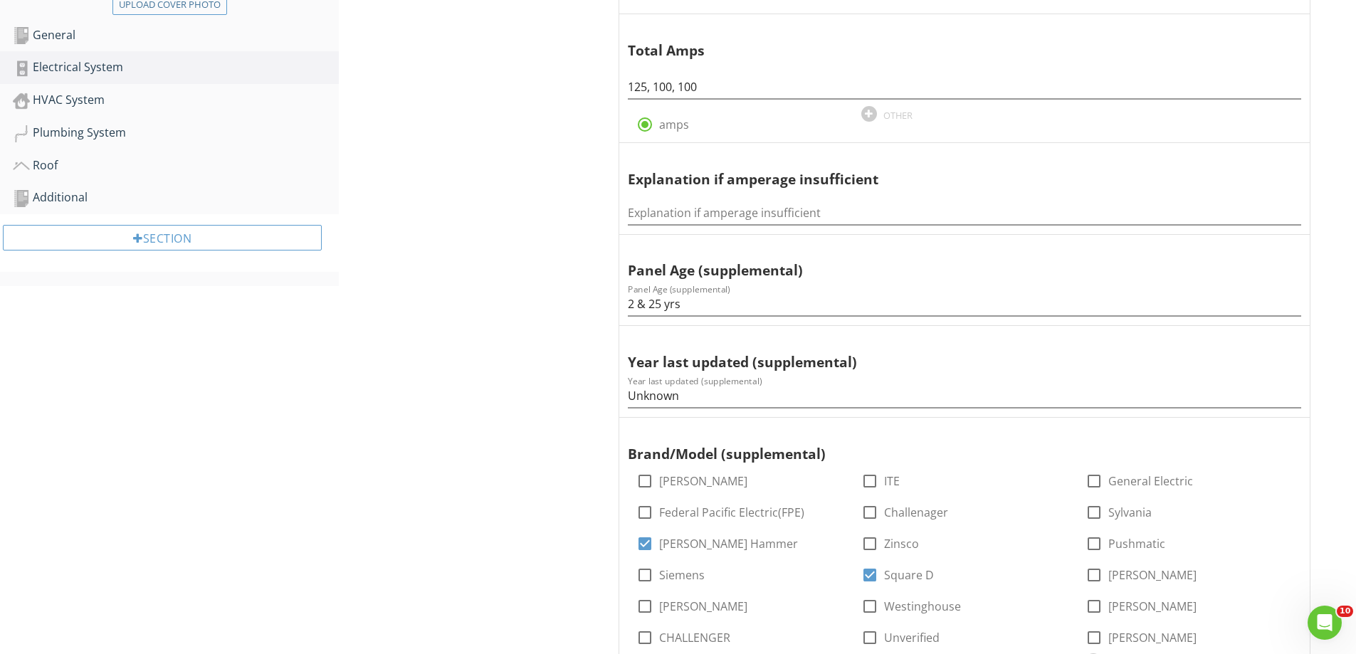
scroll to position [214, 0]
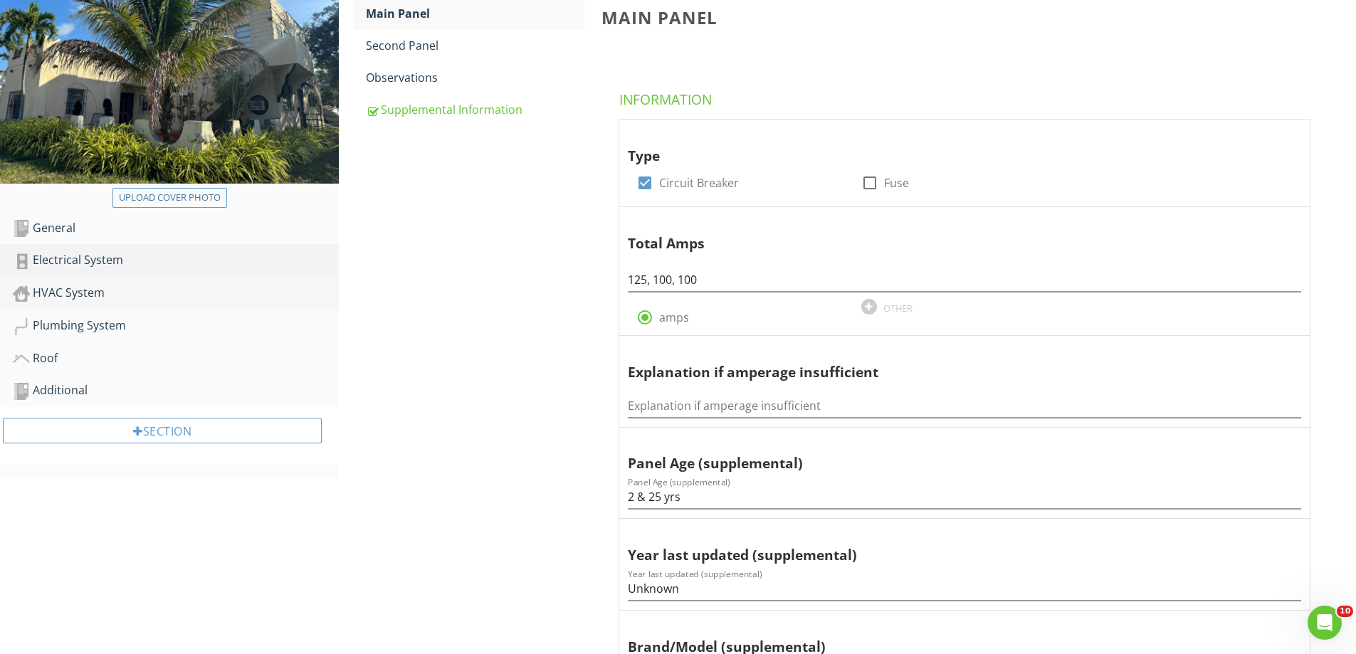
click at [68, 295] on div "HVAC System" at bounding box center [176, 293] width 326 height 19
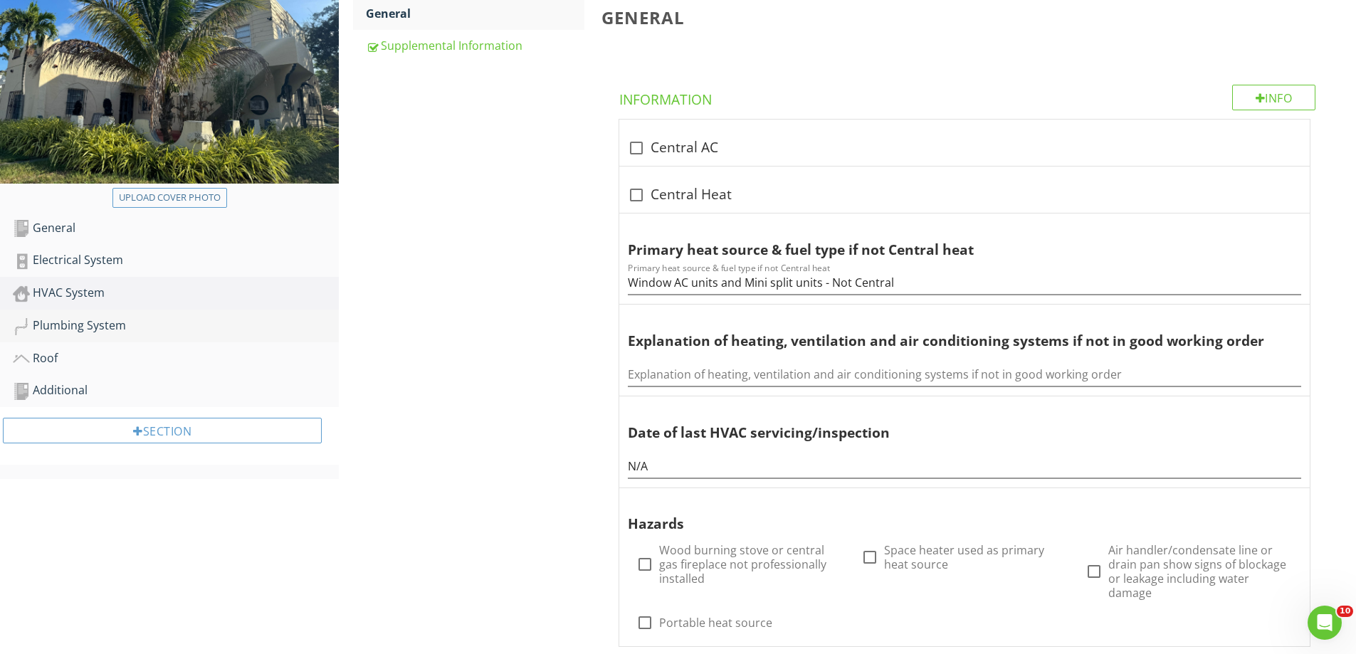
click at [68, 332] on div "Plumbing System" at bounding box center [176, 326] width 326 height 19
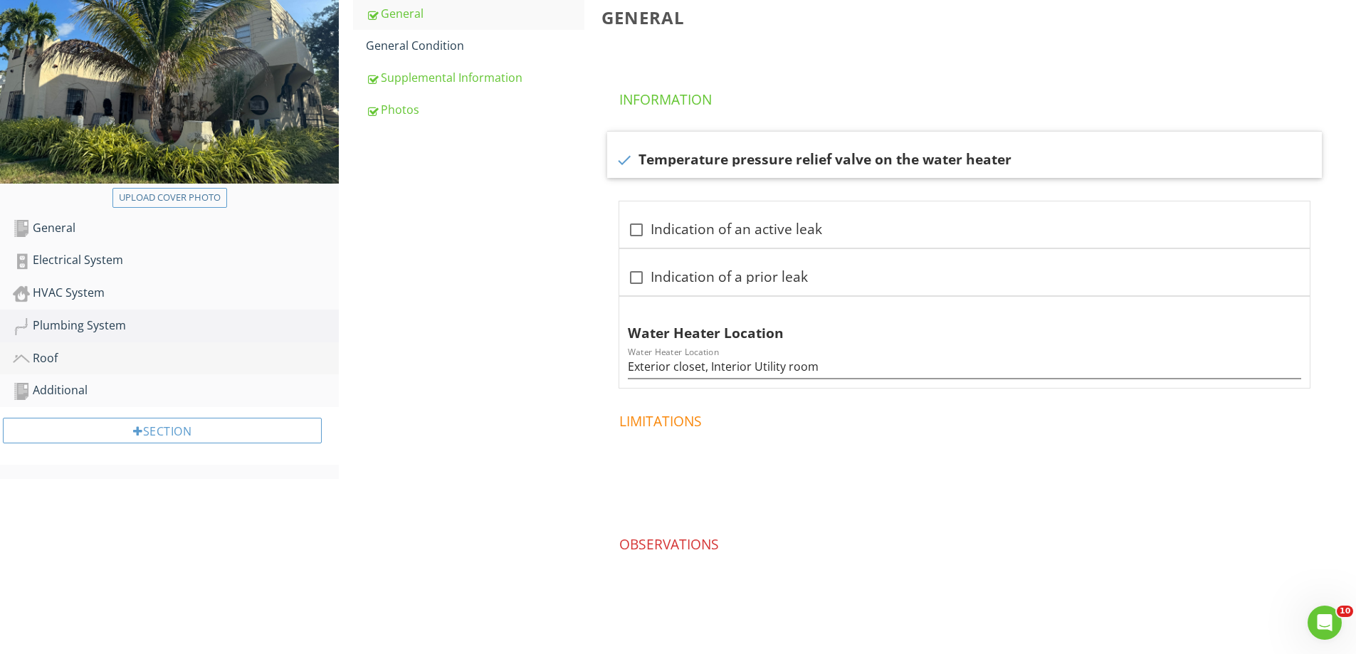
click at [65, 362] on div "Roof" at bounding box center [176, 359] width 326 height 19
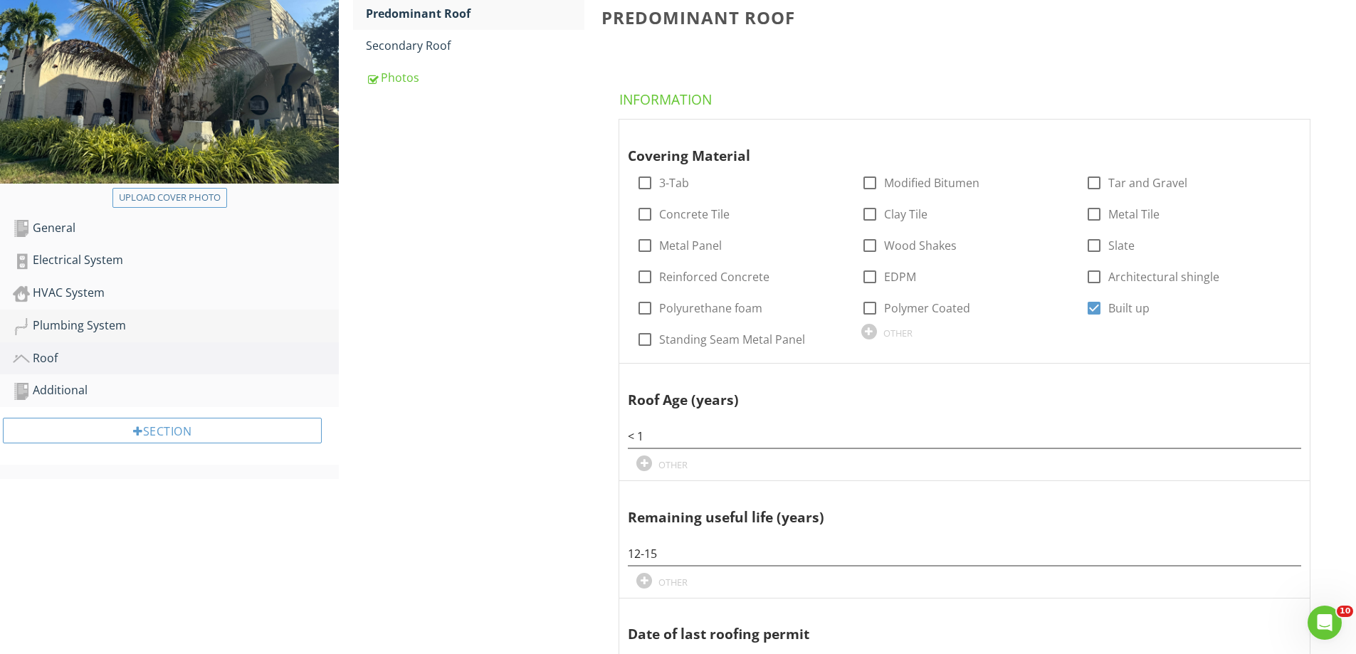
click at [59, 332] on div "Plumbing System" at bounding box center [176, 326] width 326 height 19
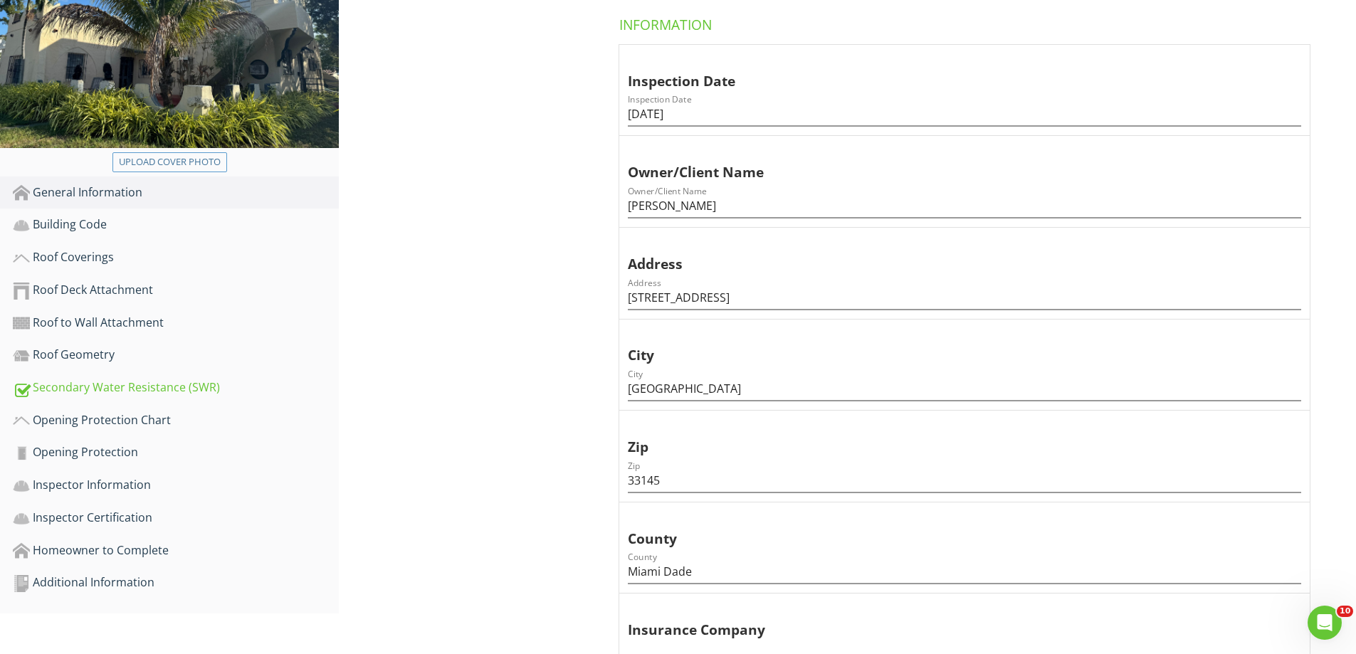
scroll to position [285, 0]
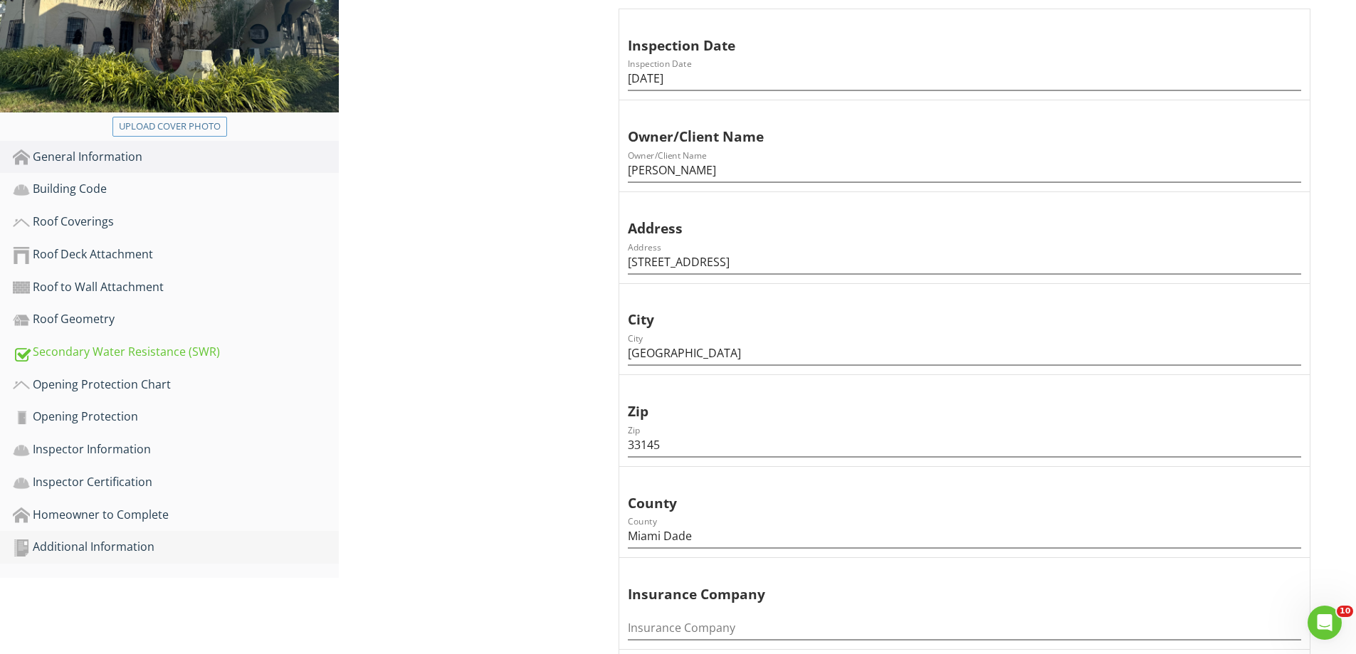
click at [100, 546] on div "Additional Information" at bounding box center [176, 547] width 326 height 19
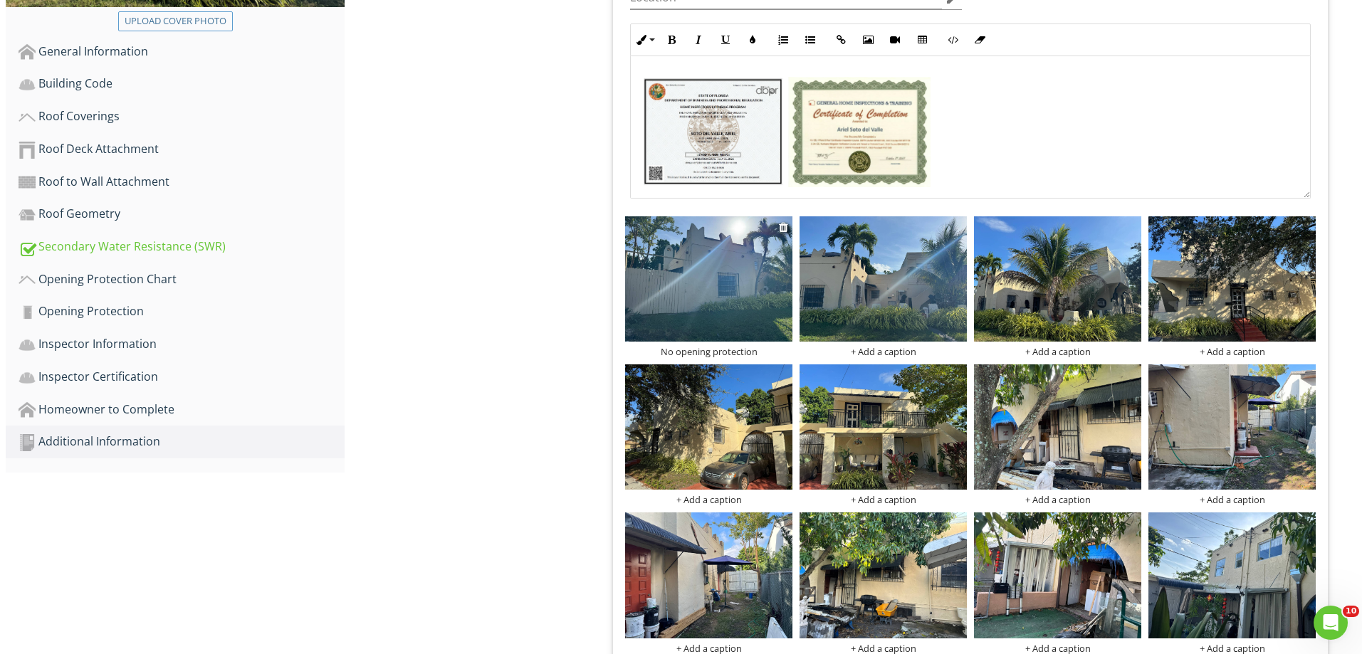
scroll to position [315, 0]
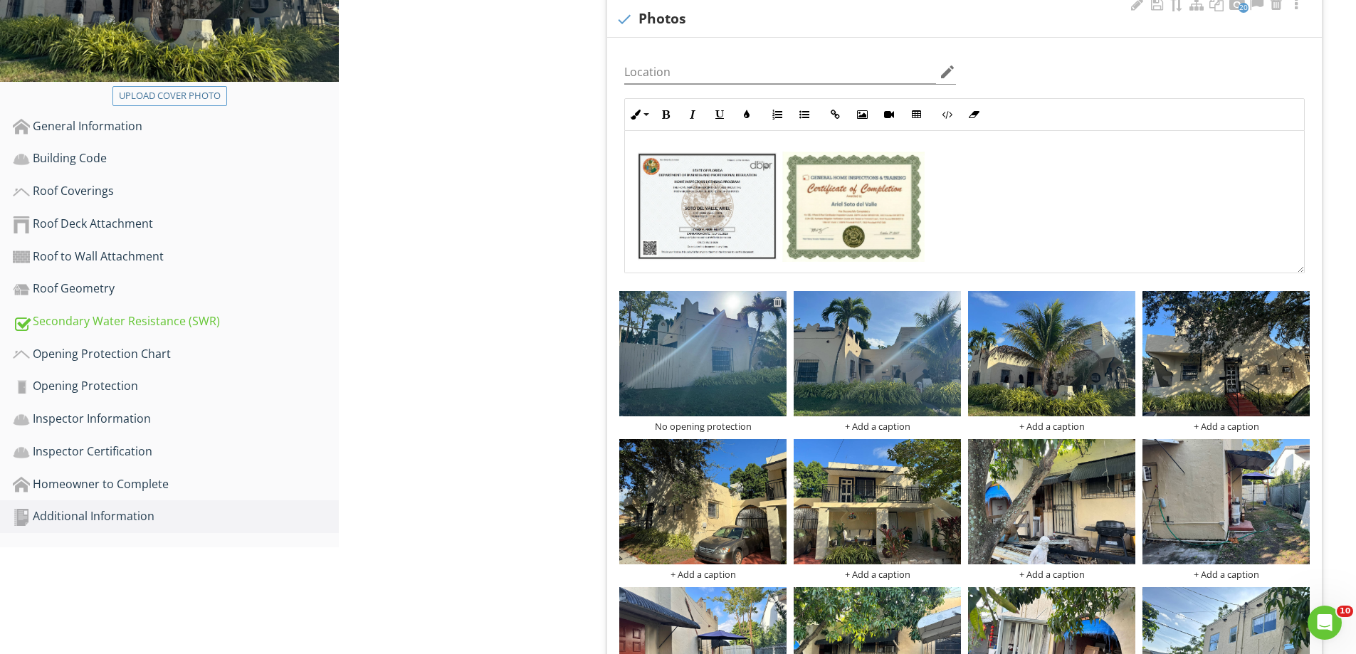
click at [778, 303] on div at bounding box center [777, 301] width 9 height 11
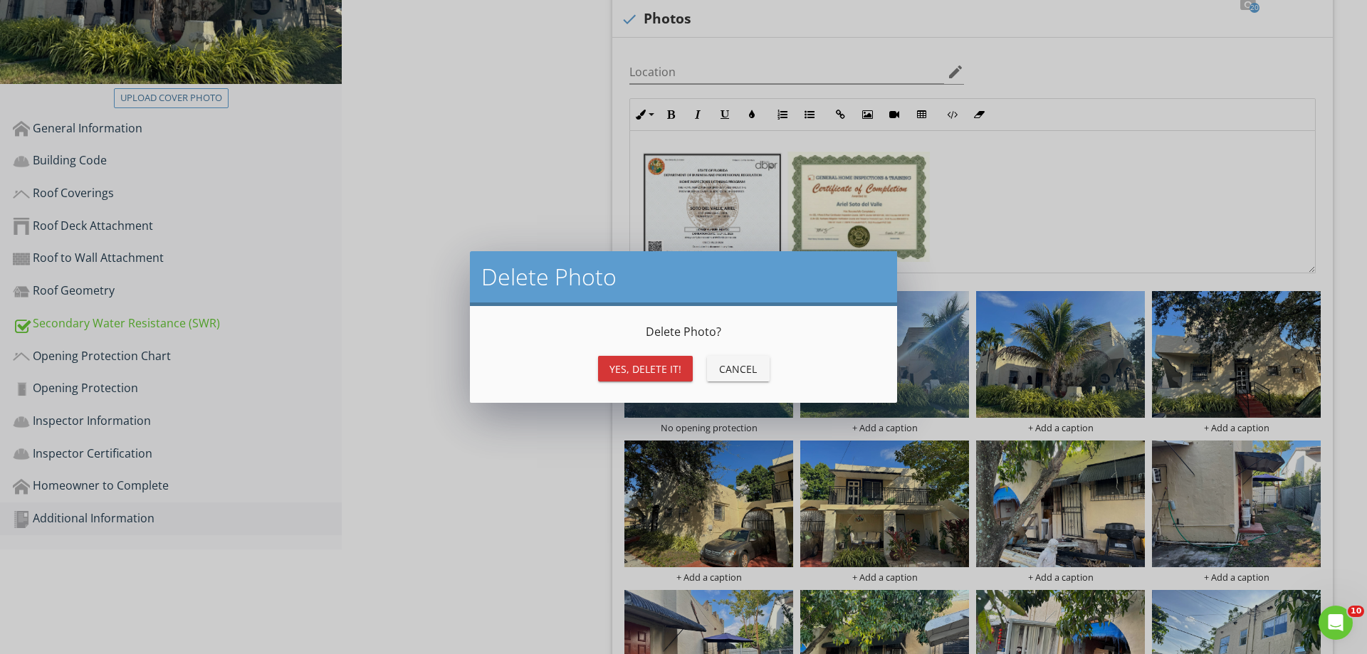
click at [672, 359] on button "Yes, Delete it!" at bounding box center [645, 369] width 95 height 26
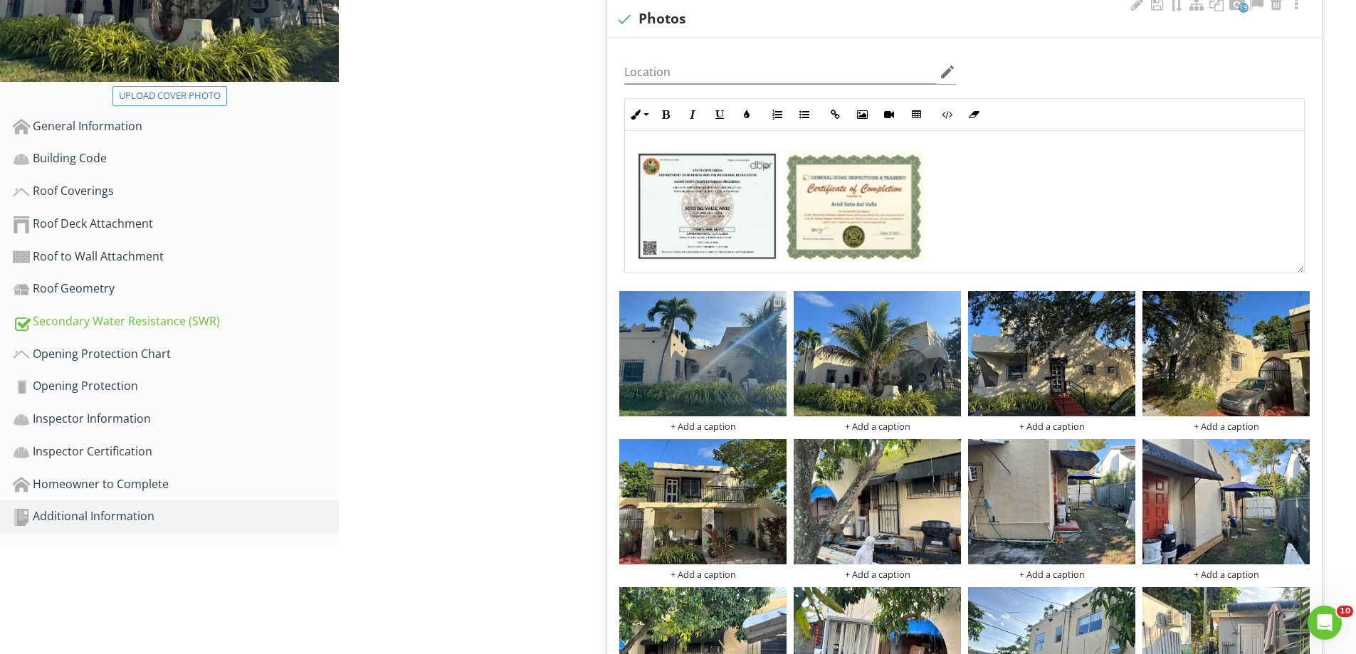
click at [779, 301] on div at bounding box center [777, 301] width 9 height 11
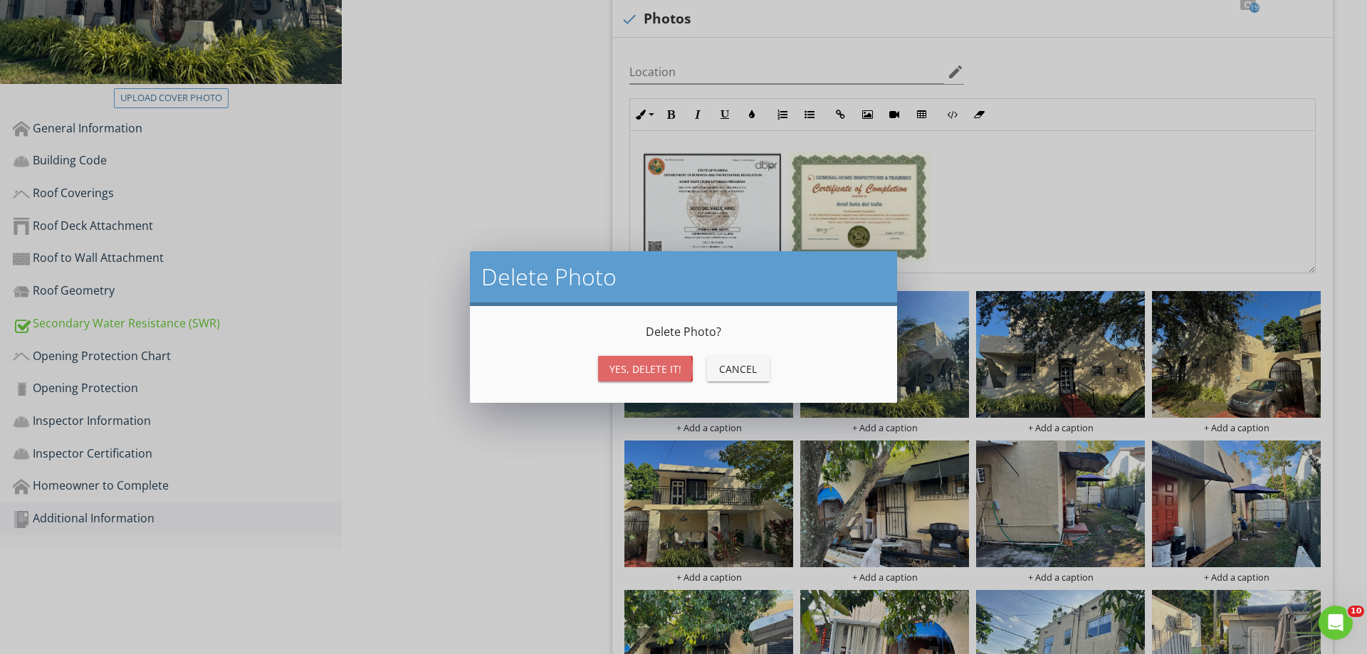
click at [679, 362] on div "Yes, Delete it!" at bounding box center [645, 369] width 72 height 15
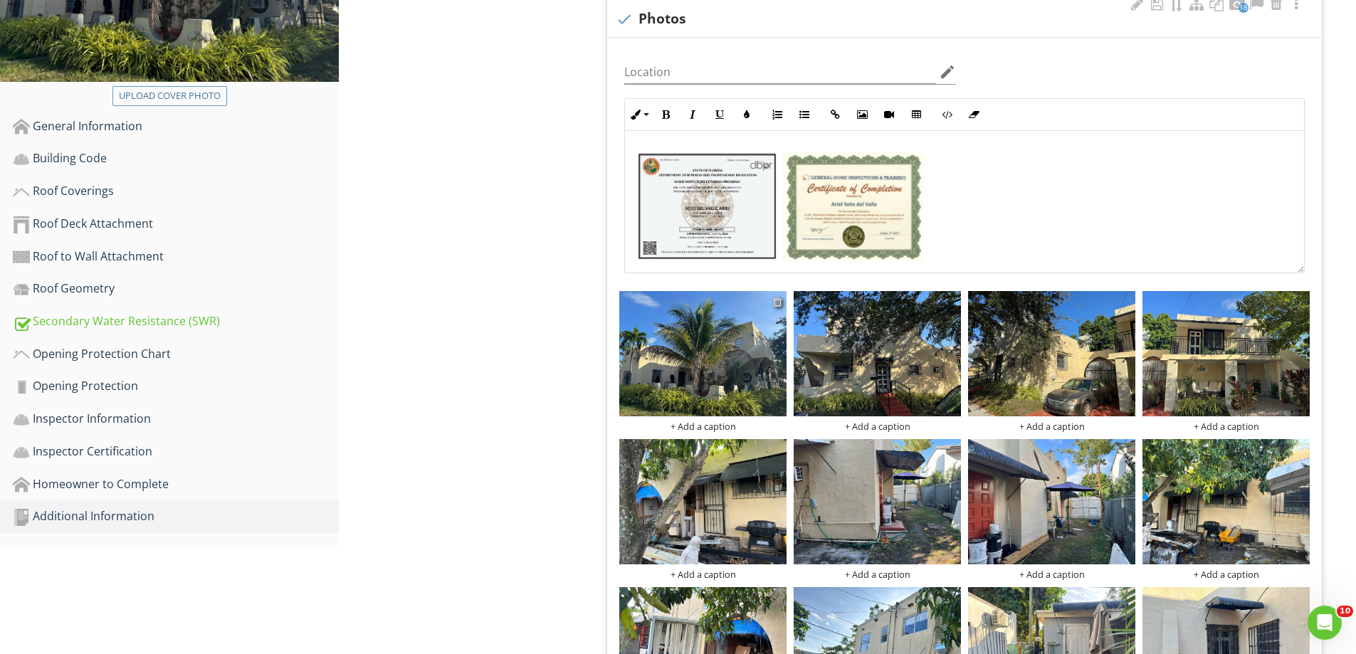
click at [777, 302] on div at bounding box center [777, 301] width 9 height 11
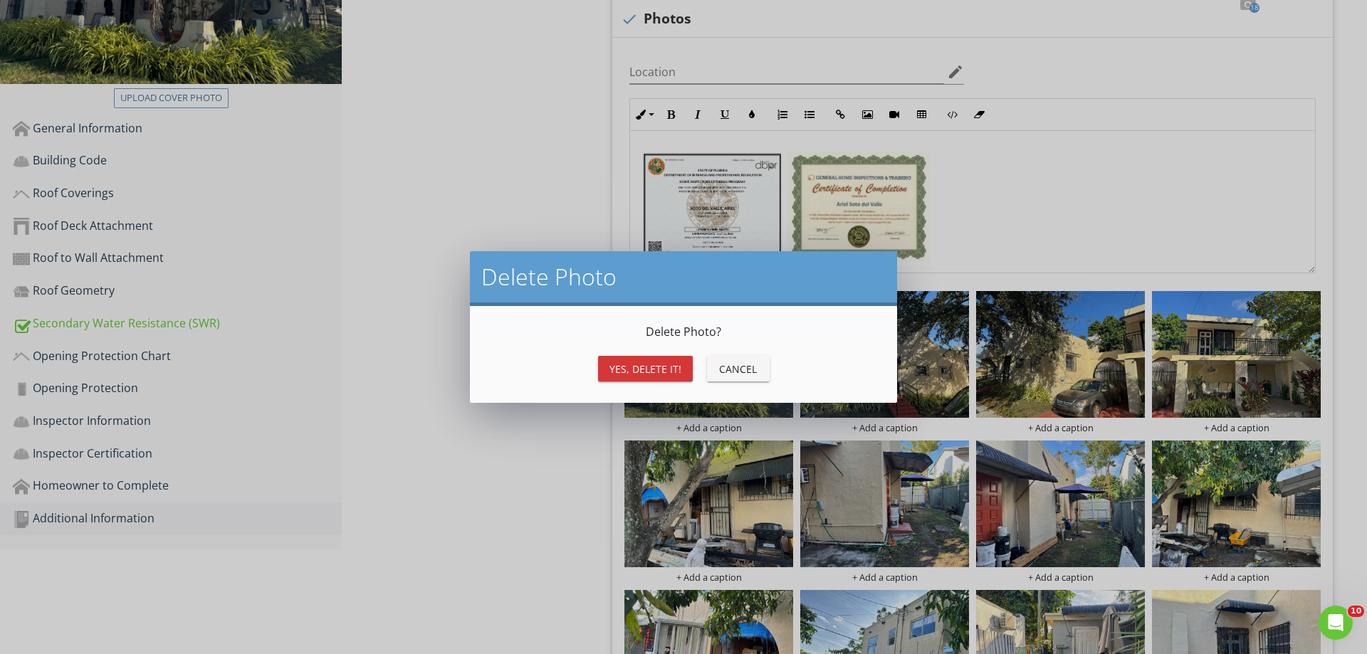
click at [667, 364] on div "Yes, Delete it!" at bounding box center [645, 369] width 72 height 15
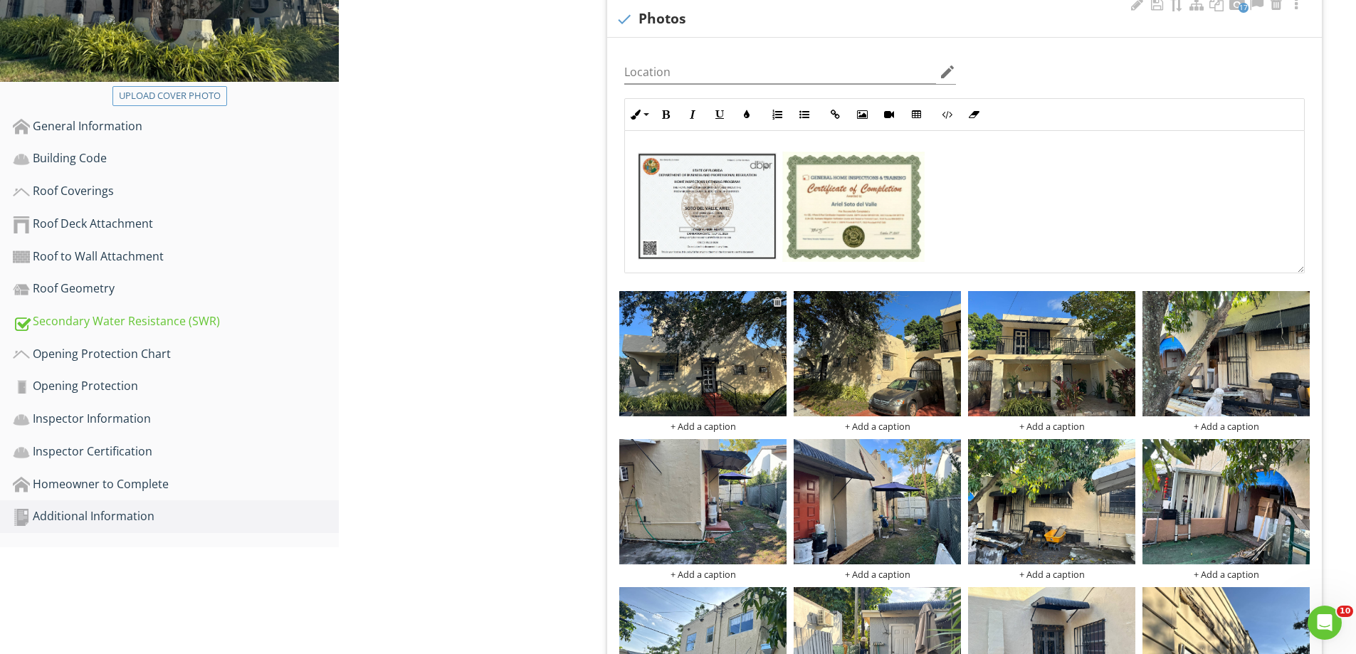
click at [781, 303] on div at bounding box center [777, 301] width 9 height 11
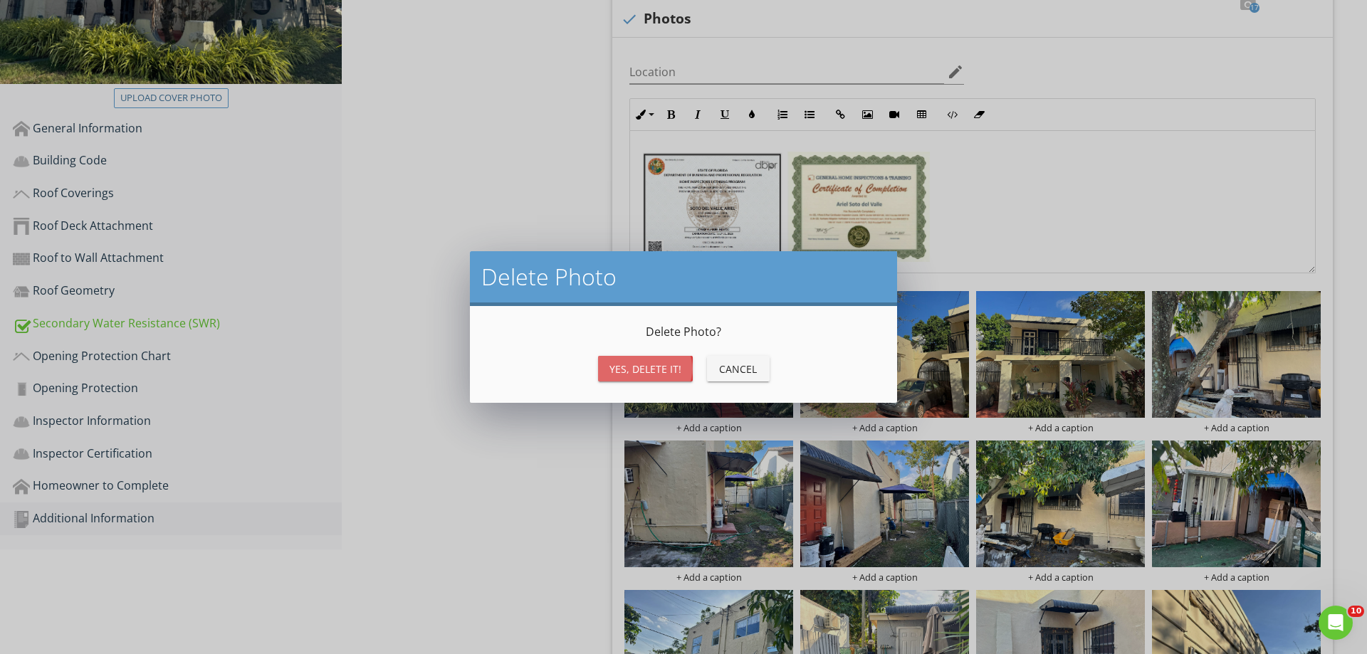
click at [663, 364] on div "Yes, Delete it!" at bounding box center [645, 369] width 72 height 15
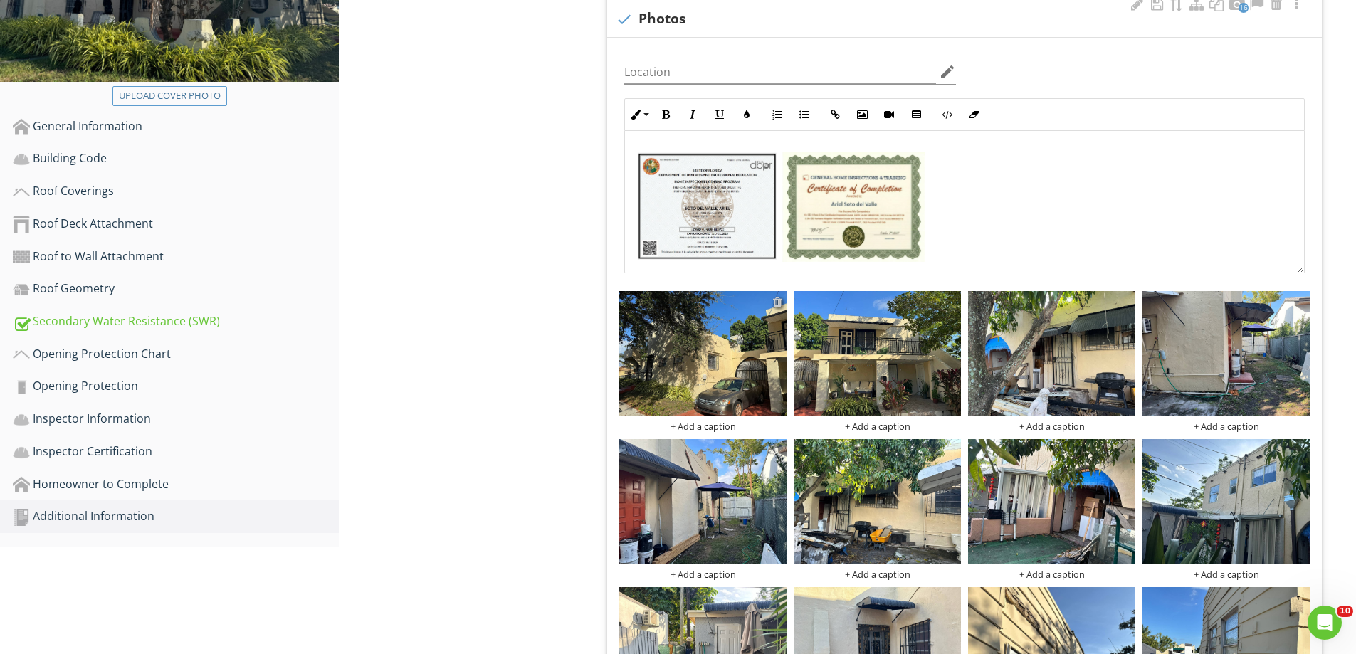
click at [778, 301] on div at bounding box center [777, 301] width 9 height 11
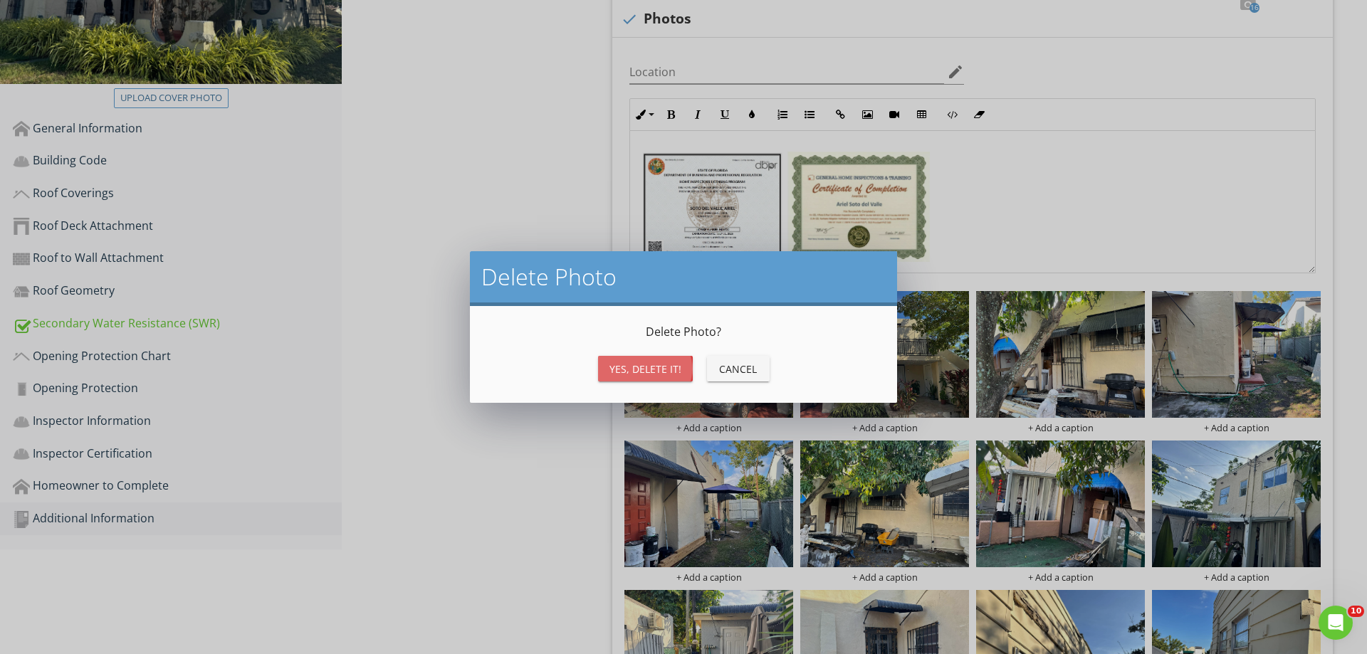
click at [653, 369] on div "Yes, Delete it!" at bounding box center [645, 369] width 72 height 15
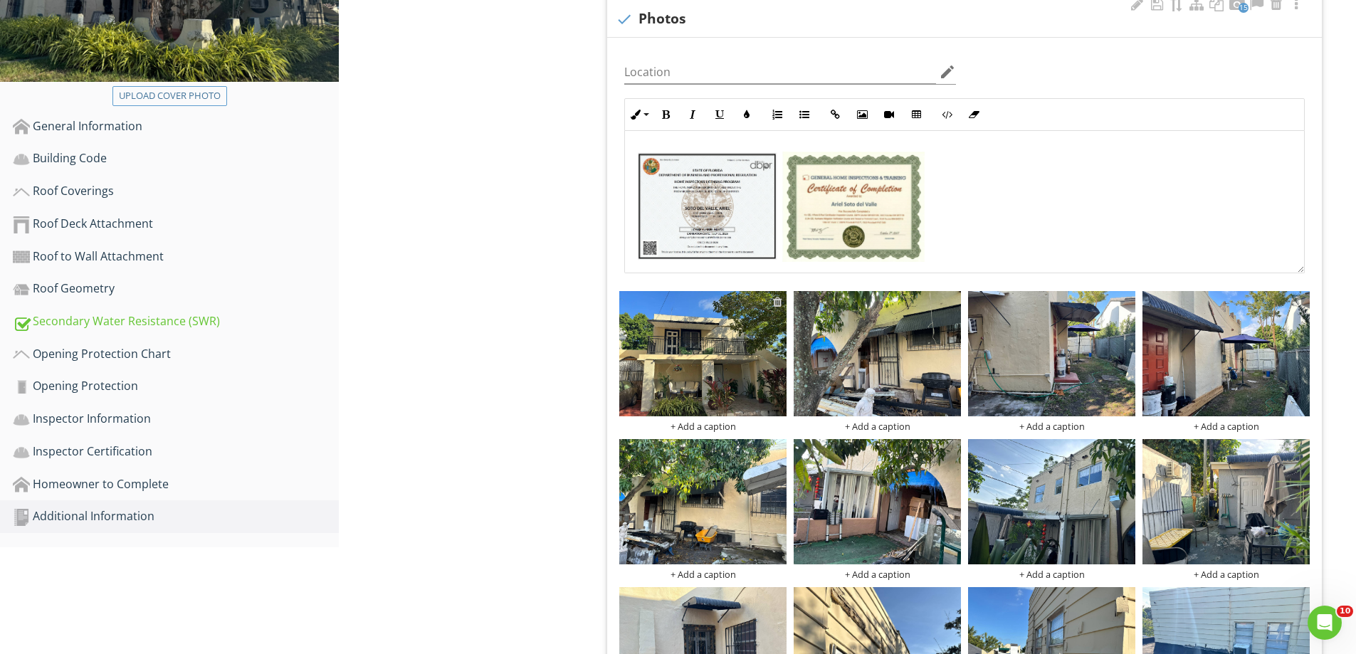
click at [781, 304] on div at bounding box center [777, 301] width 9 height 11
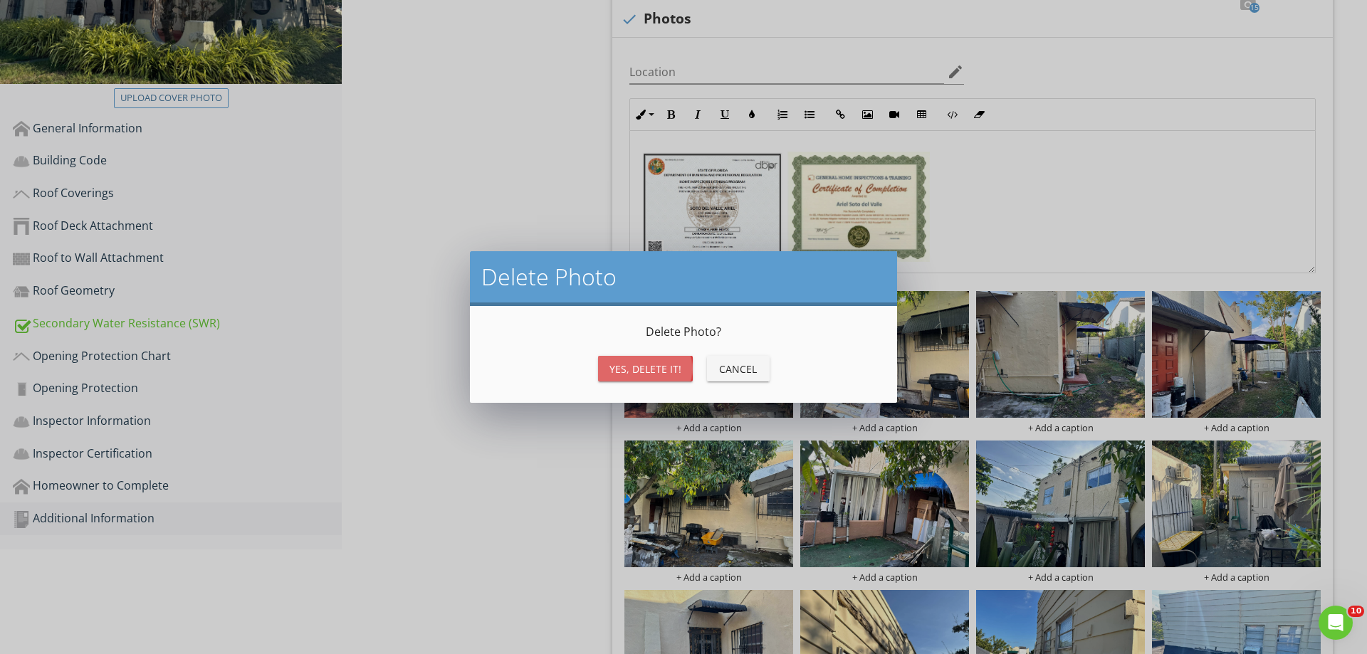
click at [677, 370] on div "Yes, Delete it!" at bounding box center [645, 369] width 72 height 15
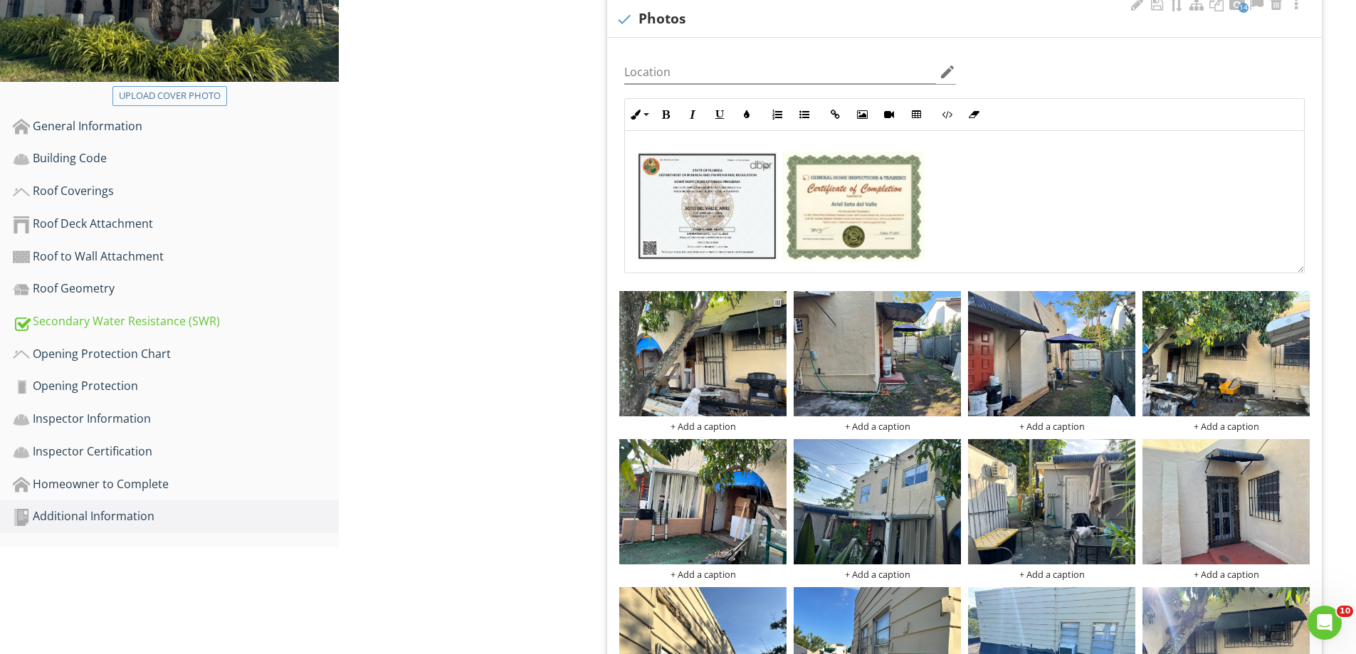
click at [779, 300] on div at bounding box center [777, 301] width 9 height 11
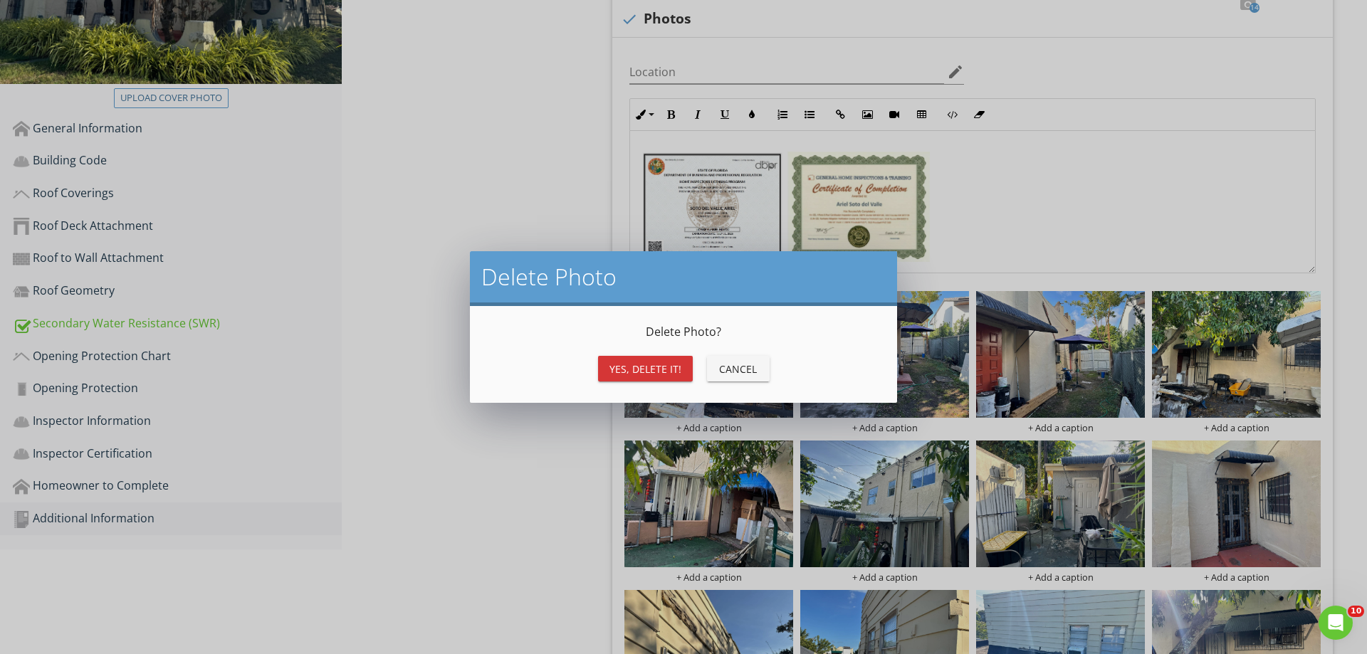
click at [658, 377] on button "Yes, Delete it!" at bounding box center [645, 369] width 95 height 26
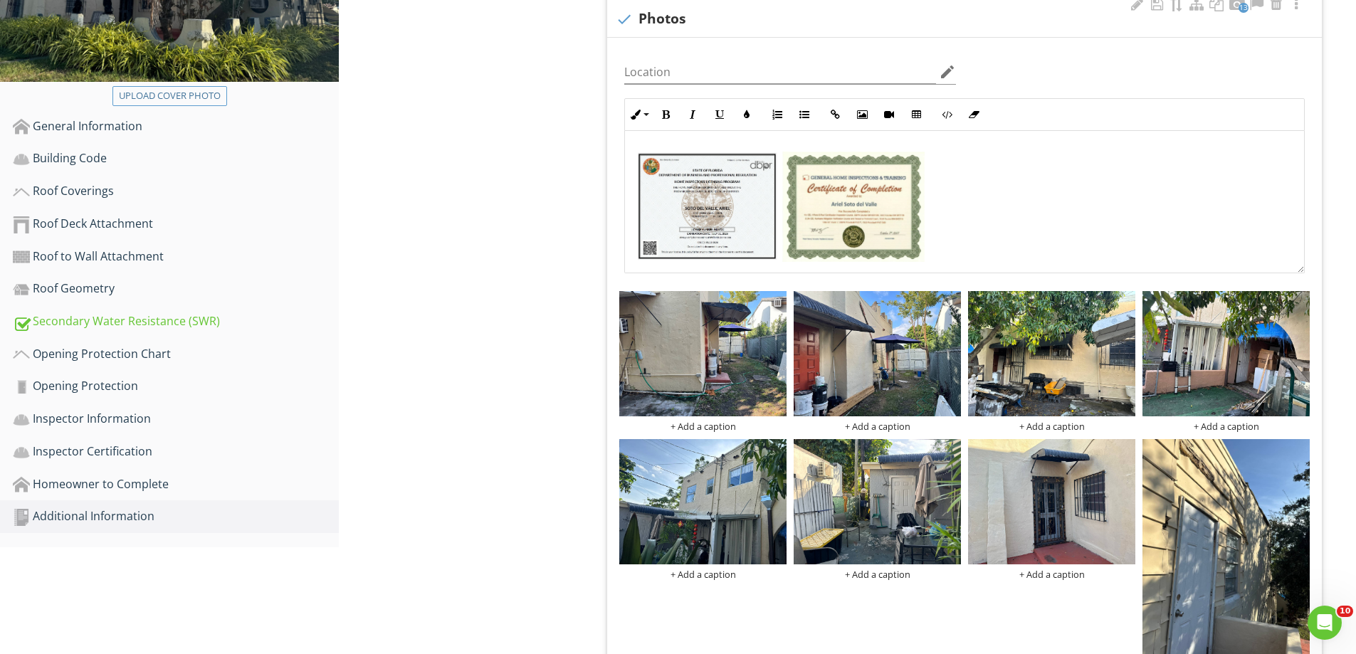
click at [774, 302] on div at bounding box center [777, 301] width 9 height 11
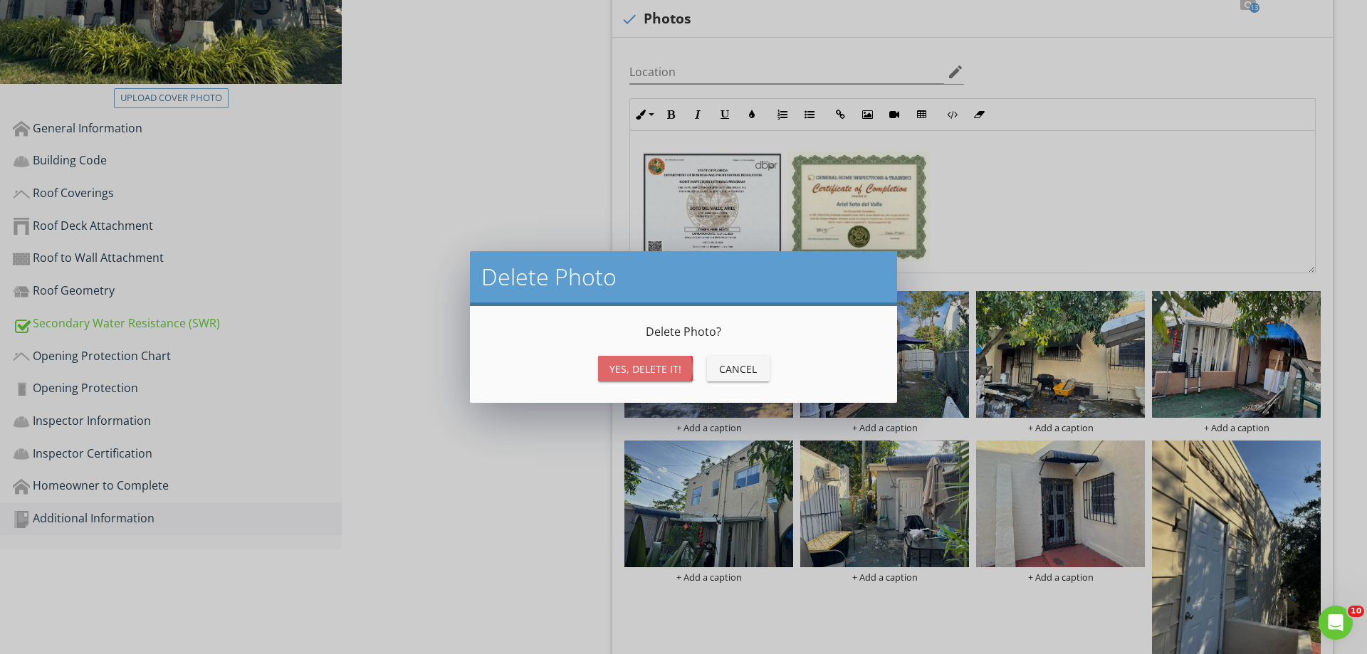
click at [673, 366] on div "Yes, Delete it!" at bounding box center [645, 369] width 72 height 15
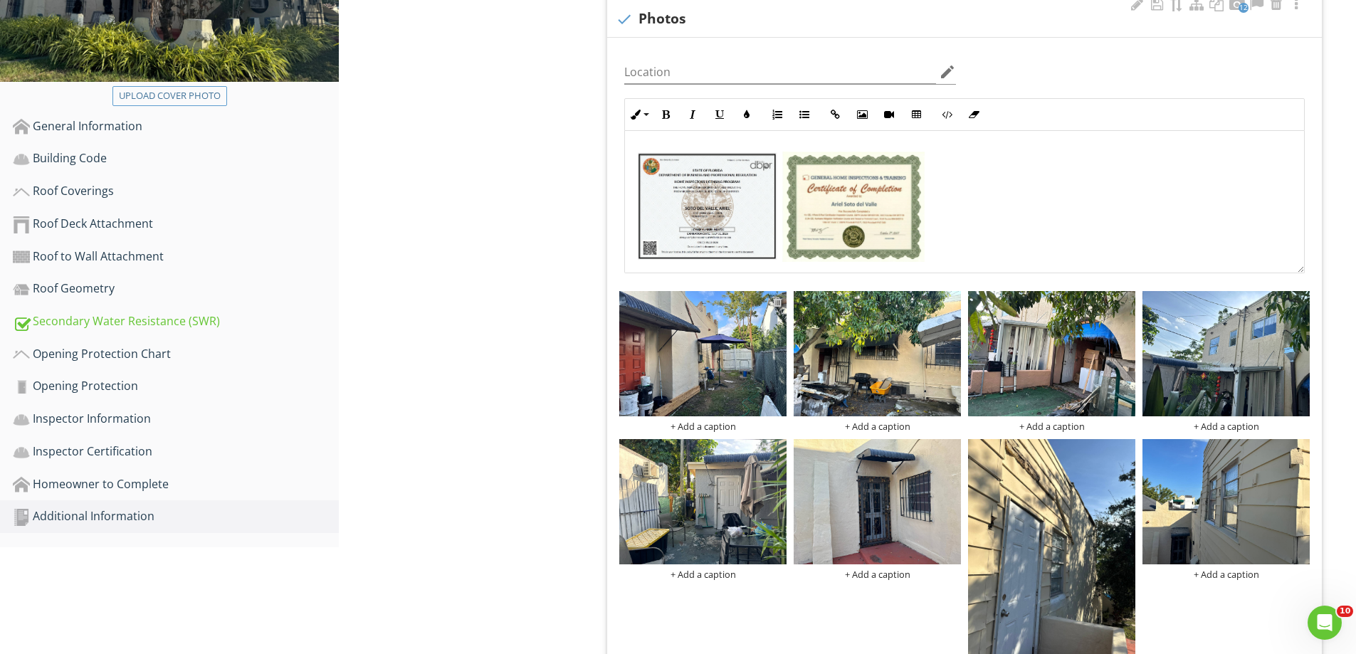
click at [781, 301] on div at bounding box center [777, 301] width 9 height 11
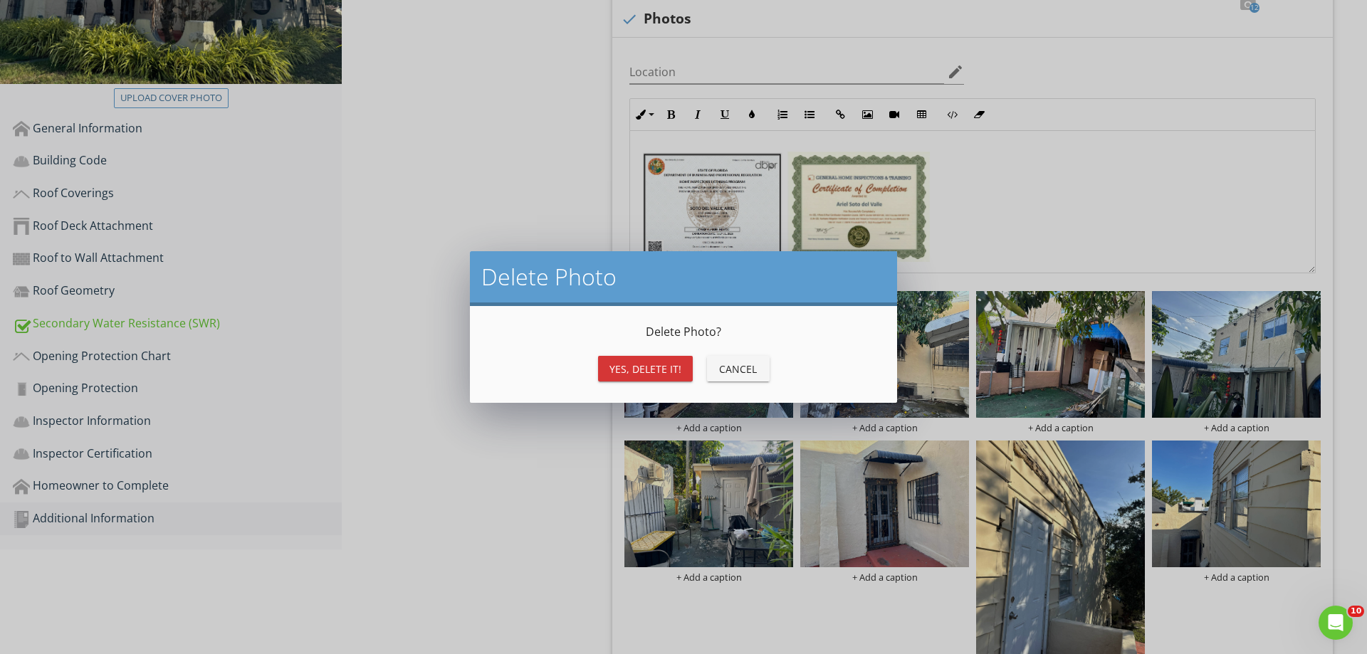
click at [678, 365] on div "Yes, Delete it!" at bounding box center [645, 369] width 72 height 15
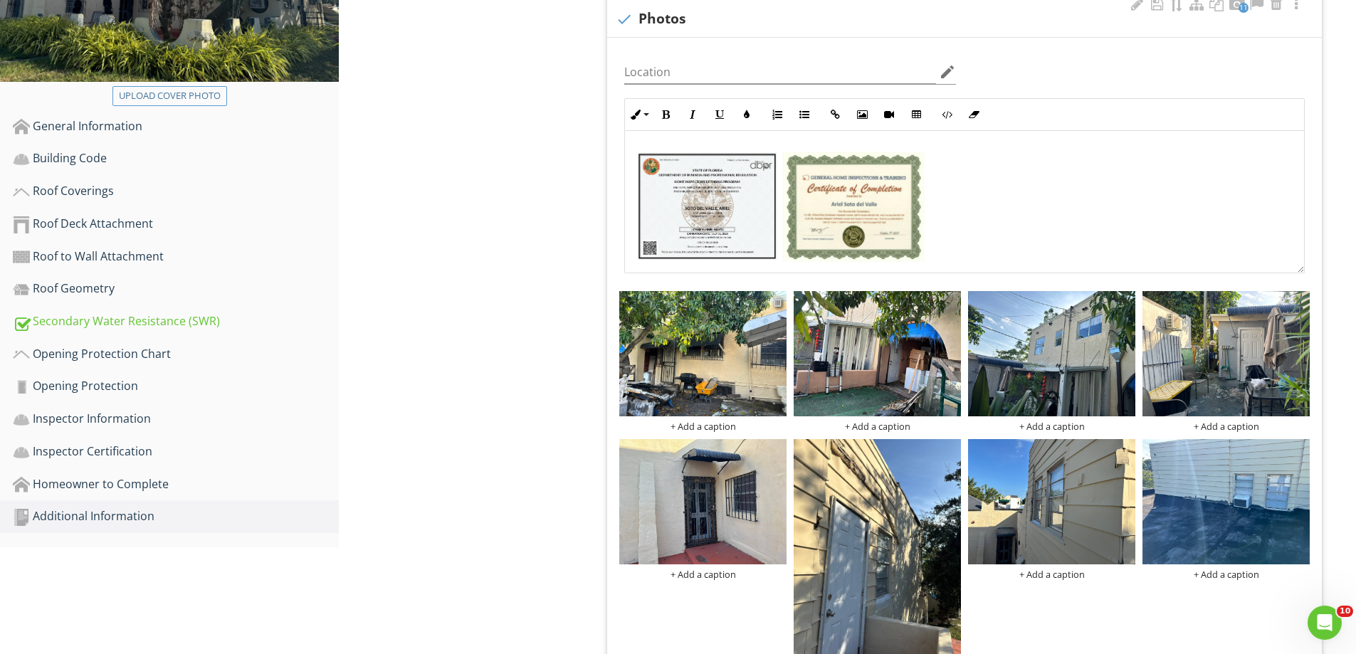
click at [778, 302] on div at bounding box center [777, 301] width 9 height 11
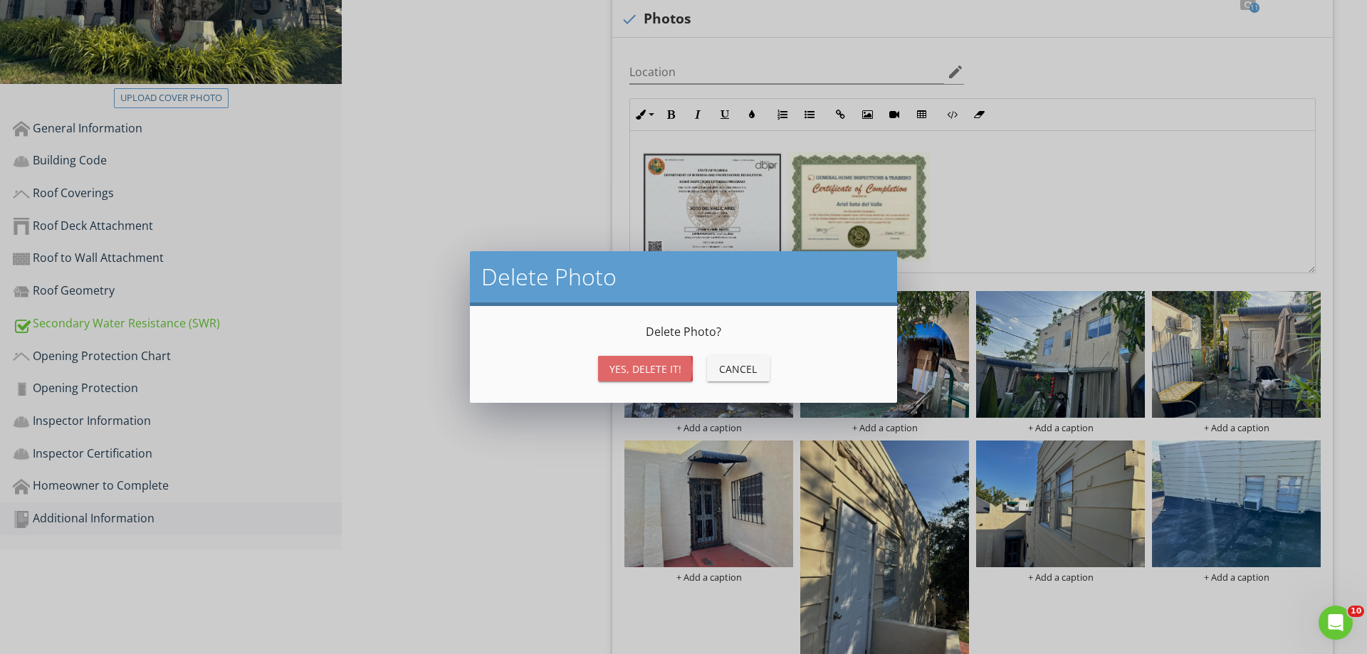
click at [676, 364] on div "Yes, Delete it!" at bounding box center [645, 369] width 72 height 15
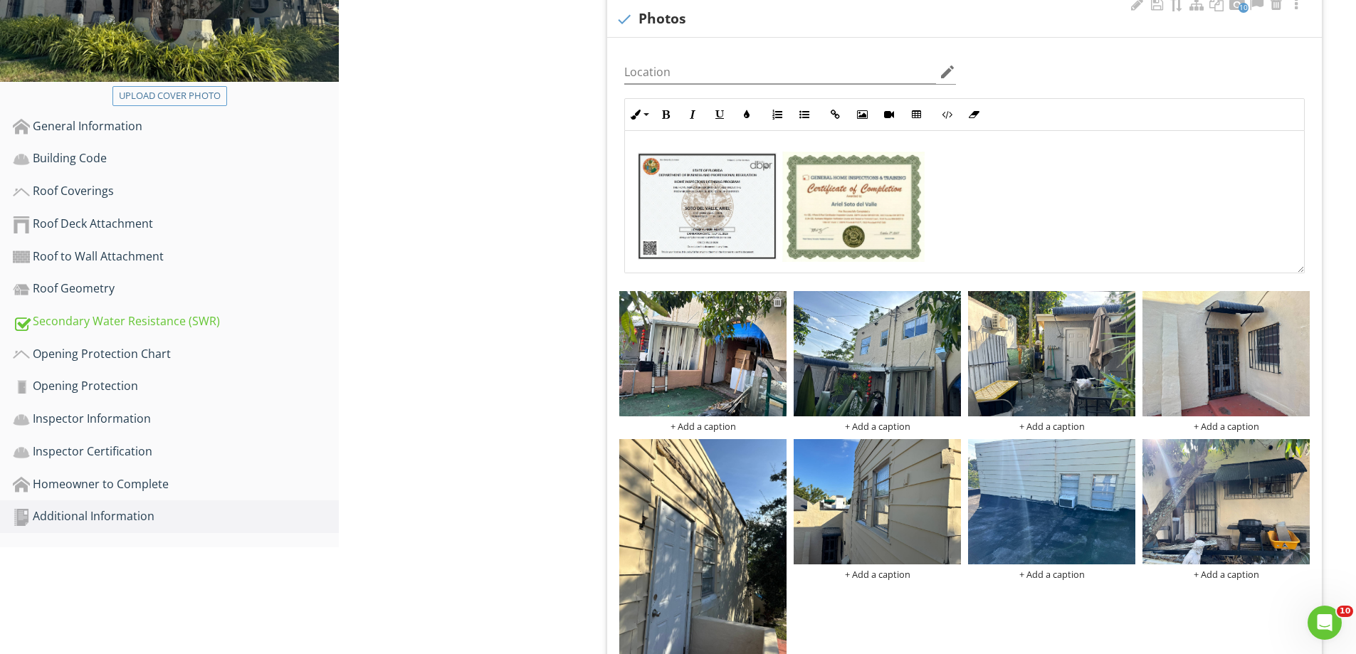
click at [779, 300] on div at bounding box center [777, 301] width 9 height 11
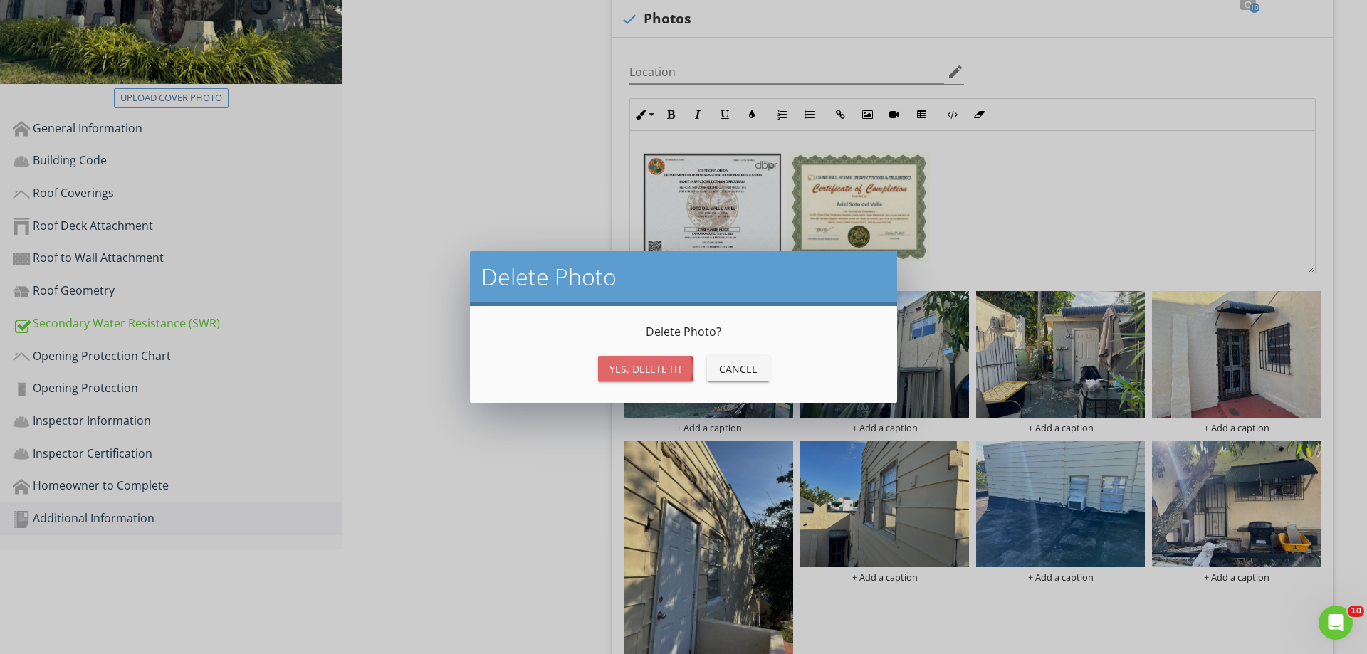
click at [675, 366] on div "Yes, Delete it!" at bounding box center [645, 369] width 72 height 15
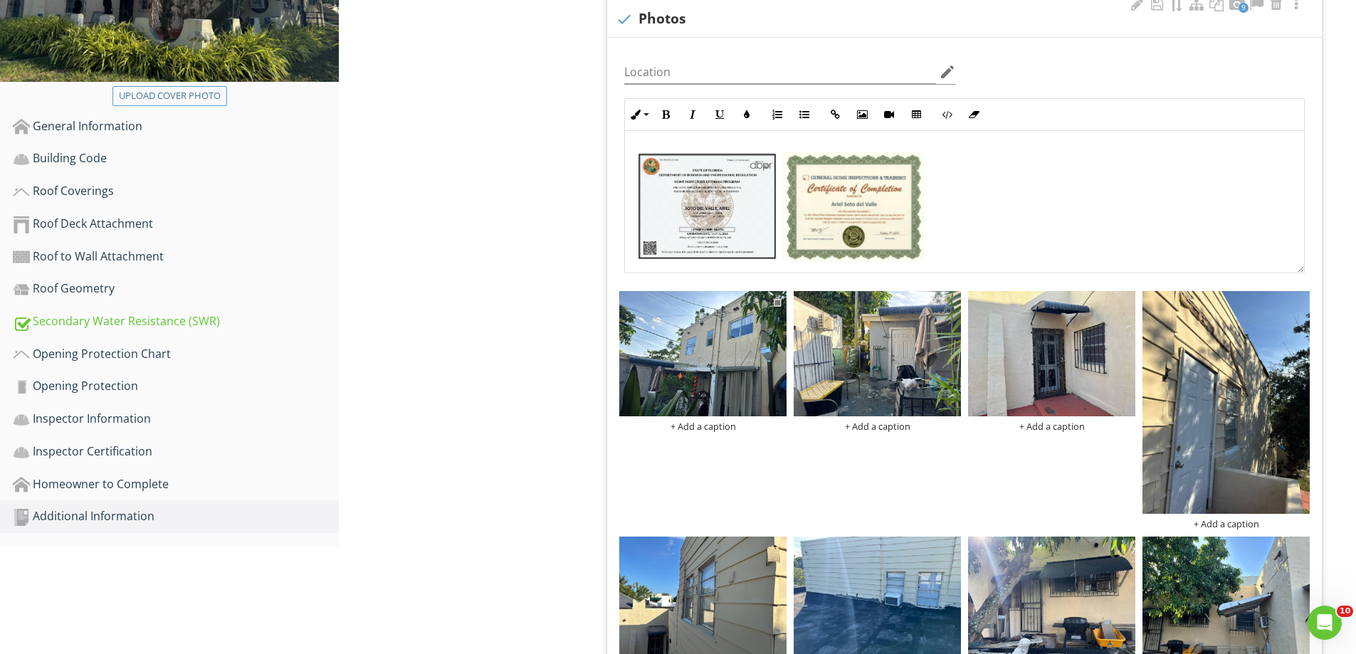
click at [778, 303] on div at bounding box center [777, 301] width 9 height 11
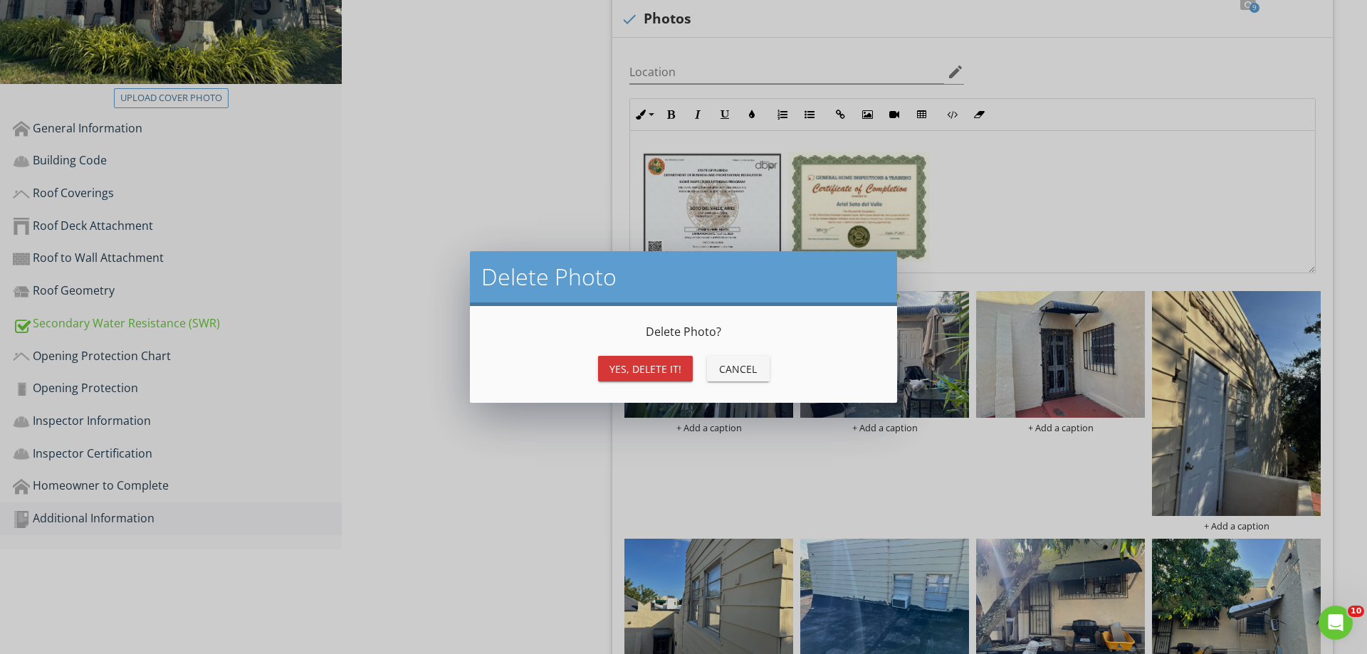
click at [670, 363] on div "Yes, Delete it!" at bounding box center [645, 369] width 72 height 15
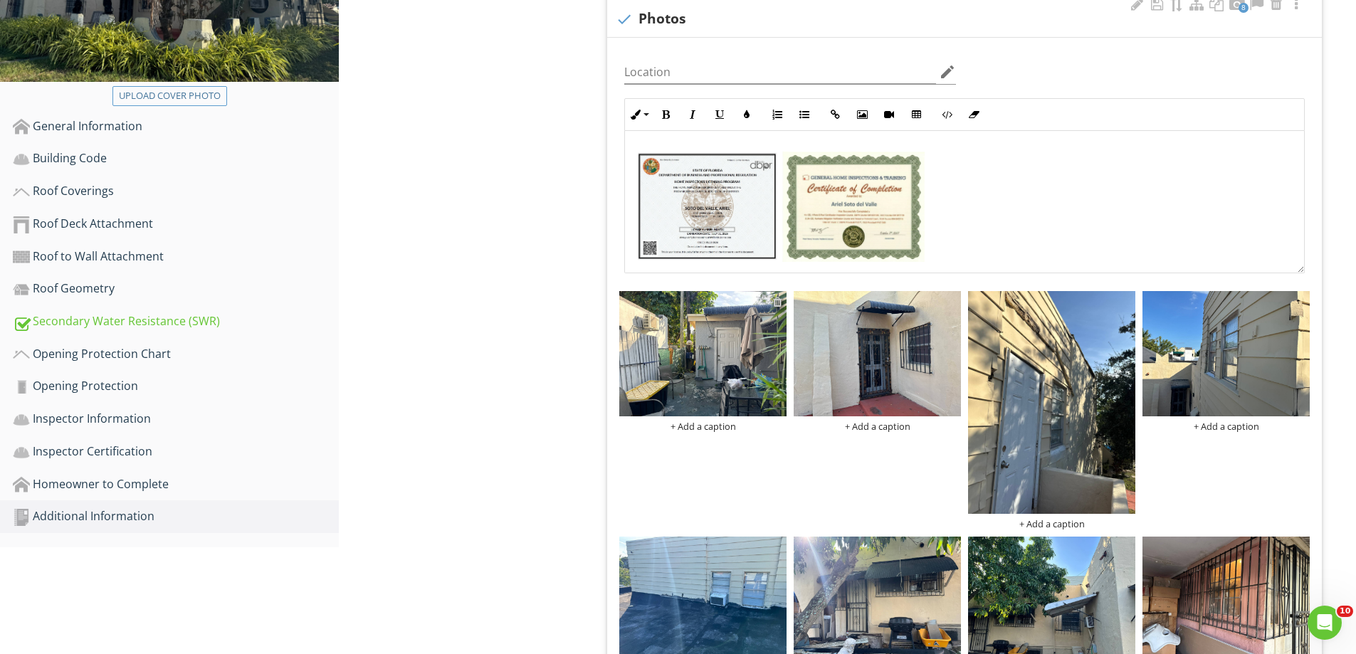
click at [776, 300] on div at bounding box center [777, 301] width 9 height 11
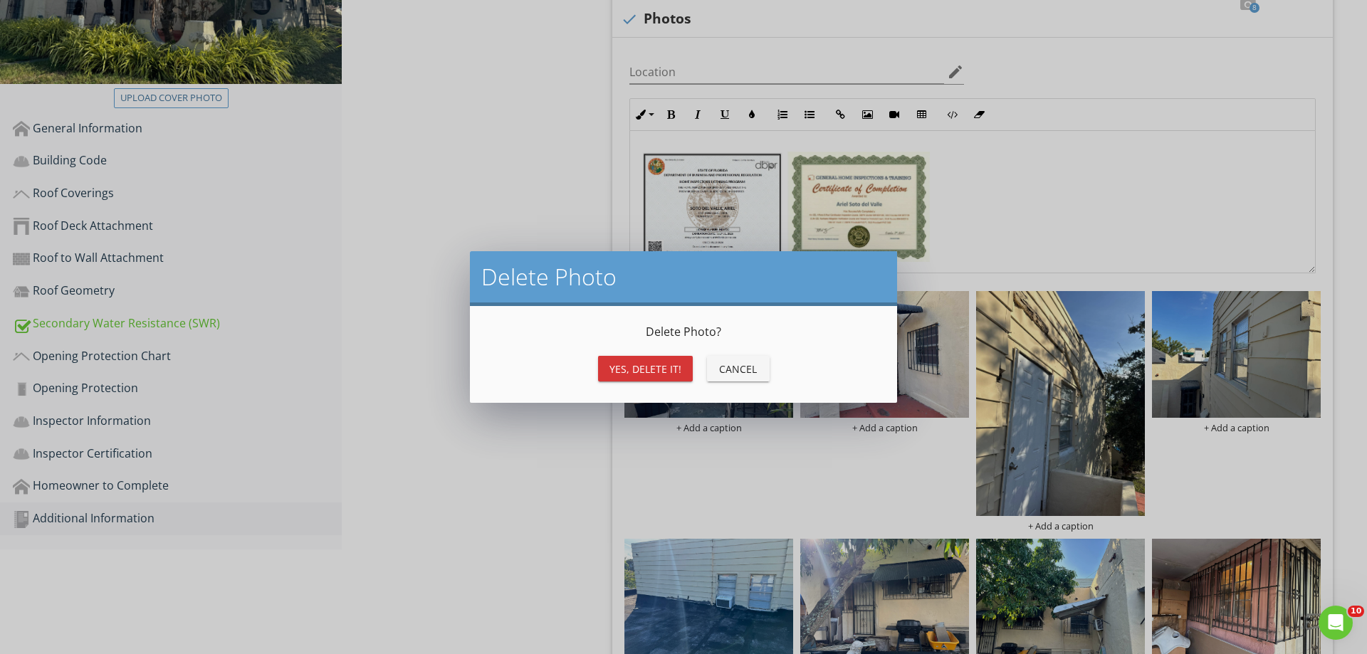
click at [670, 364] on div "Yes, Delete it!" at bounding box center [645, 369] width 72 height 15
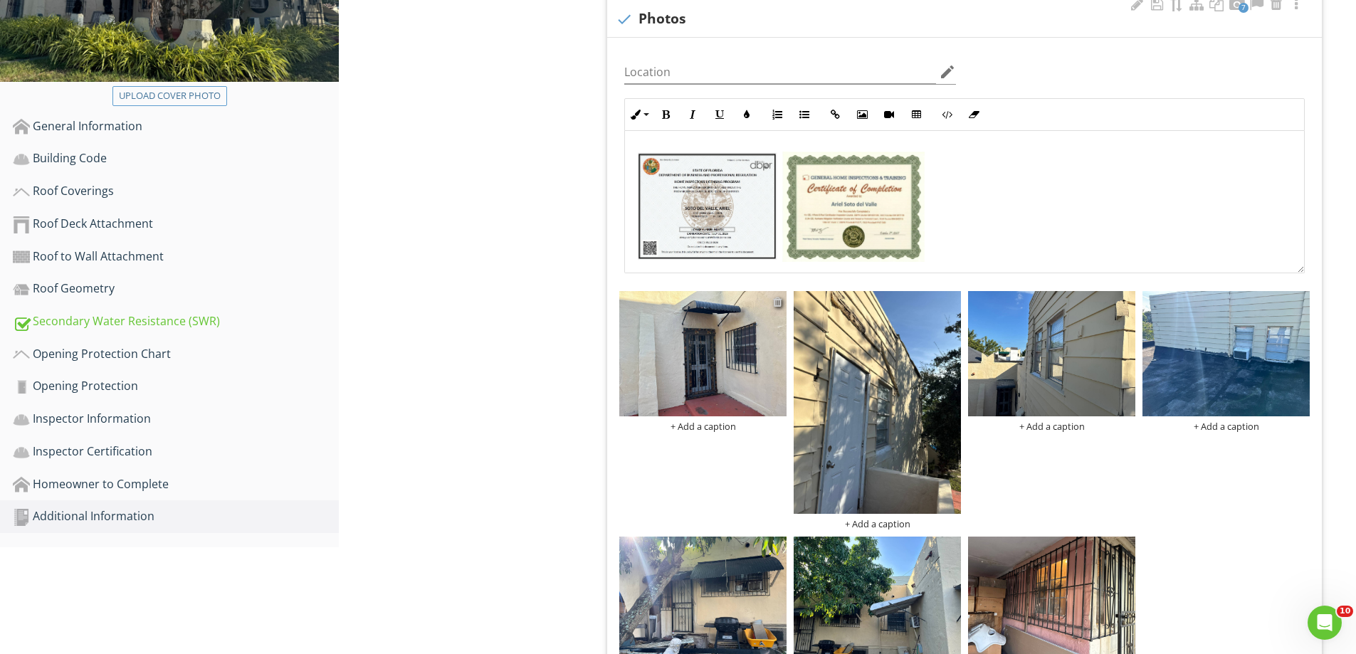
click at [782, 301] on div at bounding box center [777, 301] width 9 height 11
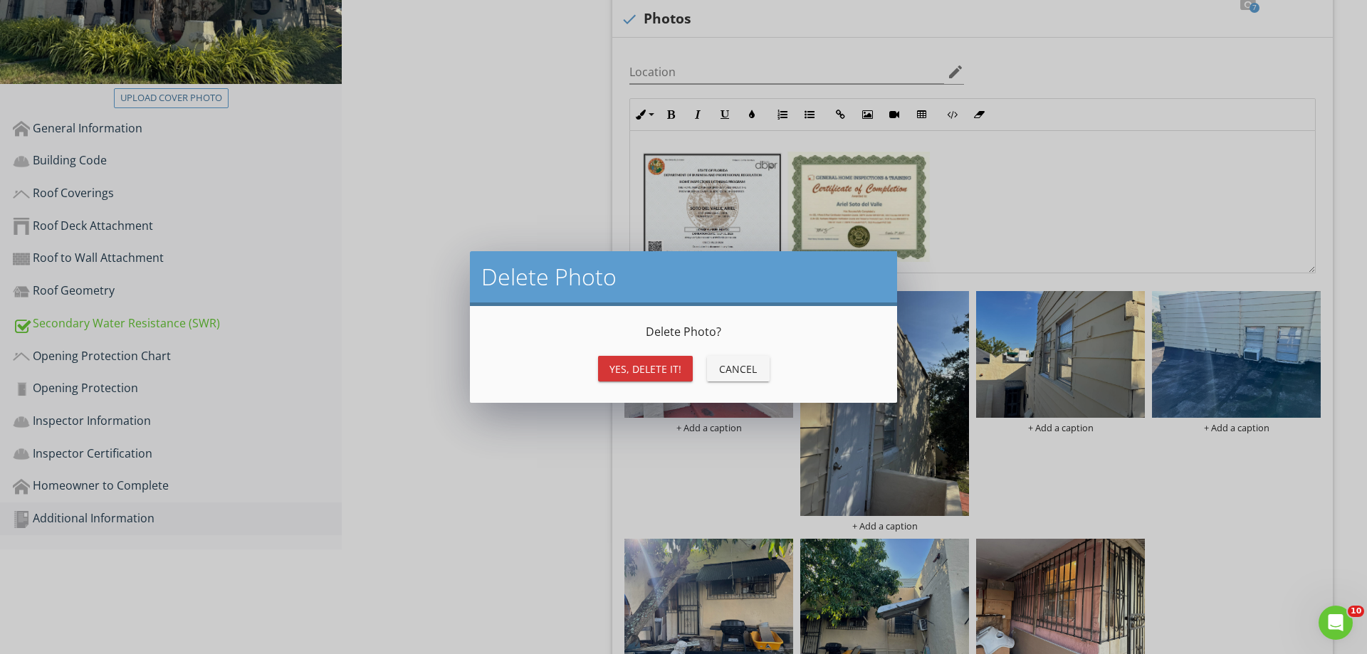
click at [676, 362] on div "Yes, Delete it!" at bounding box center [645, 369] width 72 height 15
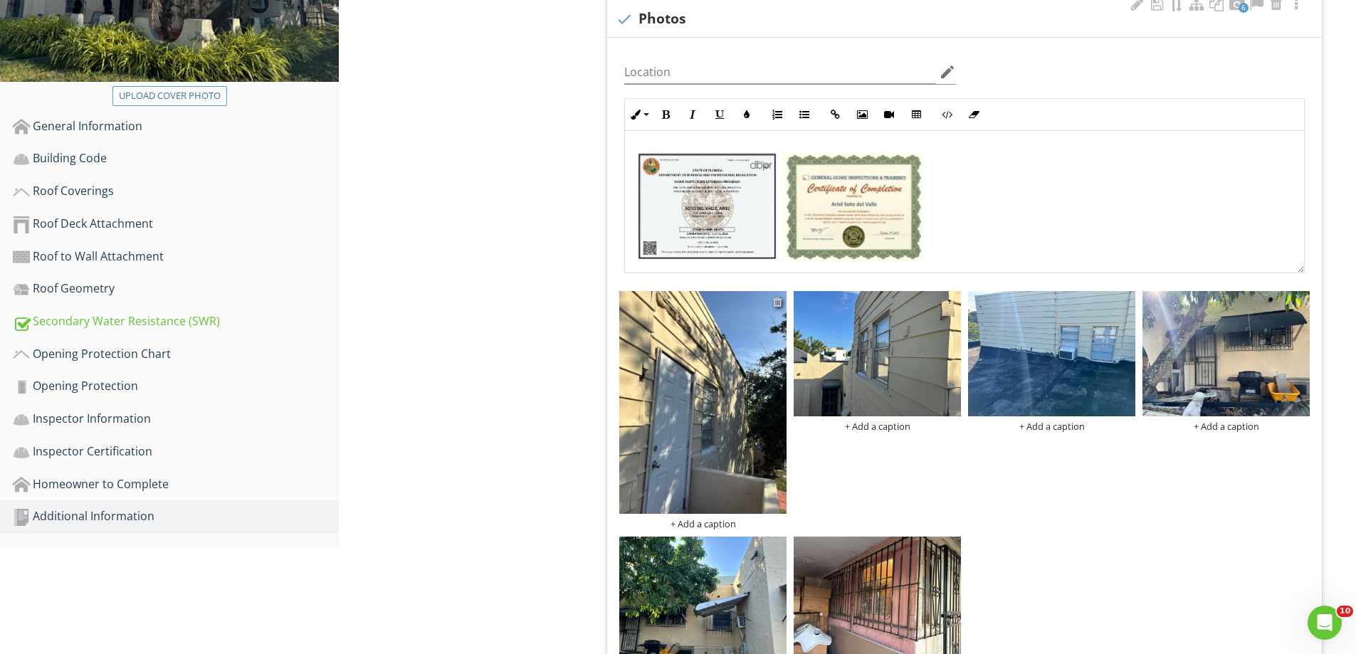
click at [779, 302] on div at bounding box center [777, 301] width 9 height 11
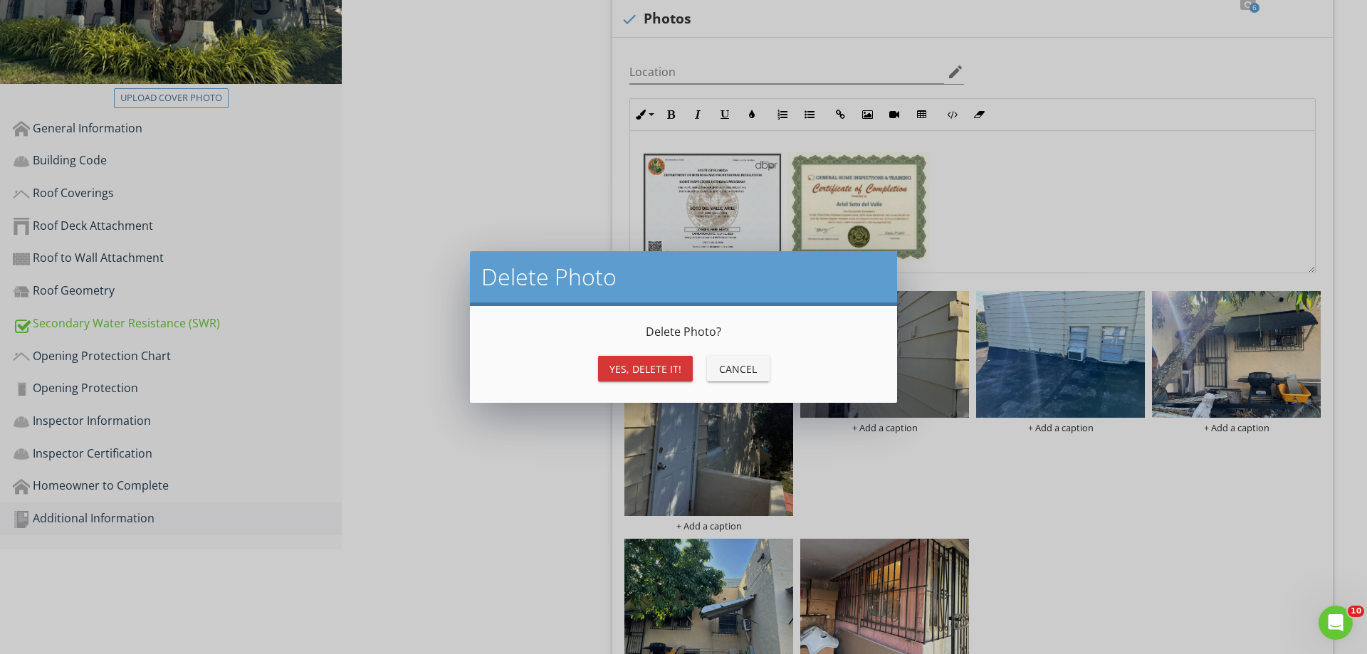
click at [679, 362] on div "Yes, Delete it!" at bounding box center [645, 369] width 72 height 15
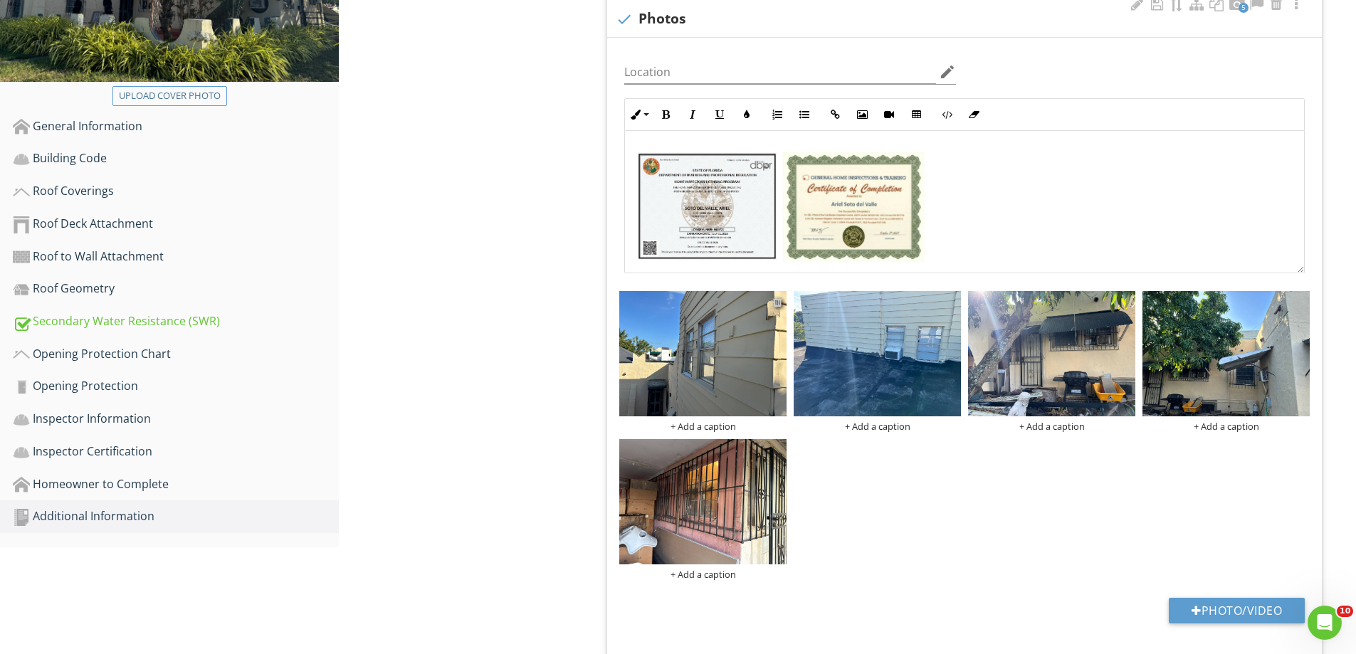
click at [780, 301] on div at bounding box center [777, 301] width 9 height 11
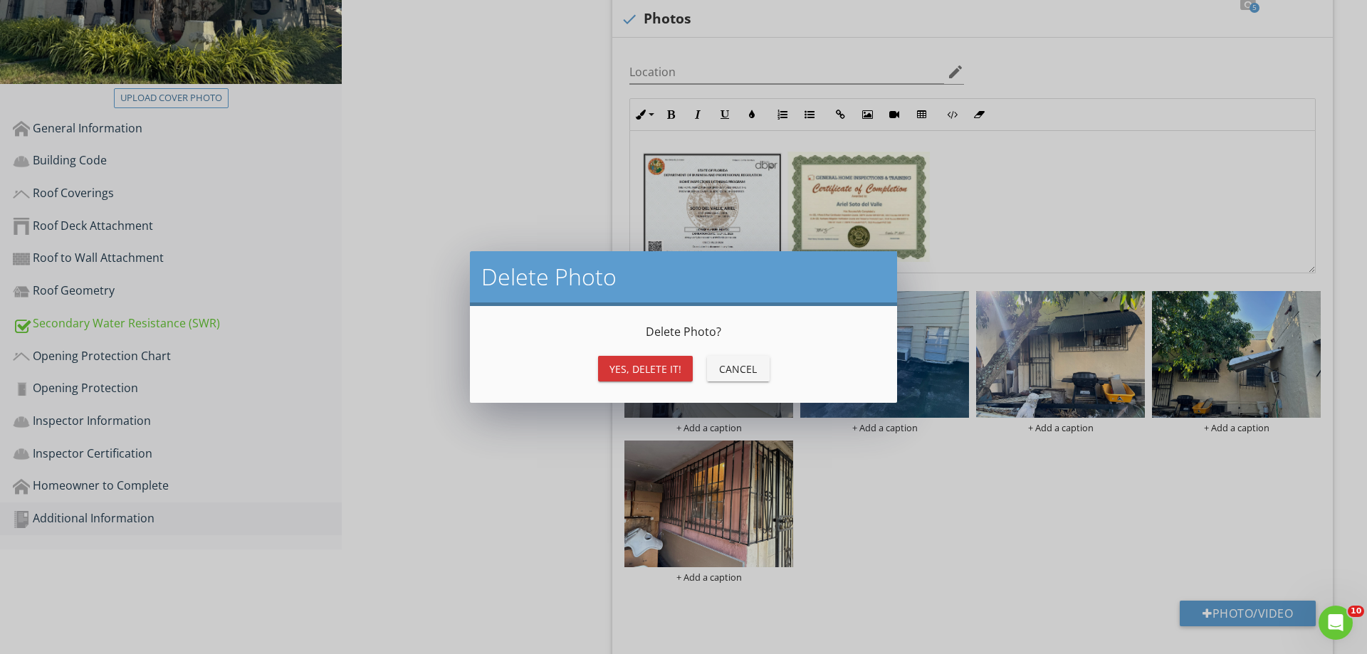
click at [662, 376] on div "Yes, Delete it!" at bounding box center [645, 369] width 72 height 15
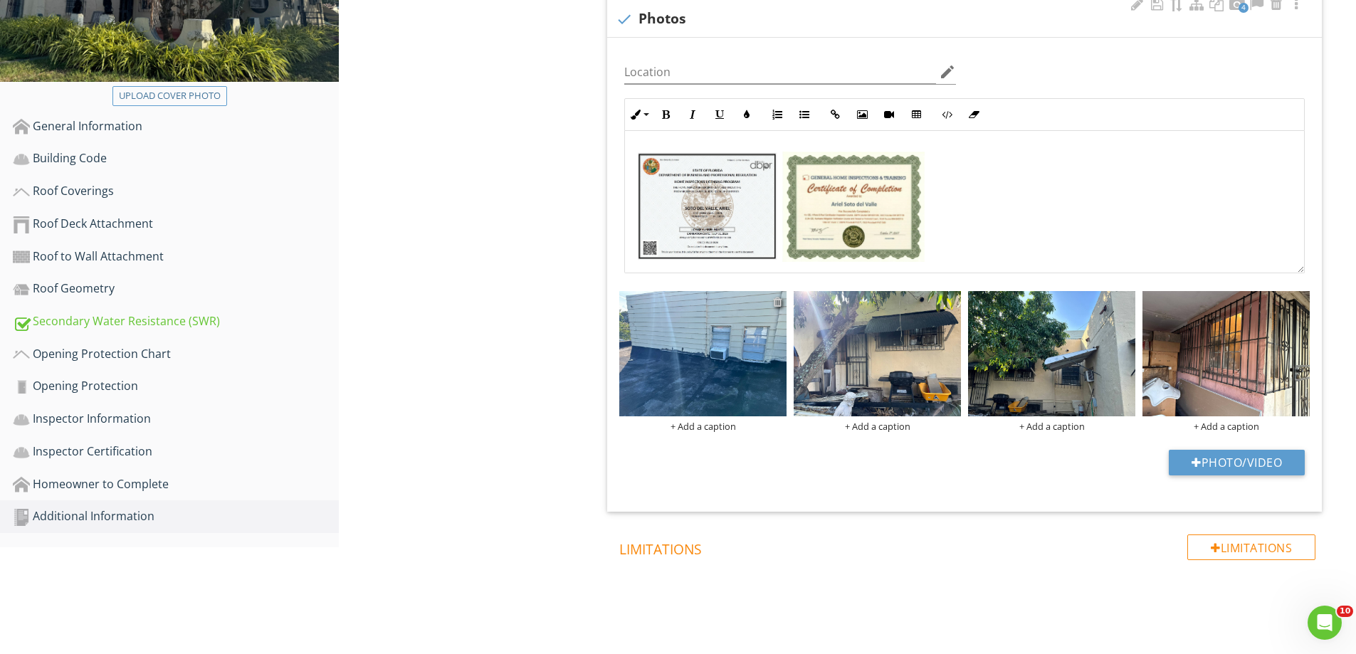
click at [779, 303] on div at bounding box center [777, 301] width 9 height 11
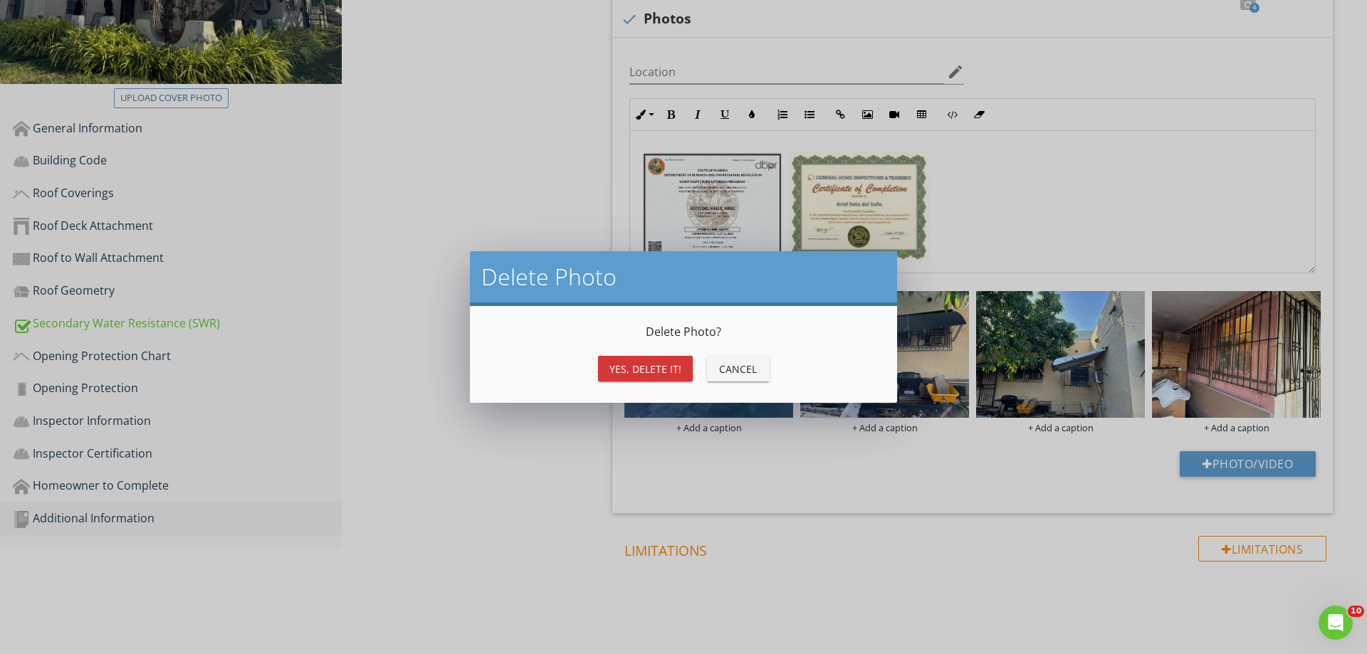
click at [649, 369] on div "Yes, Delete it!" at bounding box center [645, 369] width 72 height 15
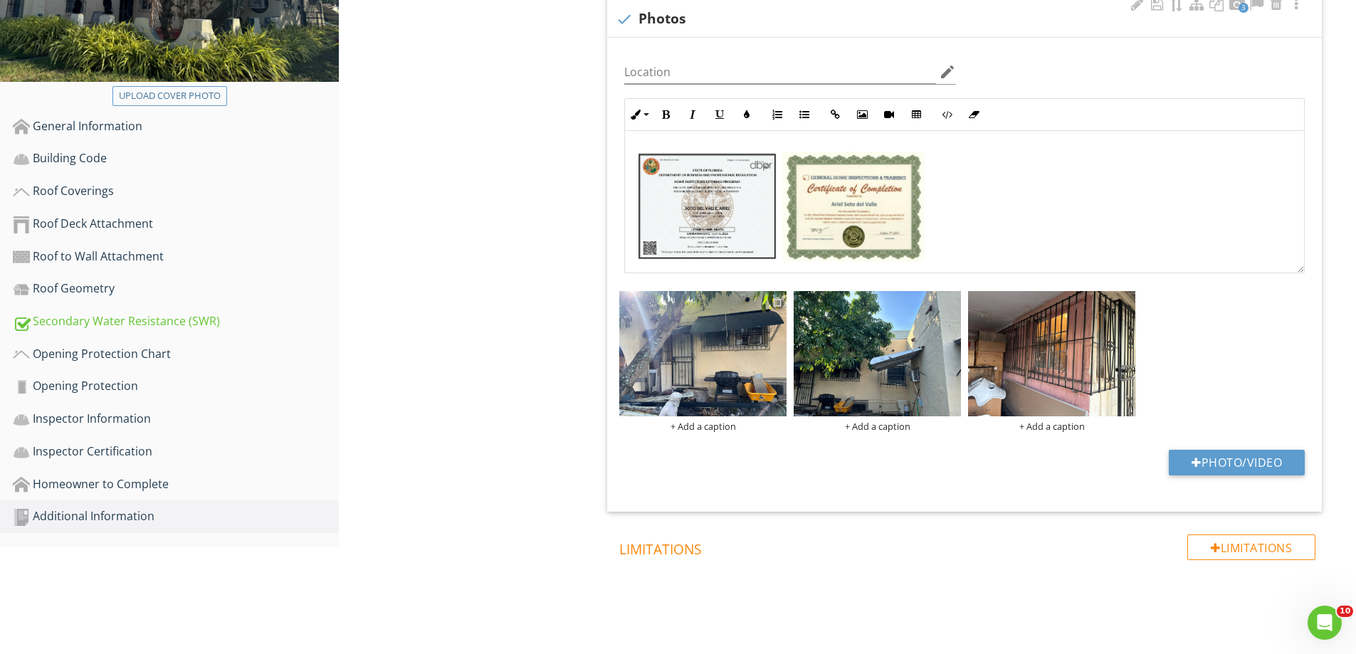
click at [777, 301] on div at bounding box center [777, 301] width 9 height 11
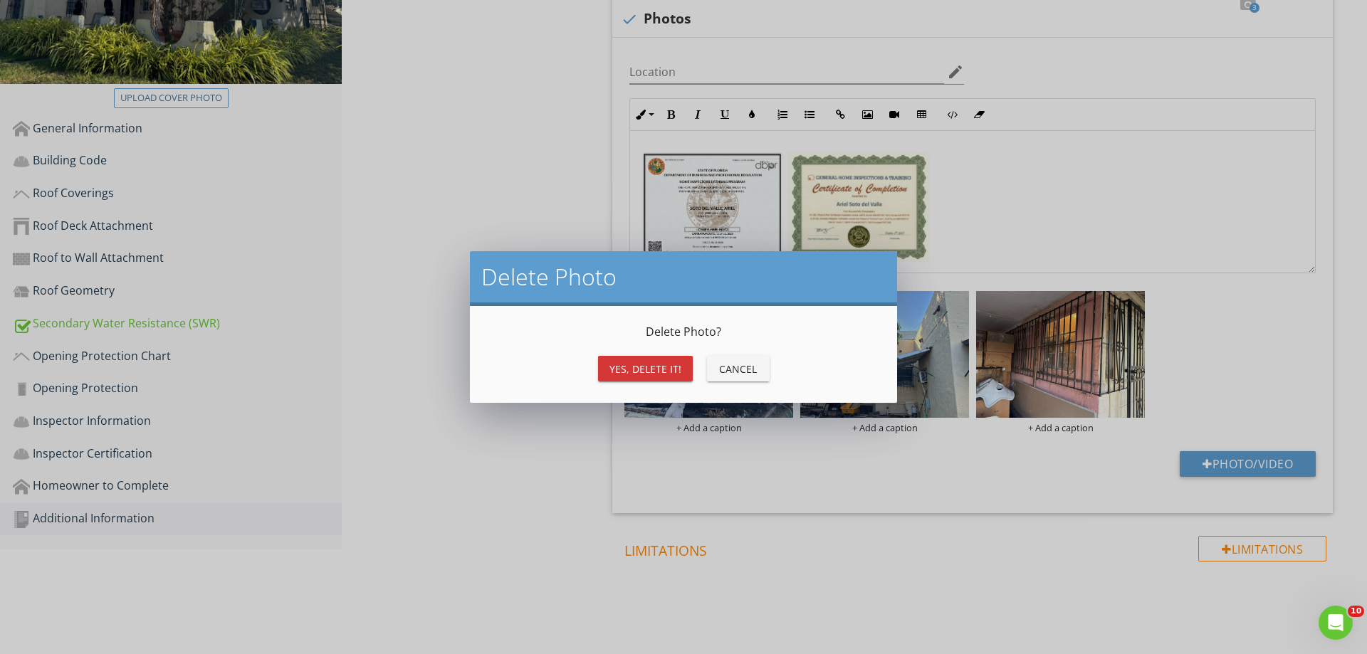
click at [663, 367] on div "Yes, Delete it!" at bounding box center [645, 369] width 72 height 15
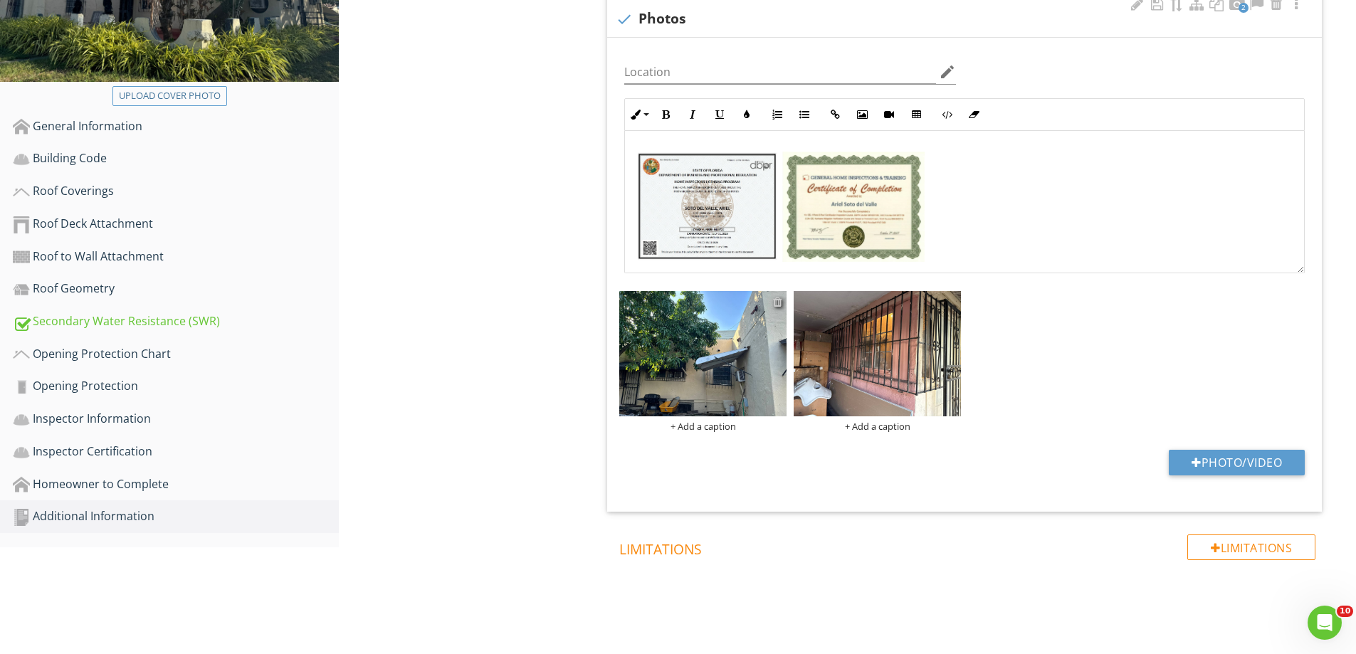
click at [775, 303] on div at bounding box center [777, 301] width 9 height 11
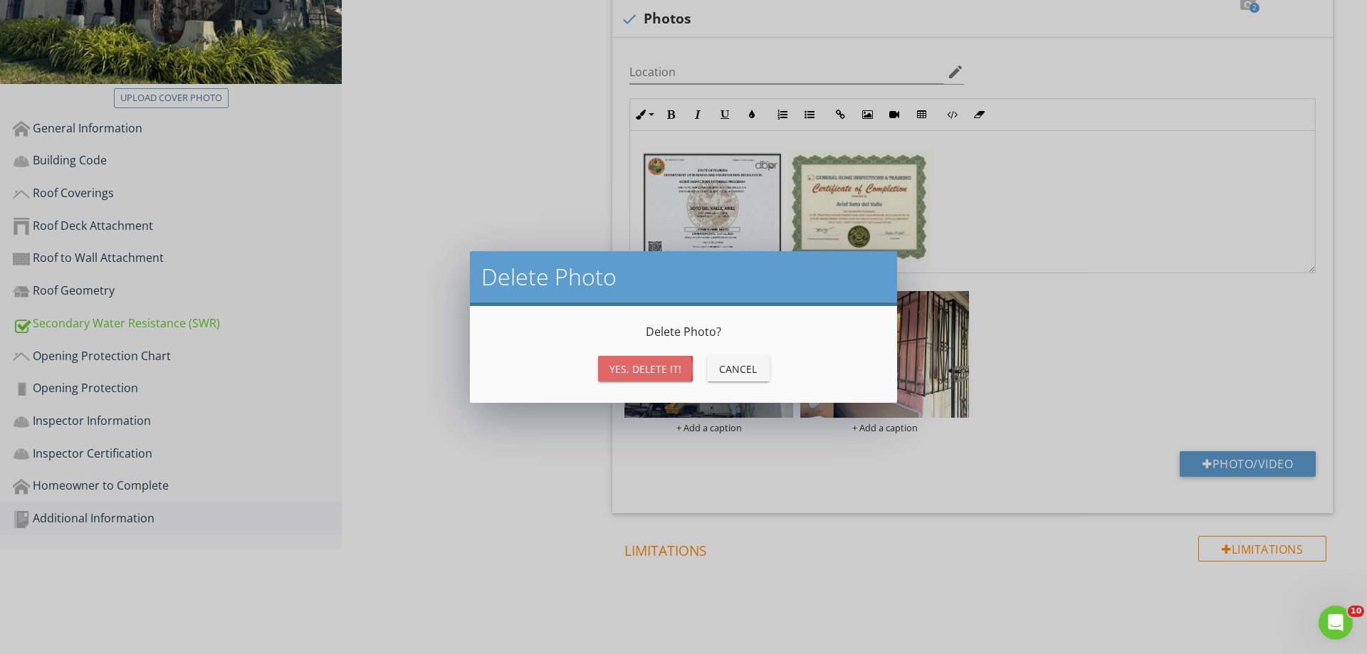
click at [664, 366] on div "Yes, Delete it!" at bounding box center [645, 369] width 72 height 15
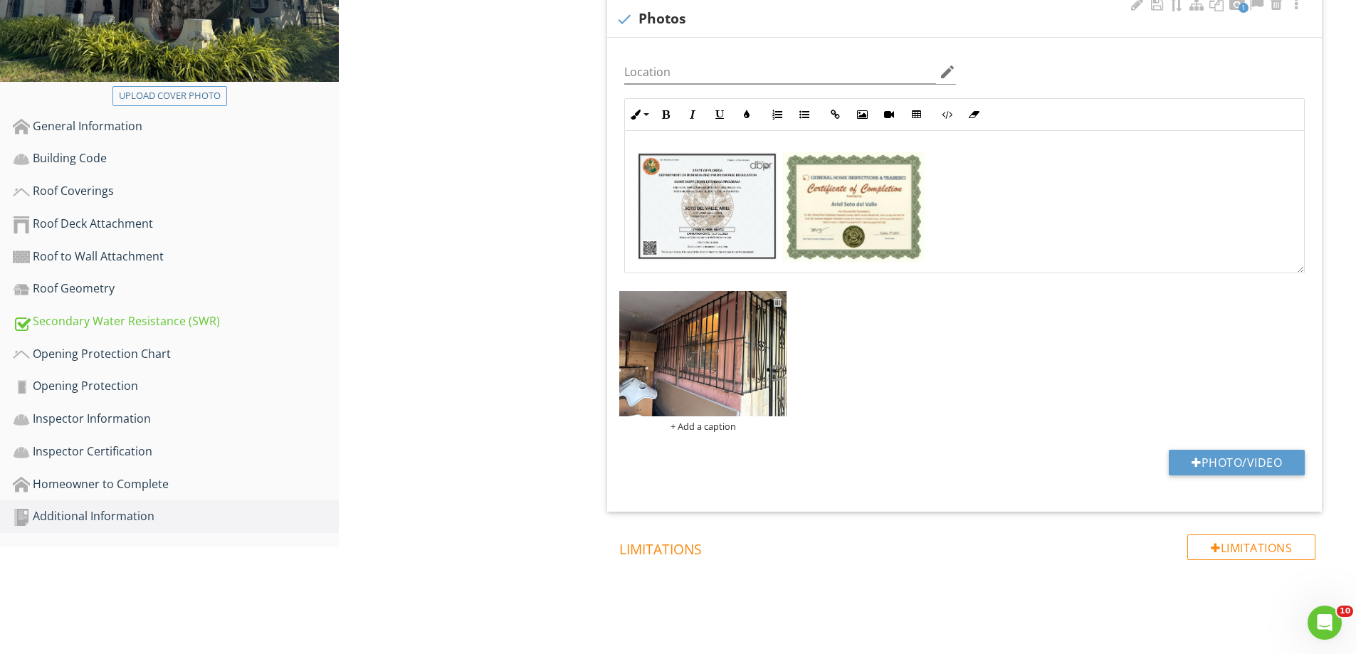
click at [782, 302] on div at bounding box center [777, 301] width 9 height 11
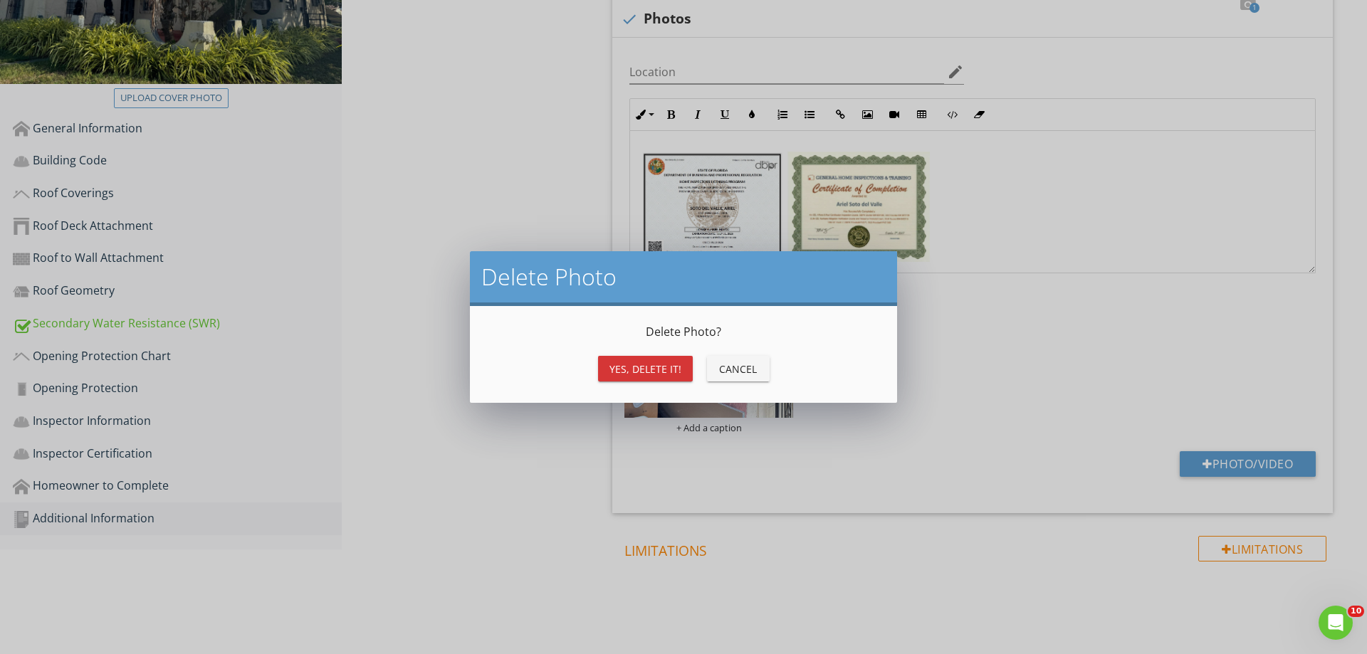
click at [674, 365] on div "Yes, Delete it!" at bounding box center [645, 369] width 72 height 15
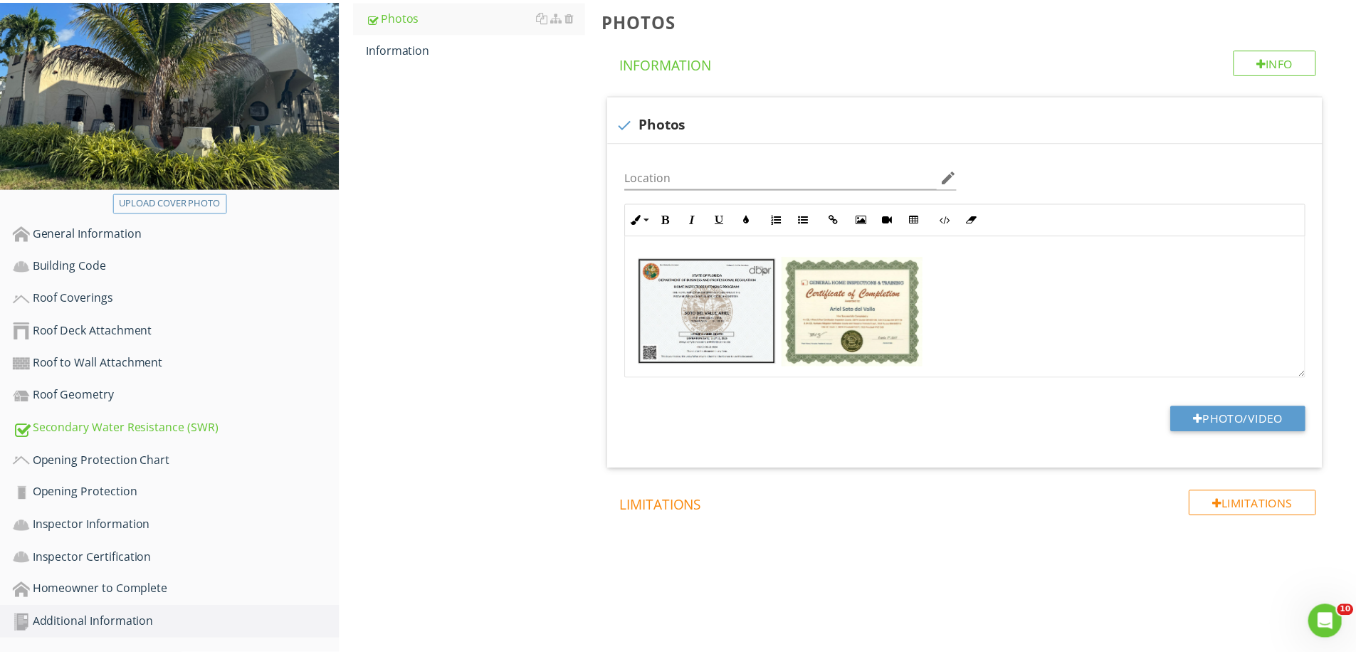
scroll to position [209, 0]
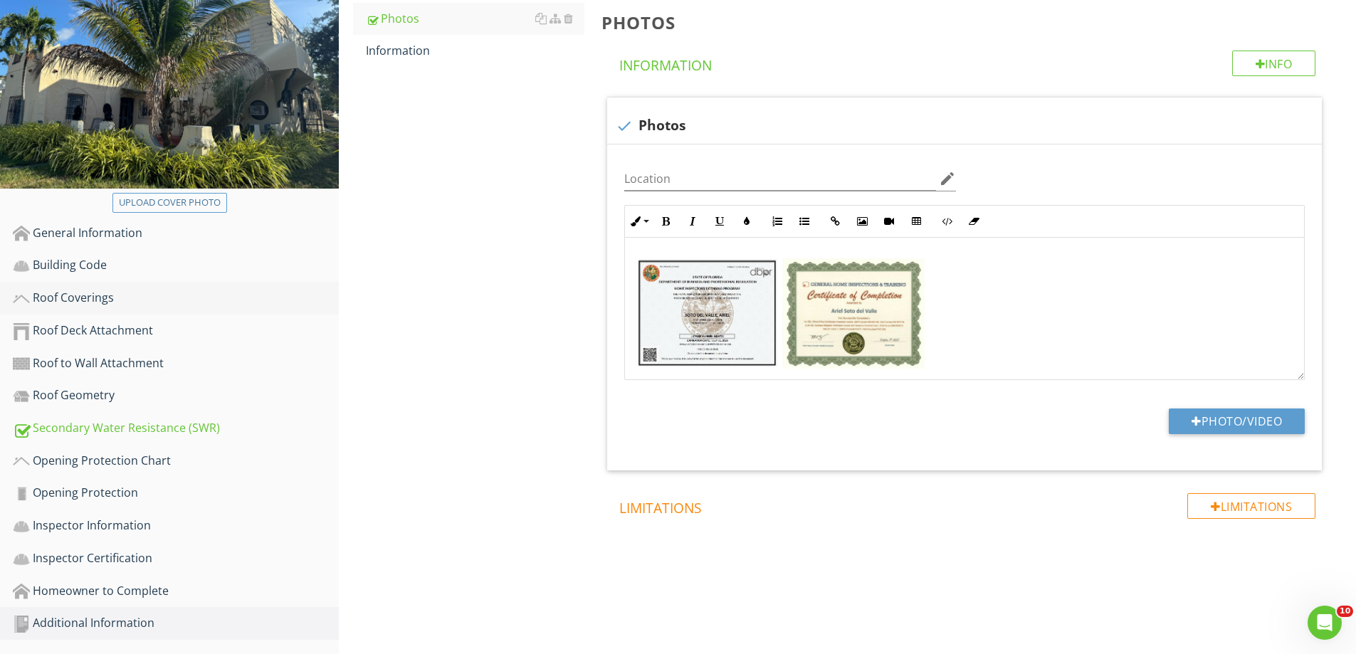
click at [78, 299] on div "Roof Coverings" at bounding box center [176, 298] width 326 height 19
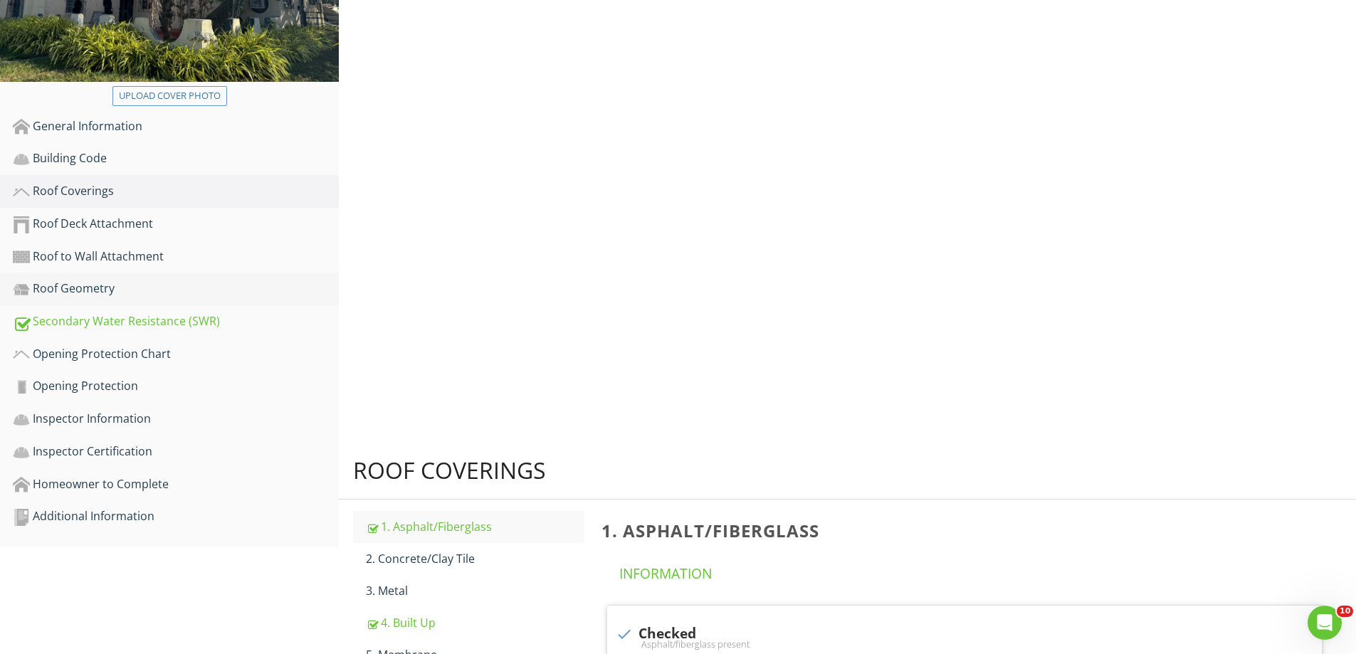
scroll to position [241, 0]
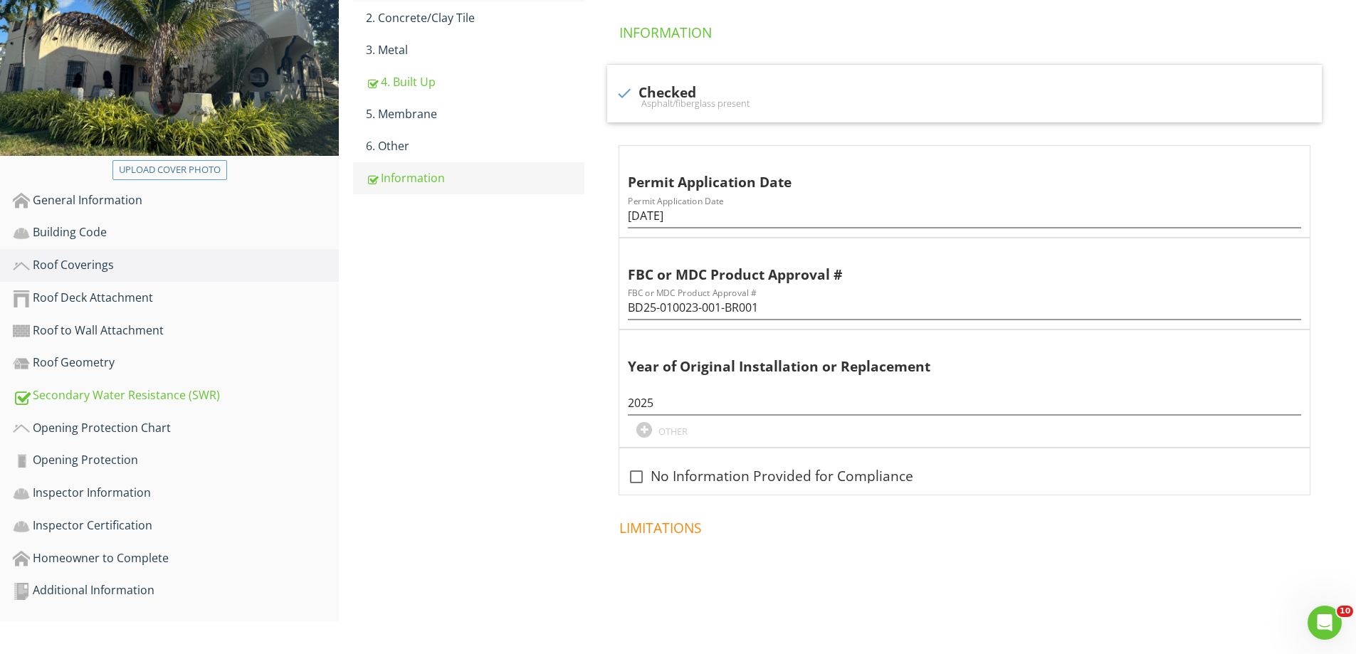
click at [397, 179] on div "Information" at bounding box center [475, 177] width 219 height 17
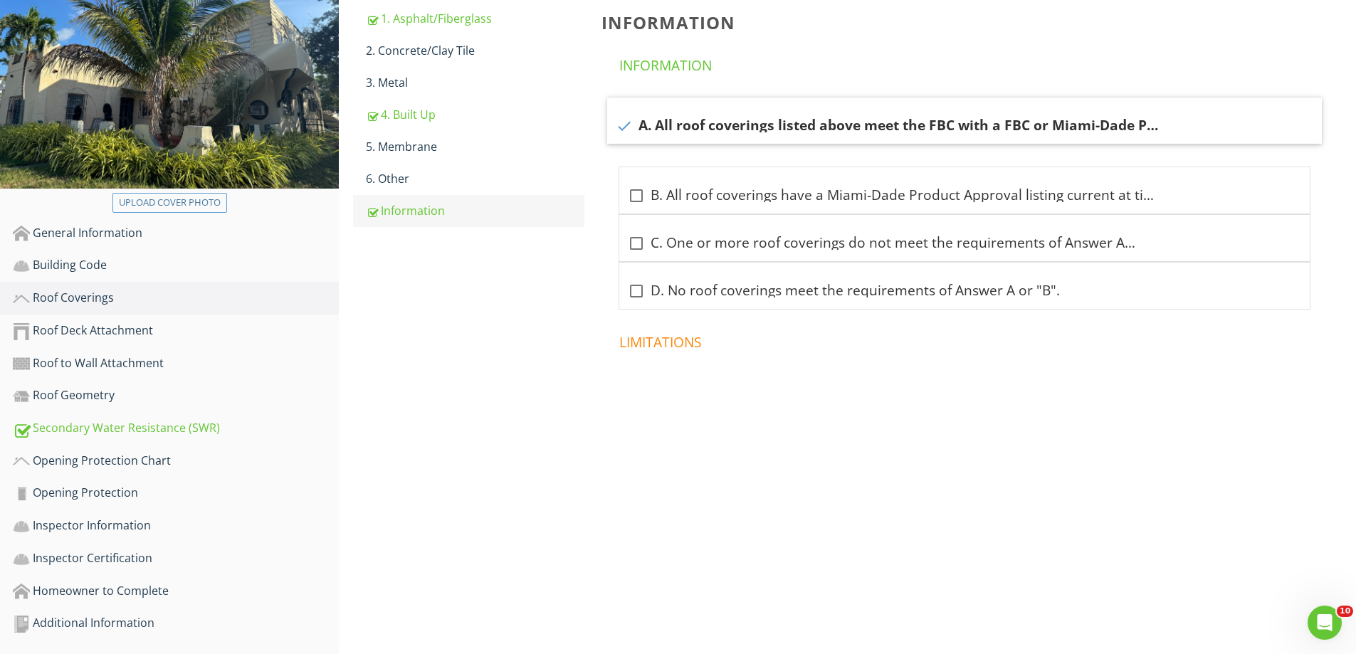
scroll to position [209, 0]
click at [79, 627] on div "Additional Information" at bounding box center [176, 623] width 326 height 19
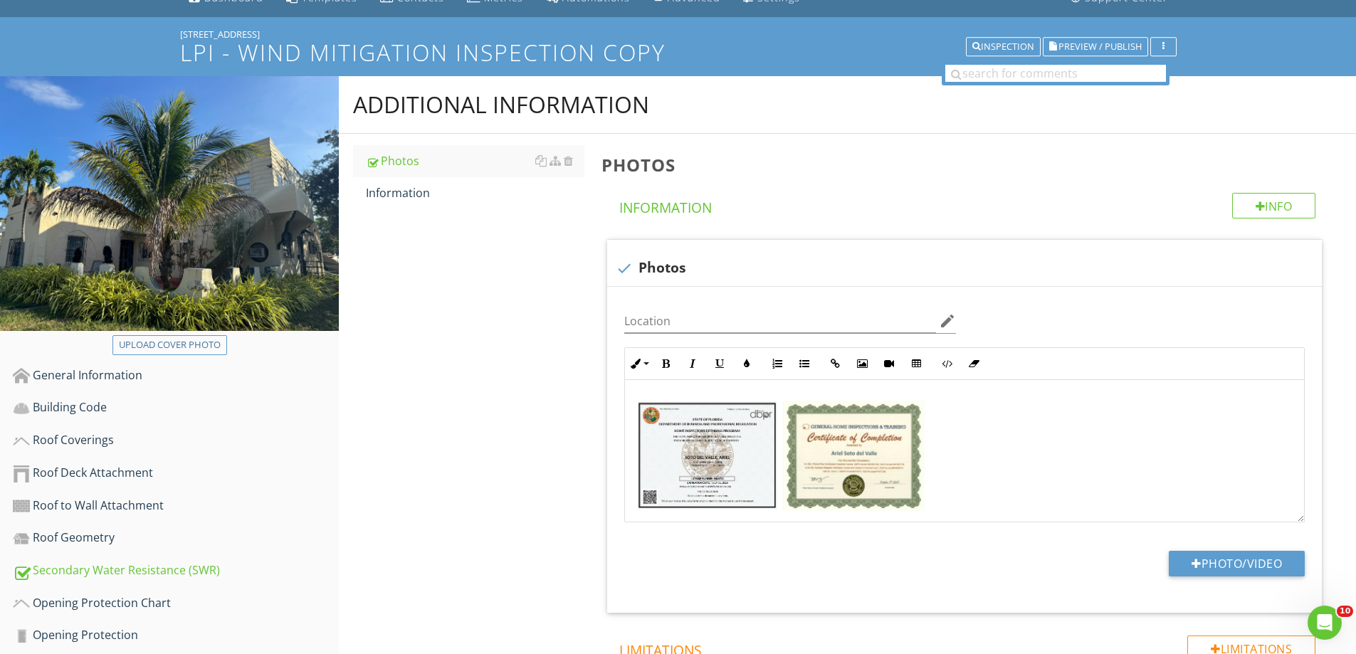
scroll to position [137, 0]
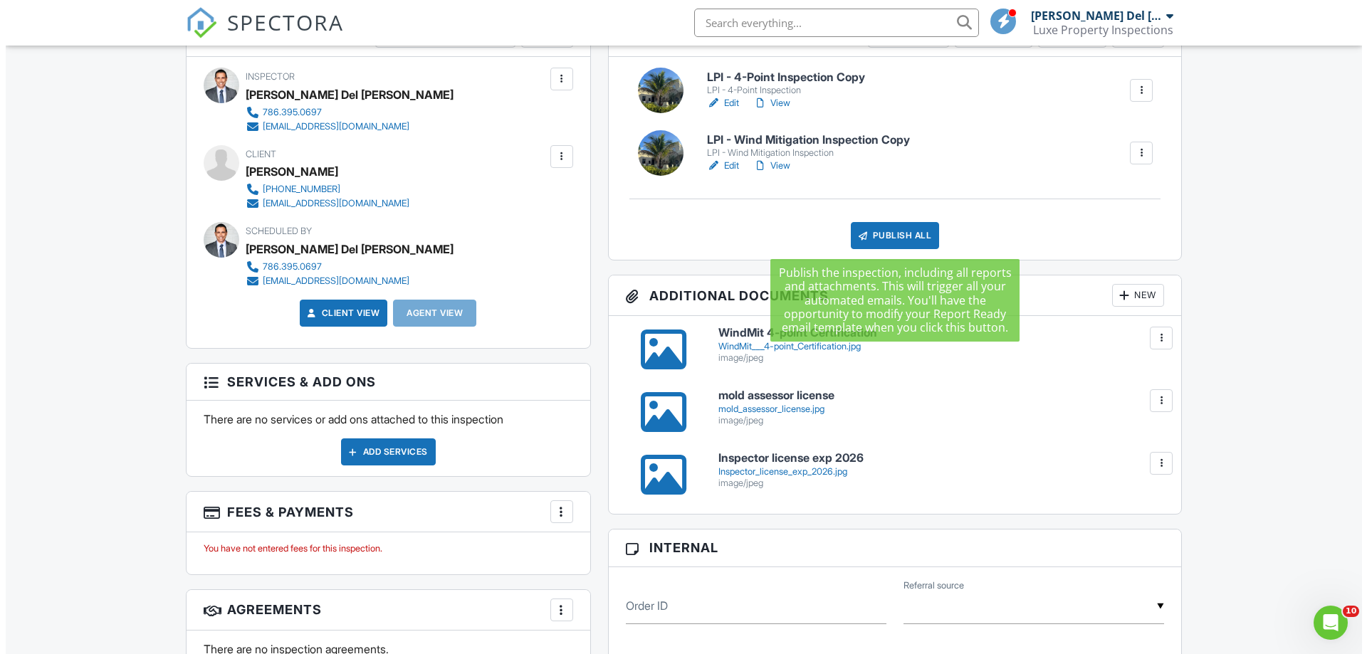
scroll to position [427, 0]
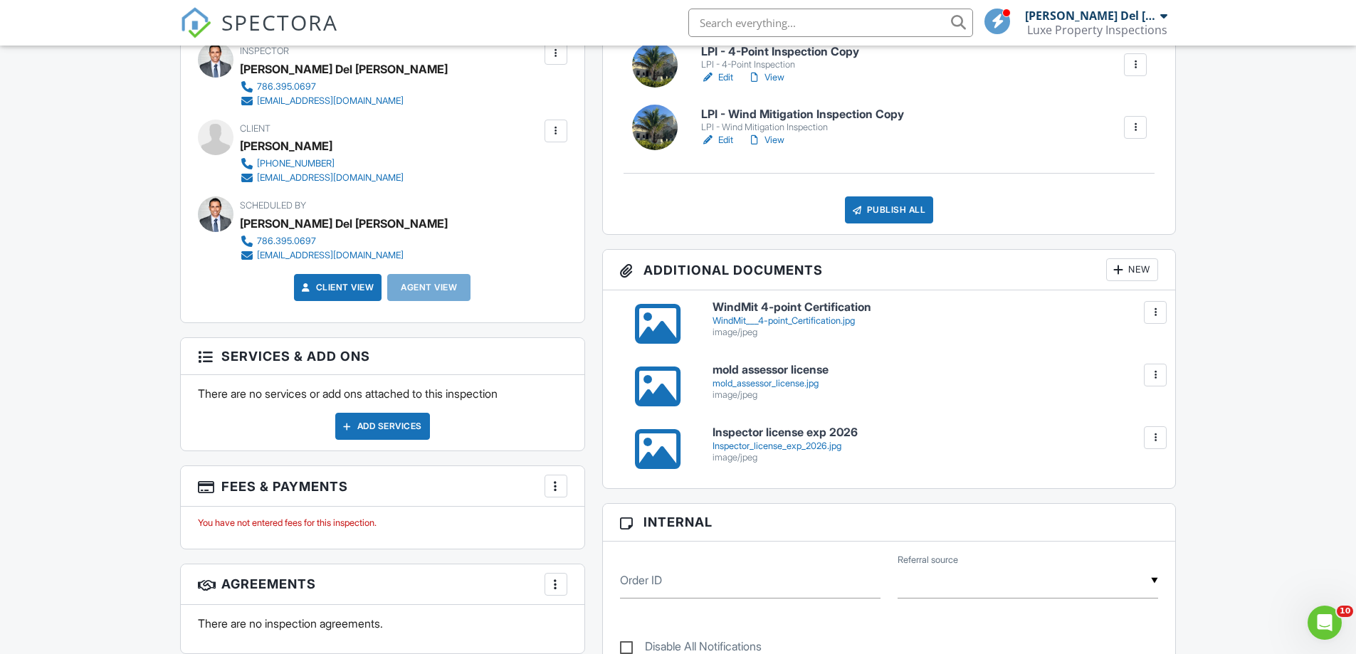
click at [883, 203] on div "Publish All" at bounding box center [889, 209] width 89 height 27
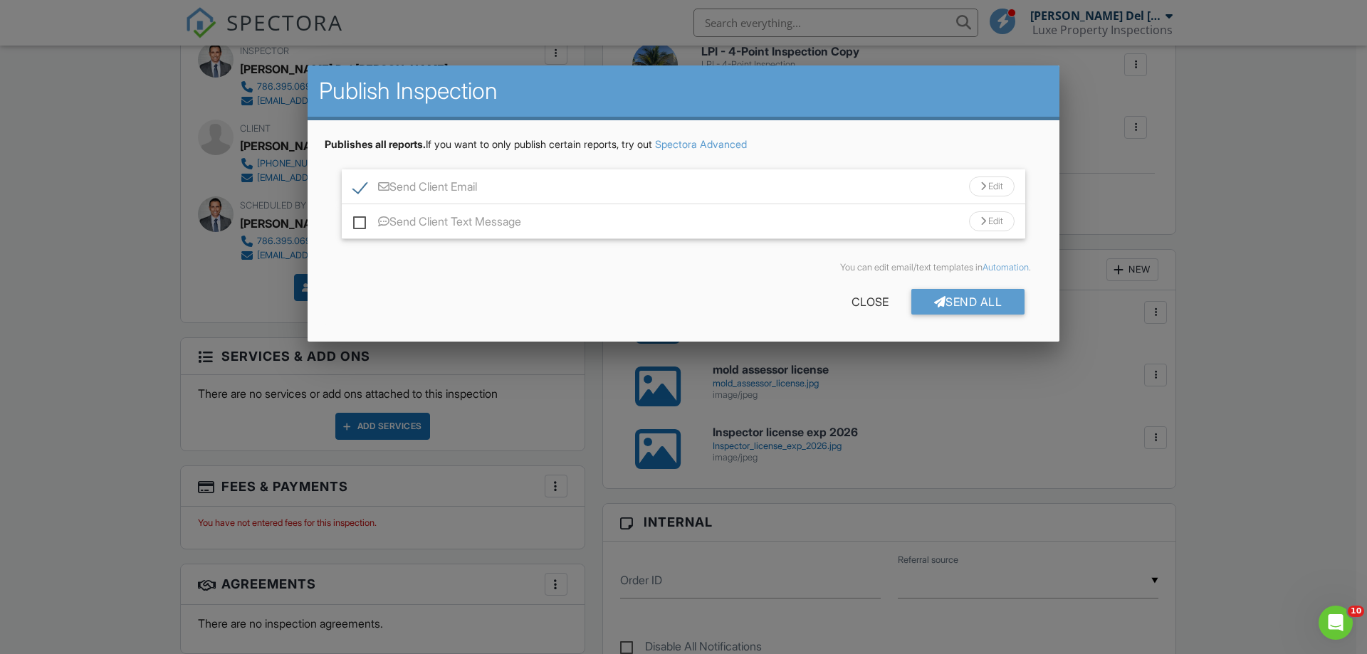
click at [361, 221] on label "Send Client Text Message" at bounding box center [437, 224] width 168 height 18
click at [361, 219] on input "Send Client Text Message" at bounding box center [357, 214] width 9 height 9
checkbox input "true"
click at [947, 298] on div "Send All" at bounding box center [968, 302] width 114 height 26
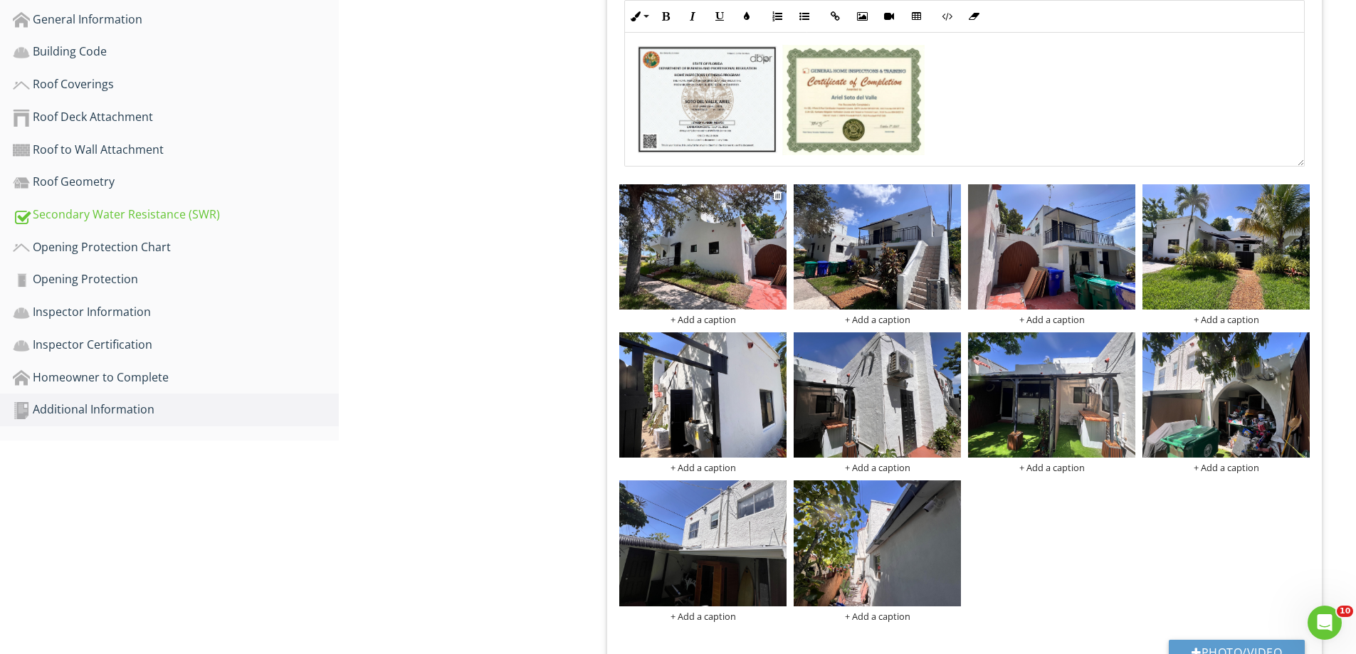
click at [698, 318] on div "+ Add a caption" at bounding box center [702, 319] width 167 height 11
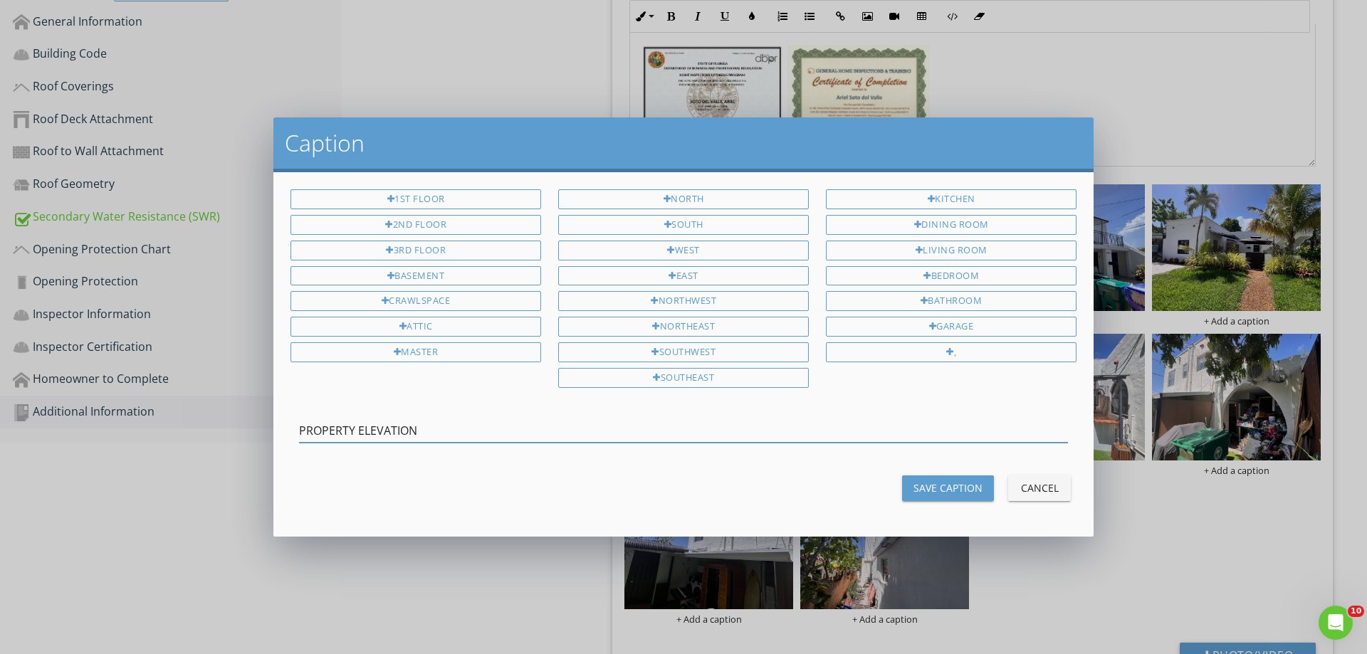
drag, startPoint x: 386, startPoint y: 431, endPoint x: 251, endPoint y: 451, distance: 136.1
click at [251, 451] on div "Caption 1st Floor 2nd Floor 3rd Floor Basement Crawlspace Attic Master North So…" at bounding box center [683, 327] width 1367 height 654
type input "PROPERTY ELEVATION"
click at [928, 488] on div "Save Caption" at bounding box center [947, 488] width 69 height 15
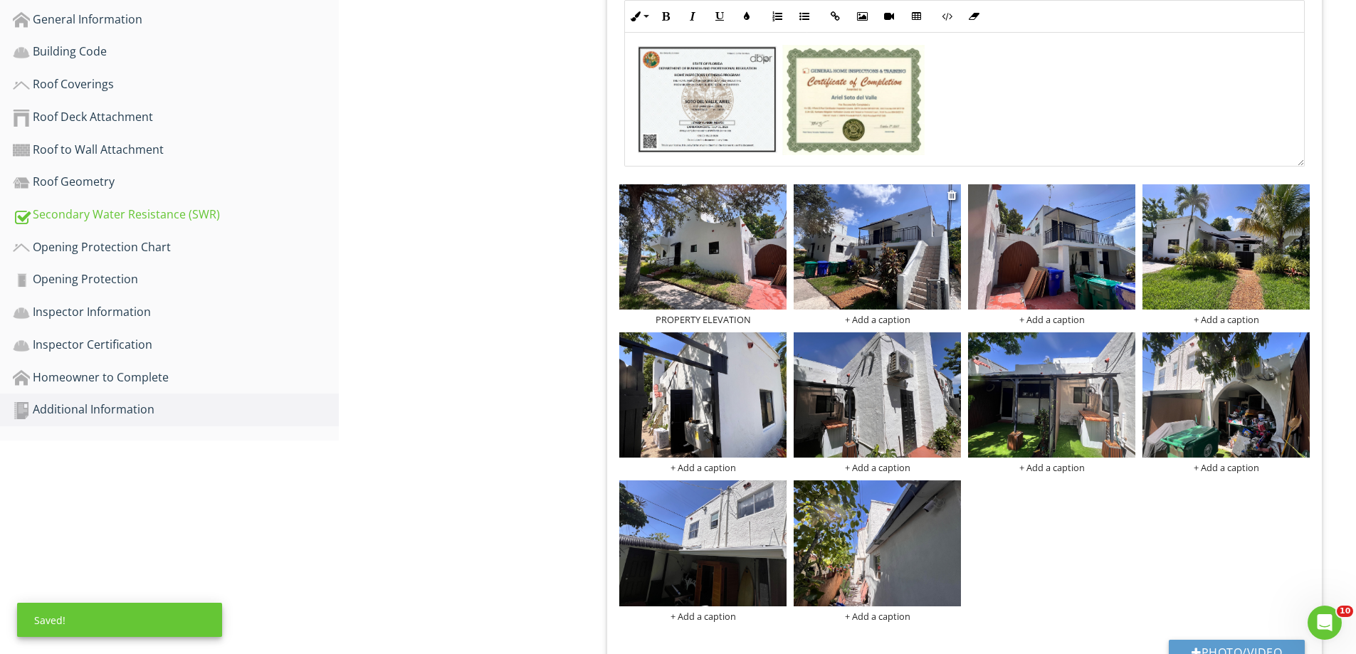
click at [871, 320] on div "+ Add a caption" at bounding box center [877, 319] width 167 height 11
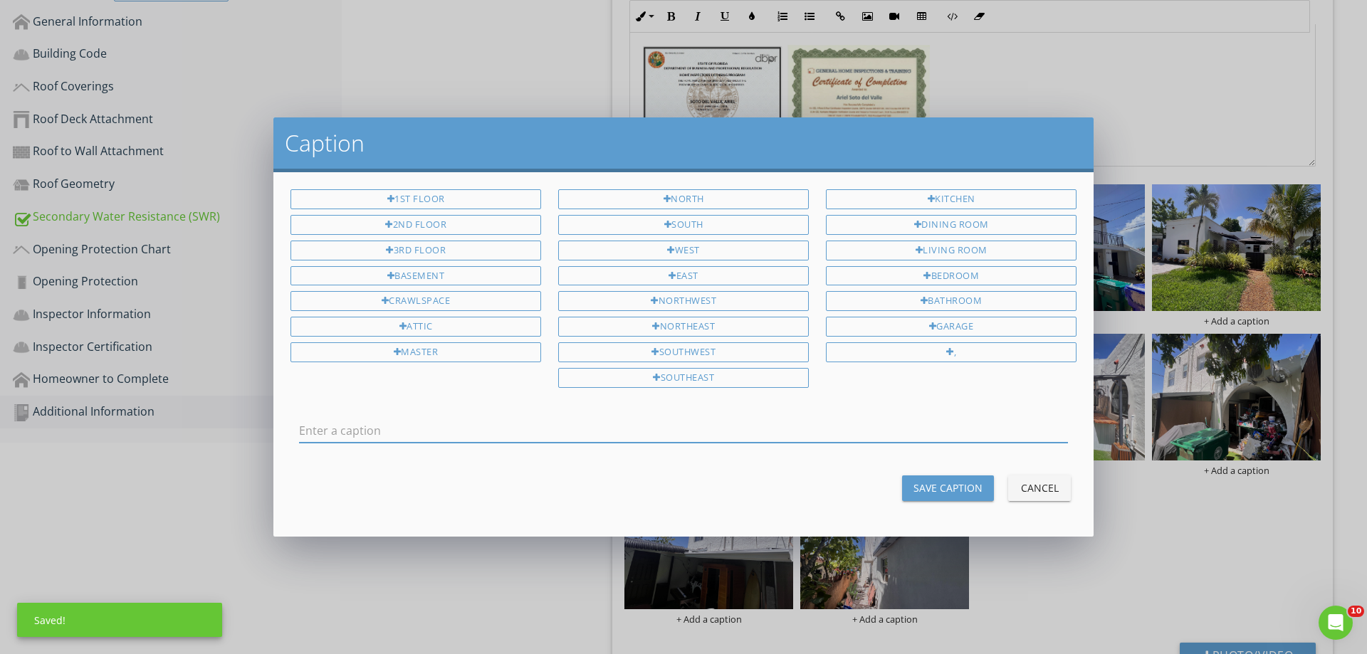
click at [716, 428] on input "text" at bounding box center [683, 430] width 769 height 23
type input "PROPERTY ELEVATION"
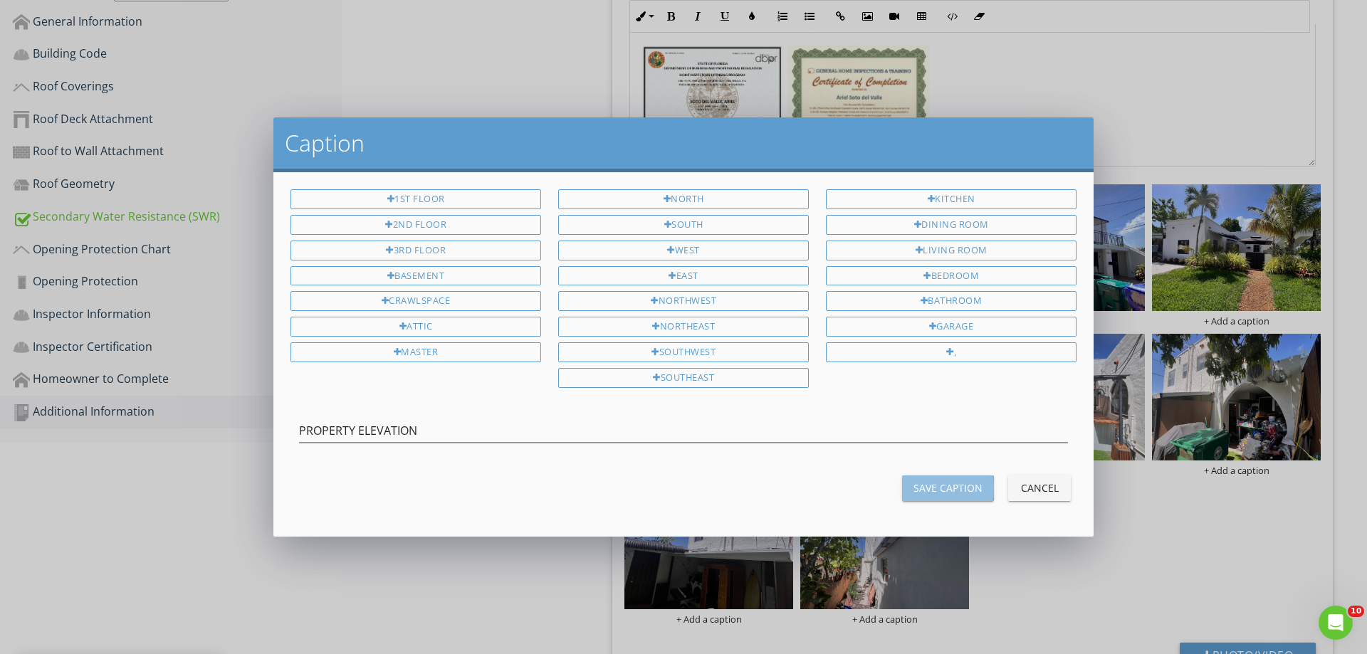
drag, startPoint x: 913, startPoint y: 488, endPoint x: 921, endPoint y: 462, distance: 27.0
click at [913, 488] on button "Save Caption" at bounding box center [948, 489] width 92 height 26
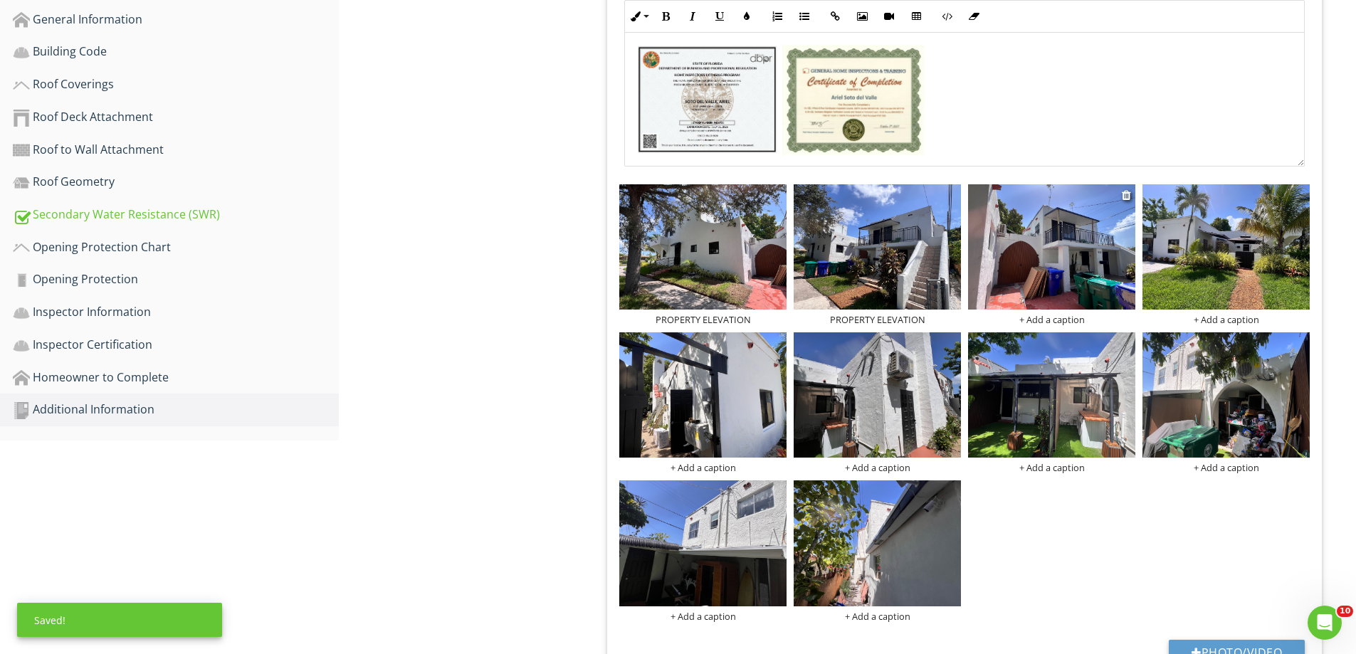
click at [1036, 322] on div "+ Add a caption" at bounding box center [1051, 319] width 167 height 11
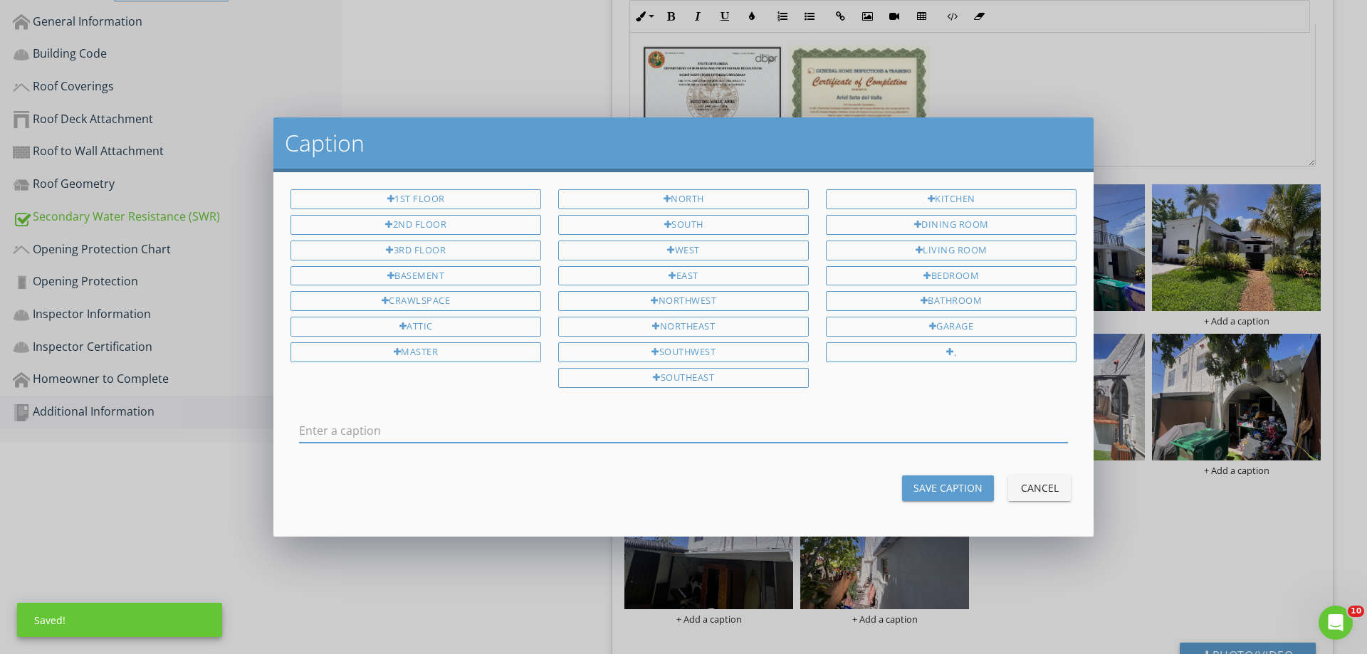
click at [703, 429] on input "text" at bounding box center [683, 430] width 769 height 23
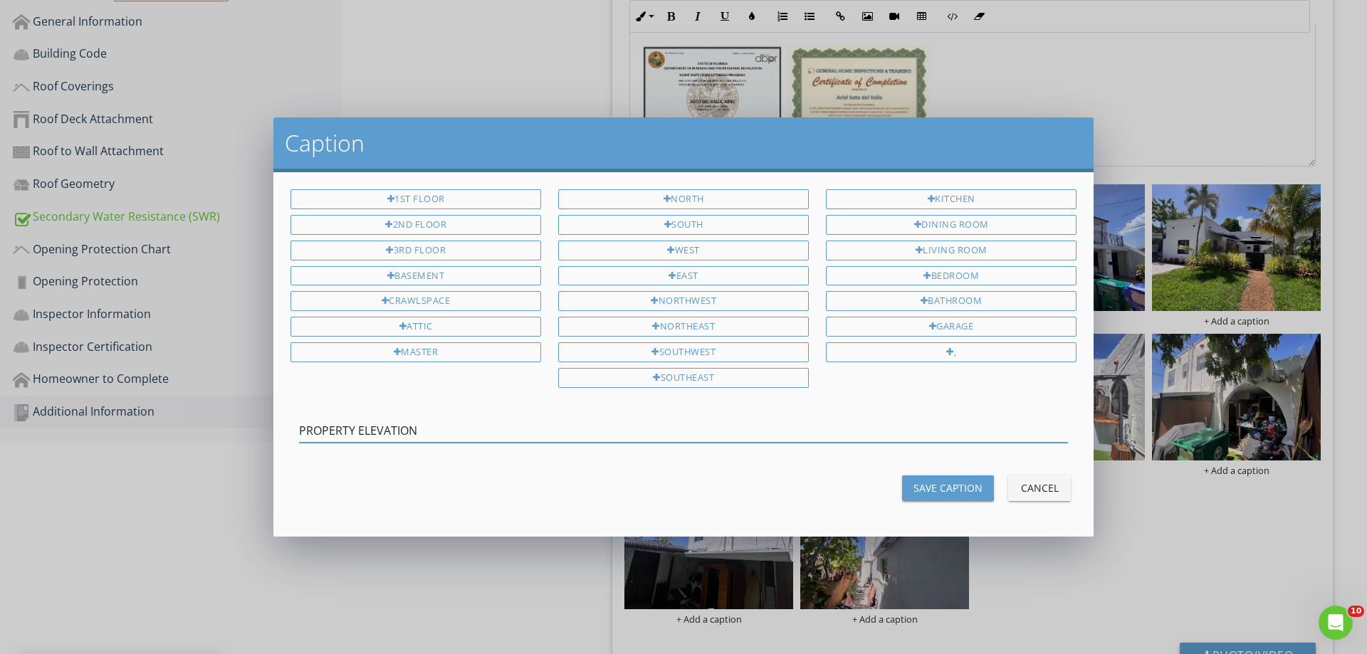
type input "PROPERTY ELEVATION"
click at [918, 490] on div "Save Caption" at bounding box center [947, 488] width 69 height 15
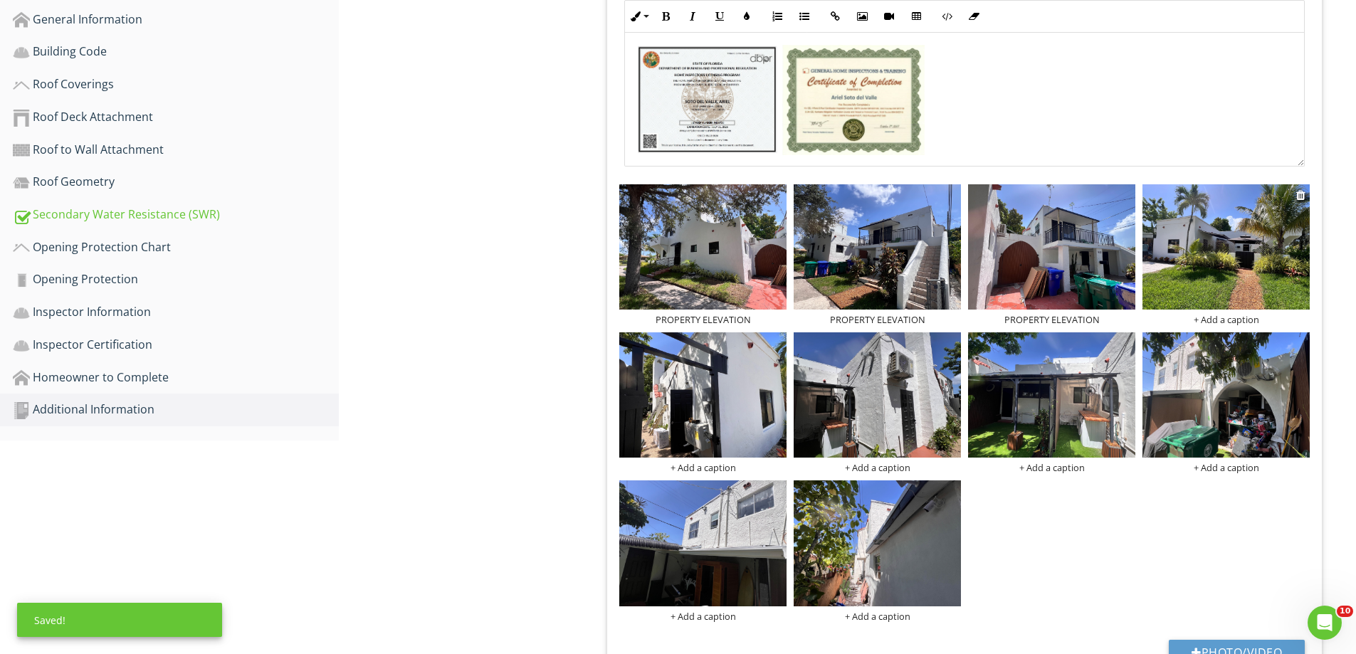
click at [1214, 319] on div "+ Add a caption" at bounding box center [1226, 319] width 167 height 11
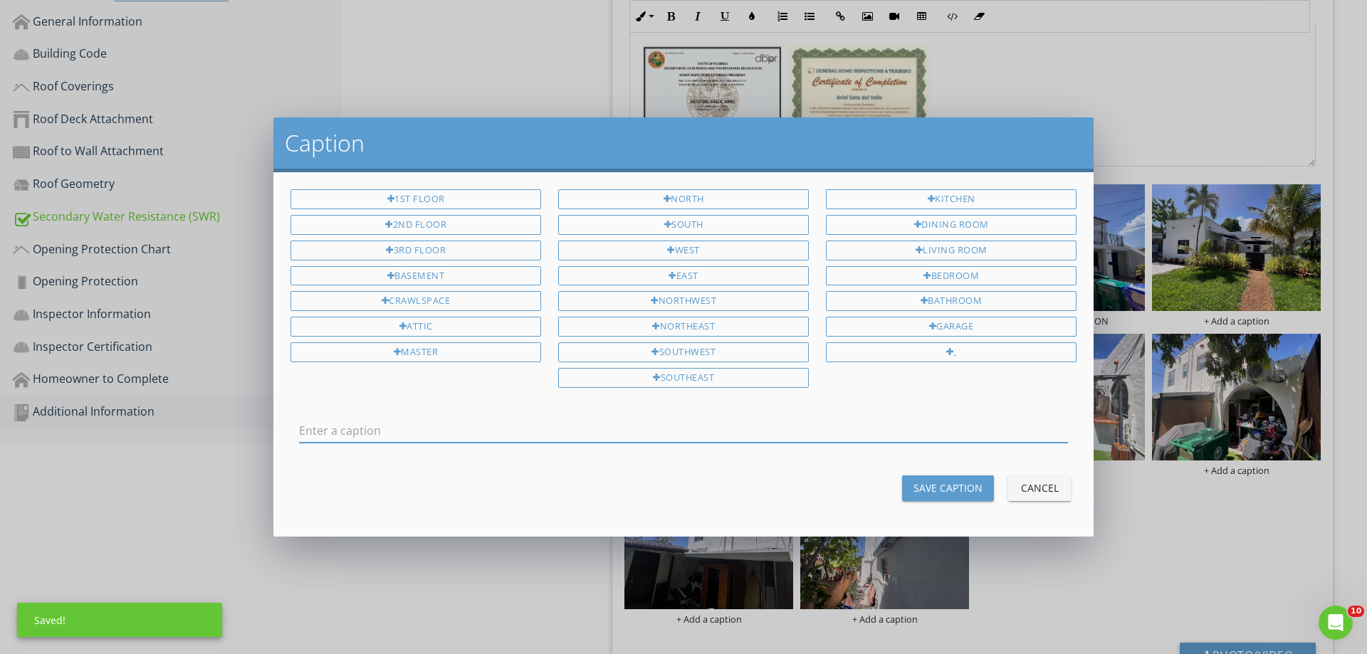
drag, startPoint x: 794, startPoint y: 441, endPoint x: 787, endPoint y: 429, distance: 14.0
click at [793, 441] on div at bounding box center [683, 430] width 769 height 23
click at [787, 429] on input "text" at bounding box center [683, 430] width 769 height 23
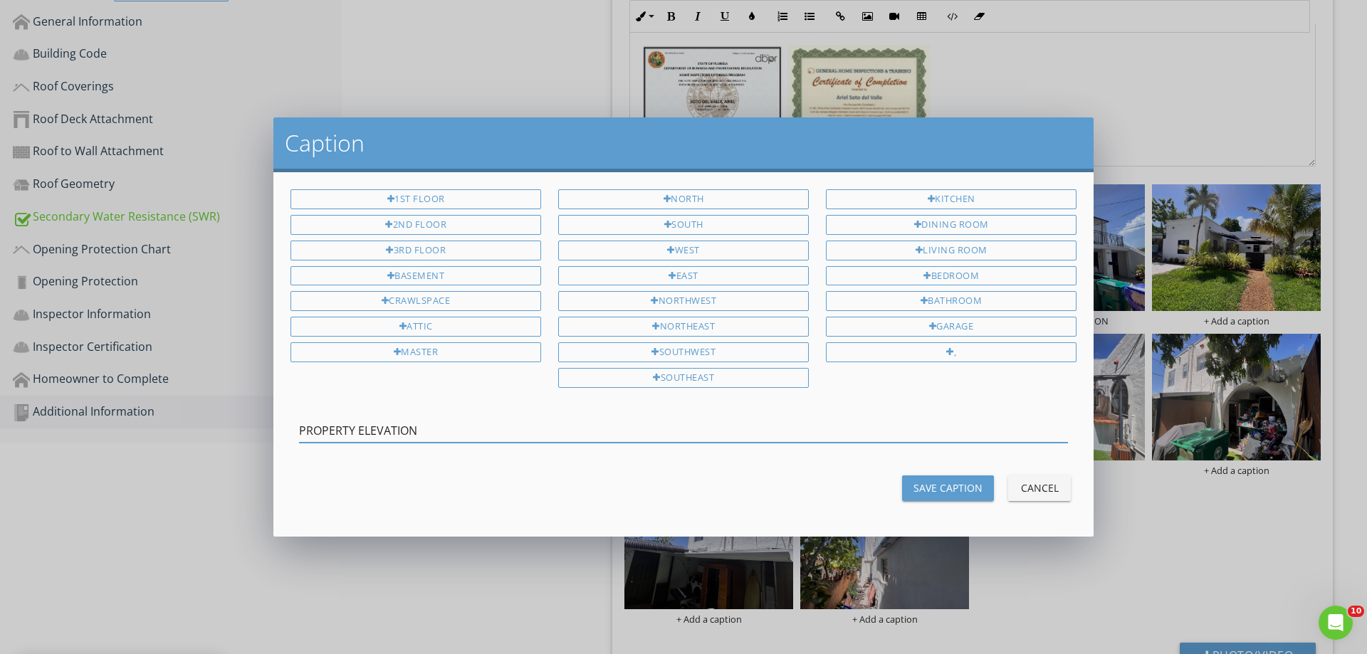
type input "PROPERTY ELEVATION"
click at [920, 488] on div "Save Caption" at bounding box center [947, 488] width 69 height 15
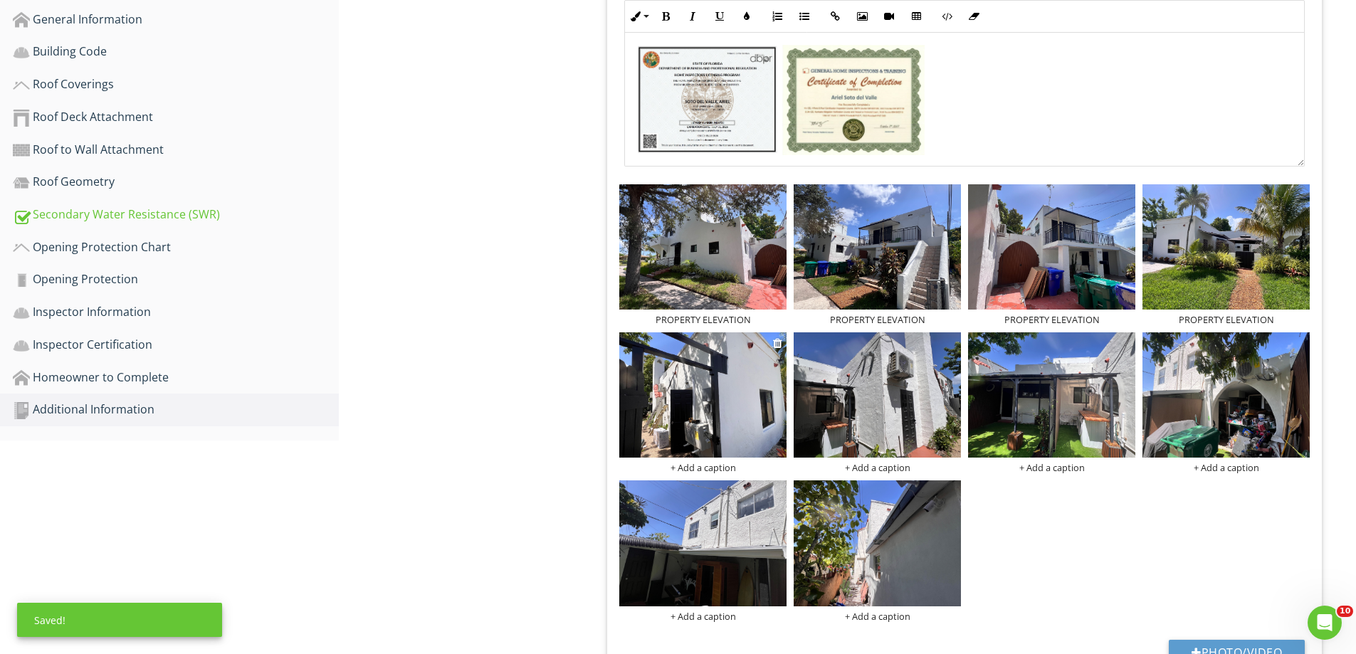
click at [728, 468] on div "+ Add a caption" at bounding box center [702, 467] width 167 height 11
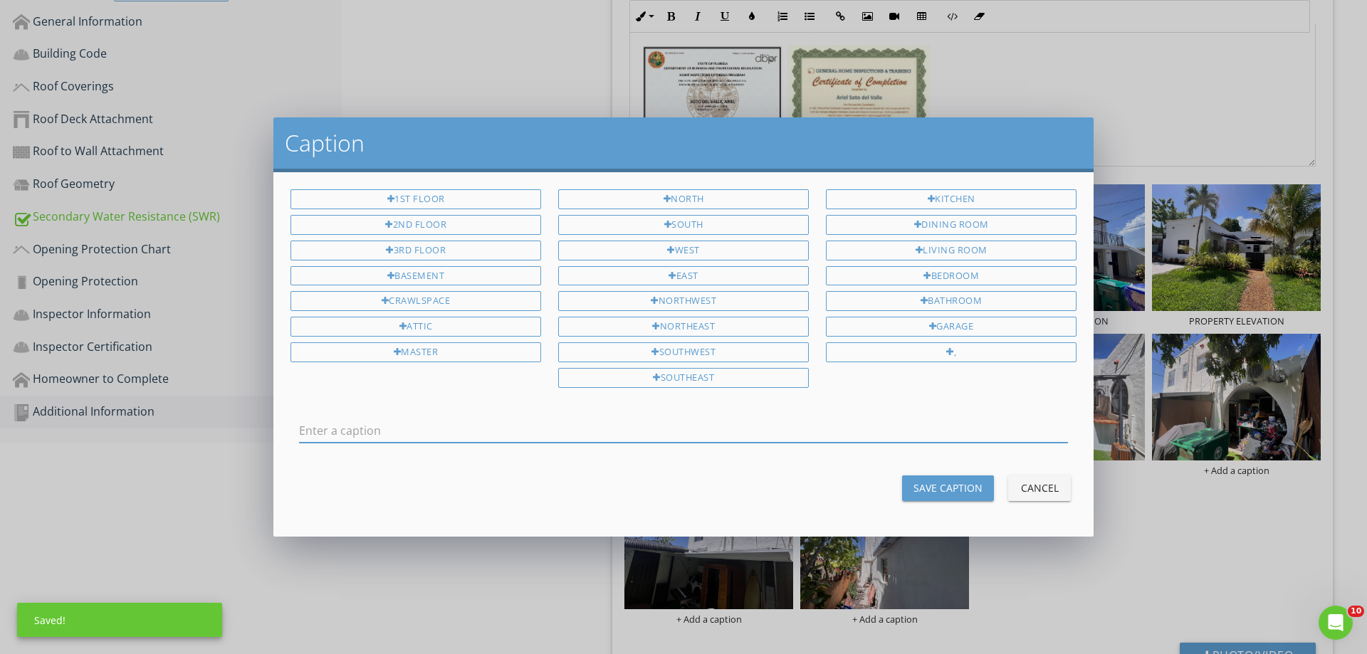
click at [687, 428] on input "text" at bounding box center [683, 430] width 769 height 23
type input "PROPERTY ELEVATION"
click at [925, 480] on button "Save Caption" at bounding box center [948, 489] width 92 height 26
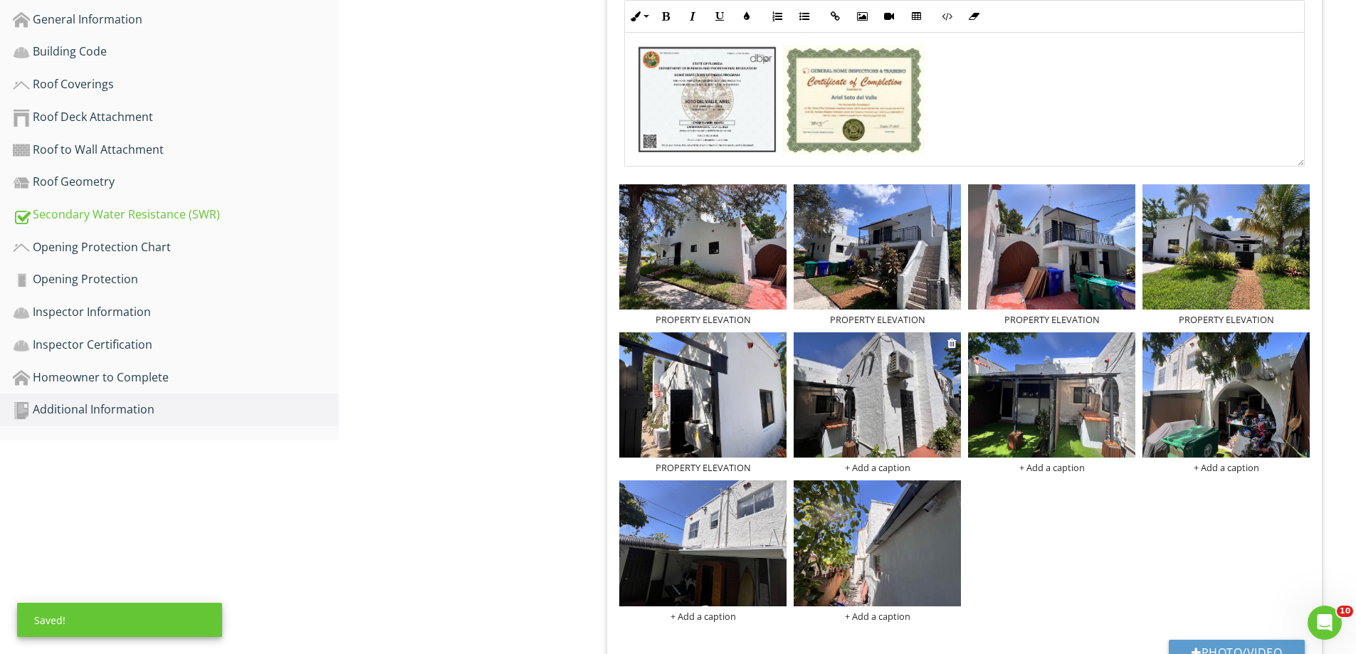
click at [863, 460] on div at bounding box center [877, 397] width 167 height 130
click at [861, 469] on div "+ Add a caption" at bounding box center [877, 467] width 167 height 11
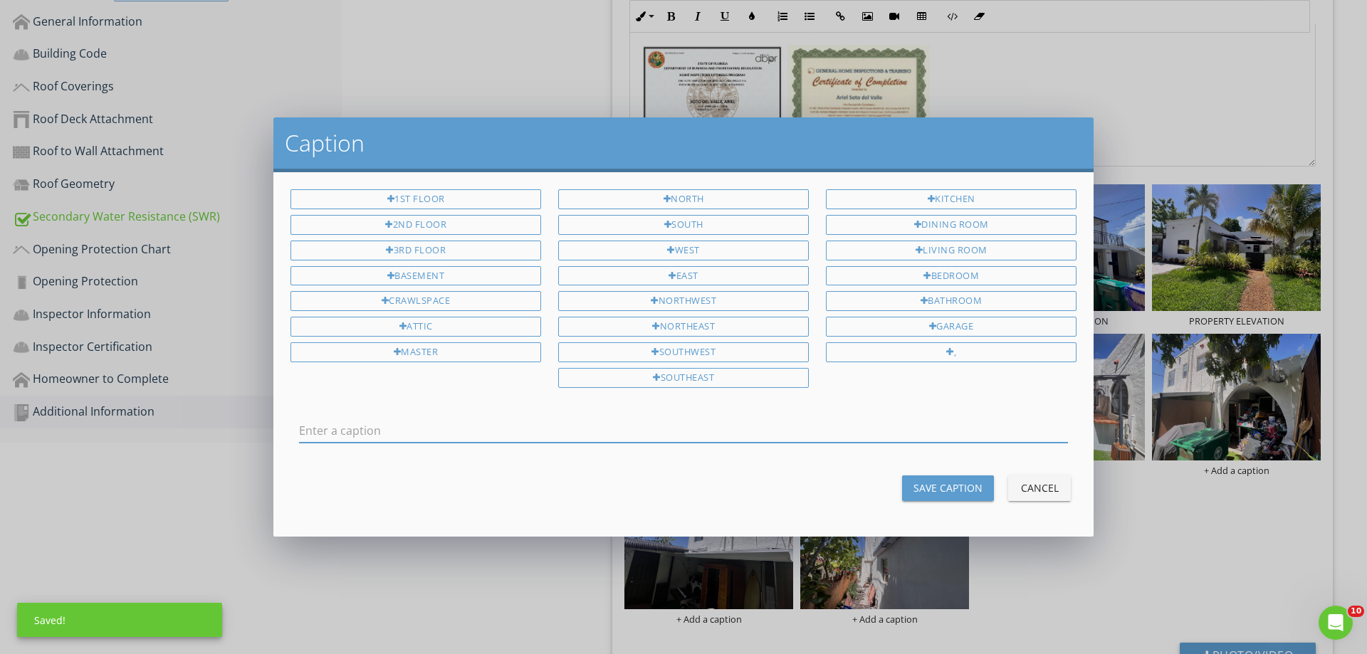
click at [728, 429] on input "text" at bounding box center [683, 430] width 769 height 23
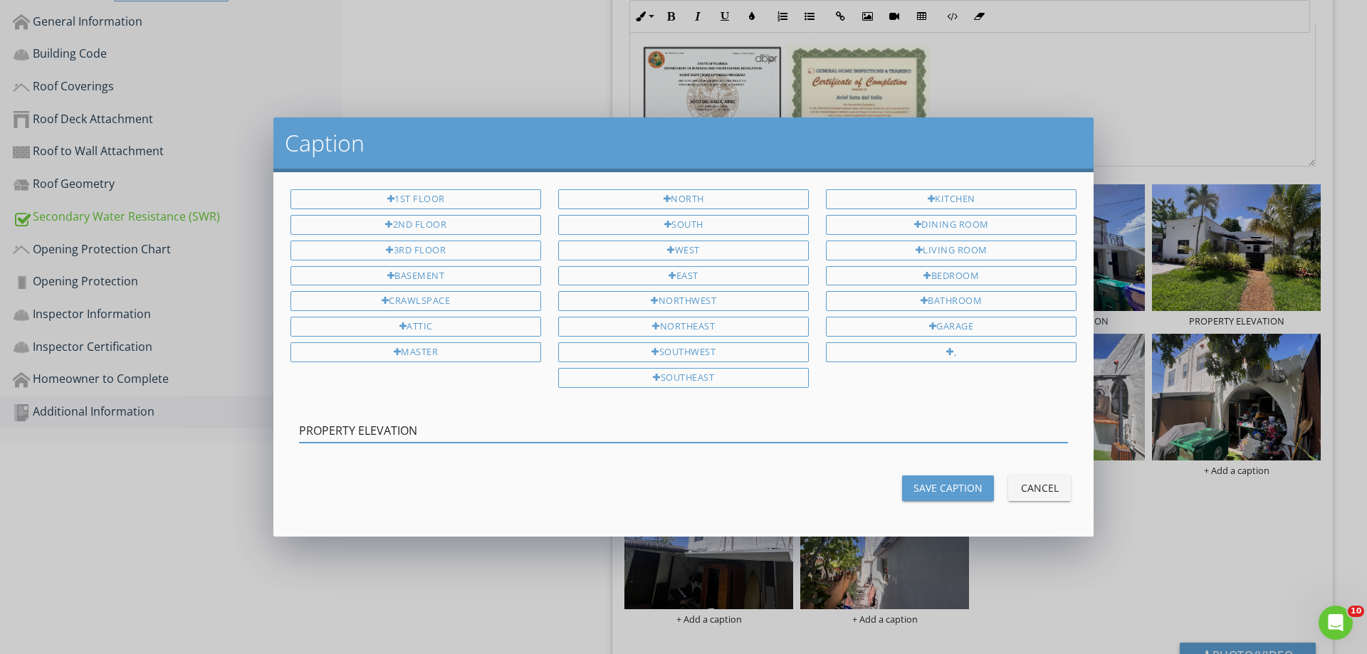
type input "PROPERTY ELEVATION"
click at [931, 483] on div "Save Caption" at bounding box center [947, 488] width 69 height 15
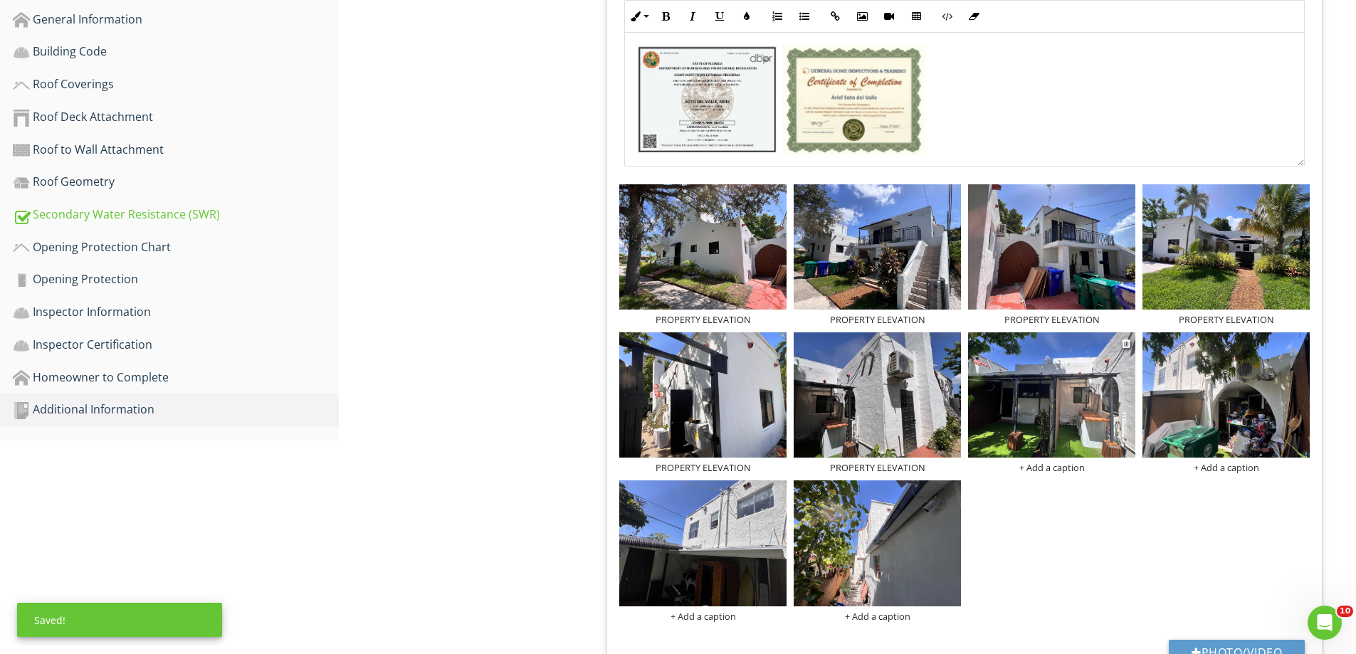
click at [1045, 468] on div "+ Add a caption" at bounding box center [1051, 467] width 167 height 11
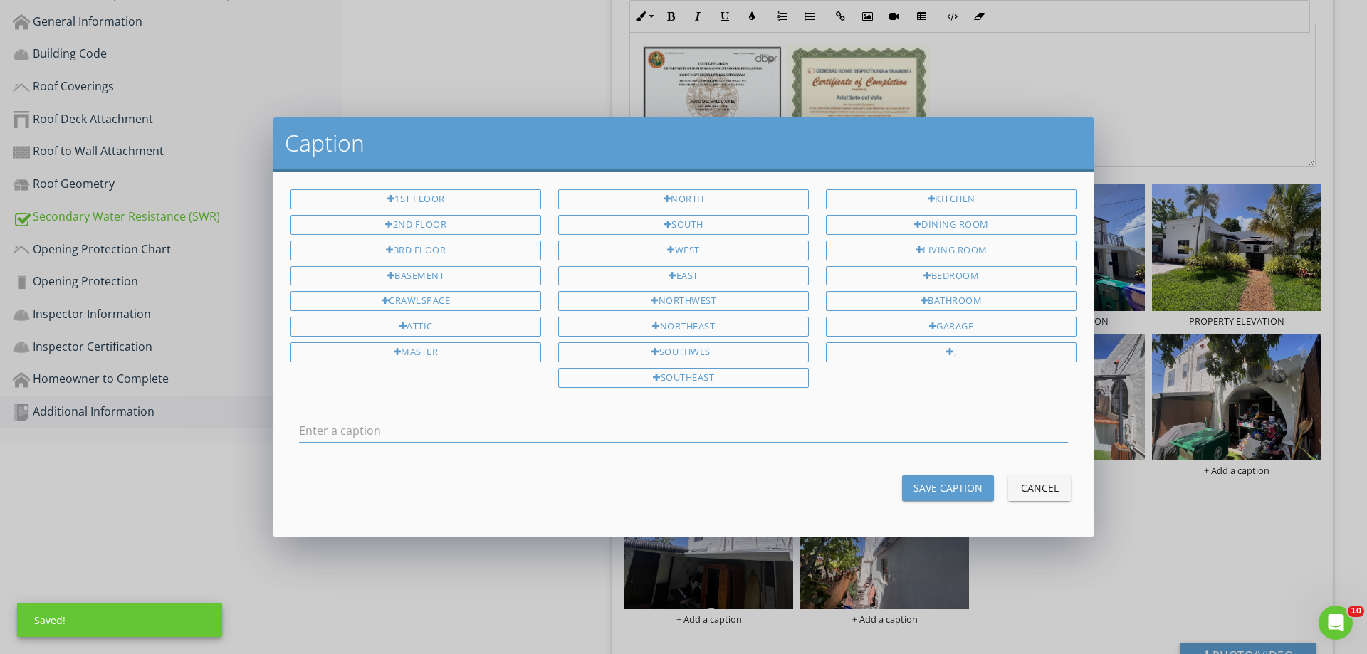
click at [826, 436] on input "text" at bounding box center [683, 430] width 769 height 23
type input "PROPERTY ELEVATION"
click at [952, 490] on div "Save Caption" at bounding box center [947, 488] width 69 height 15
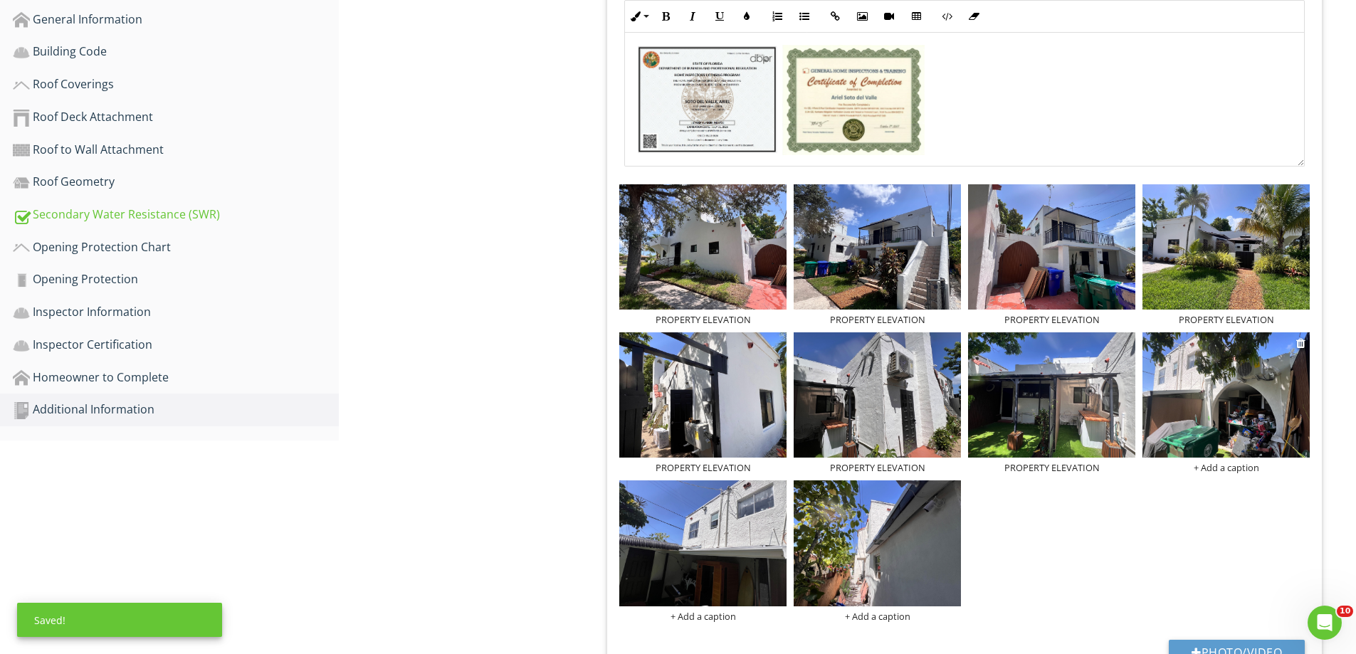
click at [1219, 467] on div "+ Add a caption" at bounding box center [1226, 467] width 167 height 11
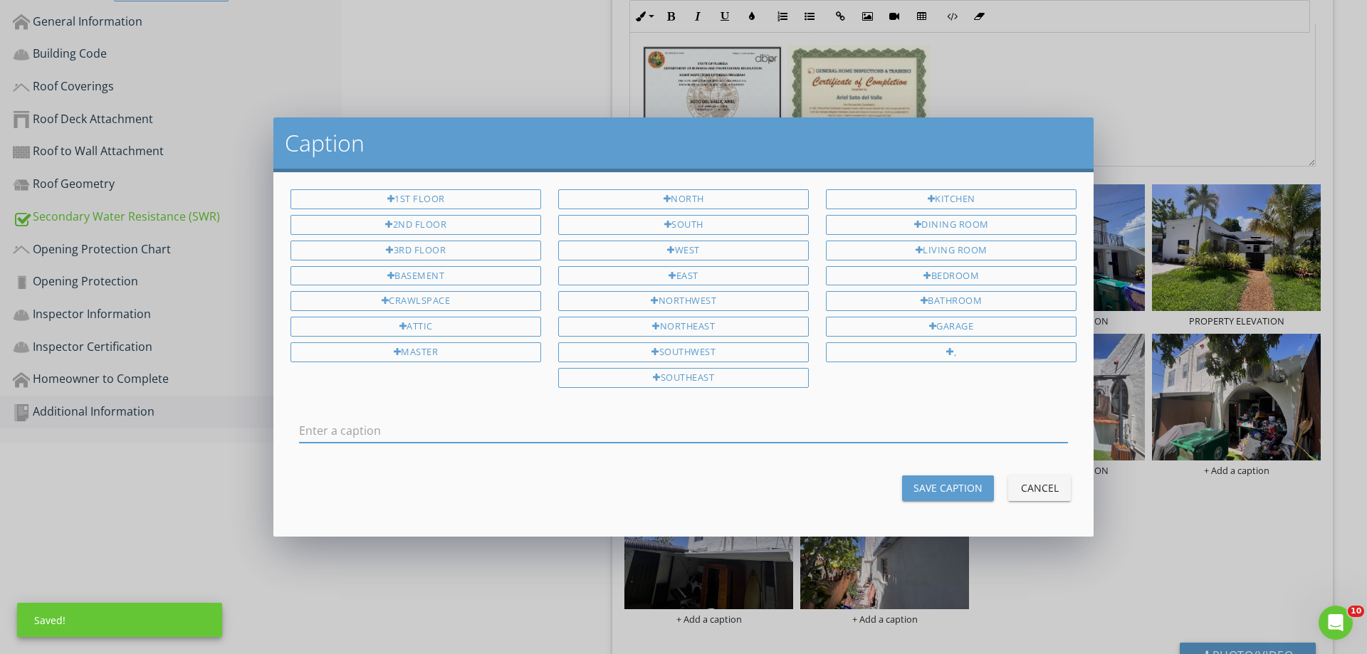
click at [809, 429] on input "text" at bounding box center [683, 430] width 769 height 23
type input "PROPERTY ELEVATION"
click at [961, 484] on div "Save Caption" at bounding box center [947, 488] width 69 height 15
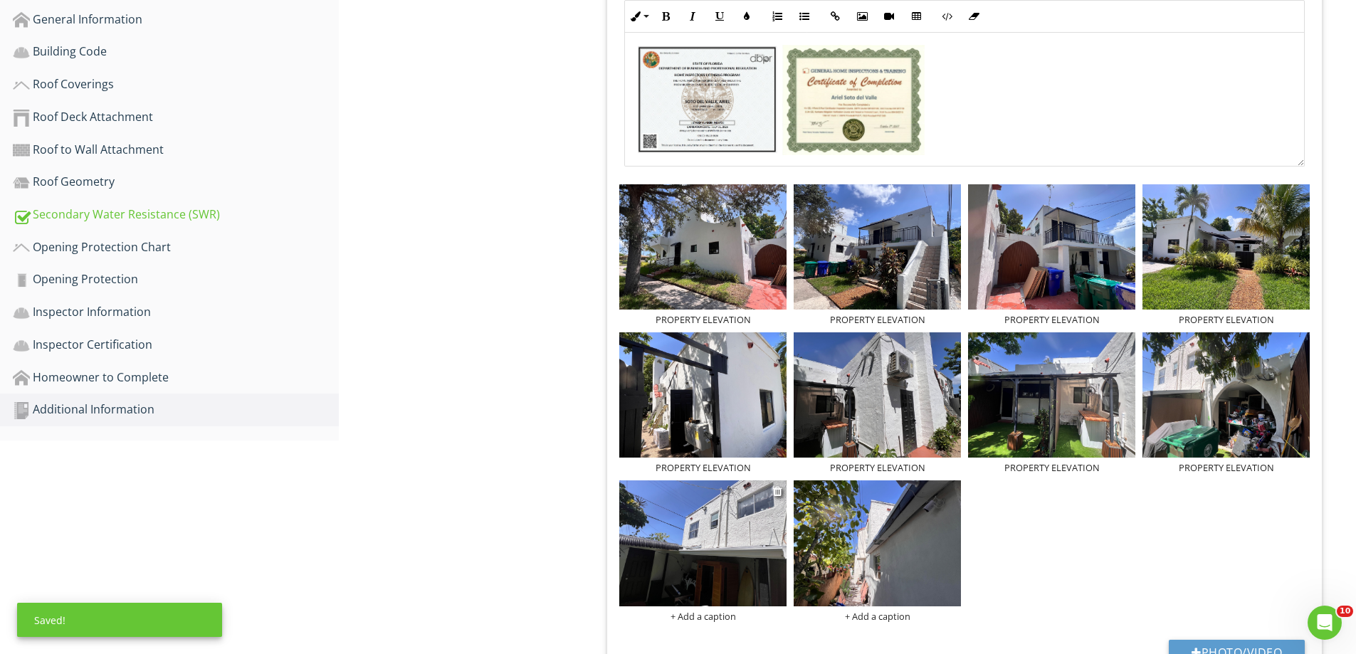
click at [708, 618] on div "+ Add a caption" at bounding box center [702, 616] width 167 height 11
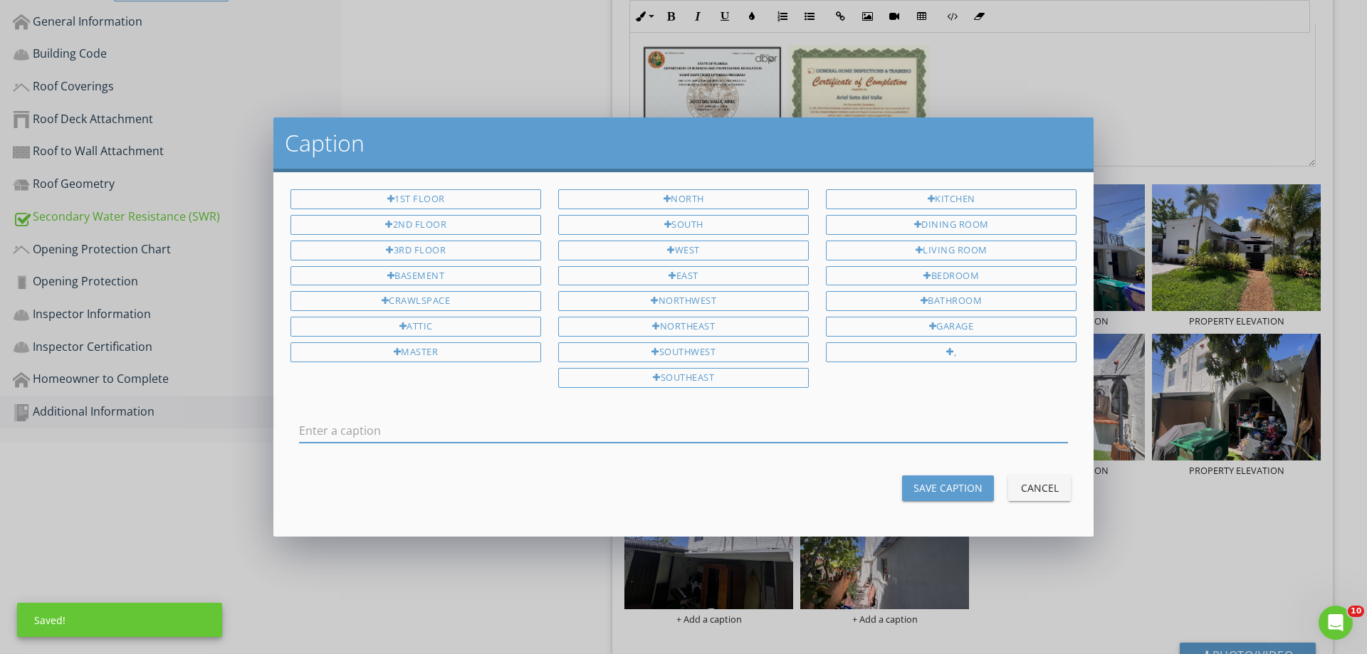
click at [612, 421] on input "text" at bounding box center [683, 430] width 769 height 23
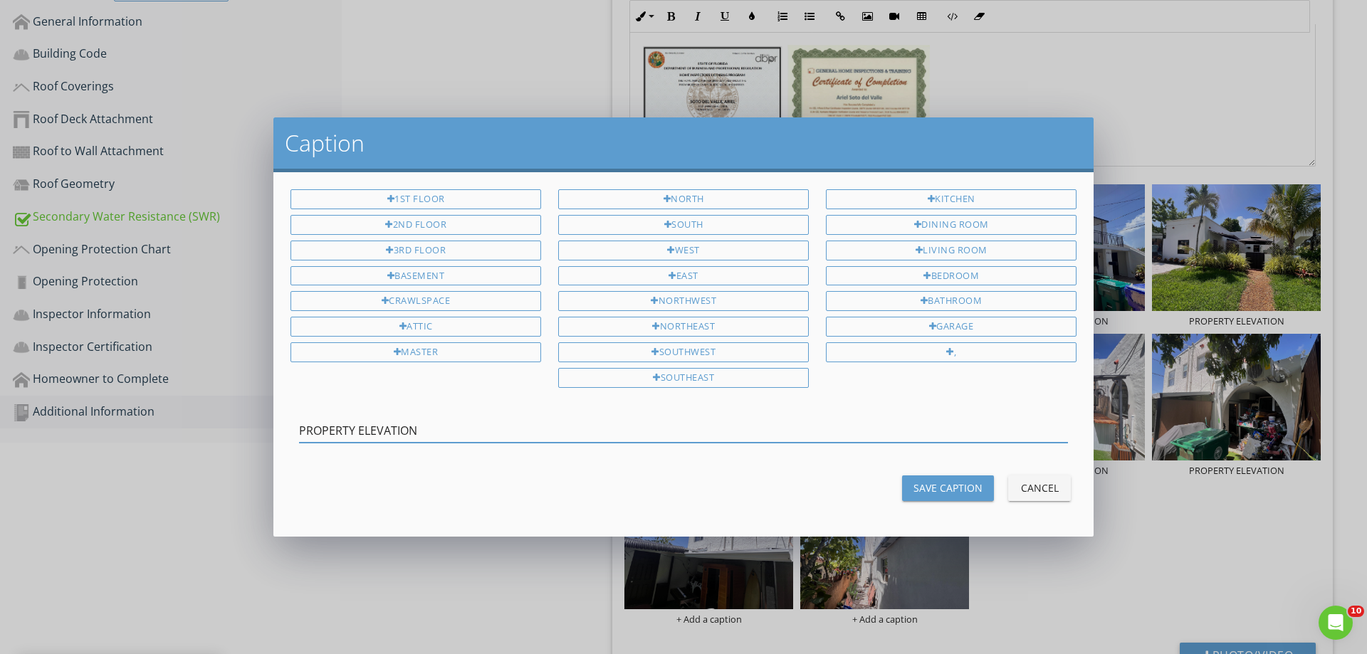
type input "PROPERTY ELEVATION"
click at [946, 482] on div "Save Caption" at bounding box center [947, 488] width 69 height 15
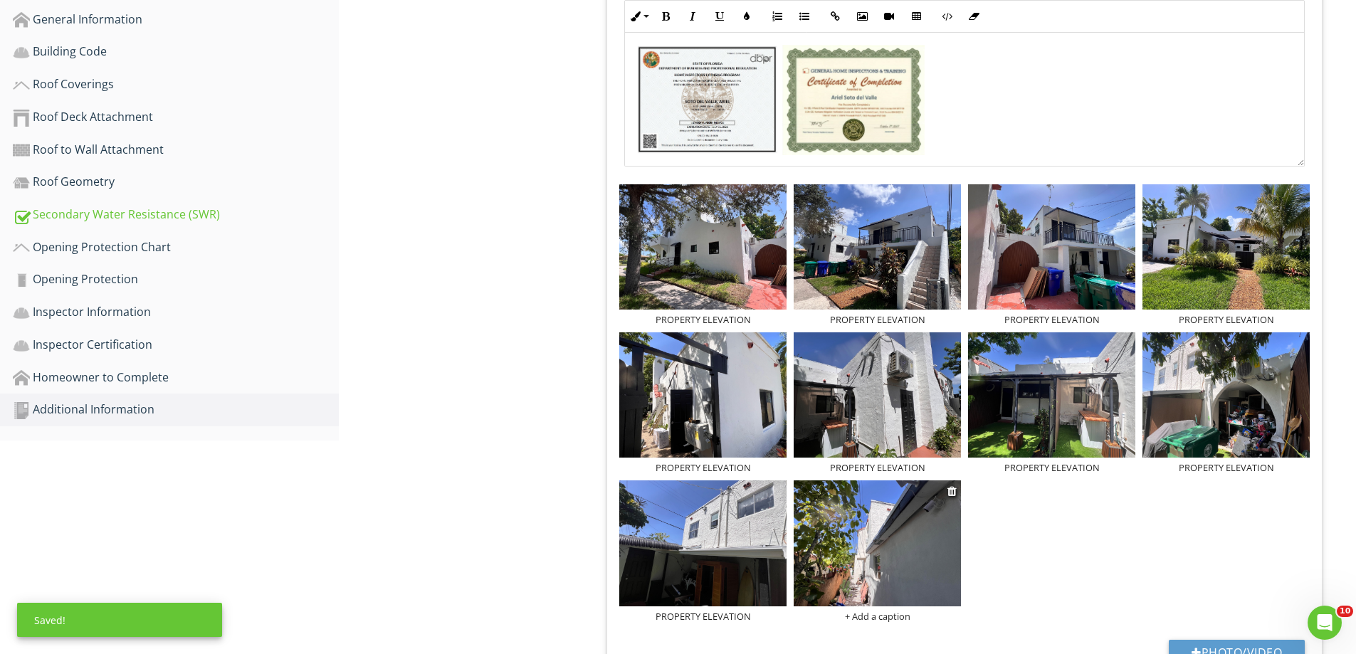
click at [891, 614] on div "+ Add a caption" at bounding box center [877, 616] width 167 height 11
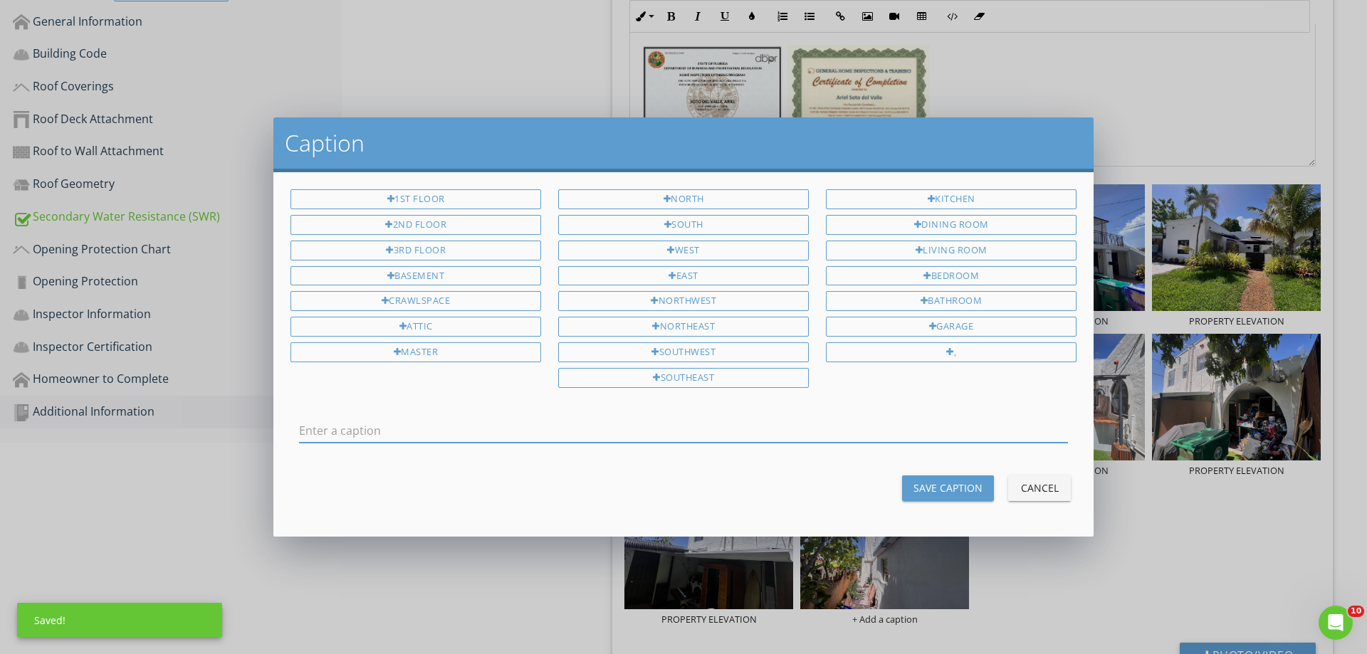
click at [699, 429] on input "text" at bounding box center [683, 430] width 769 height 23
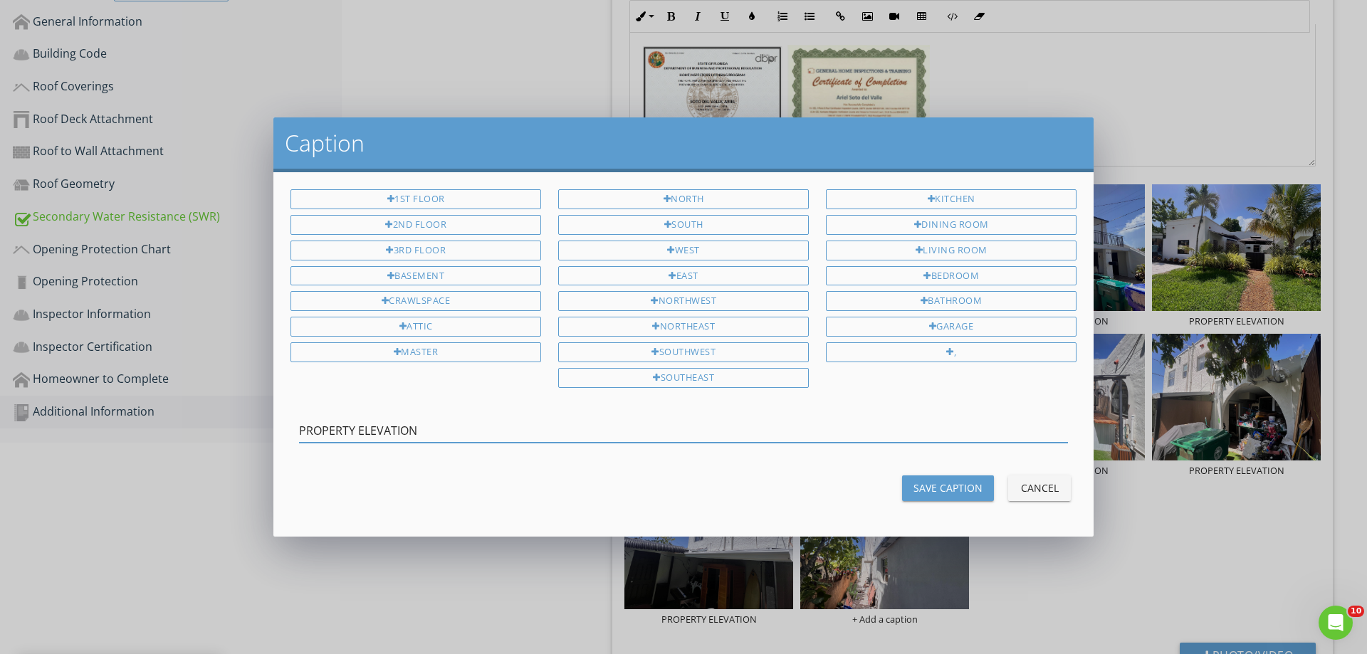
type input "PROPERTY ELEVATION"
click at [933, 482] on div "Save Caption" at bounding box center [947, 488] width 69 height 15
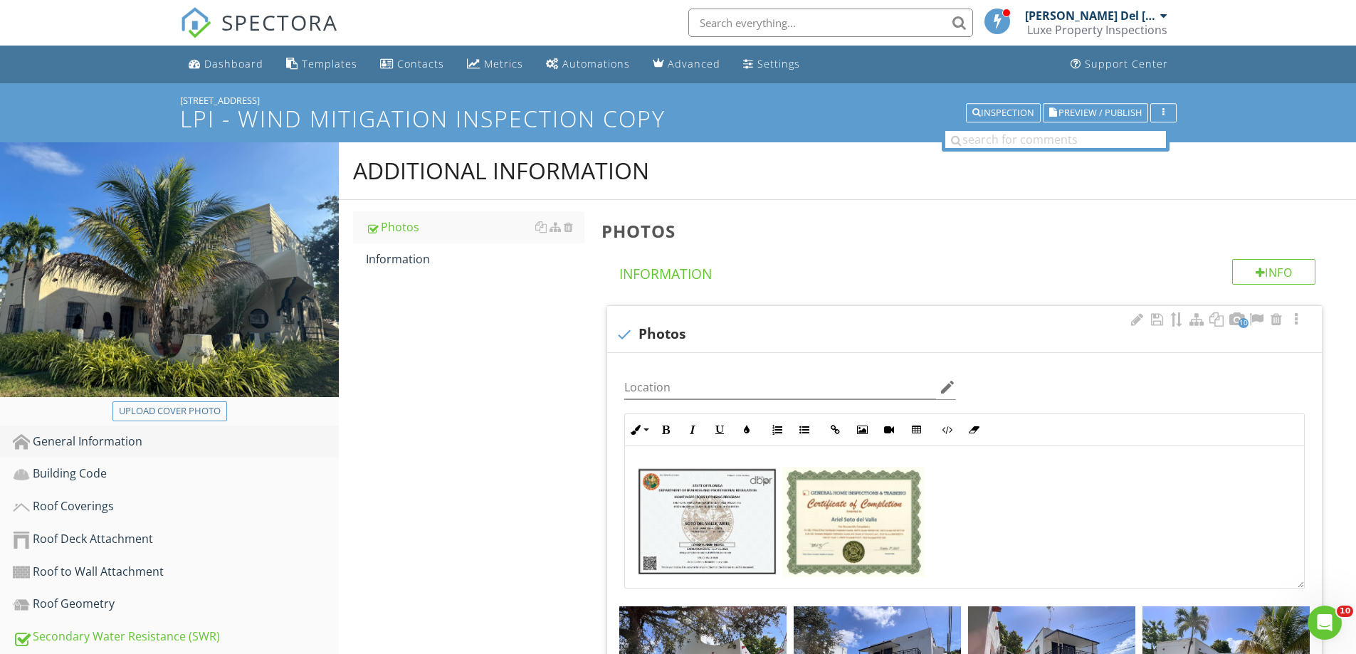
click at [116, 439] on div "General Information" at bounding box center [176, 442] width 326 height 19
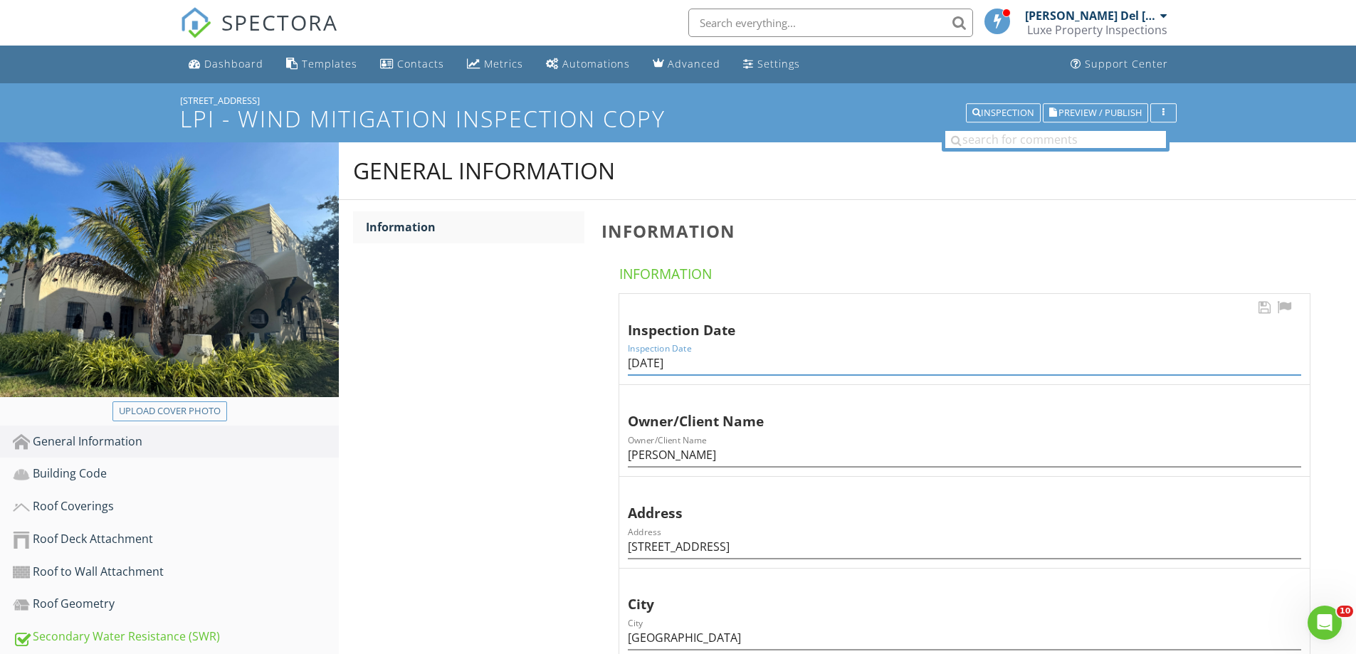
click at [648, 356] on input "12/23/2024" at bounding box center [964, 363] width 673 height 23
drag, startPoint x: 639, startPoint y: 361, endPoint x: 608, endPoint y: 365, distance: 30.9
type input "08/28/2025"
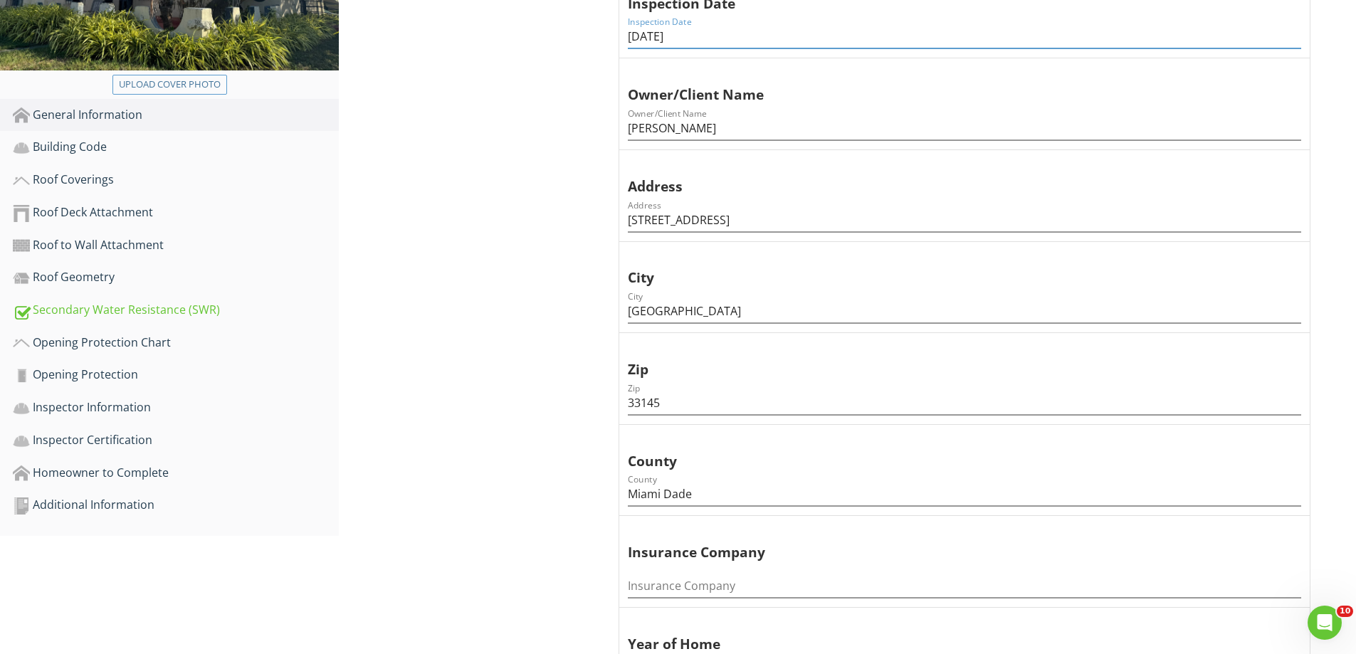
scroll to position [356, 0]
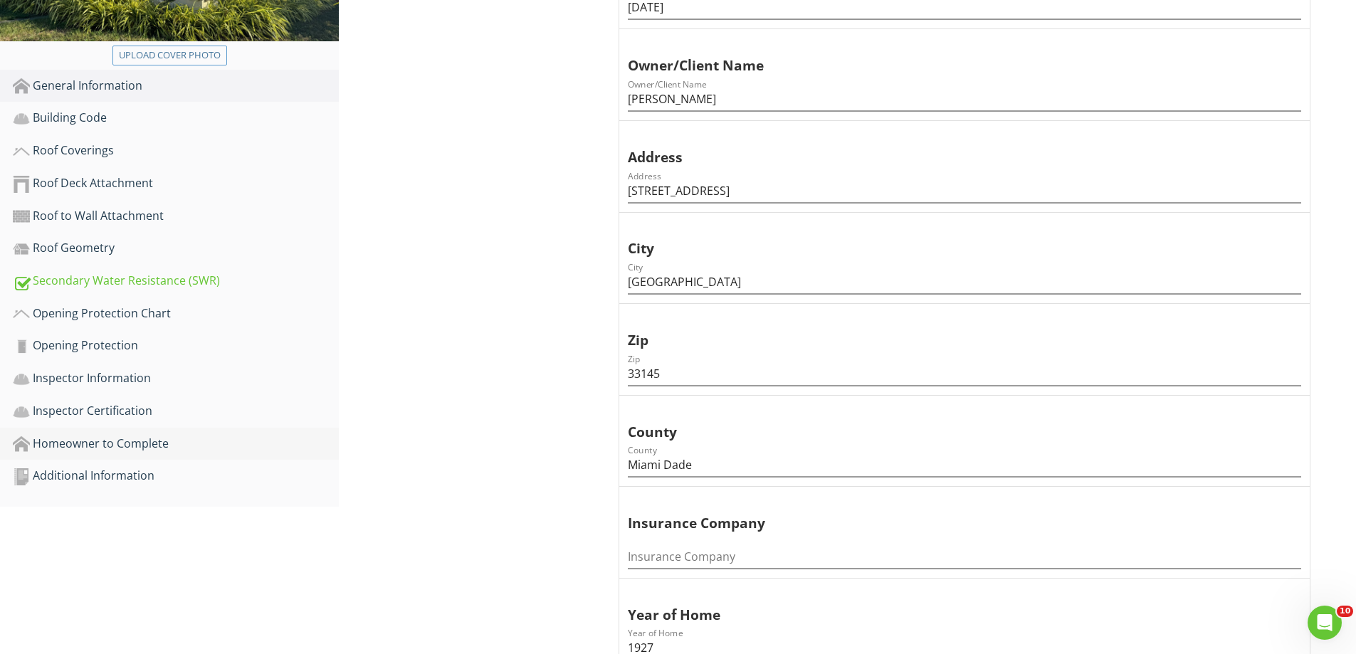
click at [95, 449] on div "Homeowner to Complete" at bounding box center [176, 444] width 326 height 19
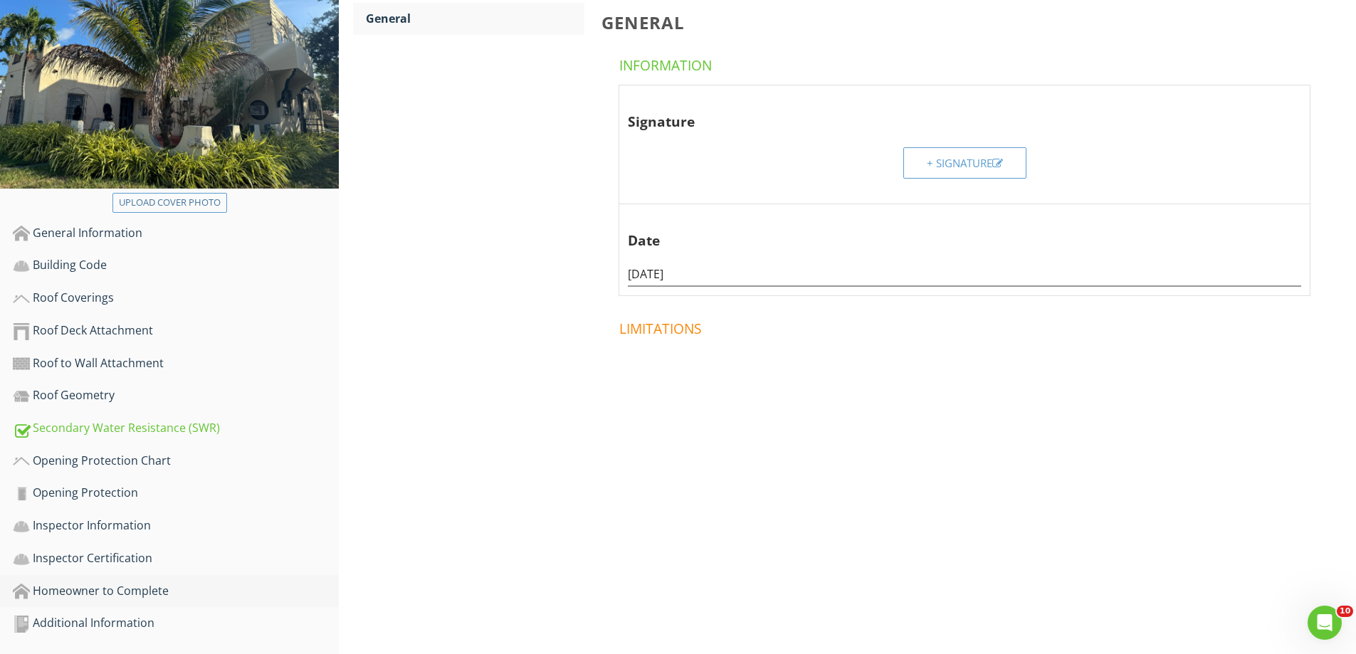
scroll to position [209, 0]
click at [658, 272] on input "12/23/2024" at bounding box center [964, 274] width 673 height 23
click at [659, 271] on input "12/23/2024" at bounding box center [964, 274] width 673 height 23
click at [659, 269] on input "12/23/2024" at bounding box center [964, 274] width 673 height 23
click at [660, 269] on input "12/23/2024" at bounding box center [964, 274] width 673 height 23
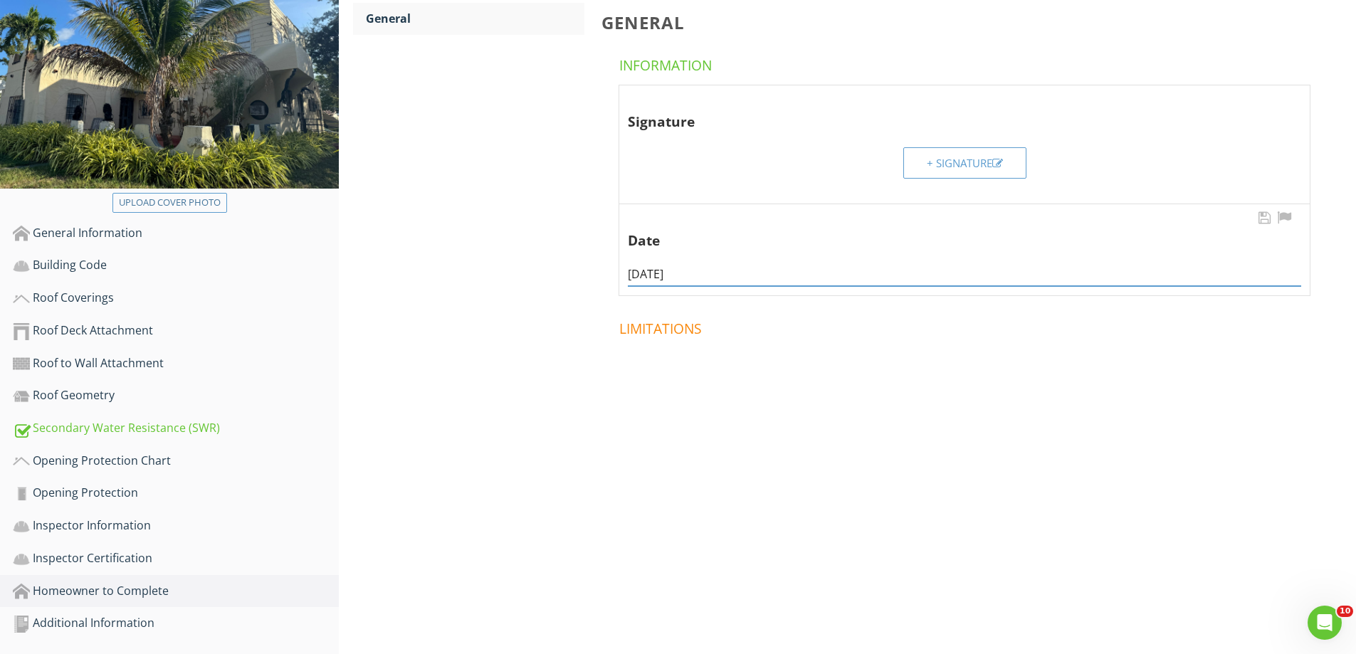
click at [660, 269] on input "12/23/2024" at bounding box center [964, 274] width 673 height 23
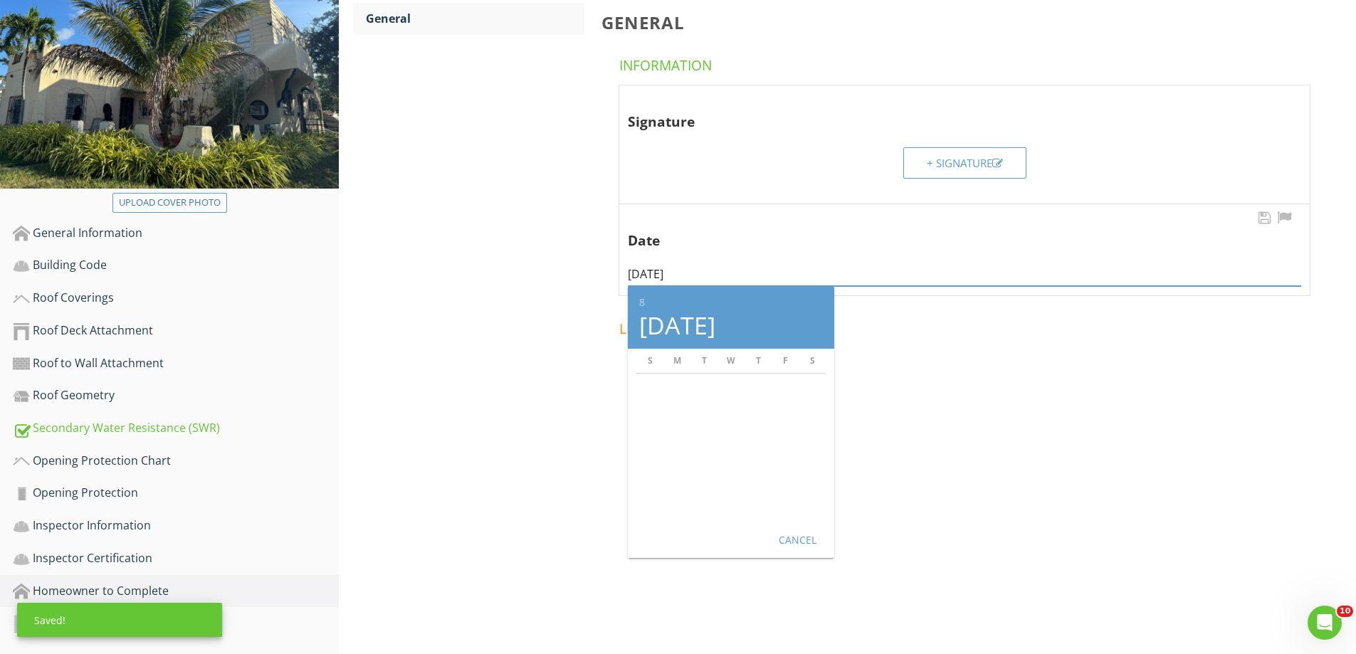
type input "[DATE]"
click at [790, 545] on div "Cancel" at bounding box center [797, 539] width 40 height 15
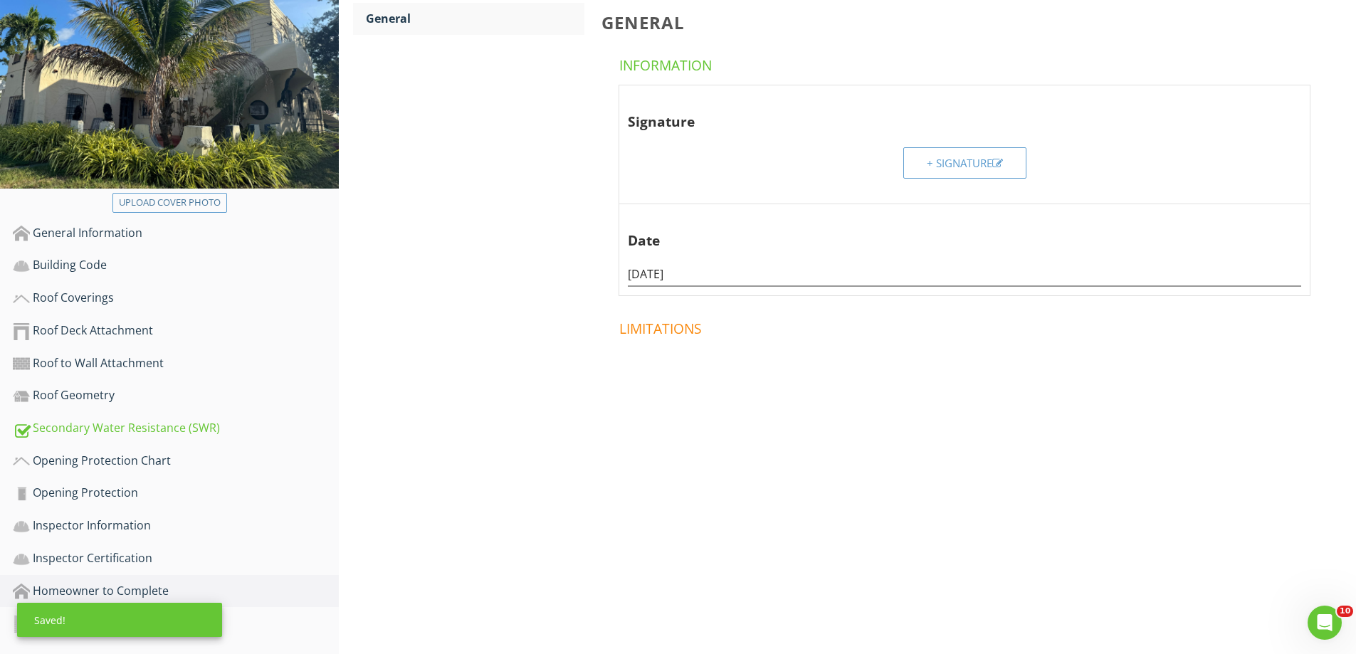
click at [560, 392] on div "Homeowner to Complete General General Information Signature + Signature Date 08…" at bounding box center [847, 194] width 1017 height 521
click at [107, 557] on div "Inspector Certification" at bounding box center [176, 559] width 326 height 19
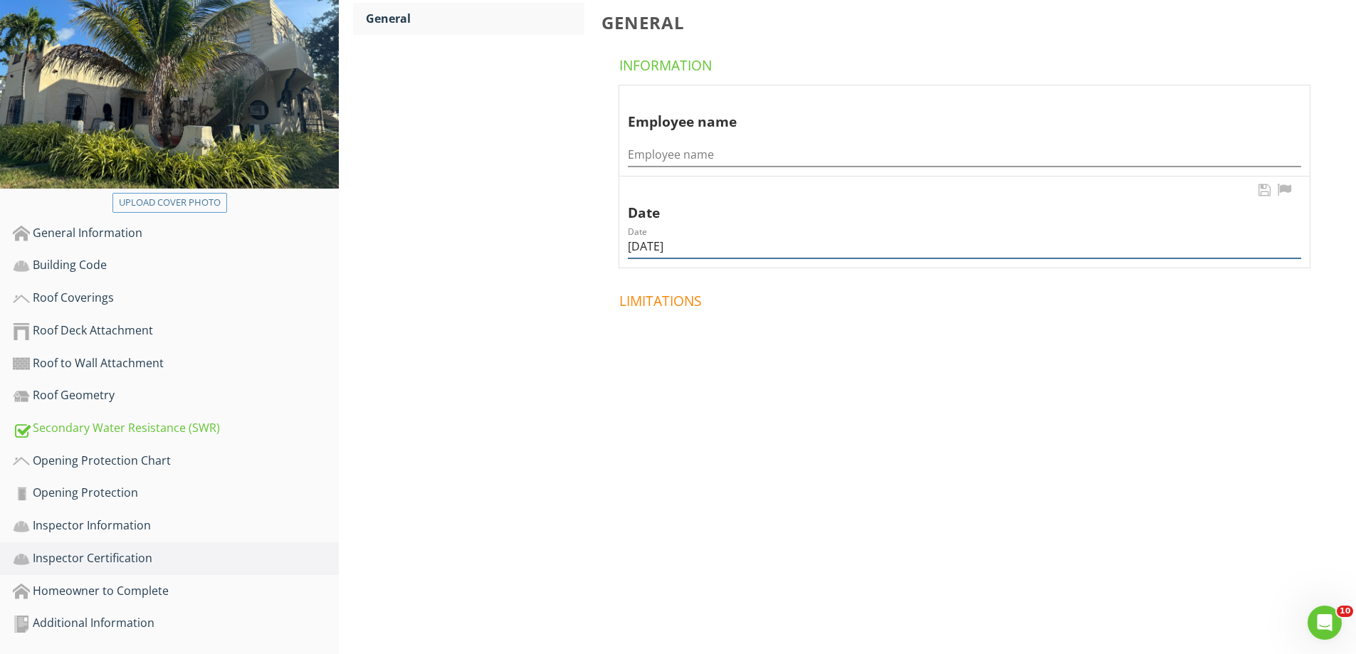
click at [646, 253] on input "12/23/2024" at bounding box center [964, 246] width 673 height 23
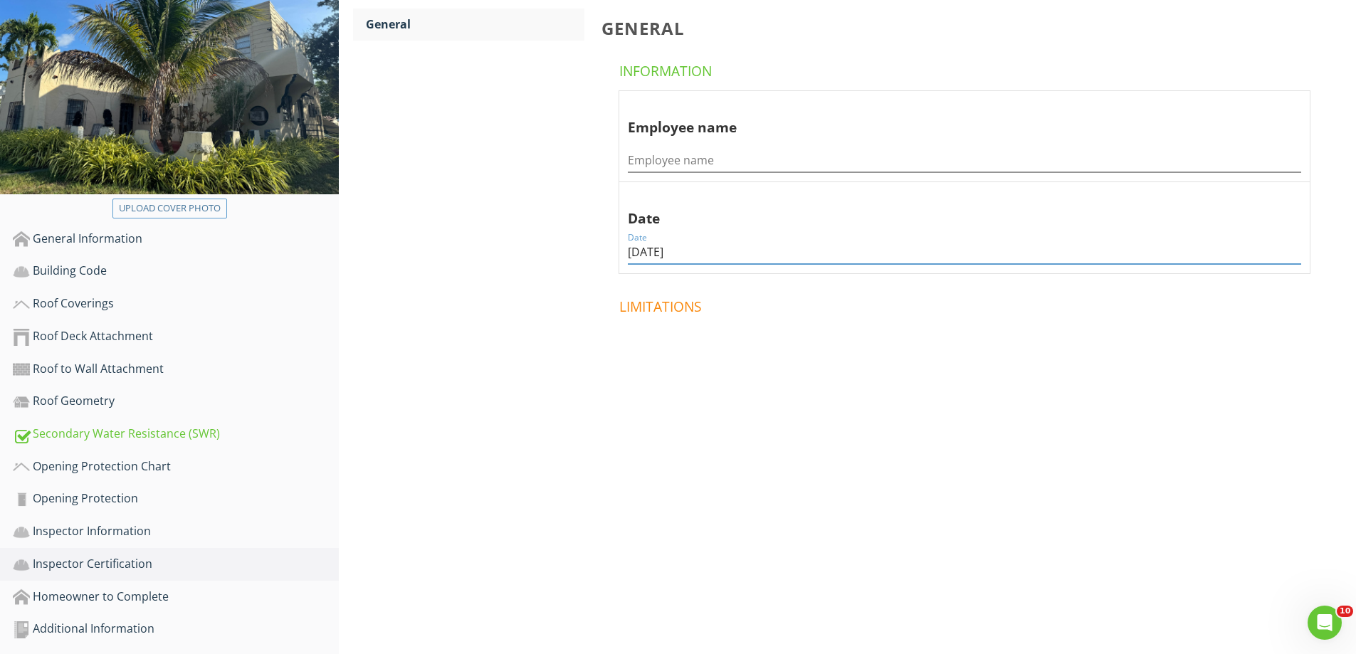
scroll to position [209, 0]
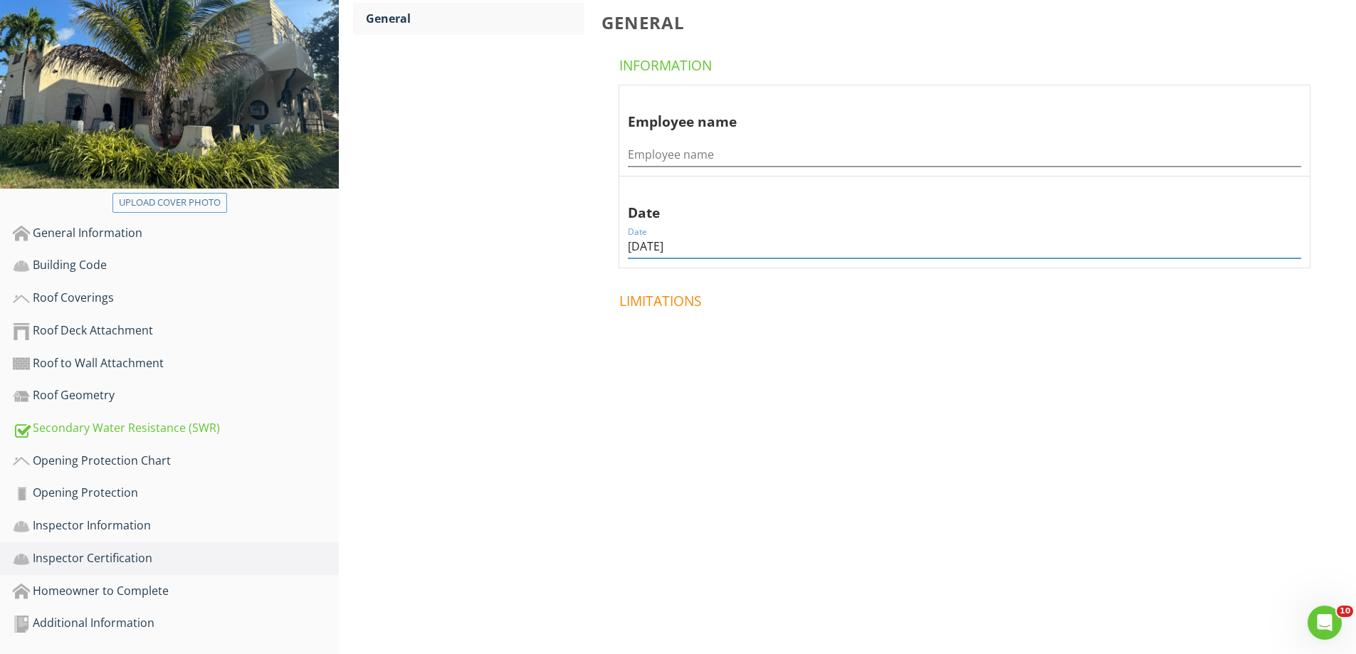
type input "[DATE]"
click at [141, 583] on div "Homeowner to Complete" at bounding box center [176, 591] width 326 height 19
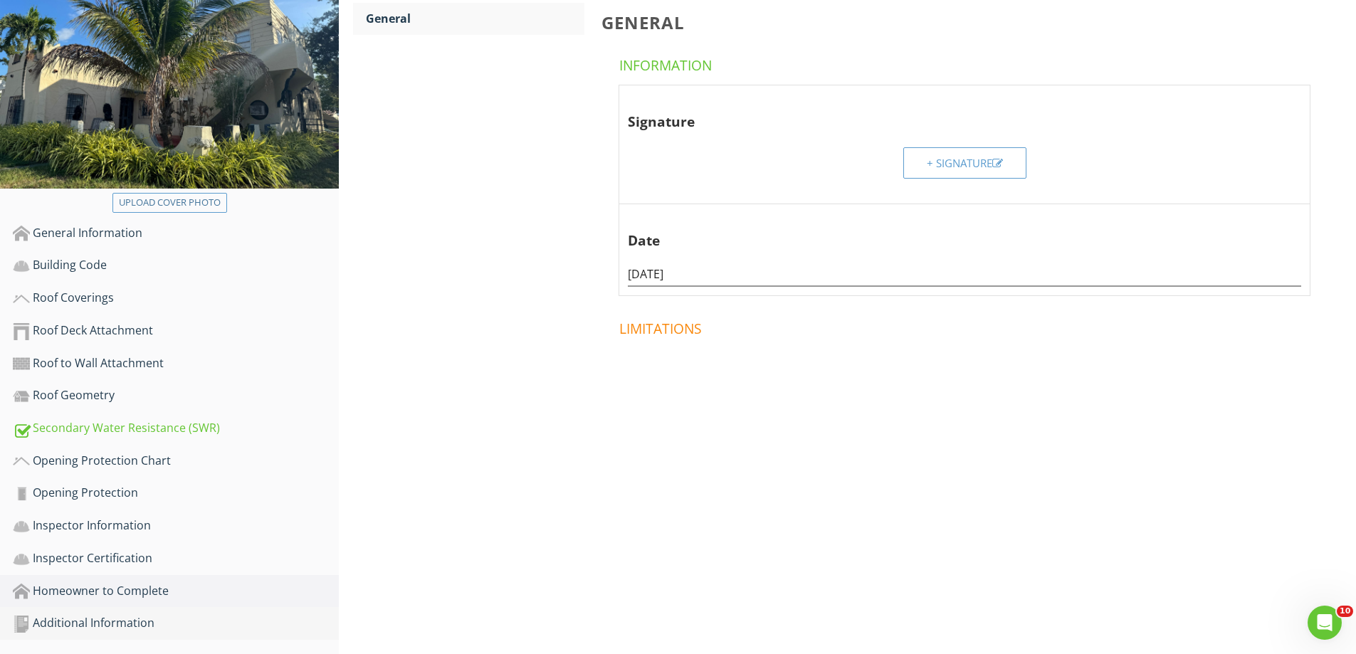
click at [134, 624] on div "Additional Information" at bounding box center [176, 623] width 326 height 19
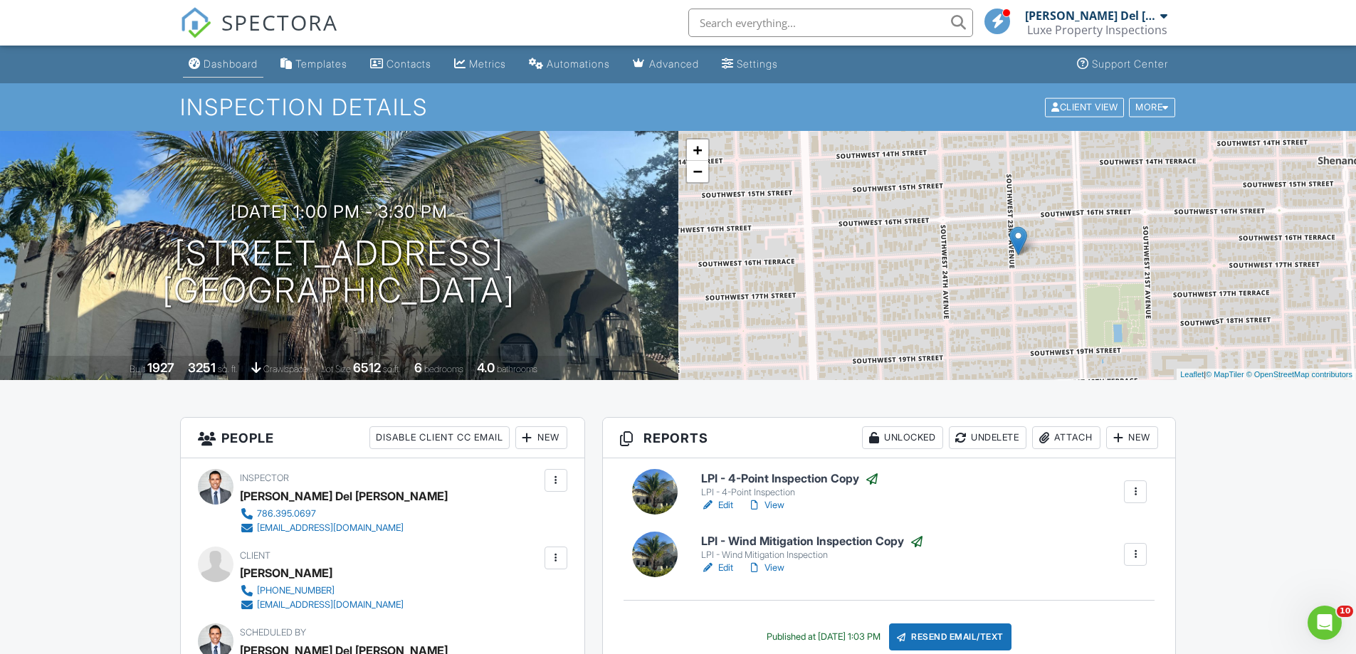
click at [226, 63] on div "Dashboard" at bounding box center [231, 64] width 54 height 12
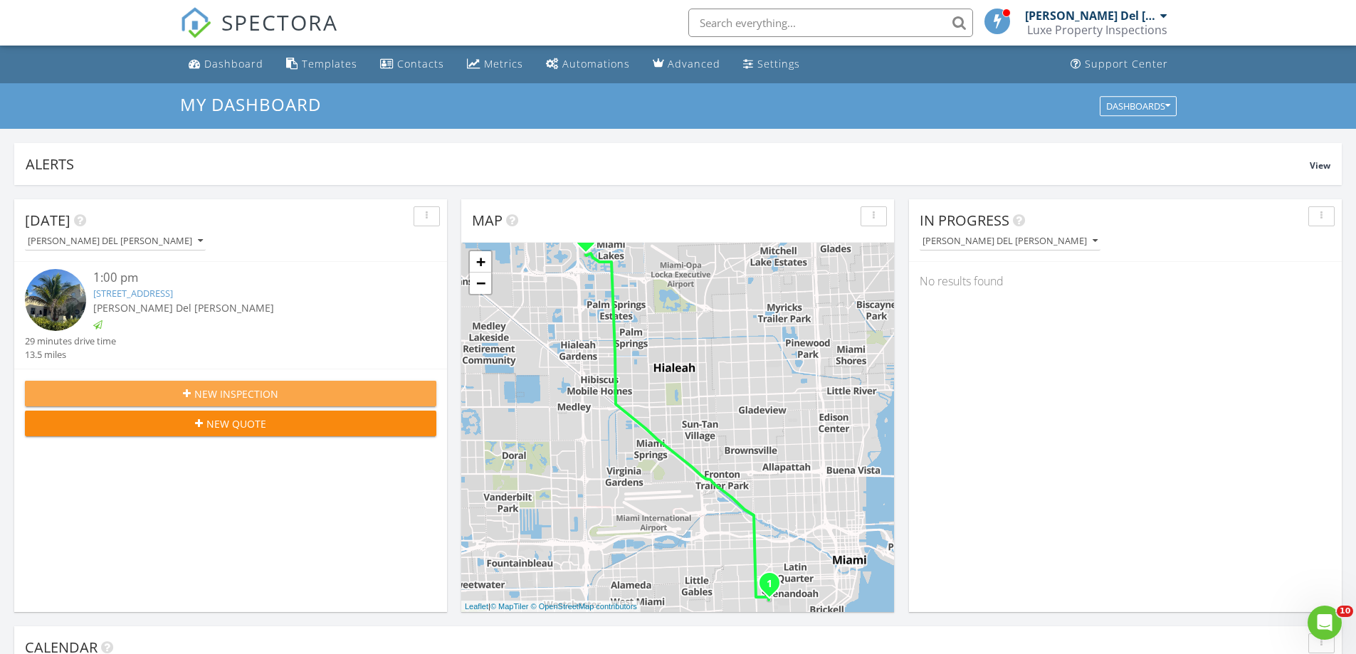
click at [213, 391] on span "New Inspection" at bounding box center [236, 394] width 84 height 15
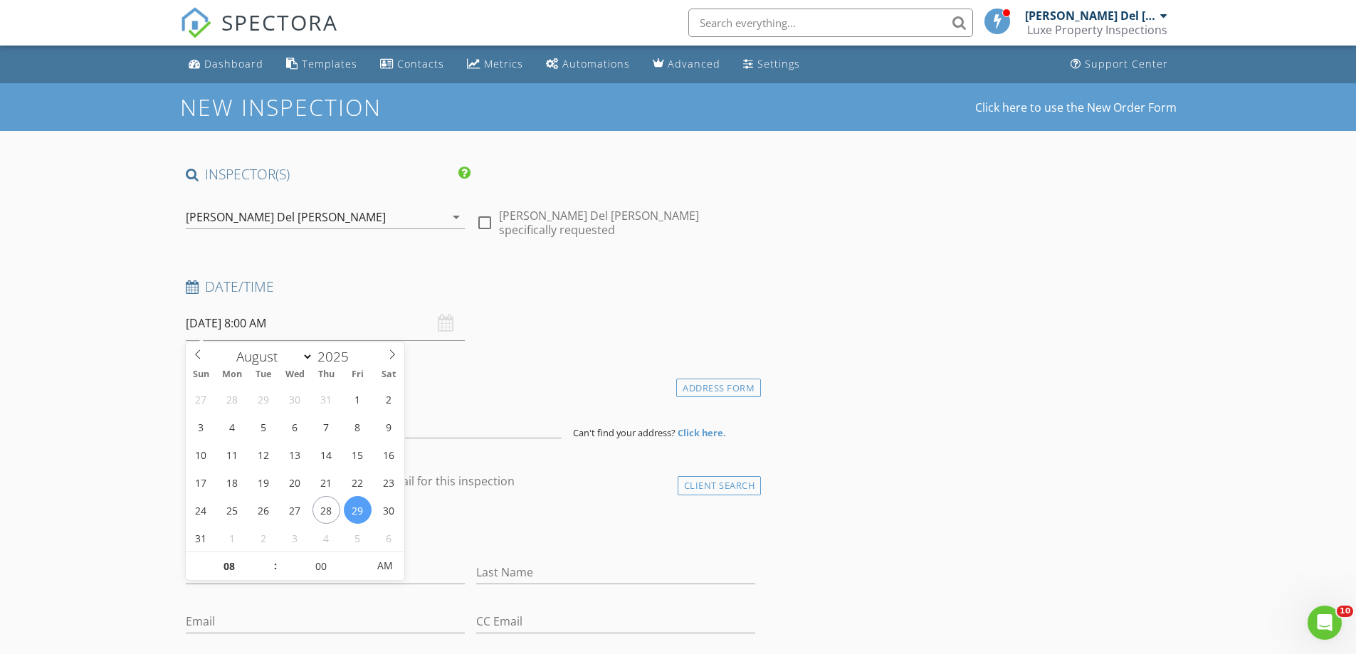
click at [267, 325] on input "[DATE] 8:00 AM" at bounding box center [325, 323] width 279 height 35
type input "09"
type input "[DATE] 9:00 AM"
click at [267, 560] on span at bounding box center [268, 559] width 10 height 14
type input "10"
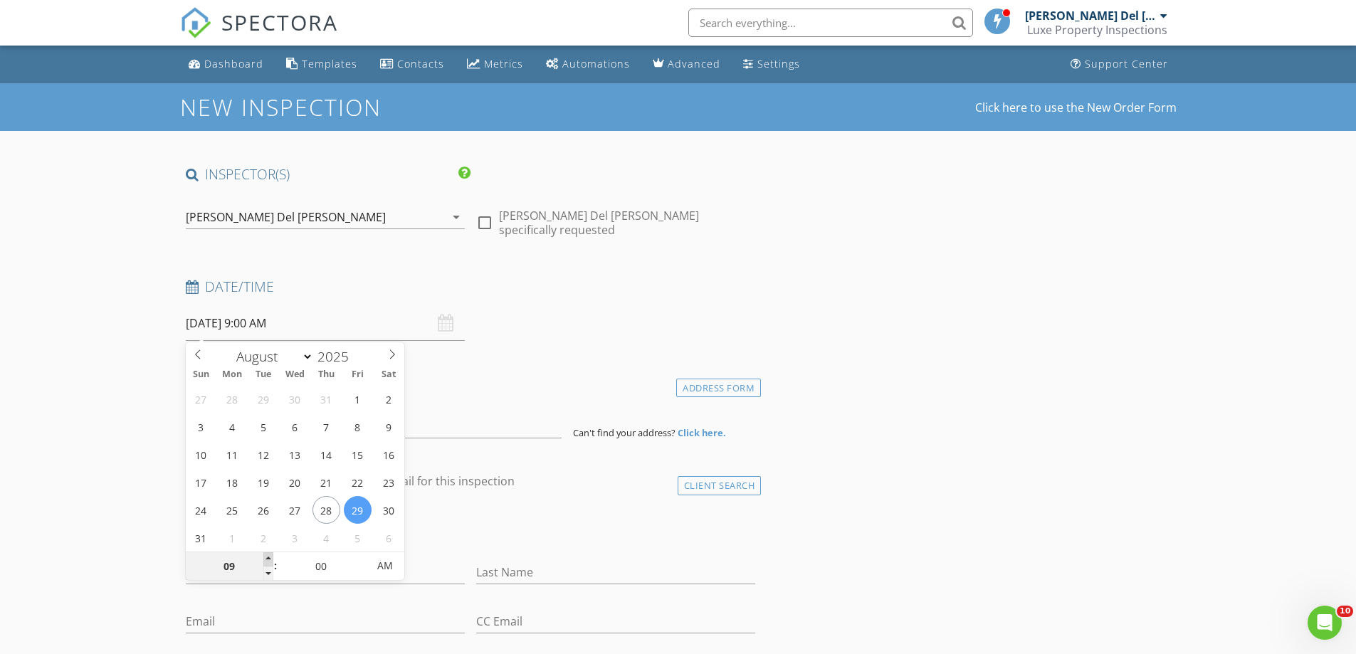
type input "[DATE] 10:00 AM"
click at [267, 560] on span at bounding box center [268, 559] width 10 height 14
type input "11"
type input "[DATE] 11:00 AM"
click at [267, 560] on span at bounding box center [268, 559] width 10 height 14
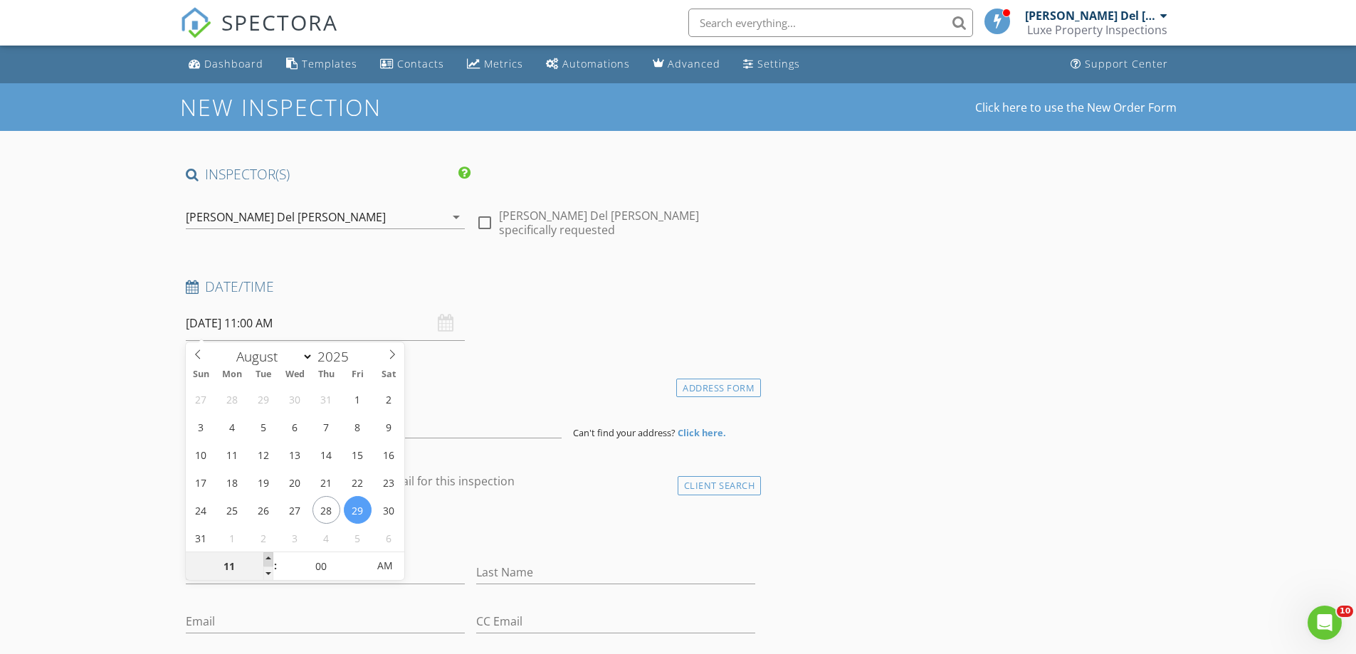
type input "12"
type input "[DATE] 12:00 PM"
click at [267, 560] on span at bounding box center [268, 559] width 10 height 14
type input "01"
type input "08/29/2025 1:00 PM"
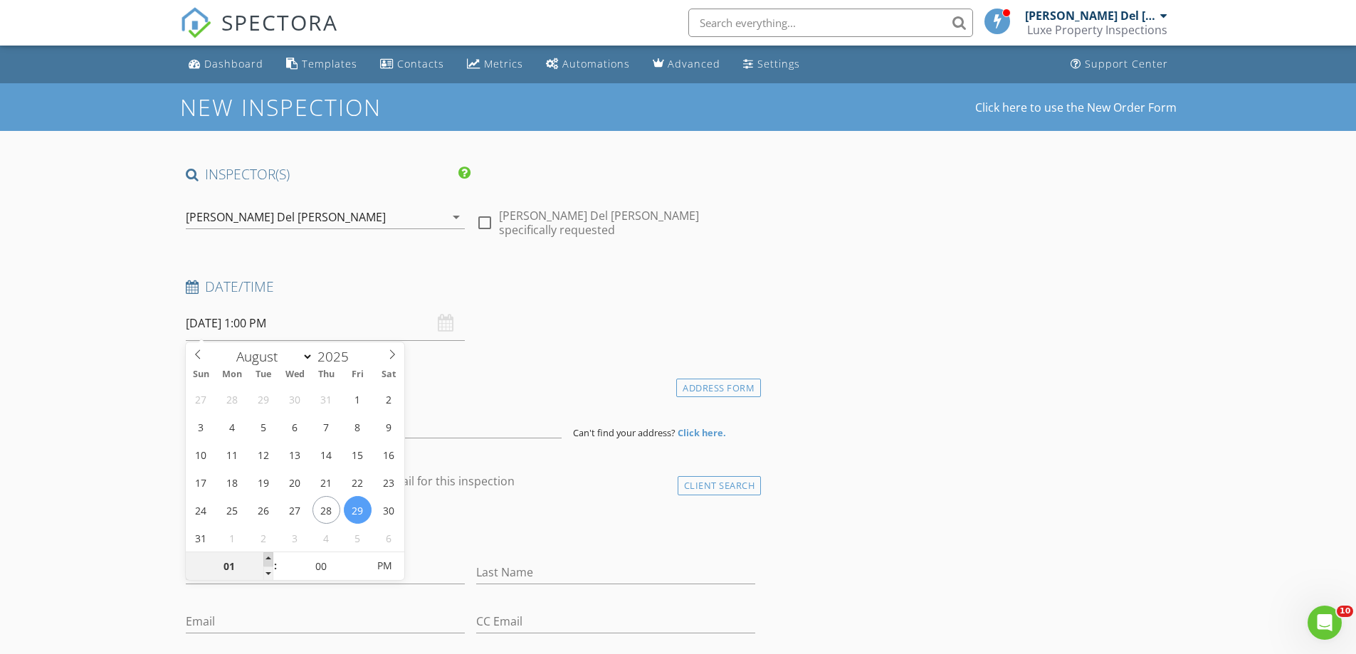
click at [267, 560] on span at bounding box center [268, 559] width 10 height 14
type input "02"
type input "08/29/2025 2:00 PM"
click at [267, 560] on span at bounding box center [268, 559] width 10 height 14
type input "03"
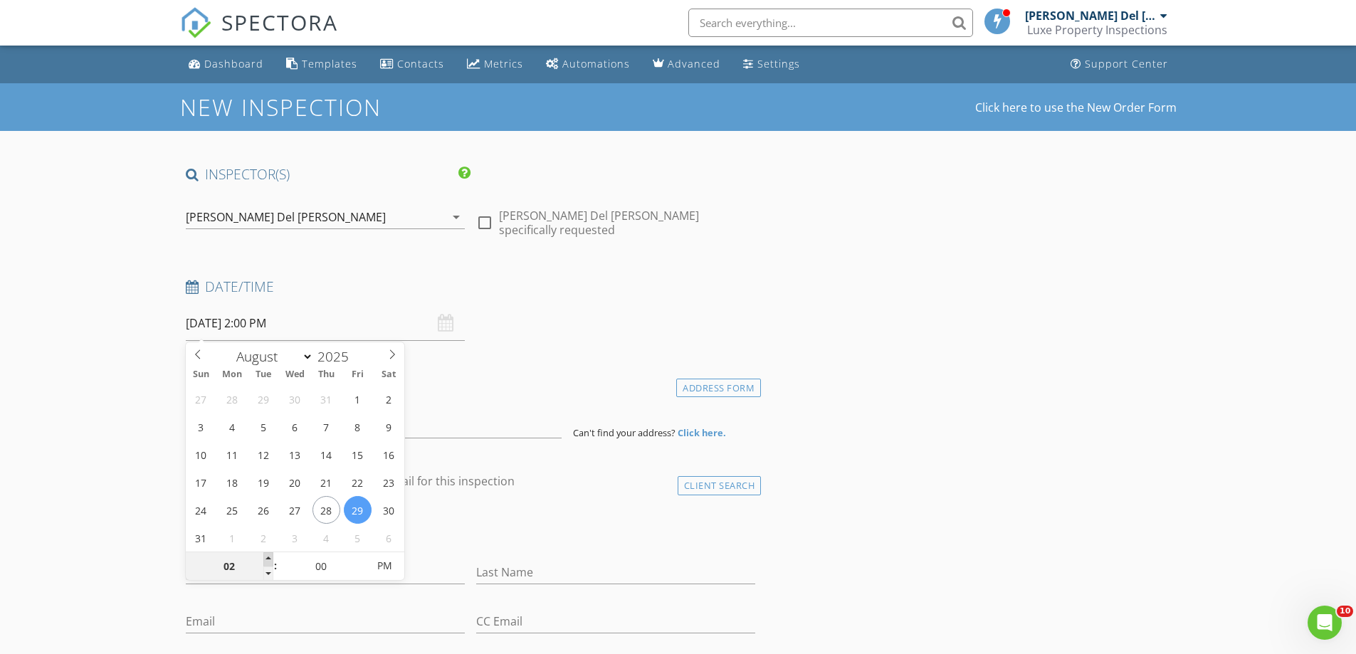
type input "08/29/2025 3:00 PM"
click at [267, 560] on span at bounding box center [268, 559] width 10 height 14
type input "02"
type input "08/29/2025 2:00 PM"
click at [271, 571] on span at bounding box center [268, 574] width 10 height 14
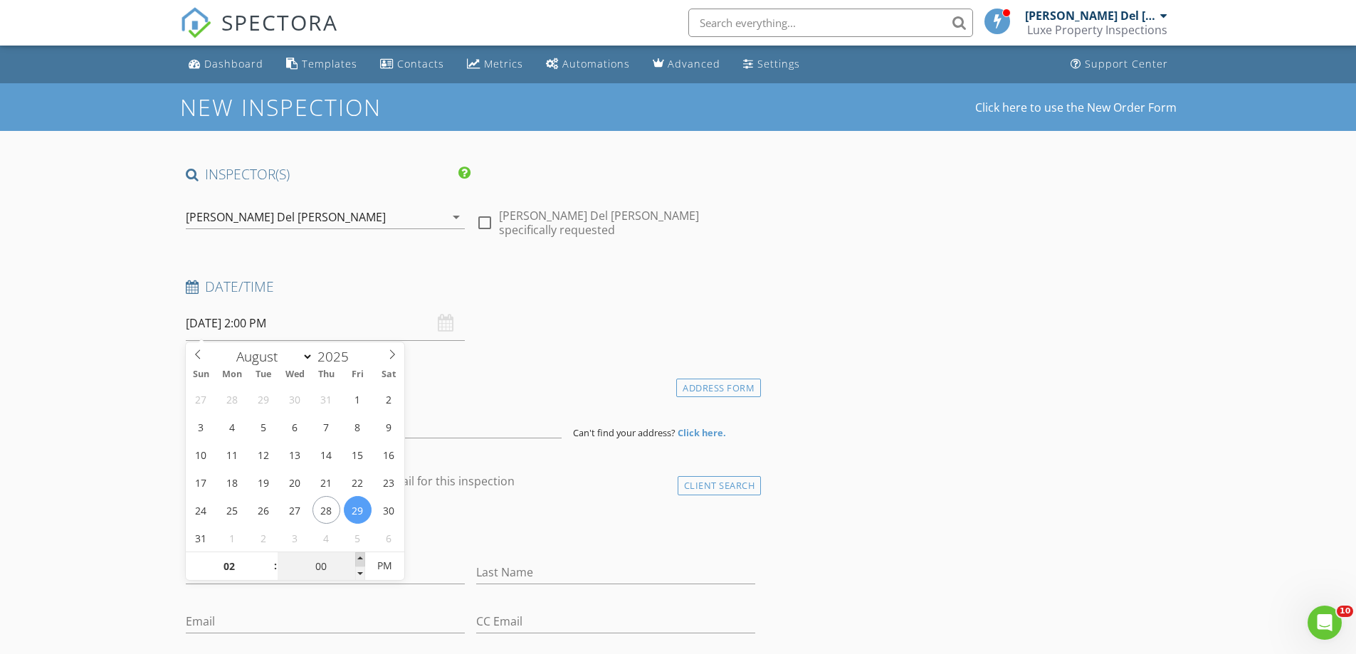
type input "05"
type input "08/29/2025 2:05 PM"
click at [359, 558] on span at bounding box center [360, 559] width 10 height 14
type input "10"
type input "08/29/2025 2:10 PM"
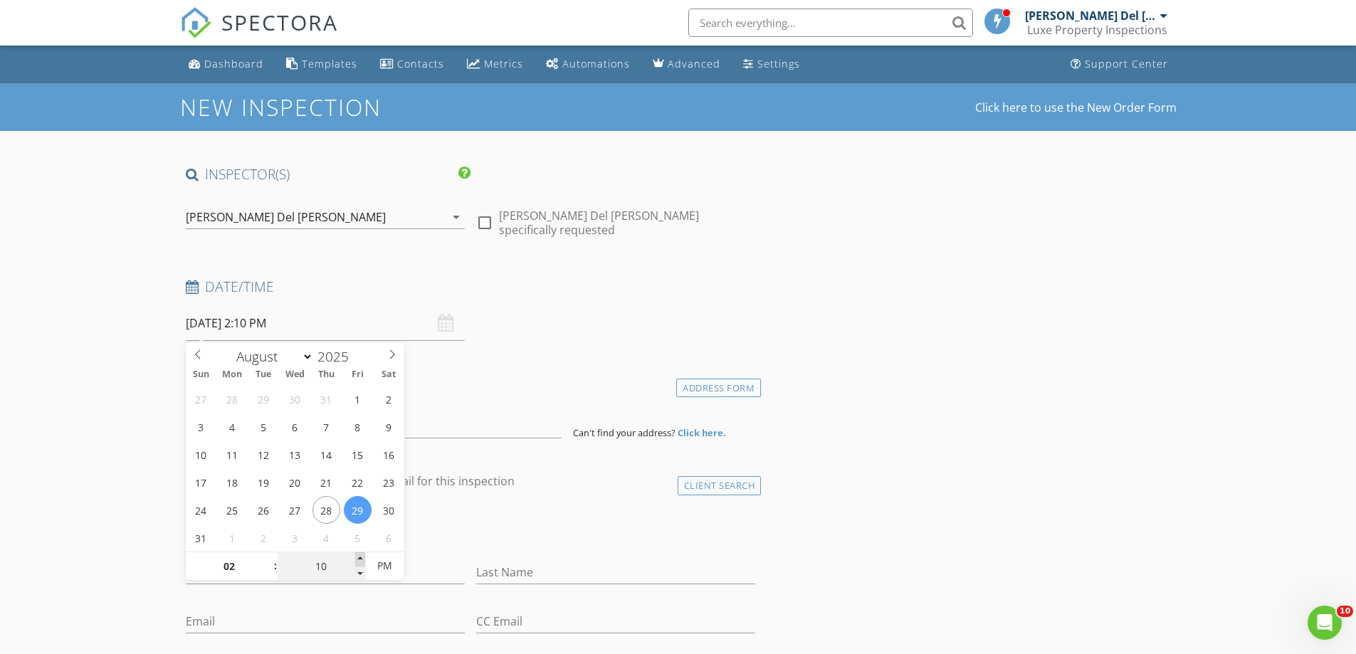
click at [359, 558] on span at bounding box center [360, 559] width 10 height 14
type input "15"
type input "08/29/2025 2:15 PM"
click at [359, 558] on span at bounding box center [360, 559] width 10 height 14
type input "20"
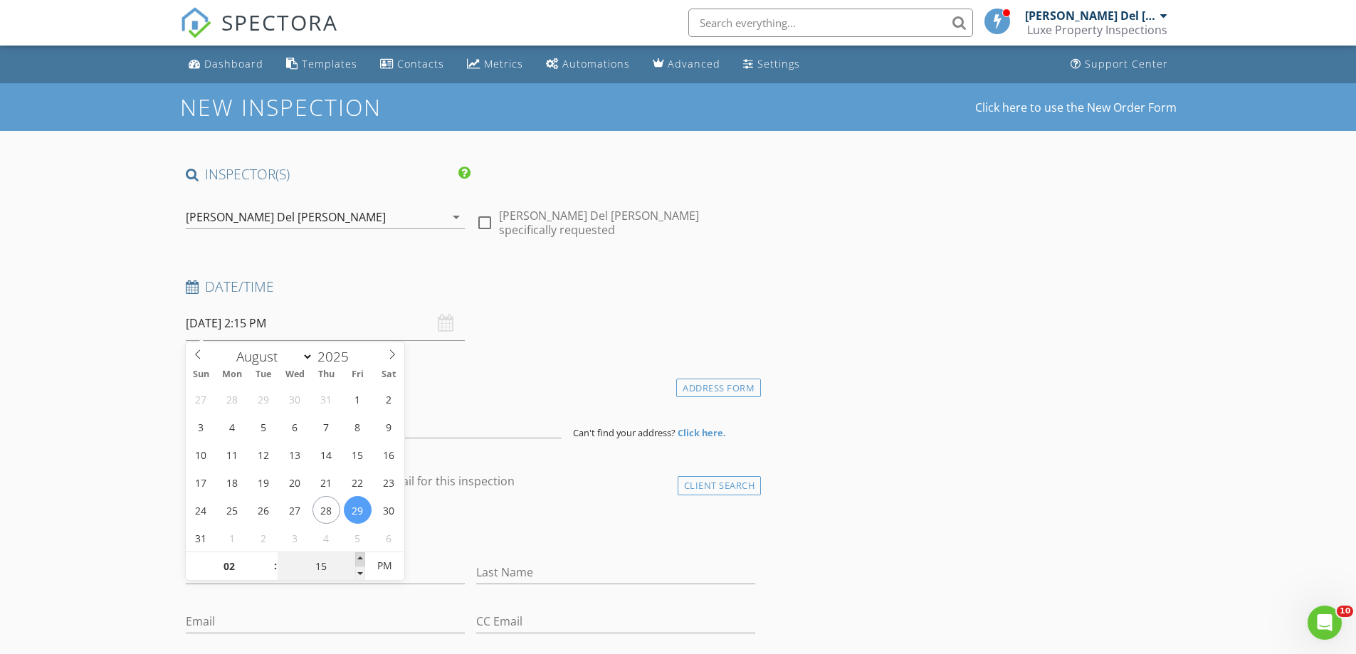
type input "08/29/2025 2:20 PM"
click at [359, 558] on span at bounding box center [360, 559] width 10 height 14
type input "25"
type input "08/29/2025 2:25 PM"
click at [359, 558] on span at bounding box center [360, 559] width 10 height 14
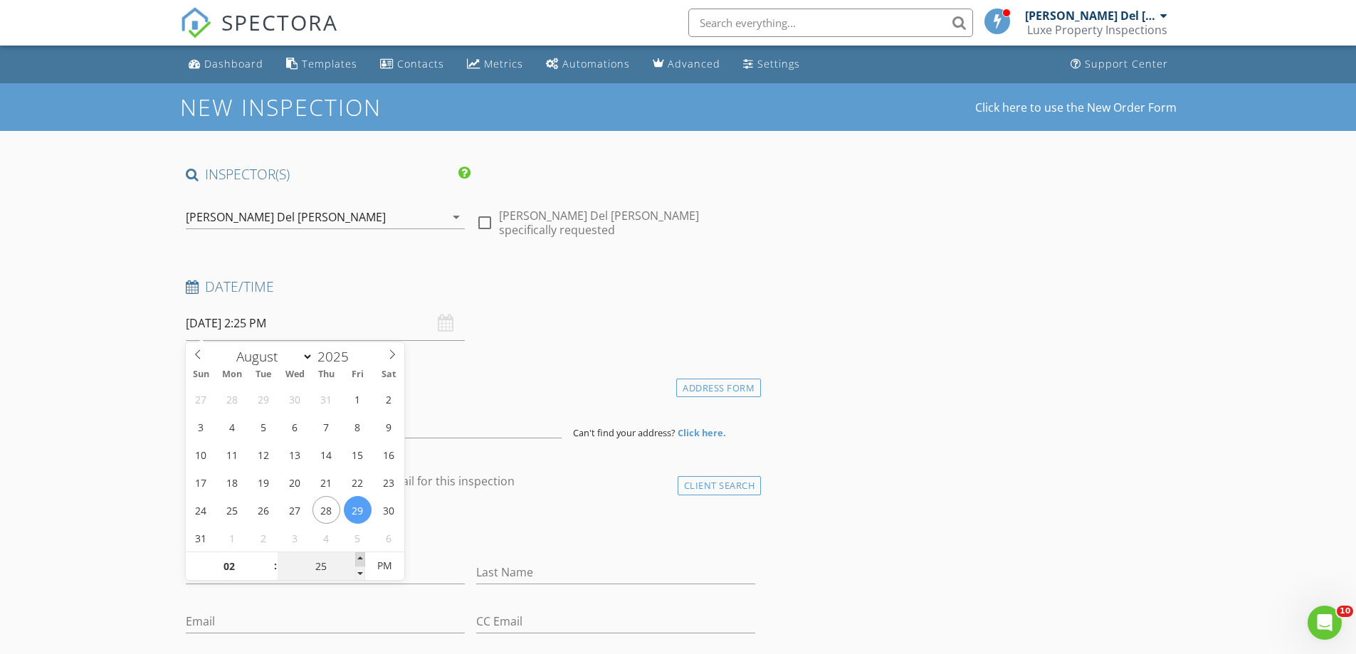
type input "30"
type input "08/29/2025 2:30 PM"
click at [359, 558] on span at bounding box center [360, 559] width 10 height 14
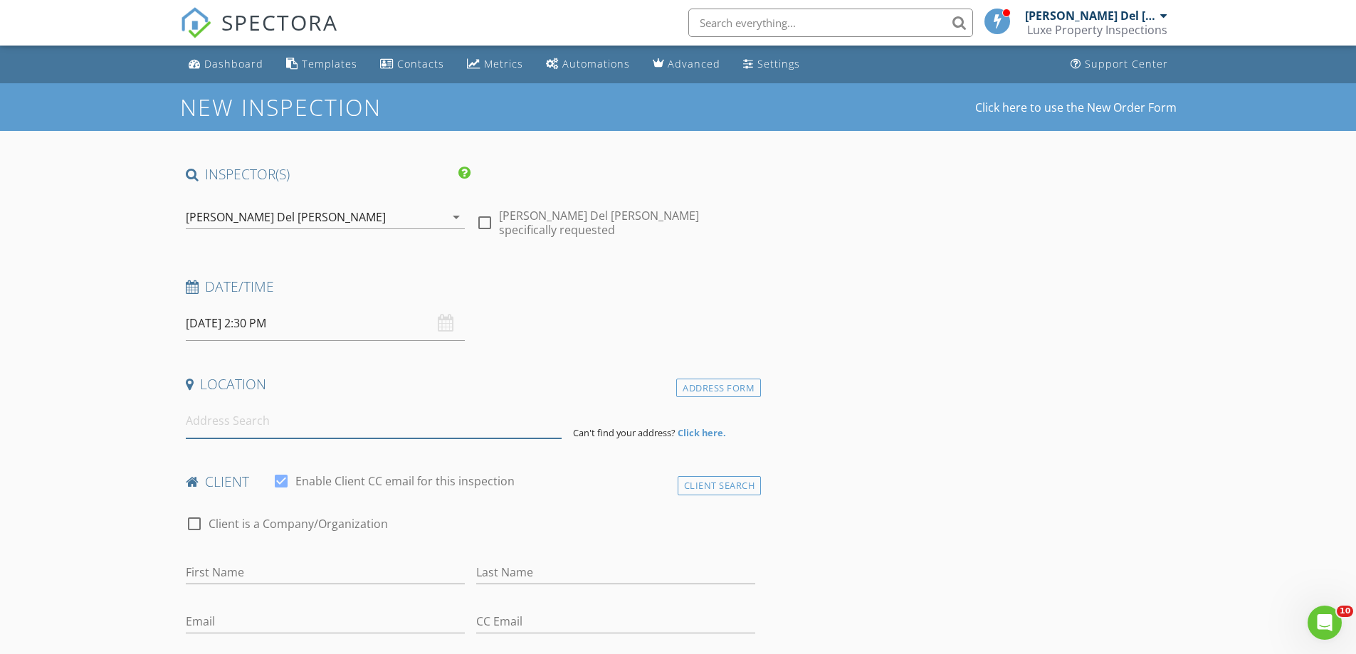
click at [229, 423] on input at bounding box center [374, 421] width 376 height 35
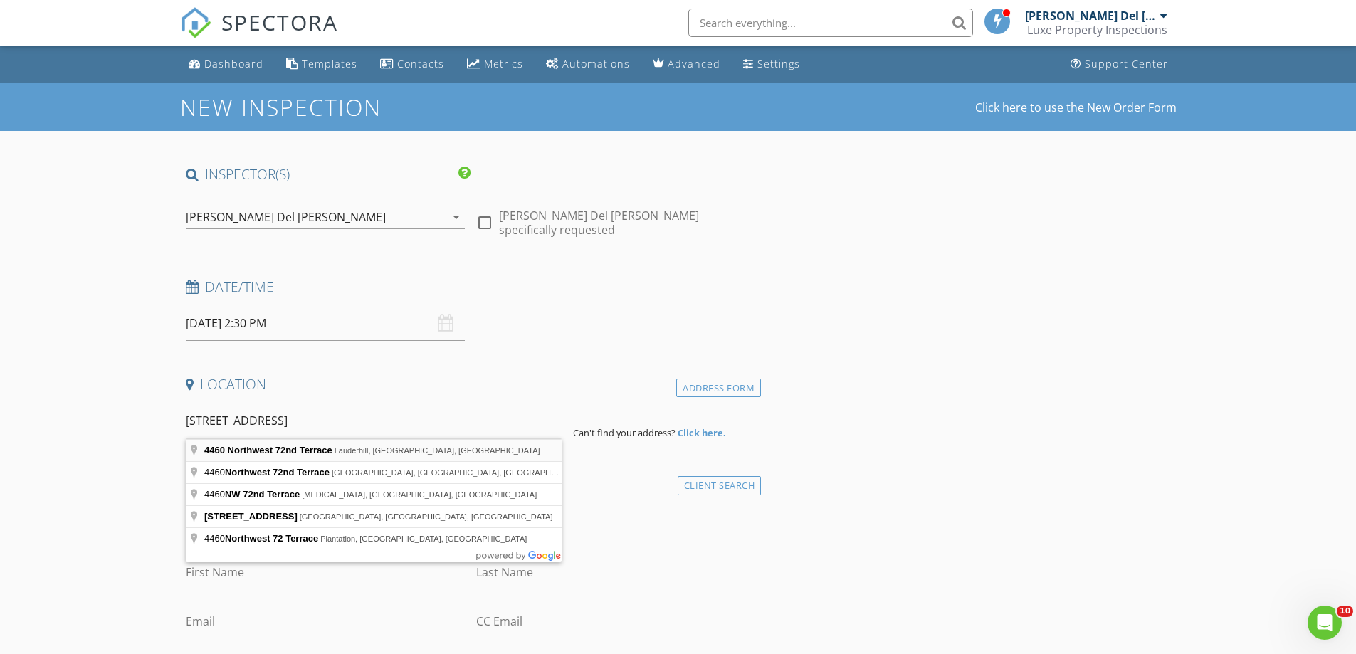
type input "4460 Northwest 72nd Terrace, Lauderhill, FL, USA"
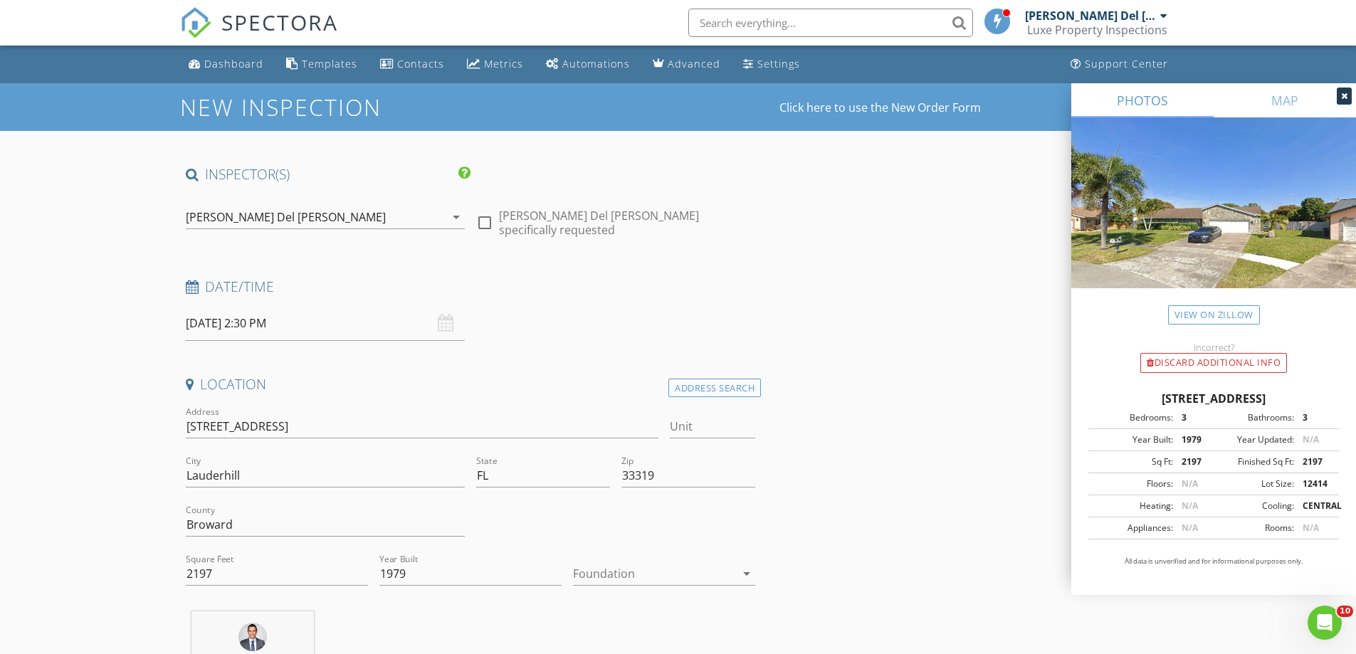
click at [636, 575] on div at bounding box center [654, 573] width 162 height 23
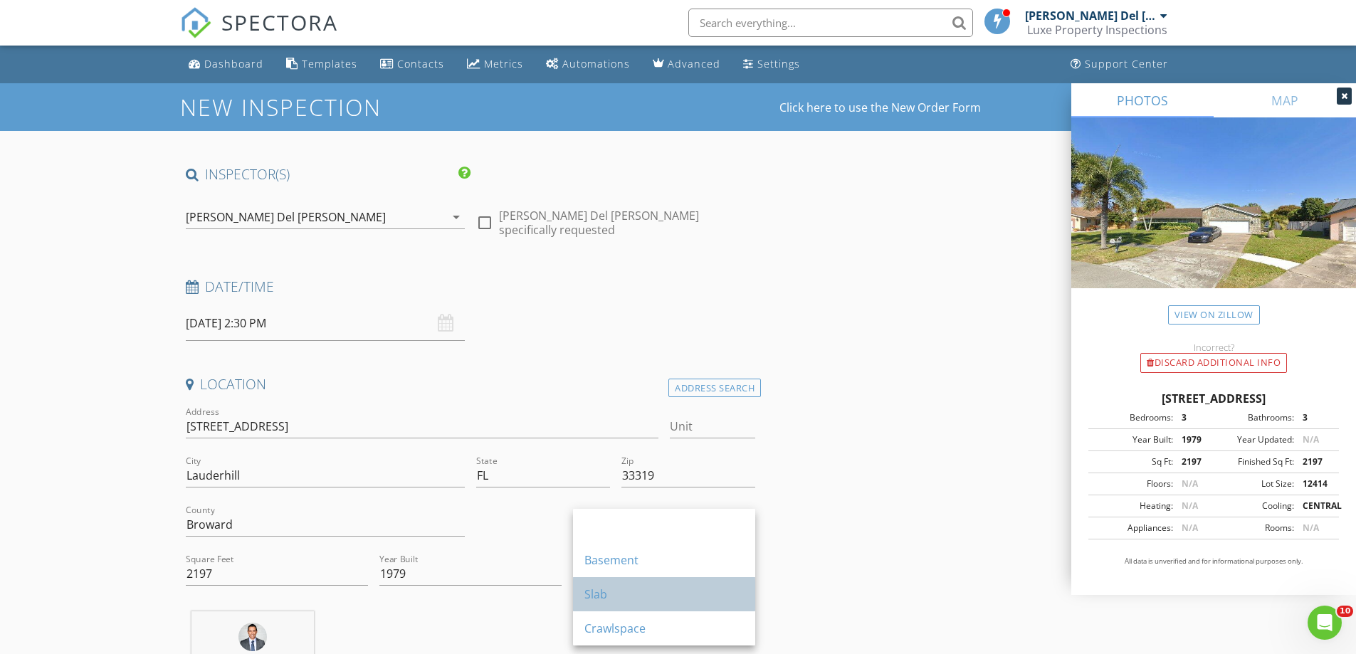
click at [616, 593] on div "Slab" at bounding box center [663, 594] width 159 height 17
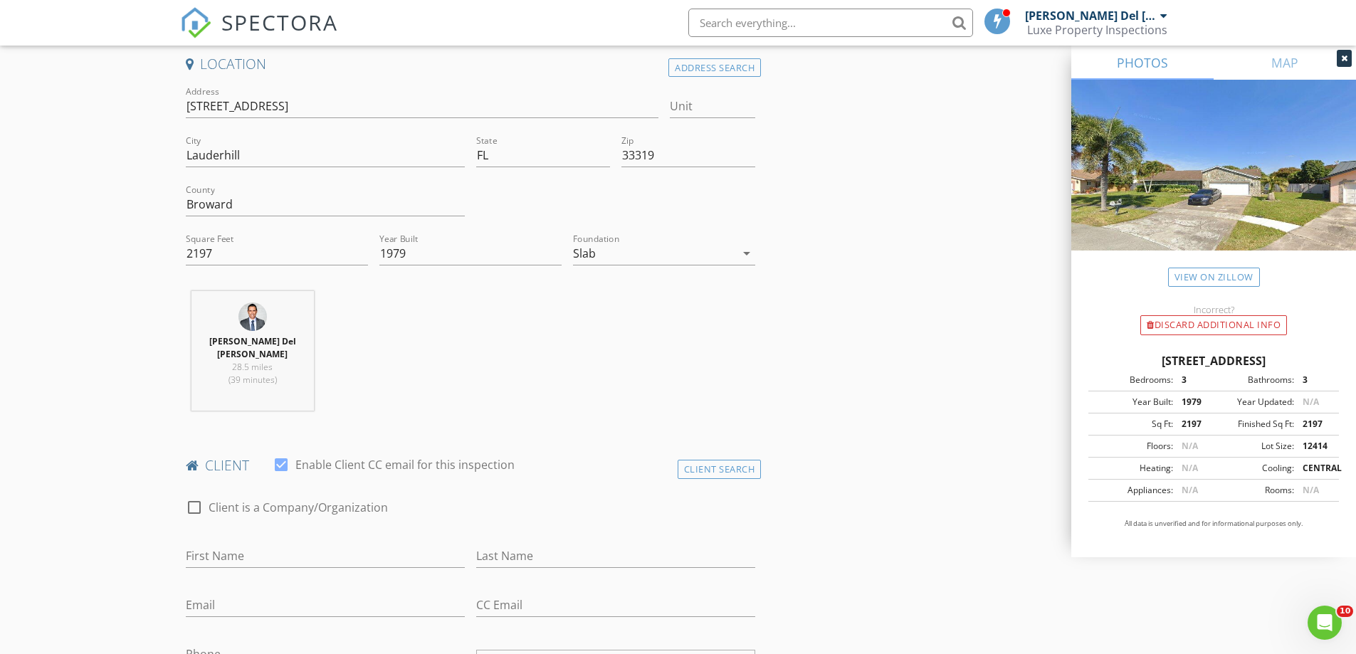
scroll to position [356, 0]
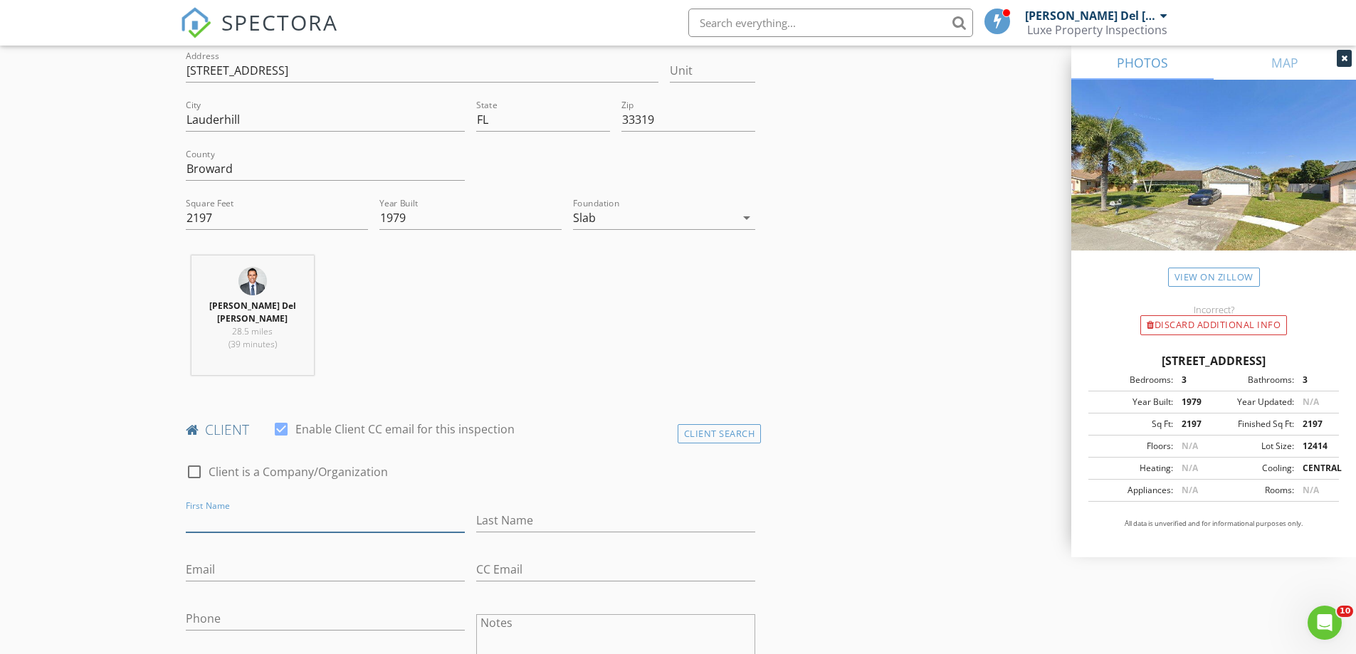
click at [204, 510] on input "First Name" at bounding box center [325, 520] width 279 height 23
type input "Pesach Menachem"
type input "Mendel Gewirtz"
click at [282, 558] on input "Email" at bounding box center [325, 569] width 279 height 23
type input "pesachgewirtz26@gmail.com"
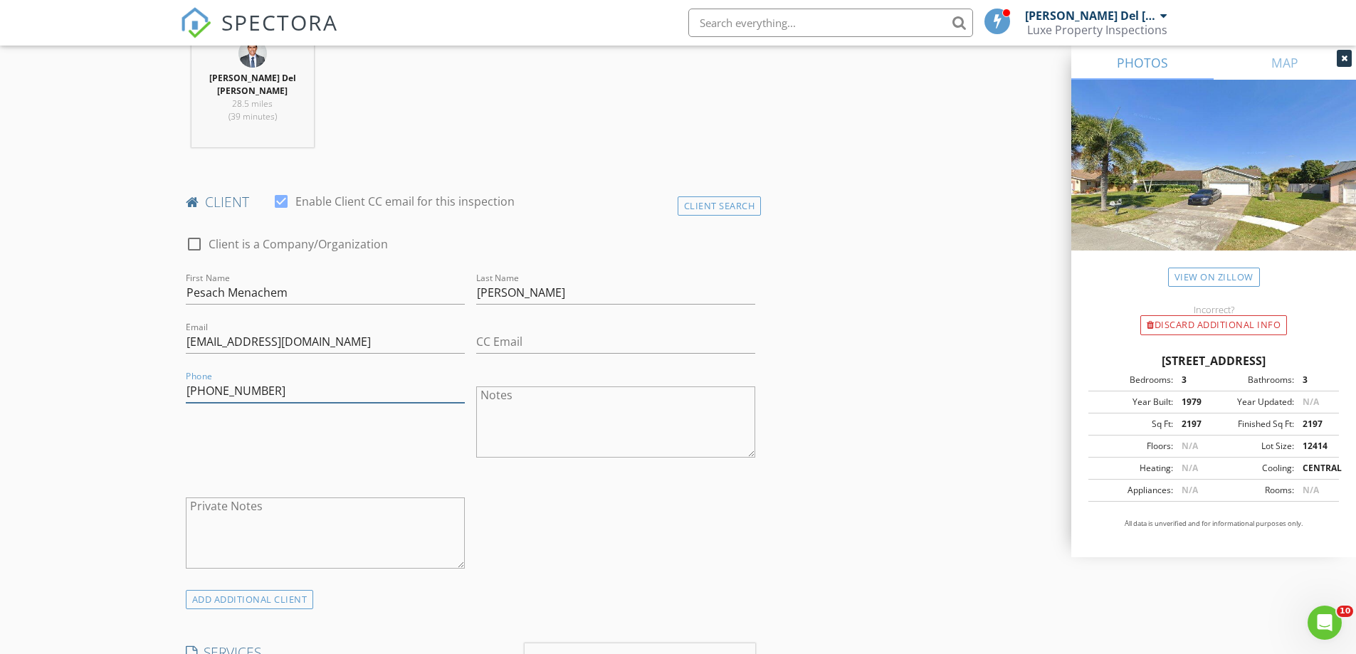
scroll to position [641, 0]
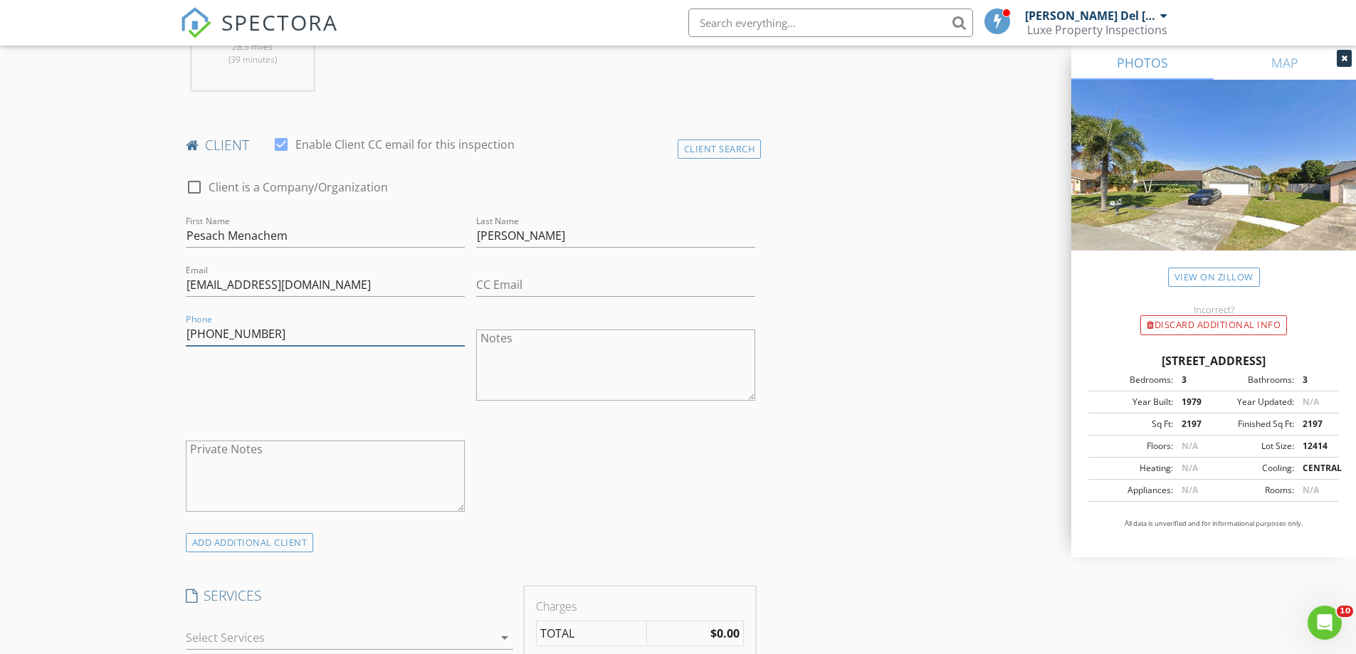
type input "305-608-1370"
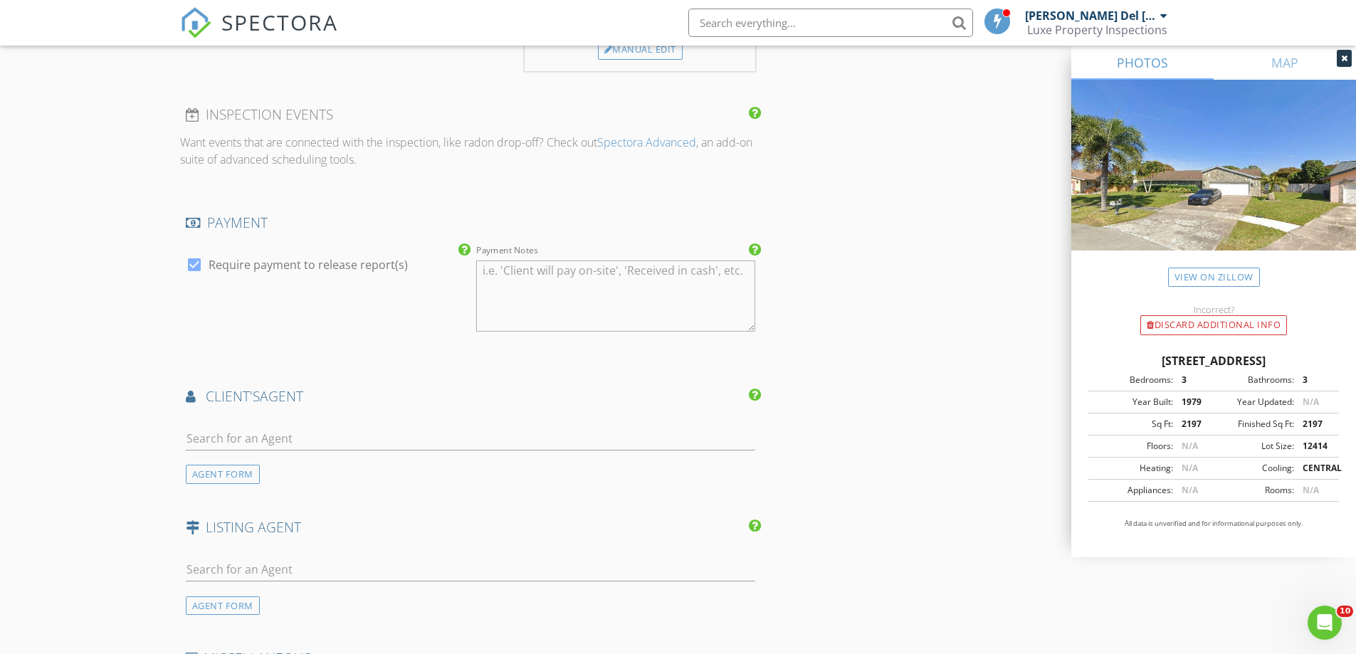
scroll to position [1424, 0]
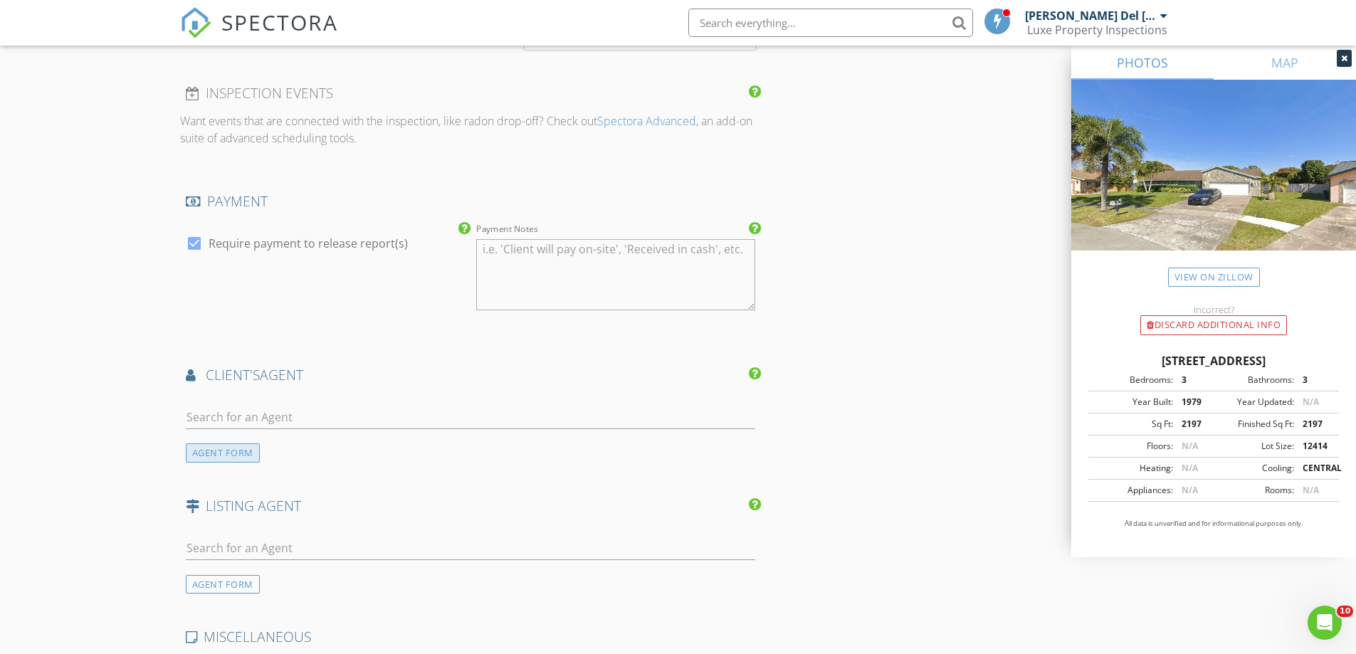
click at [239, 443] on div "AGENT FORM" at bounding box center [223, 452] width 74 height 19
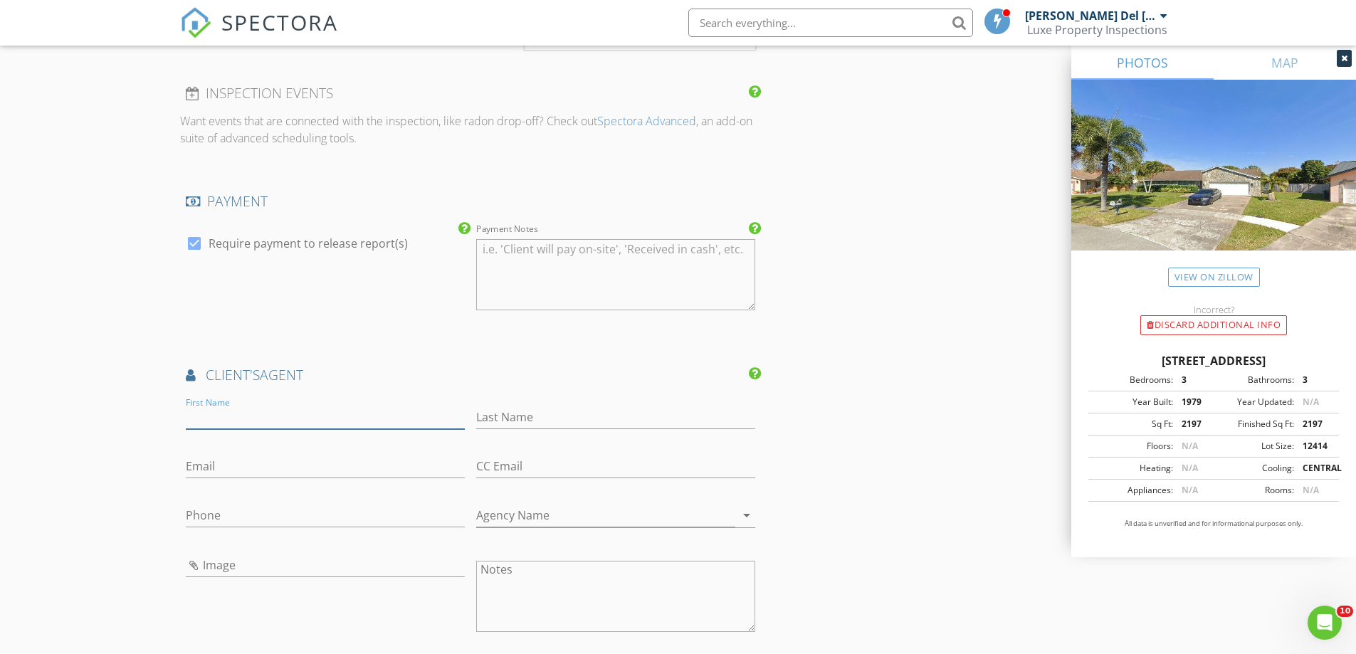
click at [246, 406] on input "First Name" at bounding box center [325, 417] width 279 height 23
type input "Tamir"
type input "Gotkin"
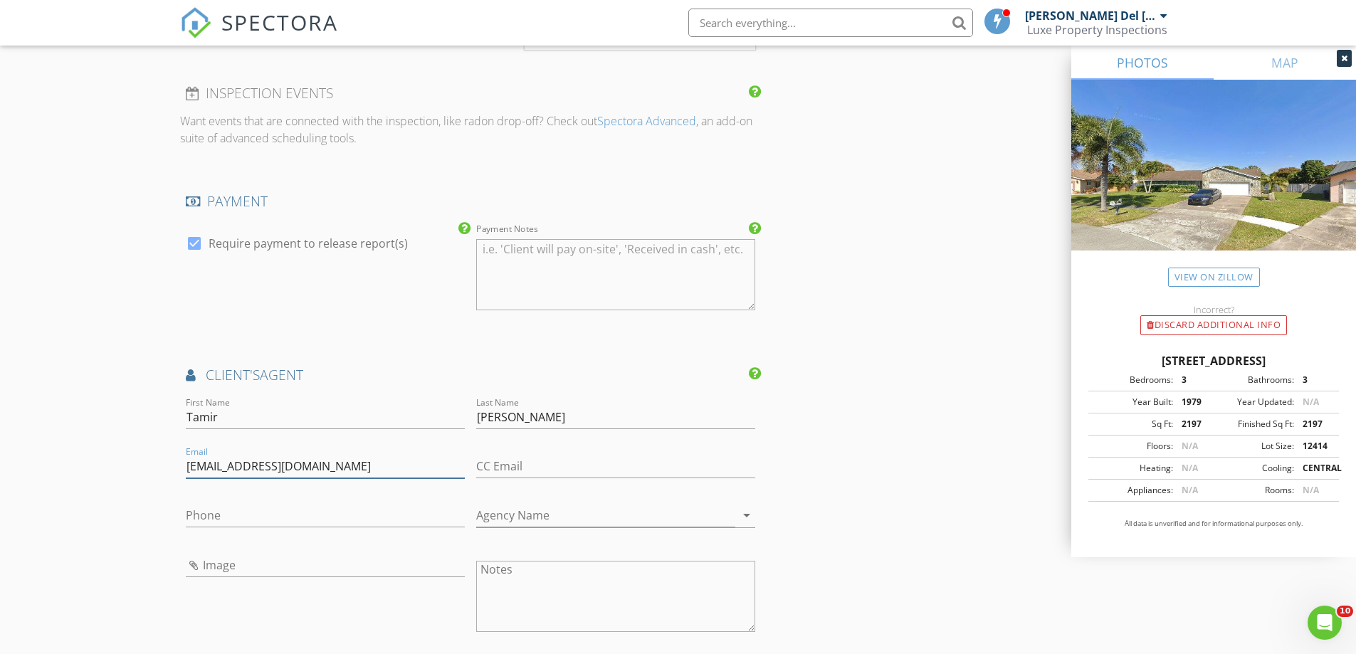
type input "tamirgotkin@gmail.com"
type input "954-701-7866"
click at [525, 509] on input "Agency Name" at bounding box center [605, 515] width 259 height 23
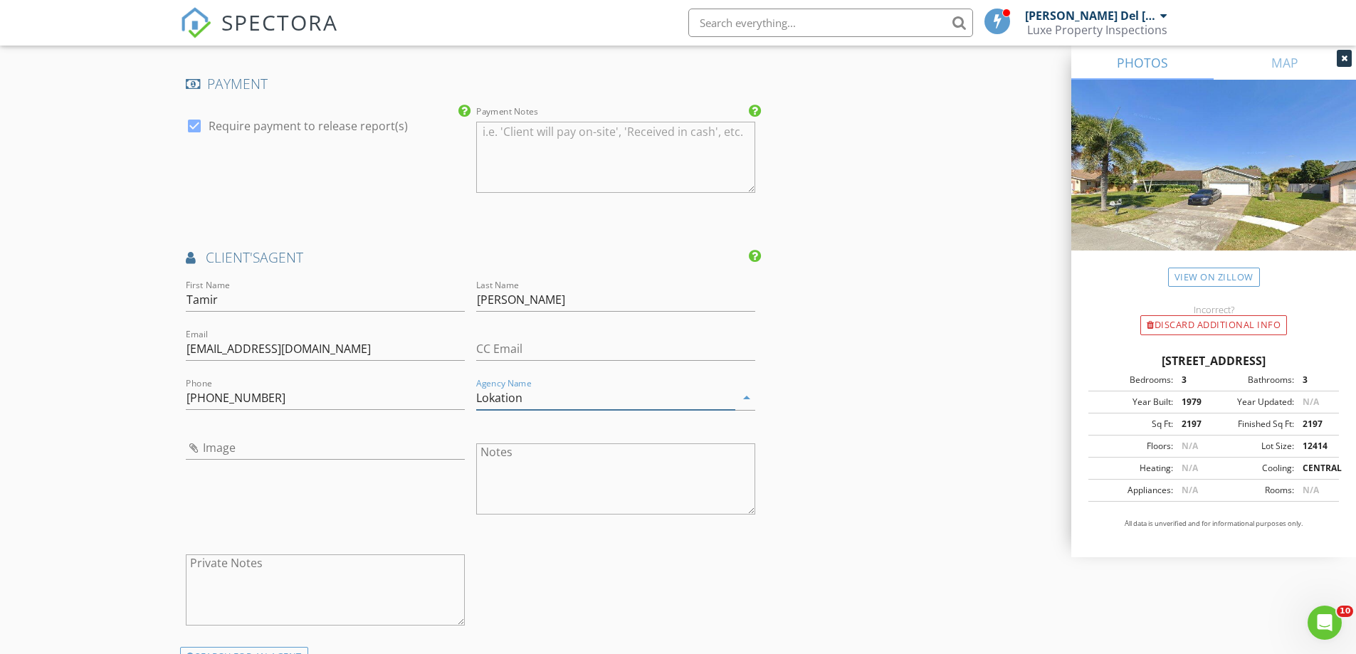
scroll to position [1566, 0]
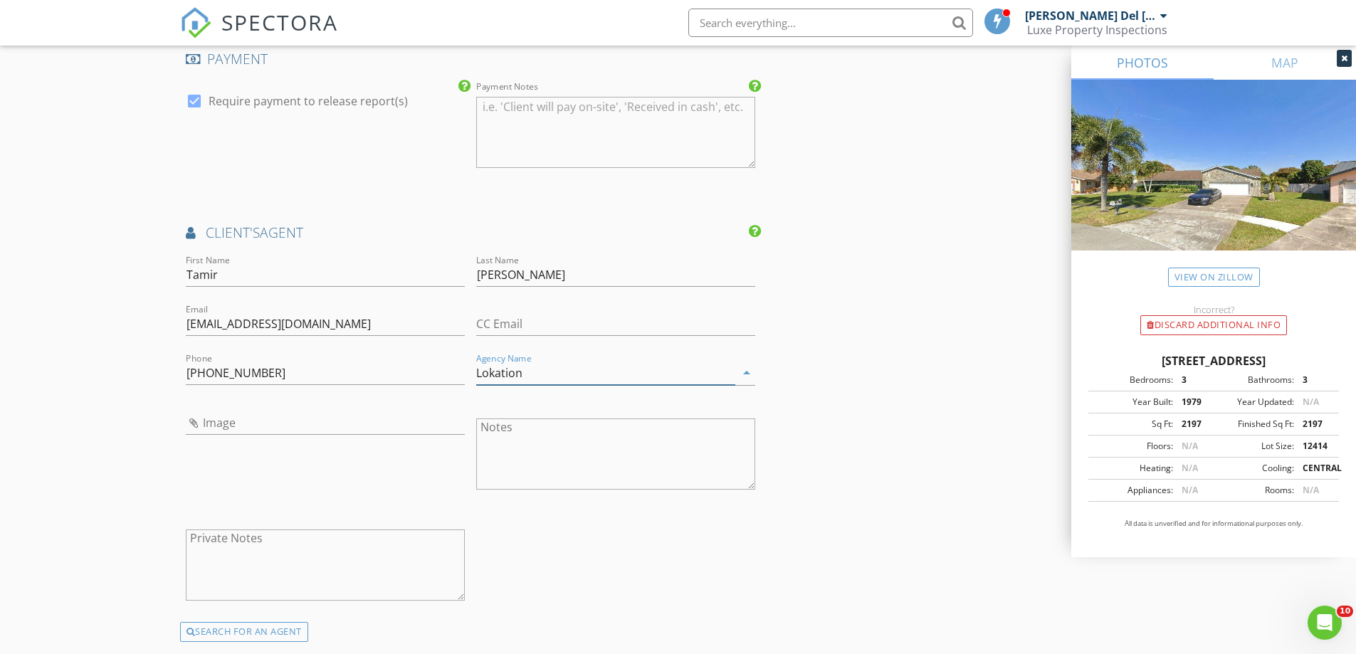
type input "Lokation"
drag, startPoint x: 247, startPoint y: 315, endPoint x: 184, endPoint y: 313, distance: 63.4
click at [184, 313] on div "Email tamirgotkin@gmail.com" at bounding box center [325, 325] width 290 height 49
click at [201, 411] on input "Image" at bounding box center [325, 422] width 279 height 23
type input "buying agent Tamir.jpg"
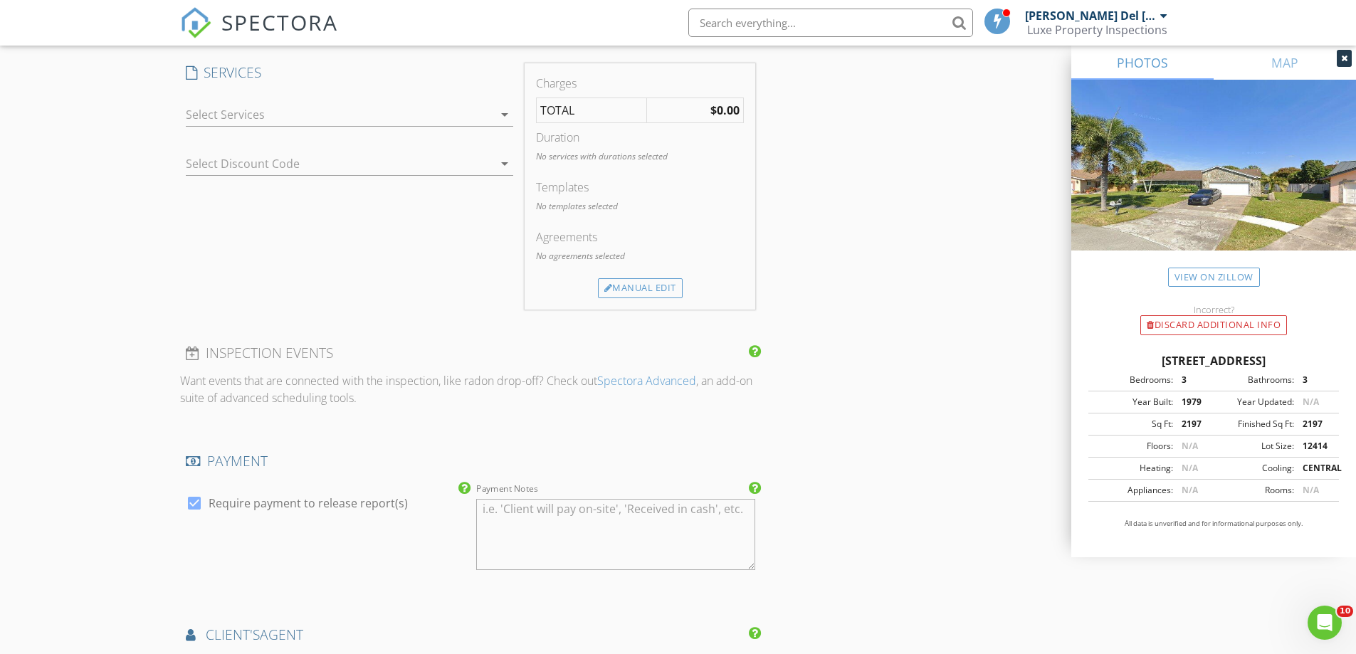
scroll to position [925, 0]
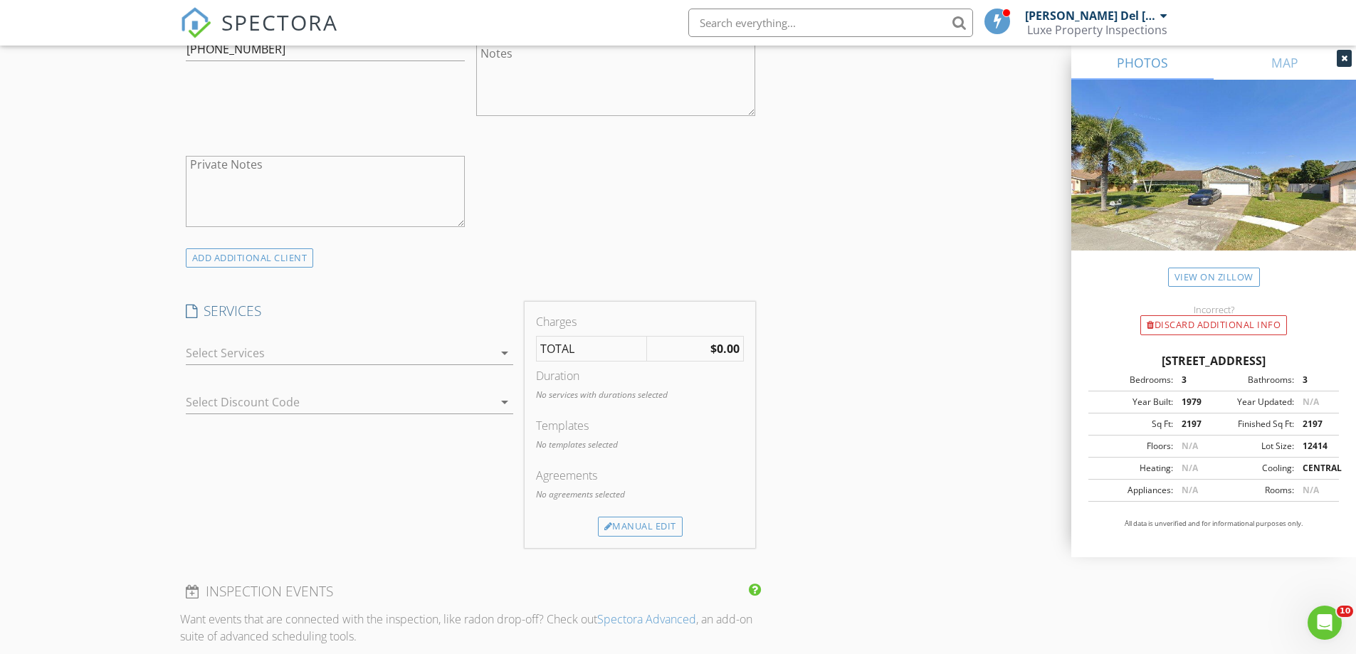
click at [405, 342] on div at bounding box center [340, 353] width 308 height 23
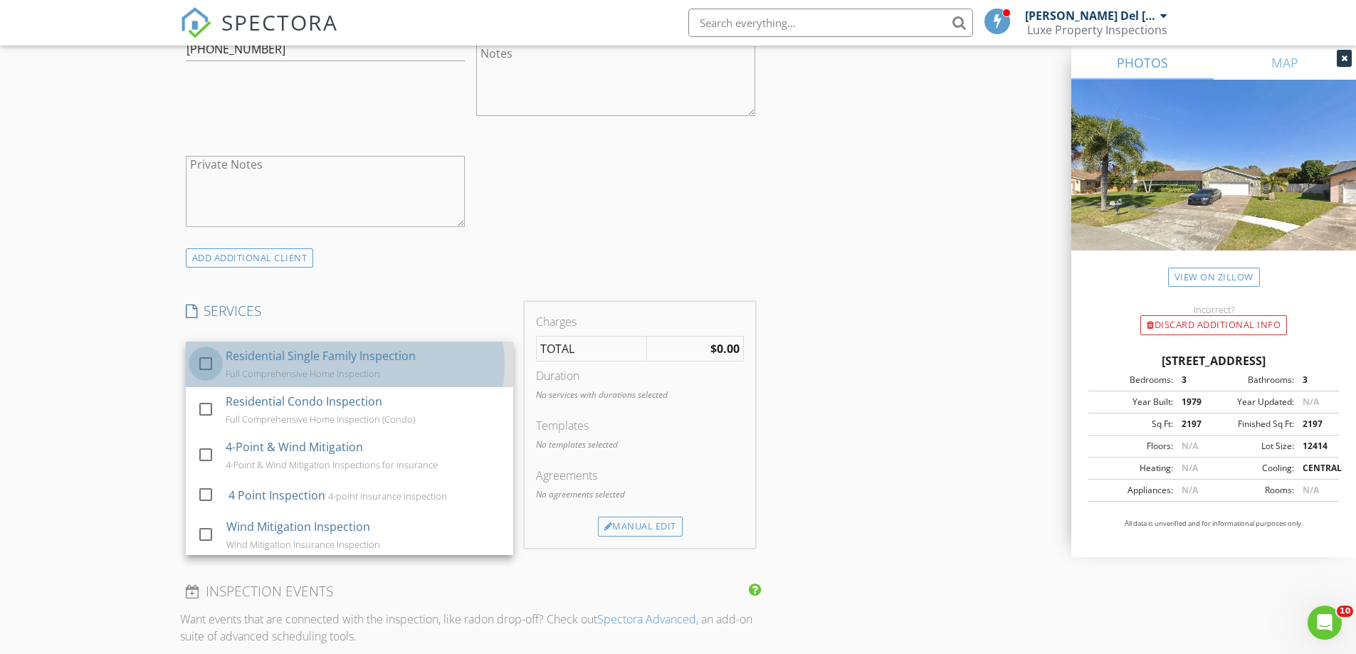
click at [206, 352] on div at bounding box center [206, 364] width 24 height 24
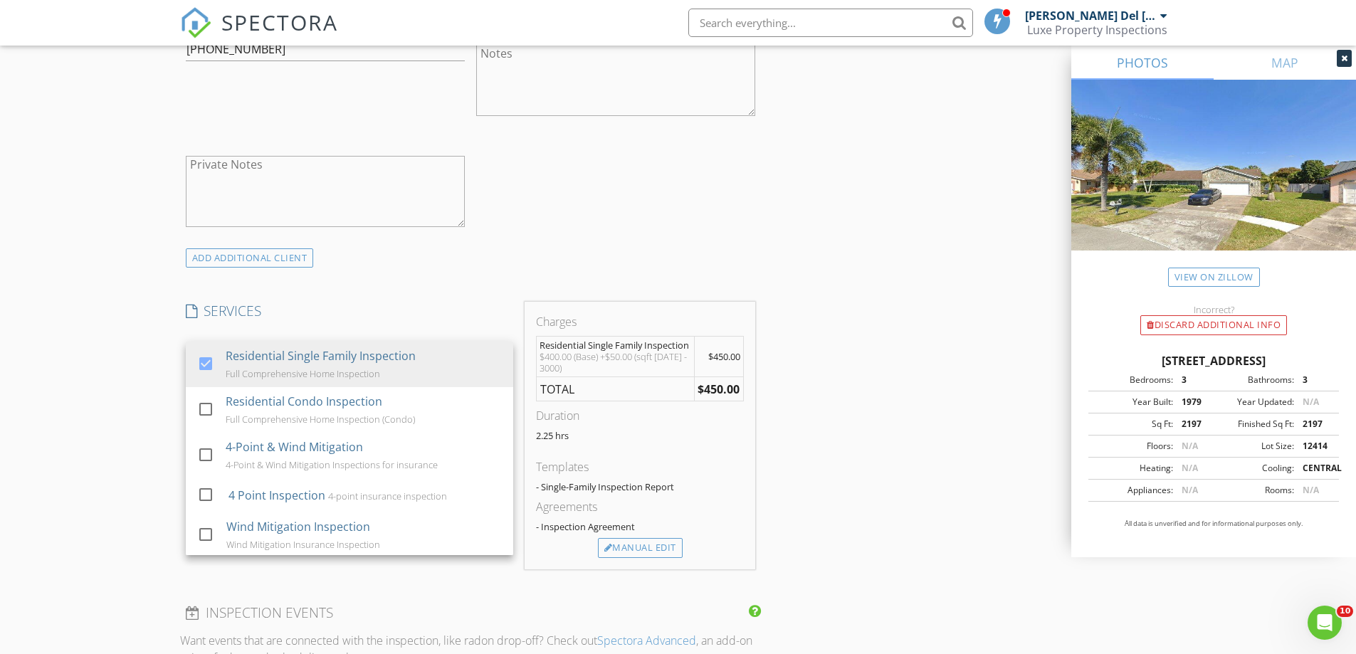
click at [113, 329] on div "New Inspection Click here to use the New Order Form INSPECTOR(S) check_box Arie…" at bounding box center [678, 561] width 1356 height 2806
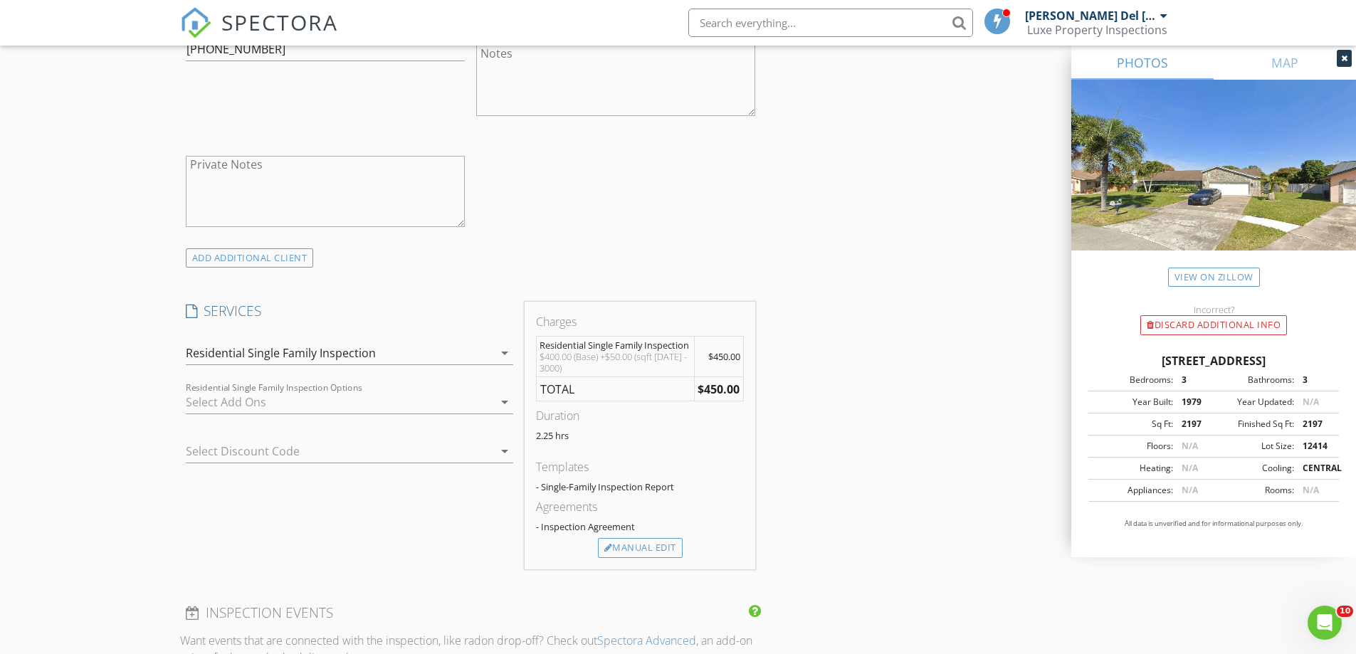
click at [292, 394] on div at bounding box center [340, 402] width 308 height 23
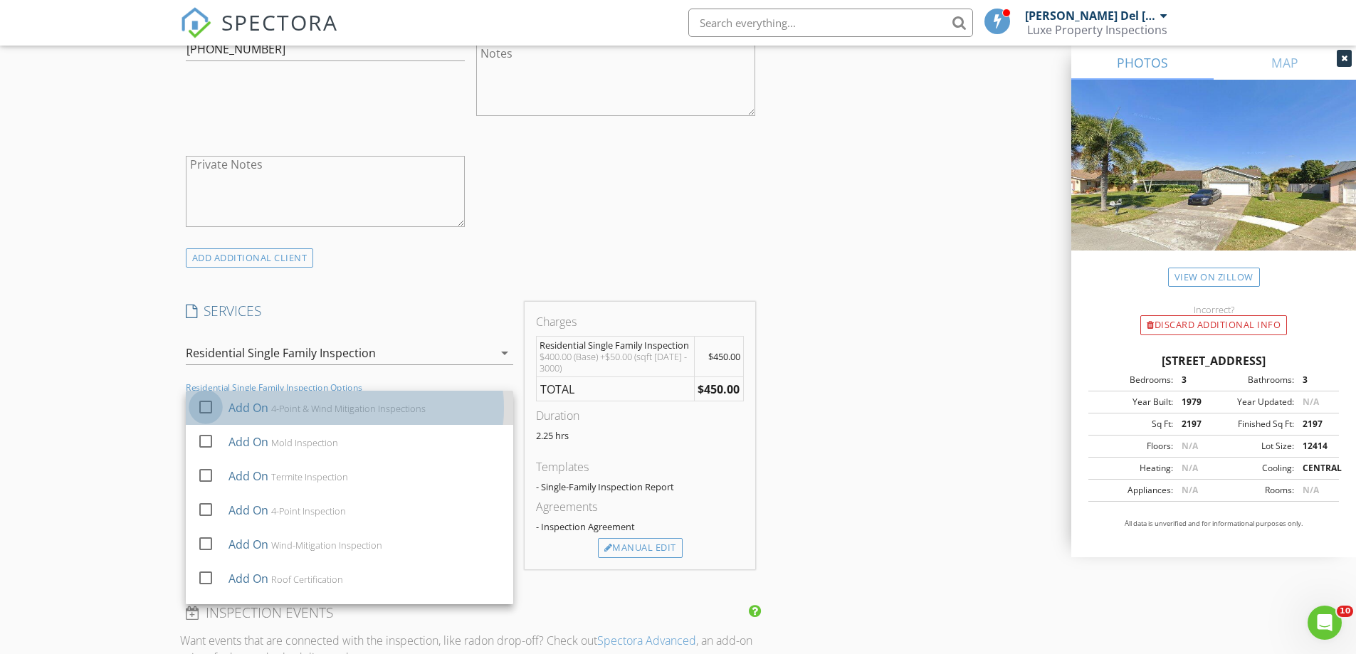
click at [205, 395] on div at bounding box center [206, 407] width 24 height 24
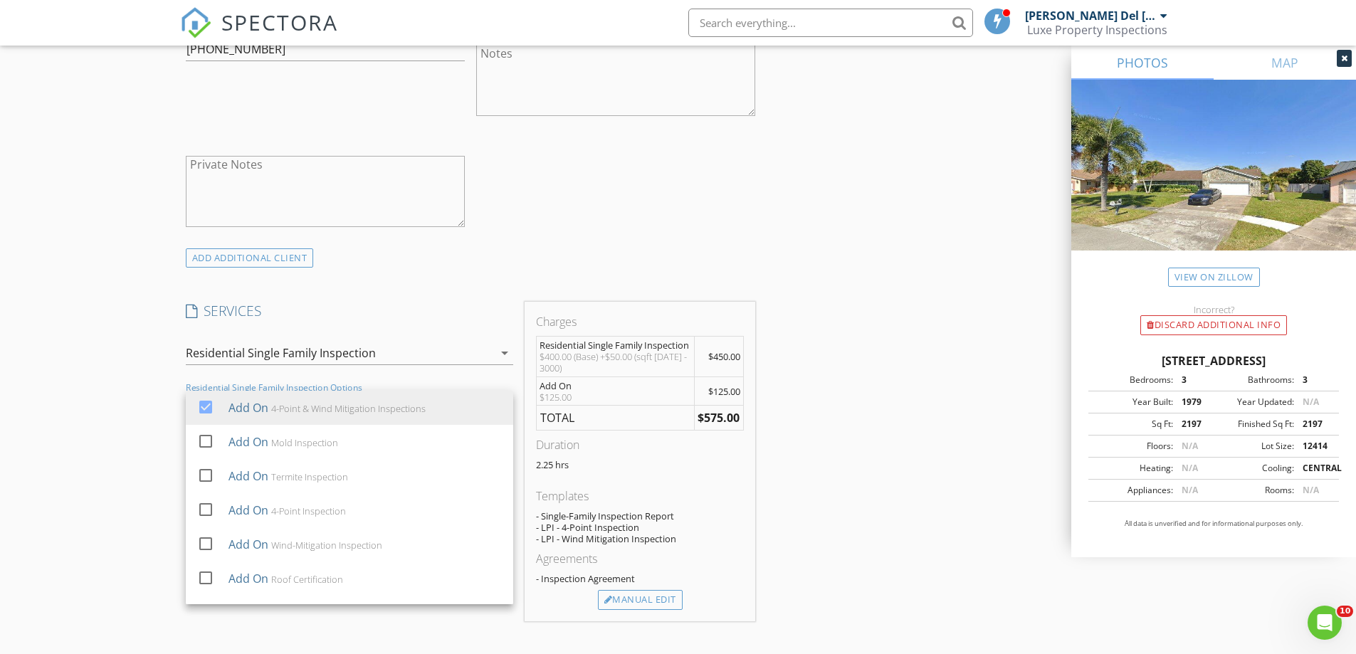
click at [115, 399] on div "New Inspection Click here to use the New Order Form INSPECTOR(S) check_box Arie…" at bounding box center [678, 587] width 1356 height 2858
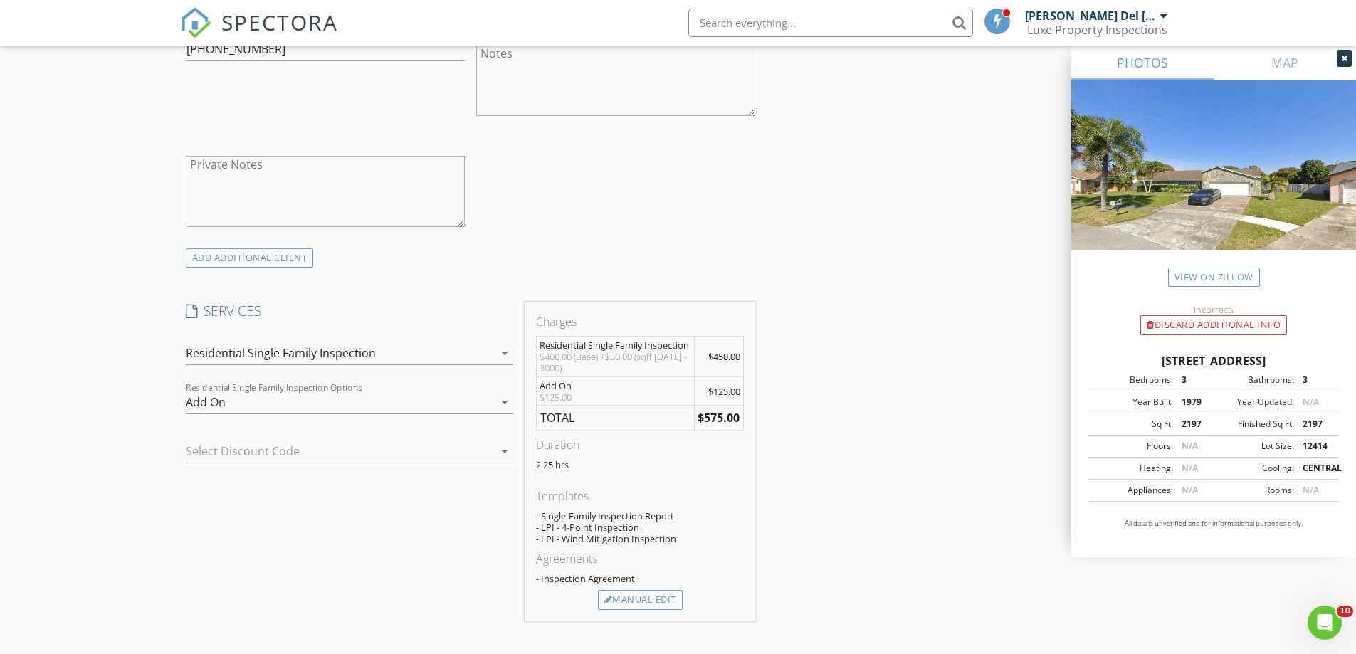
click at [236, 391] on div "Add On" at bounding box center [340, 402] width 308 height 23
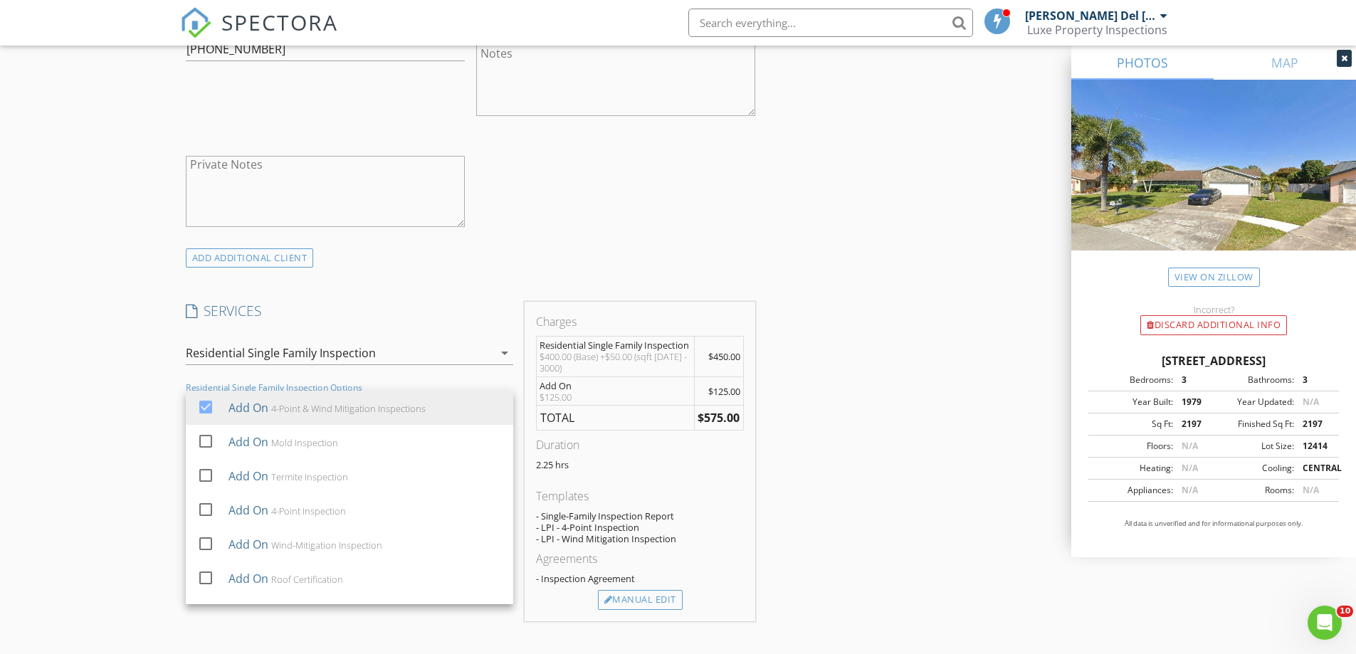
click at [83, 373] on div "New Inspection Click here to use the New Order Form INSPECTOR(S) check_box Arie…" at bounding box center [678, 587] width 1356 height 2858
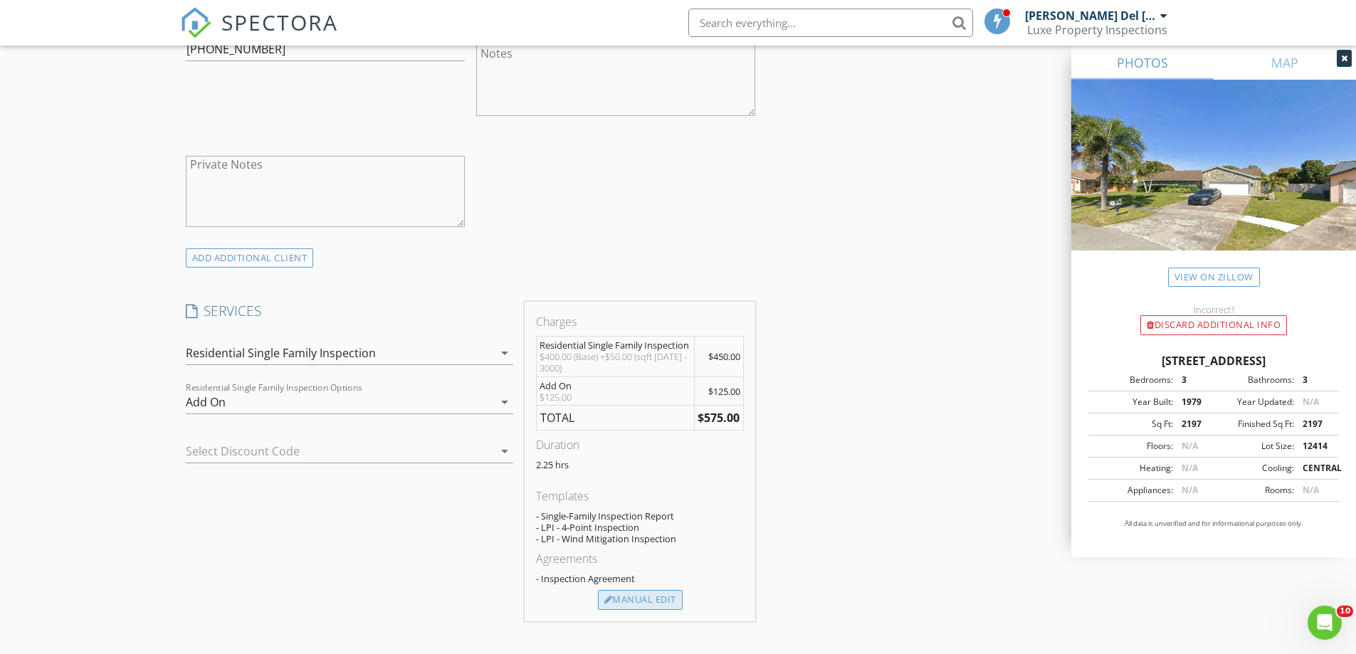
click at [639, 590] on div "Manual Edit" at bounding box center [640, 600] width 85 height 20
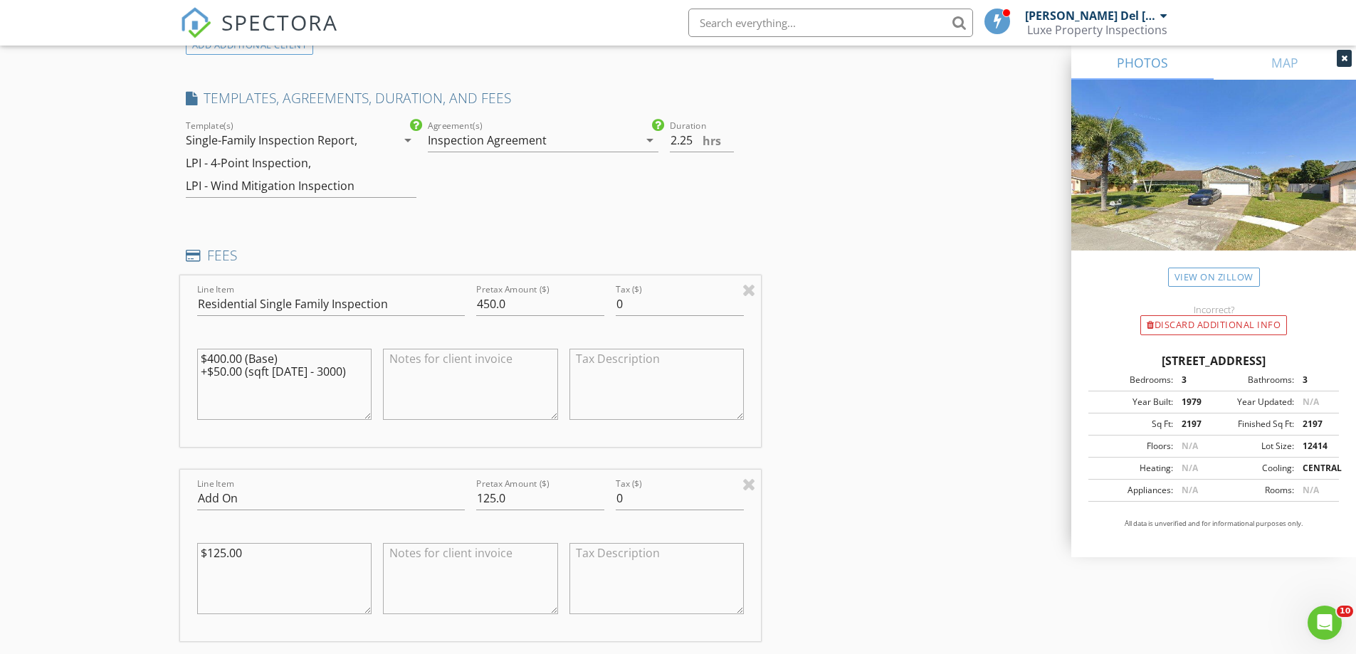
scroll to position [1139, 0]
drag, startPoint x: 242, startPoint y: 488, endPoint x: 170, endPoint y: 487, distance: 71.9
click at [170, 487] on div "New Inspection Click here to use the New Order Form INSPECTOR(S) check_box Arie…" at bounding box center [678, 534] width 1356 height 3180
type input "Insurance Inspections"
click at [119, 411] on div "New Inspection Click here to use the New Order Form INSPECTOR(S) check_box Arie…" at bounding box center [678, 534] width 1356 height 3180
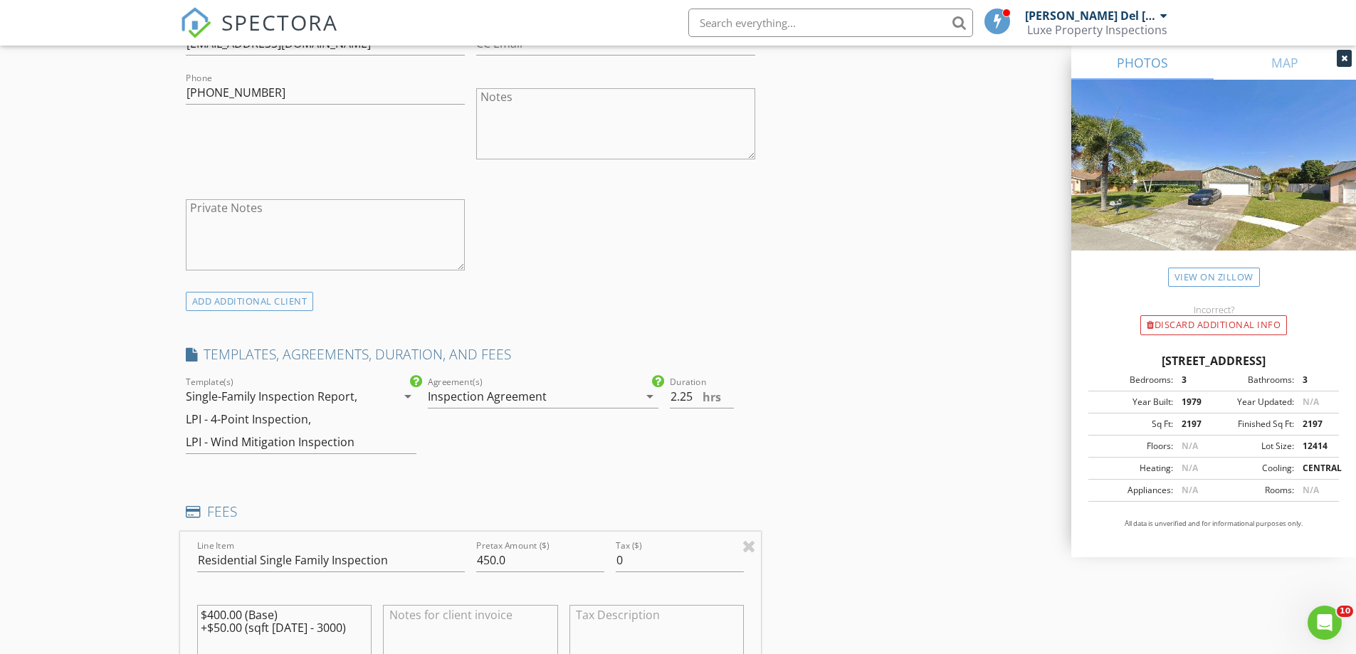
scroll to position [925, 0]
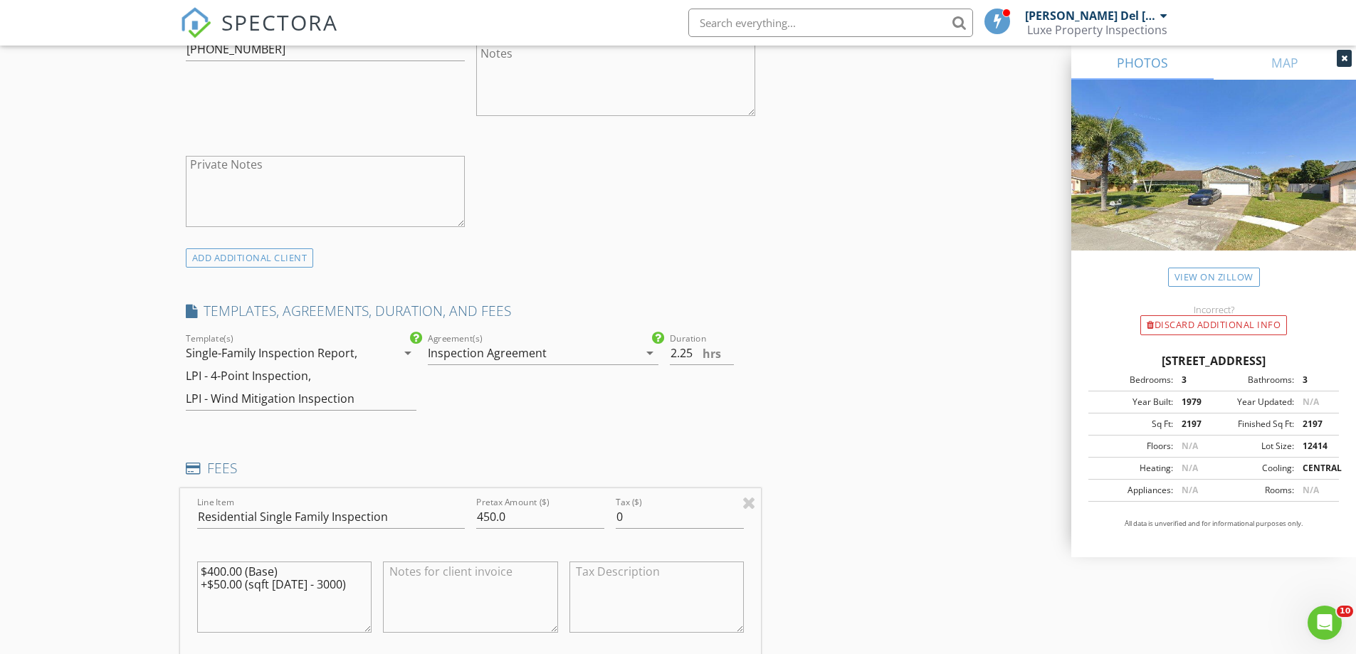
click at [405, 345] on icon "arrow_drop_down" at bounding box center [407, 353] width 17 height 17
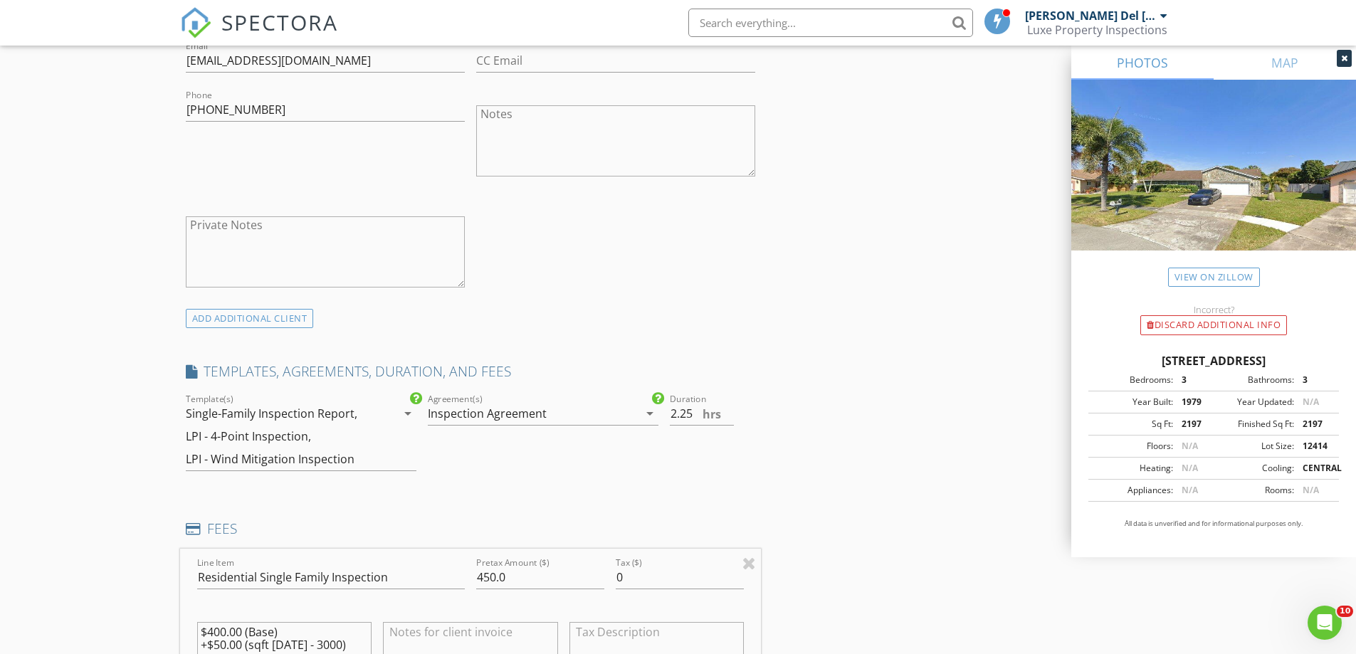
scroll to position [854, 0]
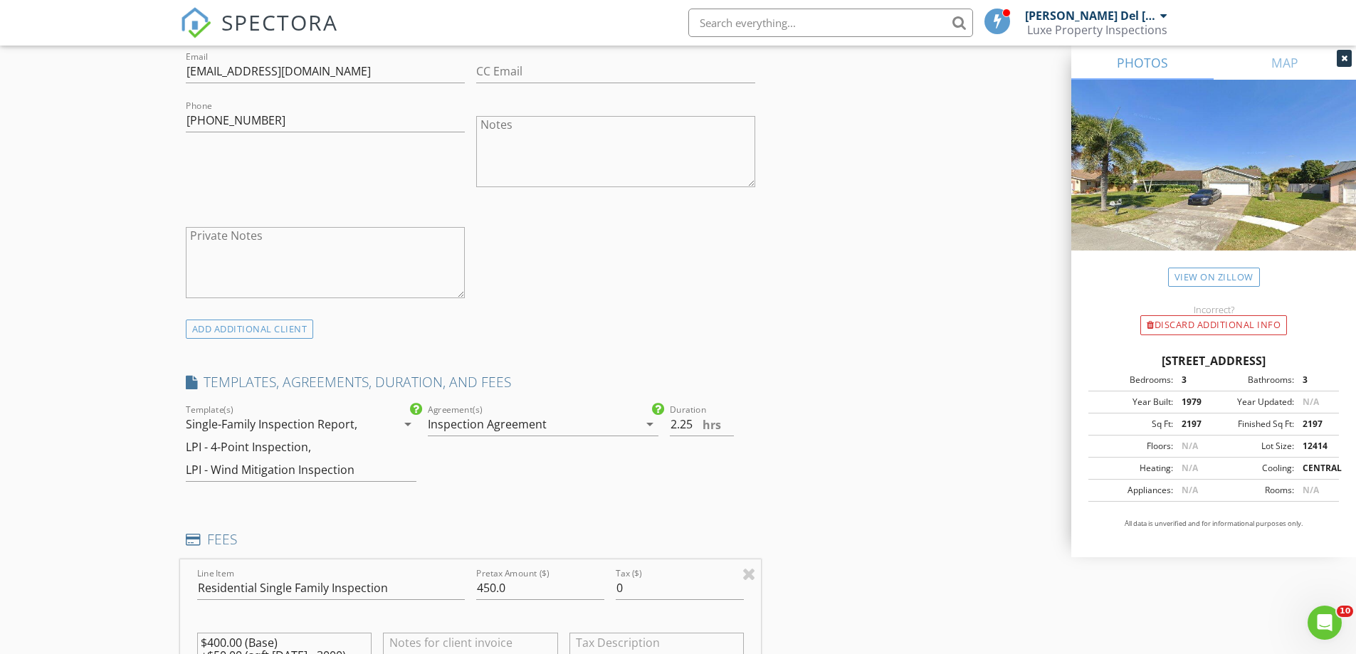
click at [263, 447] on div "Single-Family Inspection Report, LPI - 4-Point Inspection, LPI - Wind Mitigatio…" at bounding box center [291, 447] width 211 height 68
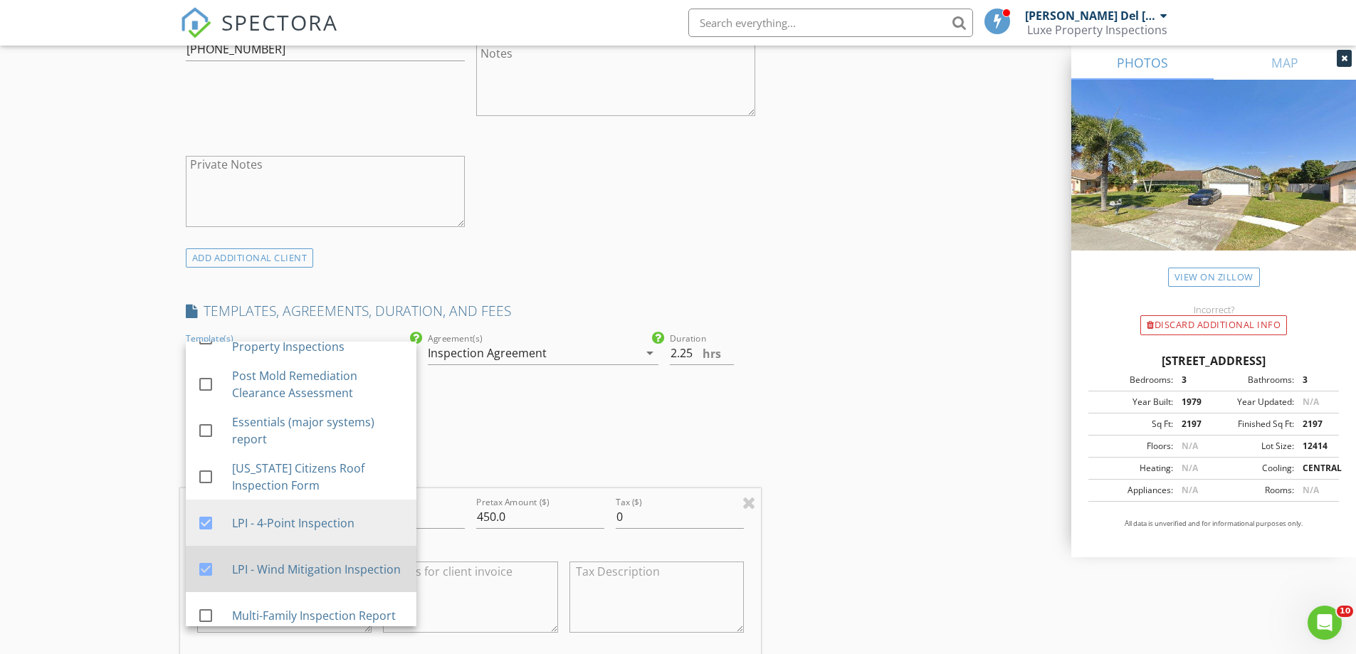
scroll to position [142, 0]
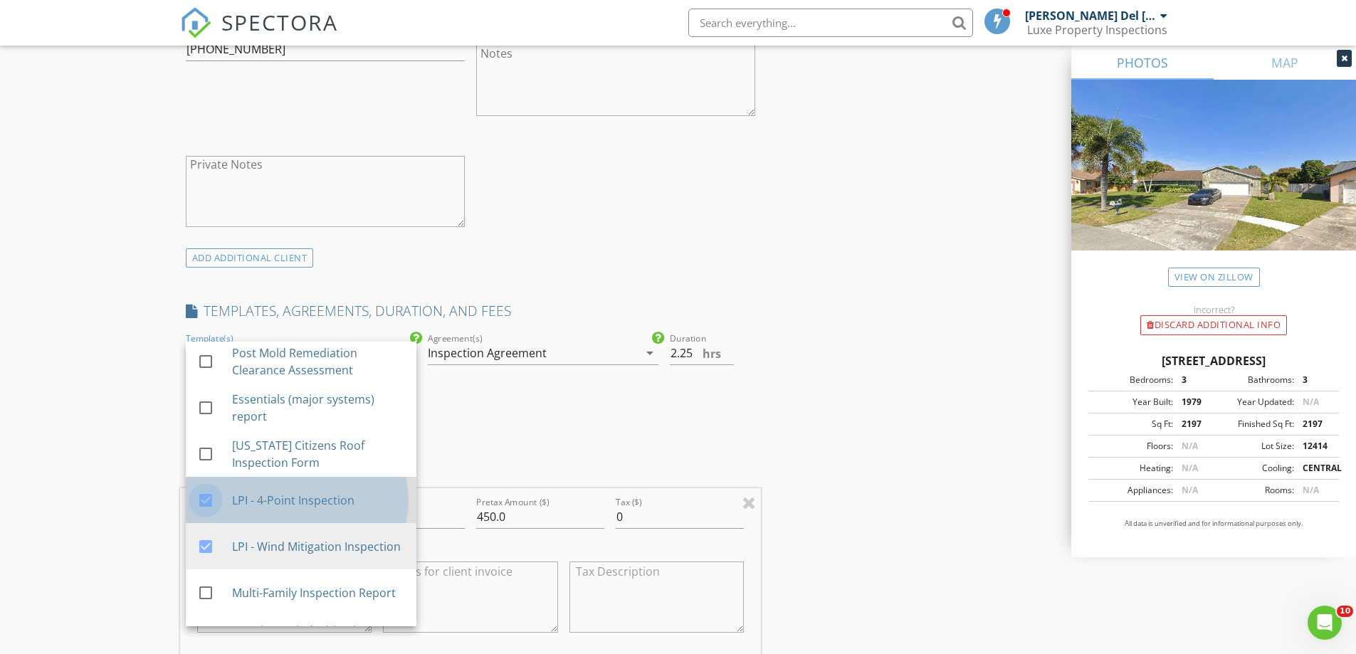
click at [206, 490] on div at bounding box center [206, 500] width 24 height 24
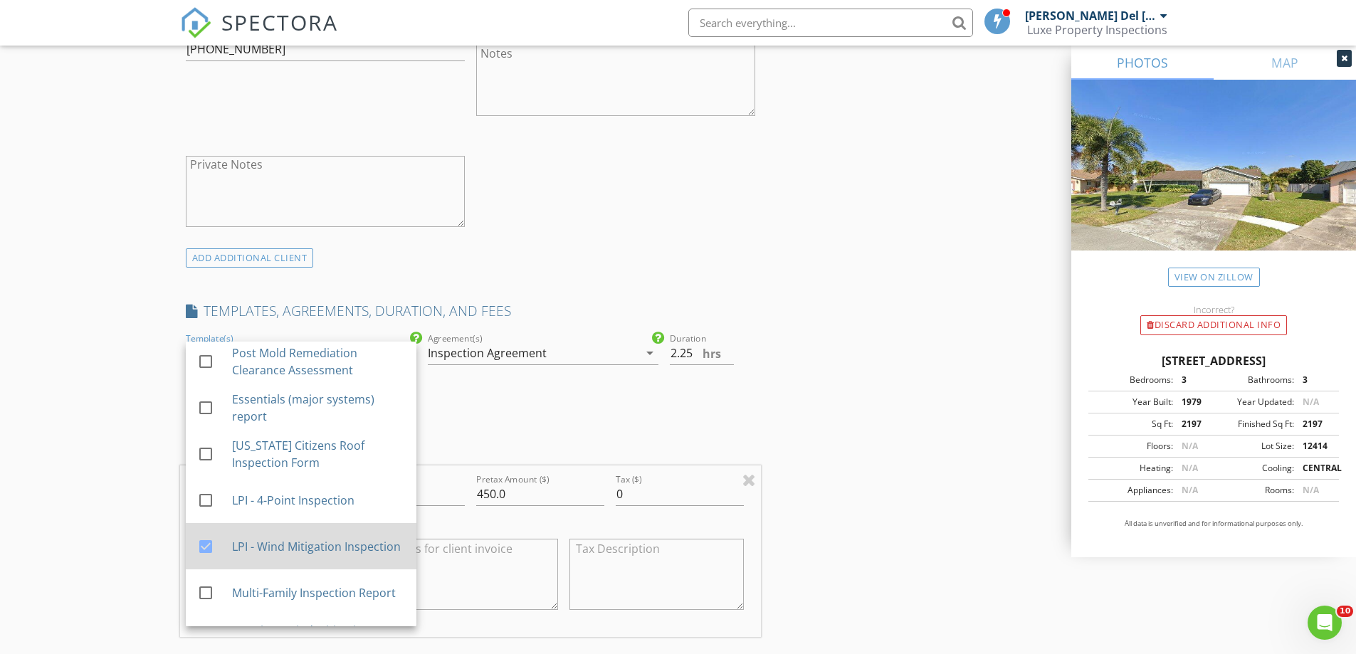
click at [206, 535] on div at bounding box center [206, 547] width 24 height 24
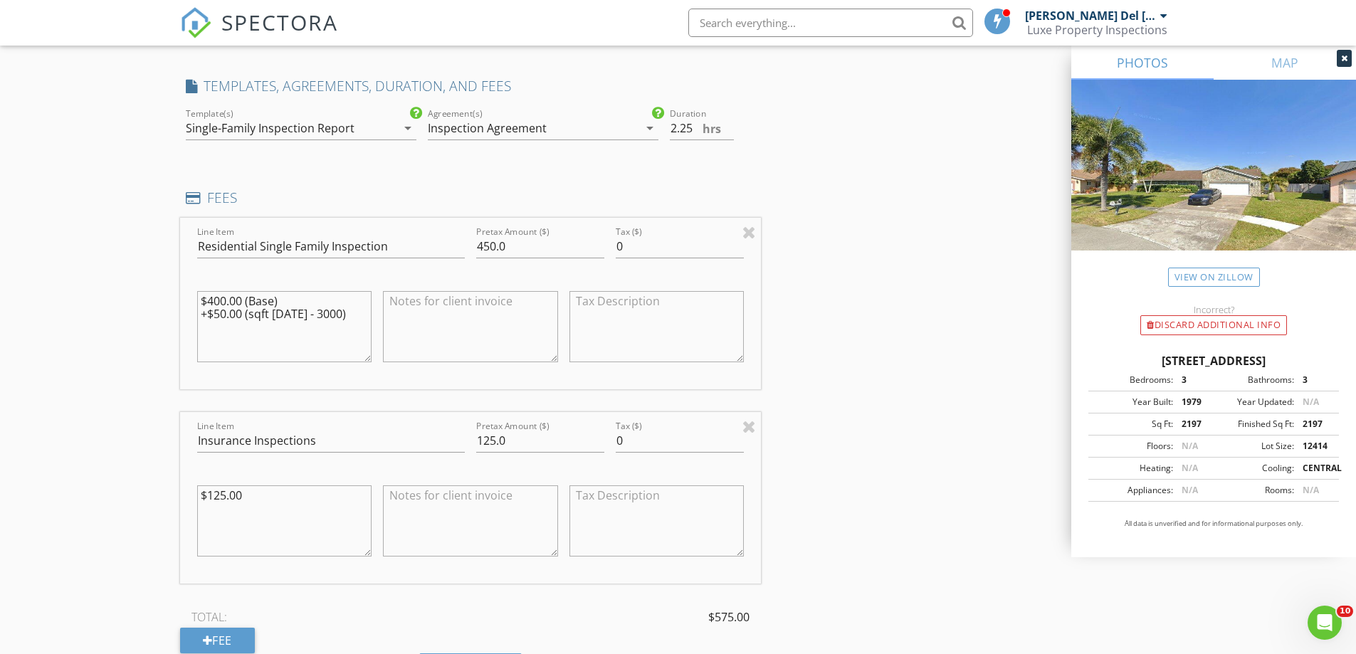
scroll to position [1210, 0]
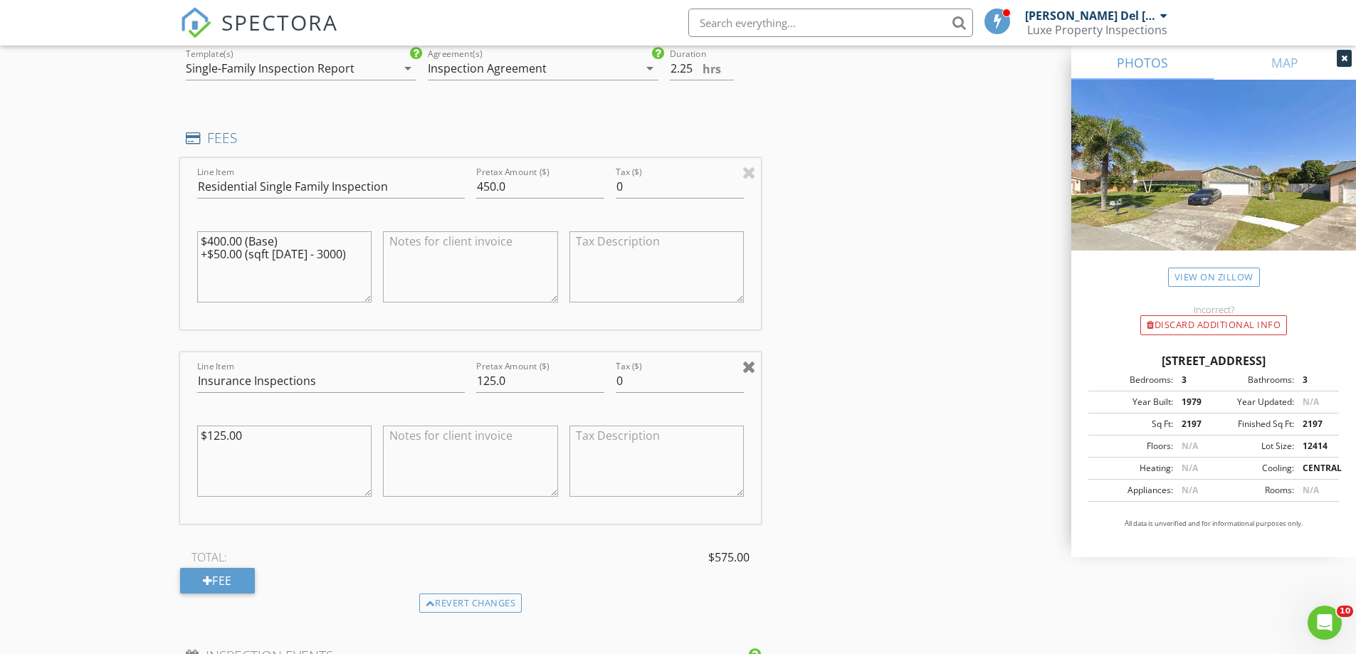
click at [751, 358] on div at bounding box center [749, 366] width 14 height 17
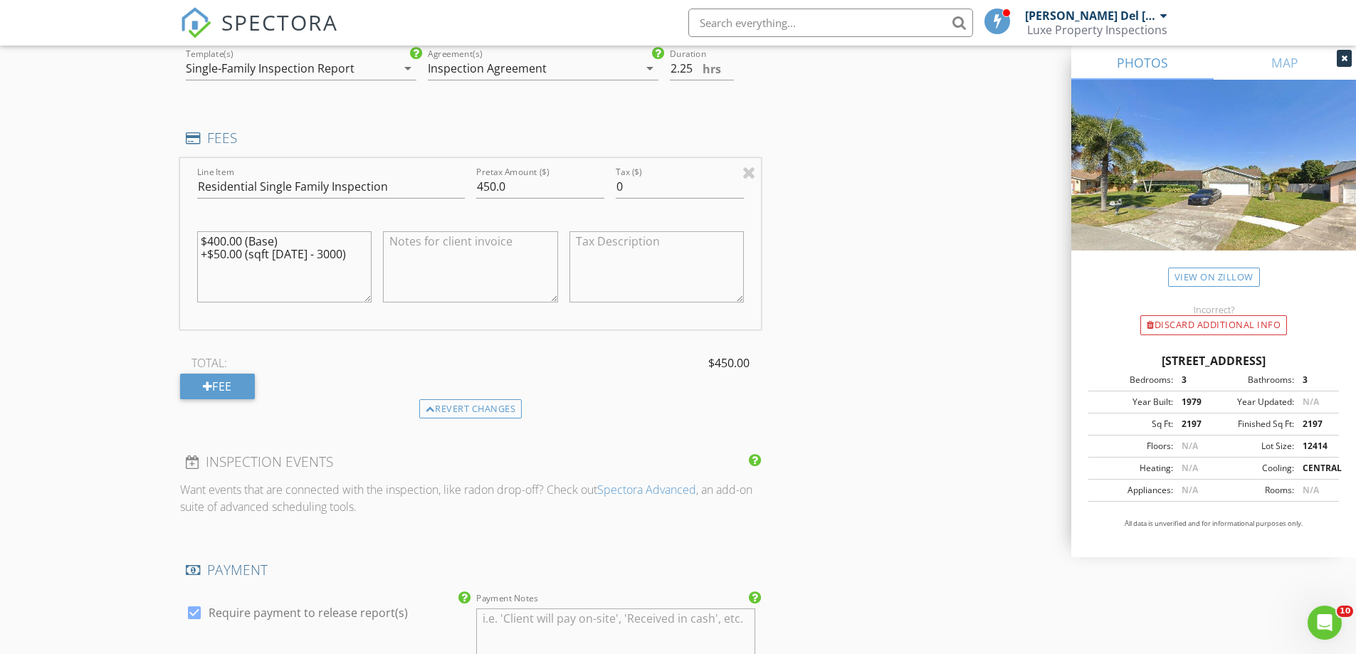
click at [110, 326] on div "New Inspection Click here to use the New Order Form INSPECTOR(S) check_box Arie…" at bounding box center [678, 343] width 1356 height 2940
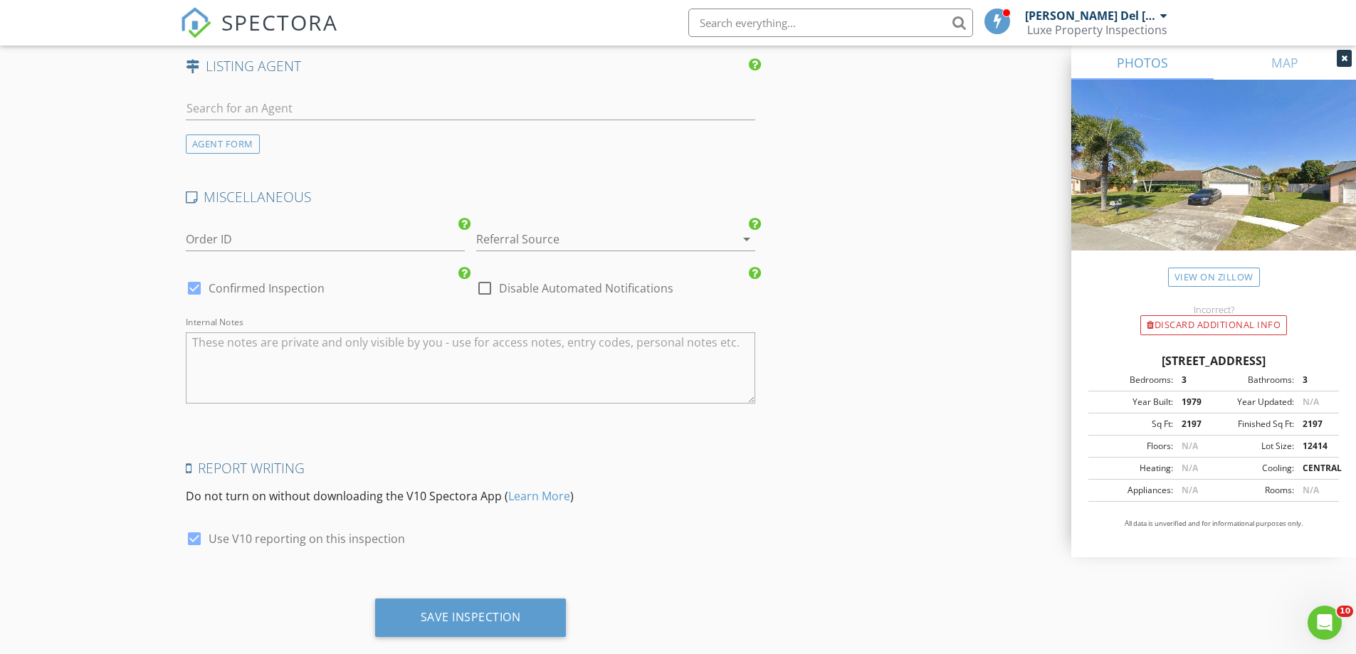
scroll to position [2356, 0]
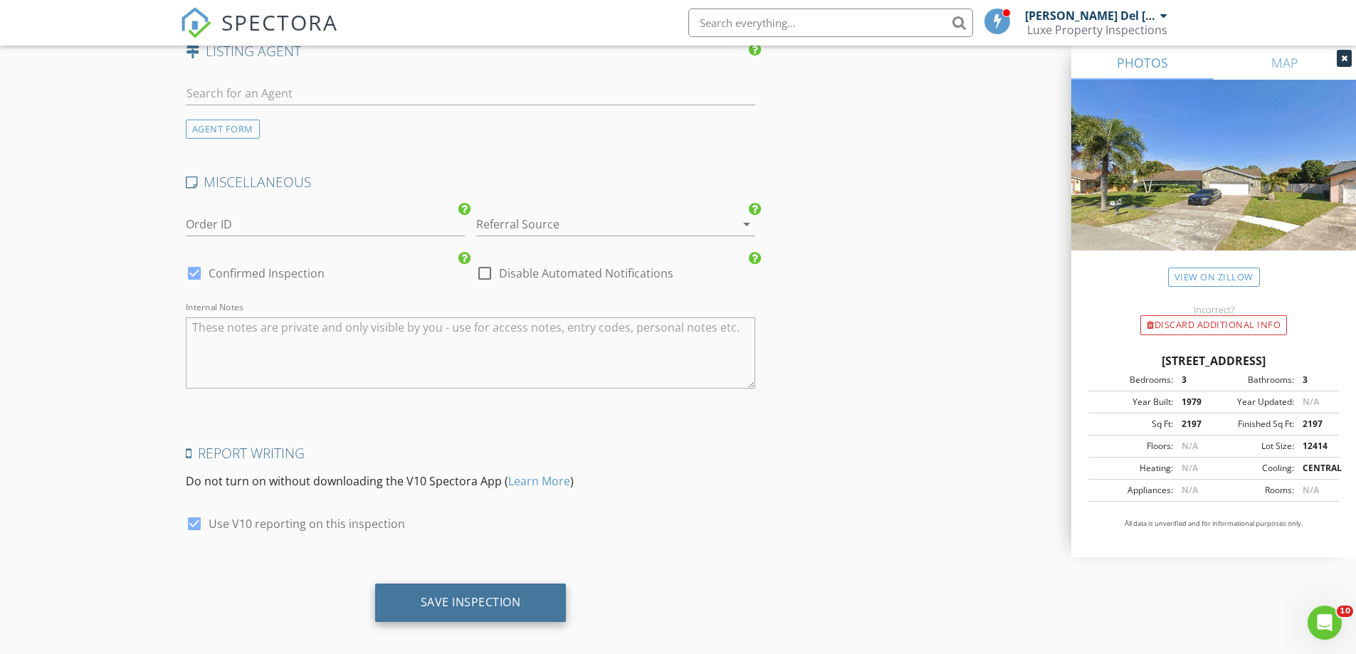
click at [456, 602] on div "Save Inspection" at bounding box center [470, 603] width 191 height 38
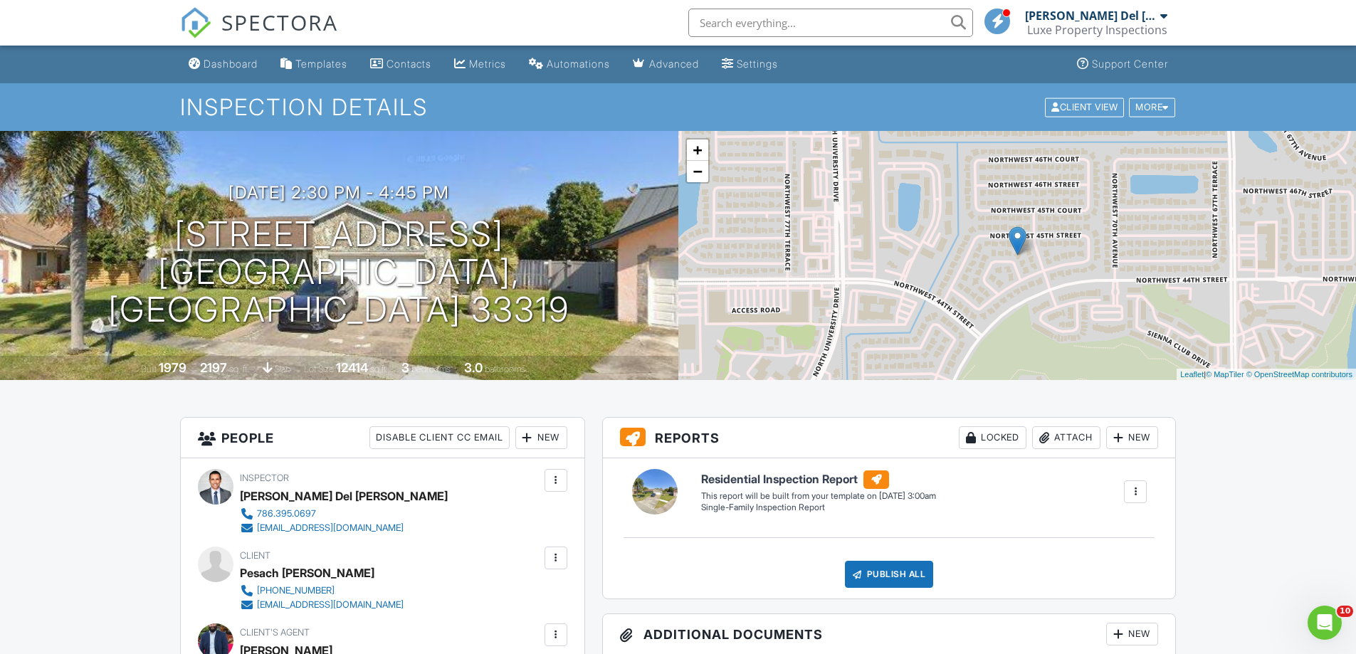
click at [258, 25] on span "SPECTORA" at bounding box center [279, 22] width 117 height 30
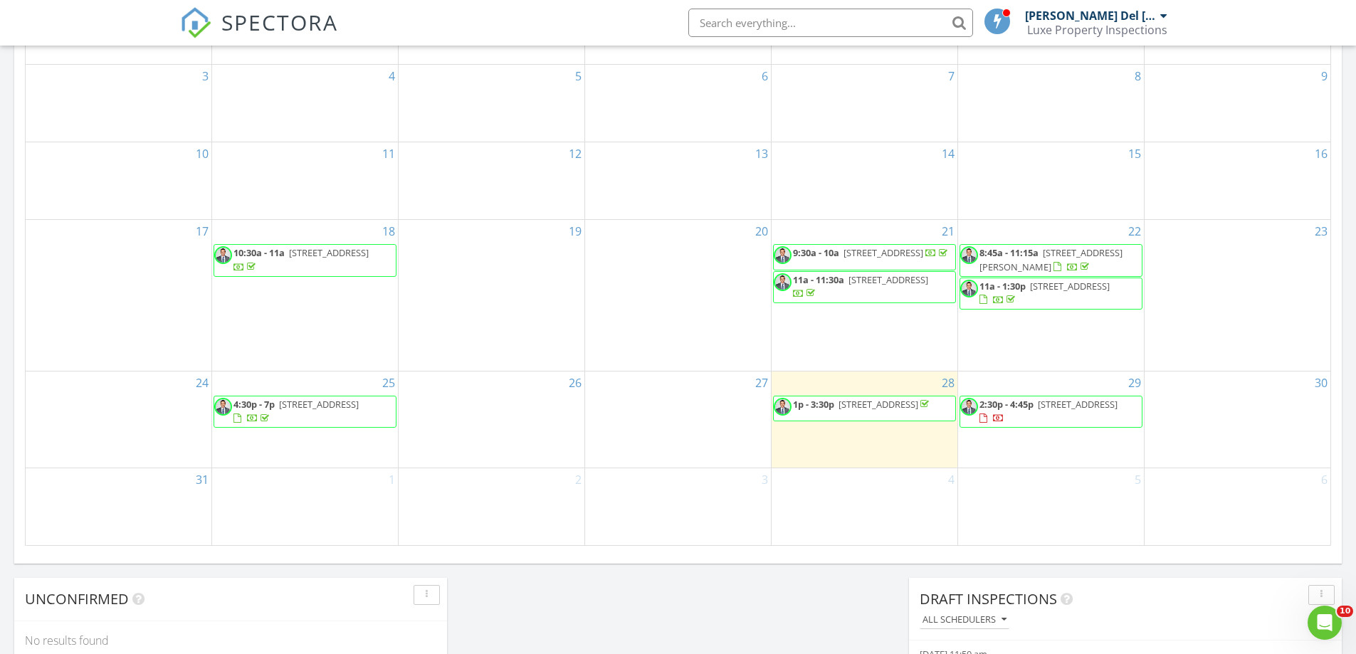
scroll to position [783, 0]
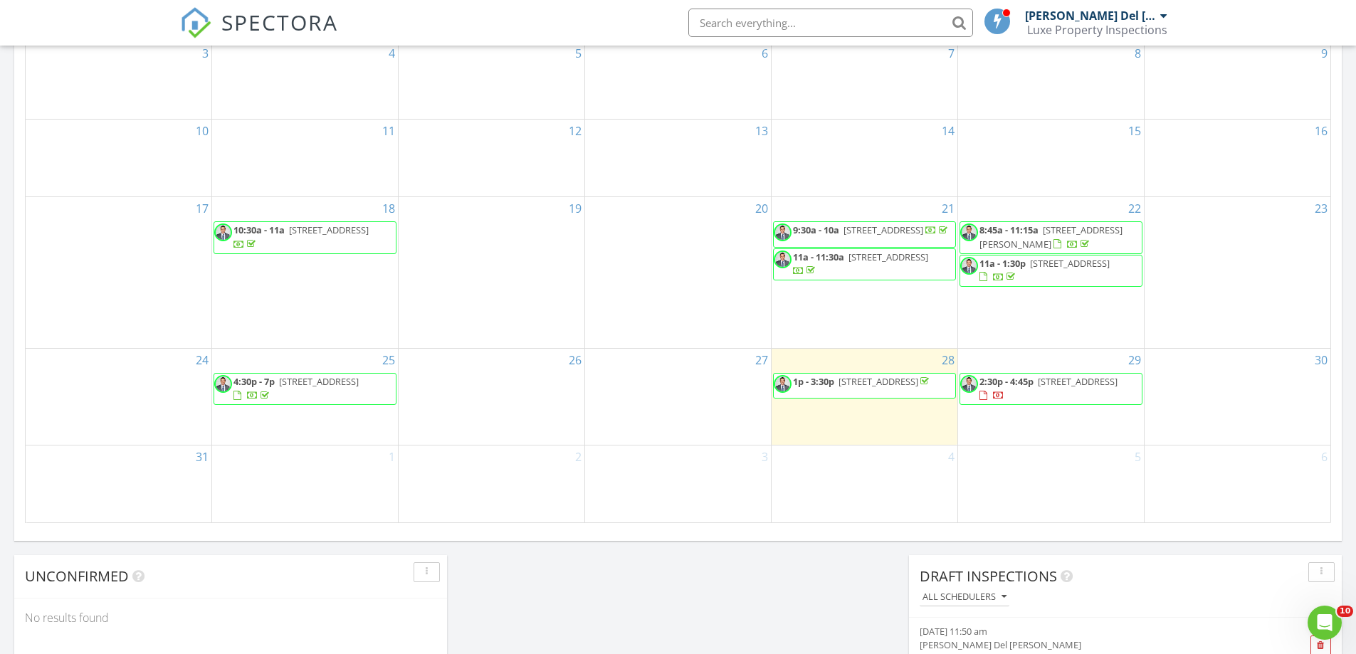
click at [905, 392] on span "1p - 3:30p [STREET_ADDRESS]" at bounding box center [853, 385] width 158 height 21
